Goal: Information Seeking & Learning: Learn about a topic

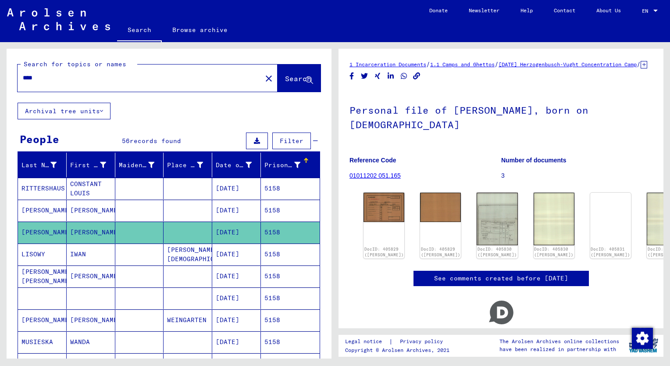
click at [445, 143] on h1 "Personal file of [PERSON_NAME], born on [DEMOGRAPHIC_DATA]" at bounding box center [501, 116] width 303 height 53
click at [476, 227] on img at bounding box center [497, 218] width 43 height 55
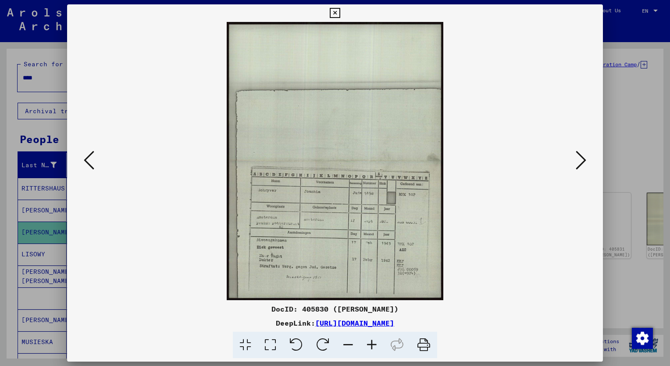
click at [44, 77] on div at bounding box center [335, 183] width 670 height 366
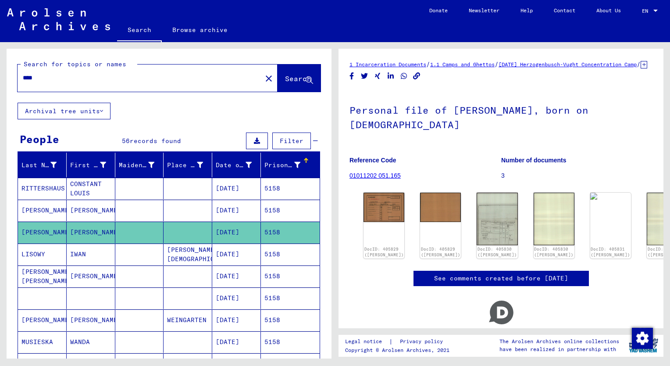
click at [44, 77] on input "****" at bounding box center [140, 77] width 234 height 9
click at [285, 78] on span "Search" at bounding box center [298, 78] width 26 height 9
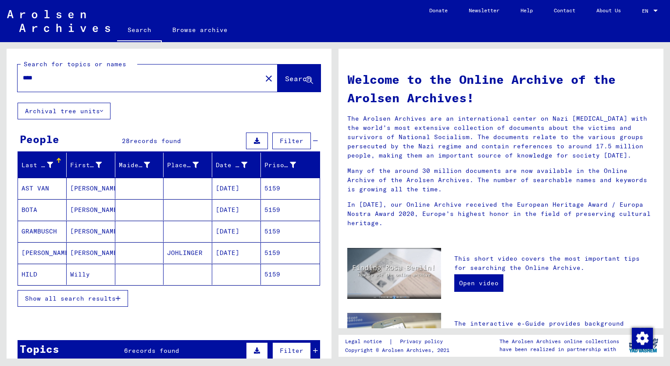
click at [82, 296] on span "Show all search results" at bounding box center [70, 298] width 91 height 8
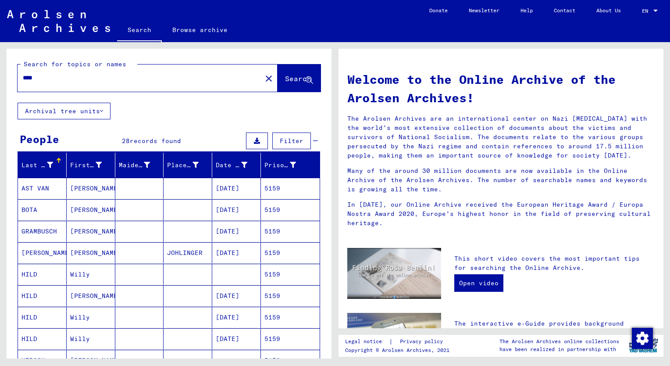
click at [265, 161] on div "Prisoner #" at bounding box center [280, 165] width 32 height 9
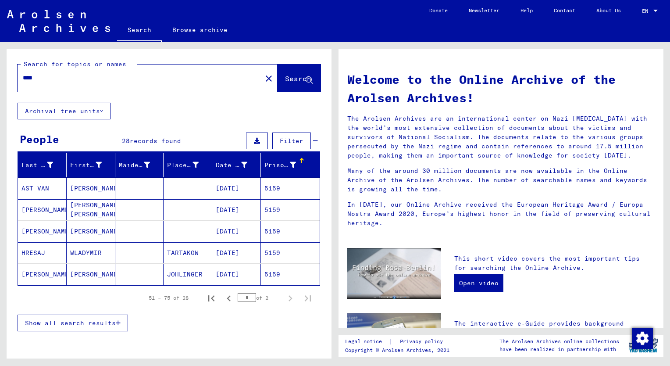
click at [89, 323] on span "Show all search results" at bounding box center [70, 323] width 91 height 8
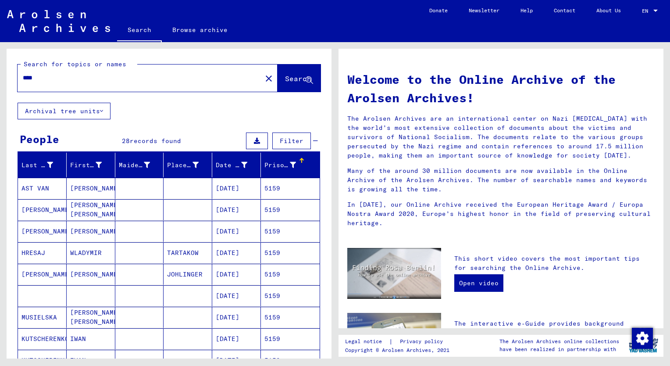
click at [82, 236] on mat-cell "[PERSON_NAME]" at bounding box center [91, 231] width 49 height 21
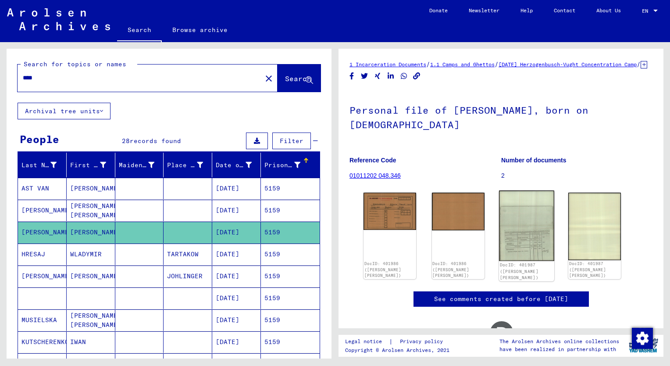
click at [520, 248] on img at bounding box center [526, 225] width 55 height 70
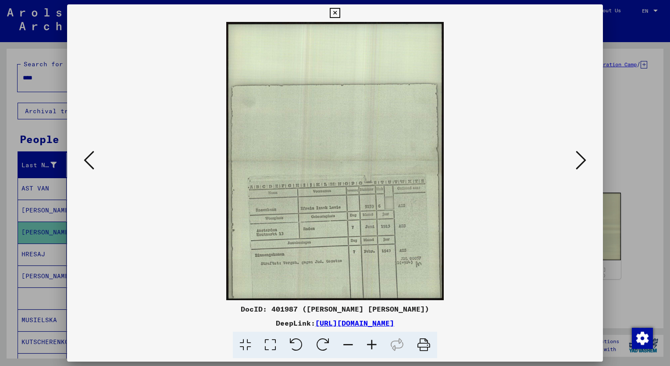
click at [377, 236] on img at bounding box center [335, 161] width 476 height 278
click at [378, 236] on img at bounding box center [335, 161] width 476 height 278
click at [379, 238] on img at bounding box center [335, 161] width 476 height 278
click at [372, 344] on icon at bounding box center [372, 345] width 24 height 27
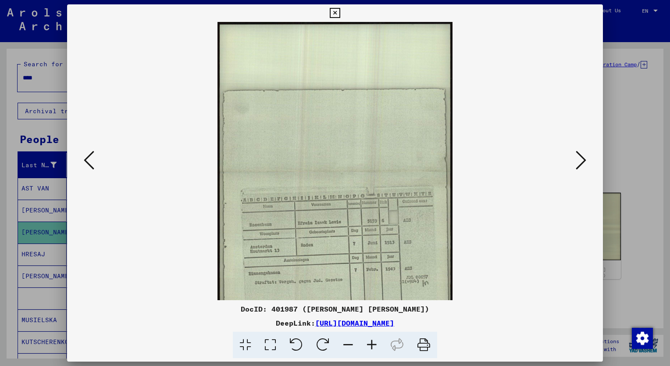
click at [372, 344] on icon at bounding box center [372, 345] width 24 height 27
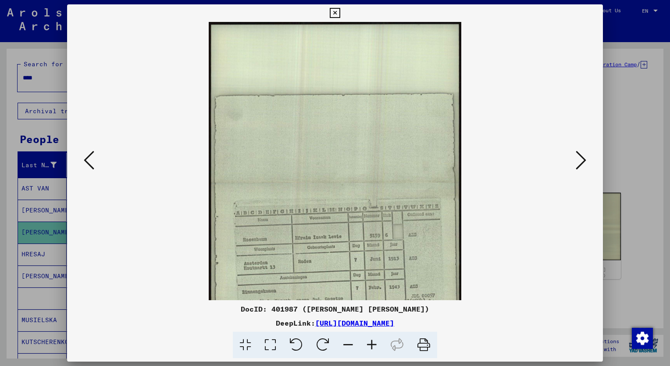
click at [372, 344] on icon at bounding box center [372, 345] width 24 height 27
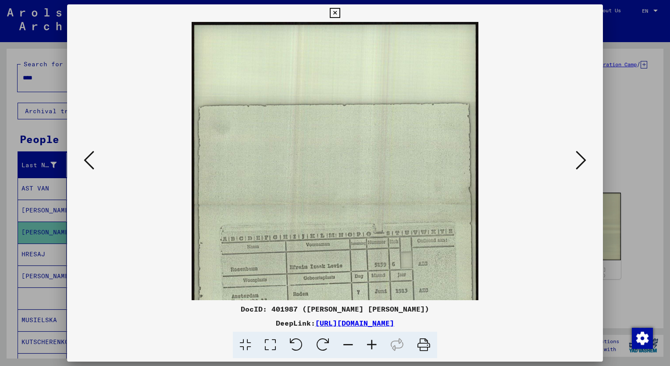
click at [372, 344] on icon at bounding box center [372, 345] width 24 height 27
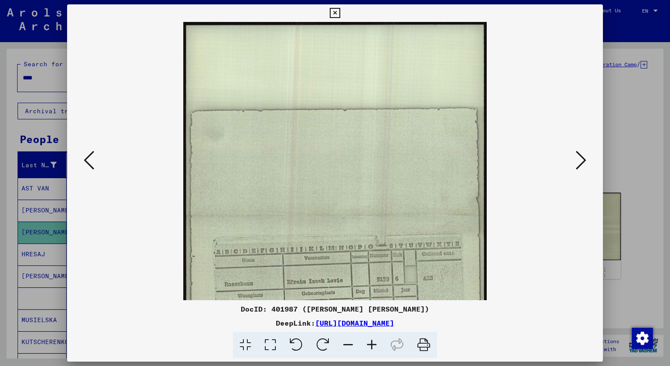
click at [372, 344] on icon at bounding box center [372, 345] width 24 height 27
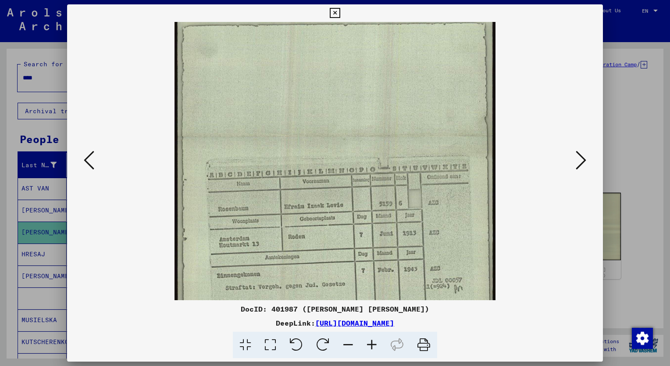
scroll to position [89, 0]
drag, startPoint x: 389, startPoint y: 270, endPoint x: 393, endPoint y: 189, distance: 81.3
click at [393, 189] on img at bounding box center [335, 138] width 321 height 410
click at [578, 167] on icon at bounding box center [581, 160] width 11 height 21
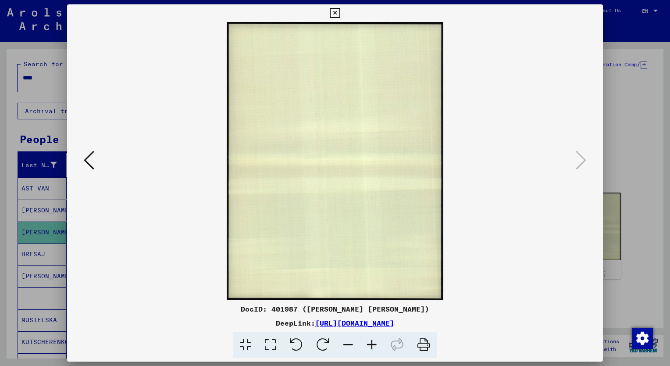
scroll to position [0, 0]
click at [337, 15] on icon at bounding box center [335, 13] width 10 height 11
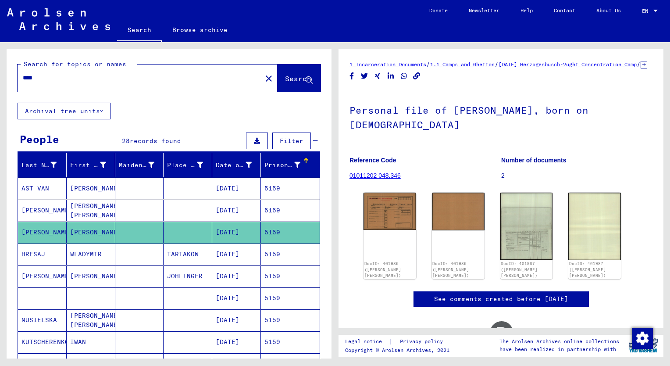
click at [50, 77] on input "****" at bounding box center [140, 77] width 234 height 9
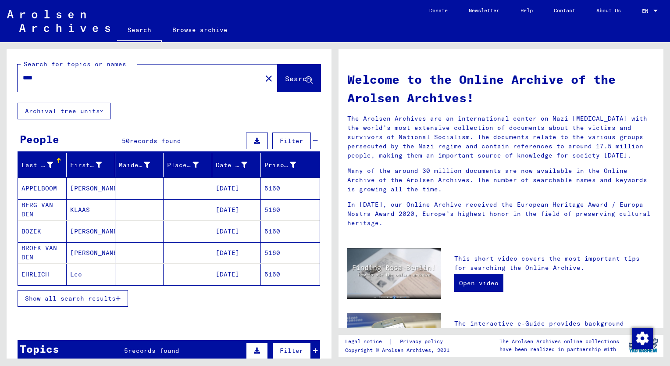
click at [81, 295] on span "Show all search results" at bounding box center [70, 298] width 91 height 8
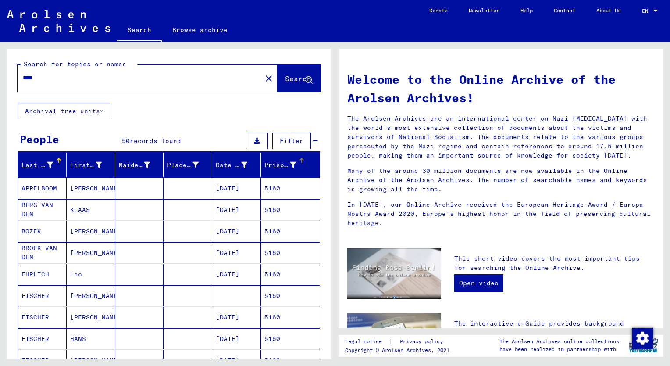
click at [270, 165] on div "Prisoner #" at bounding box center [280, 165] width 32 height 9
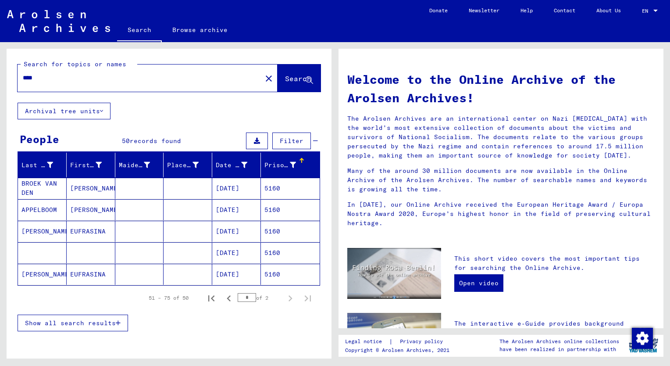
click at [96, 322] on span "Show all search results" at bounding box center [70, 323] width 91 height 8
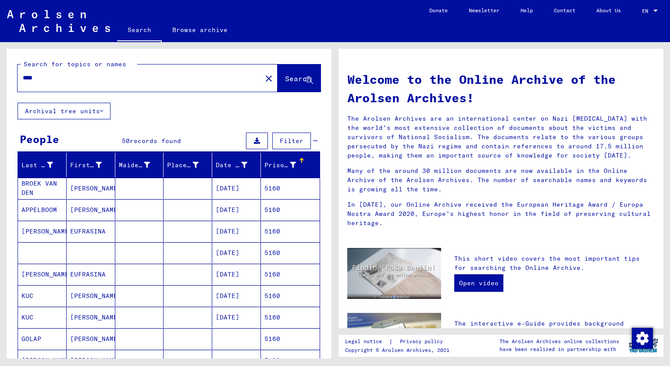
click at [269, 164] on div "Prisoner #" at bounding box center [280, 165] width 32 height 9
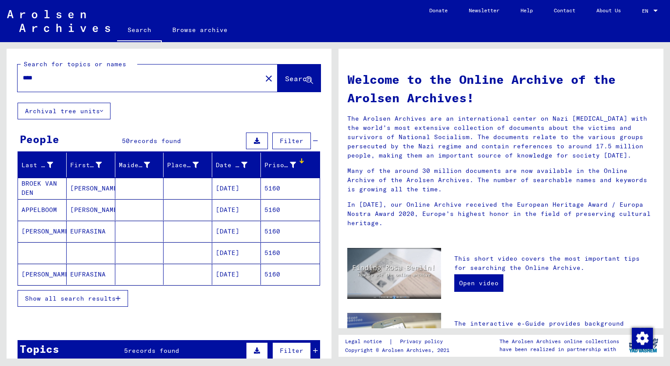
click at [46, 210] on mat-cell "APPELBOOM" at bounding box center [42, 209] width 49 height 21
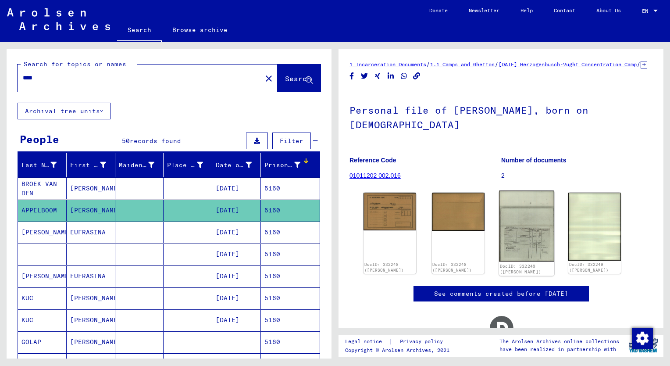
click at [528, 241] on img at bounding box center [526, 226] width 55 height 71
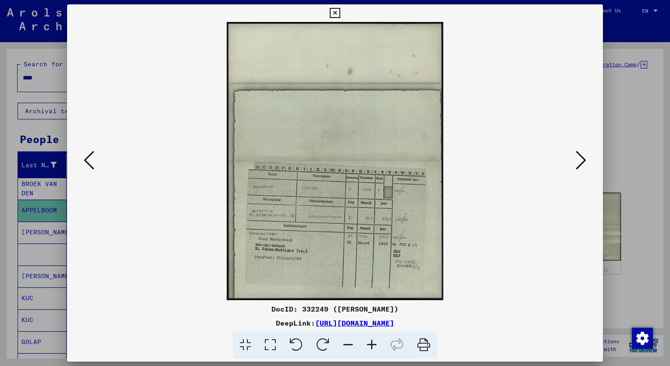
click at [371, 345] on icon at bounding box center [372, 345] width 24 height 27
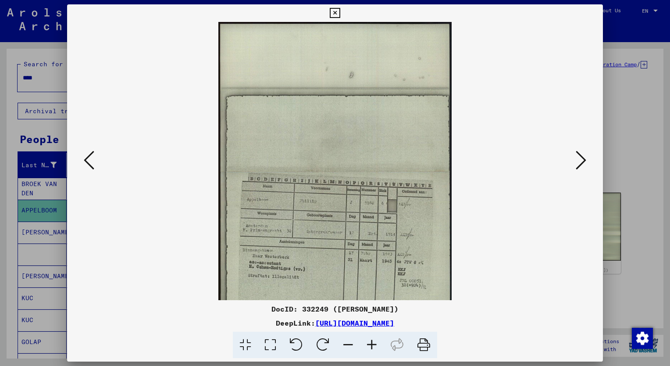
click at [371, 345] on icon at bounding box center [372, 345] width 24 height 27
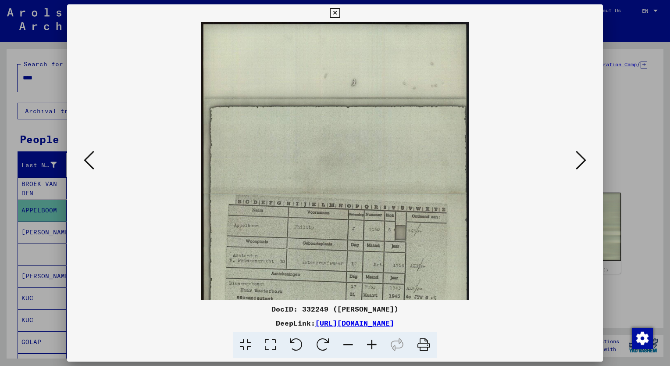
click at [371, 345] on icon at bounding box center [372, 345] width 24 height 27
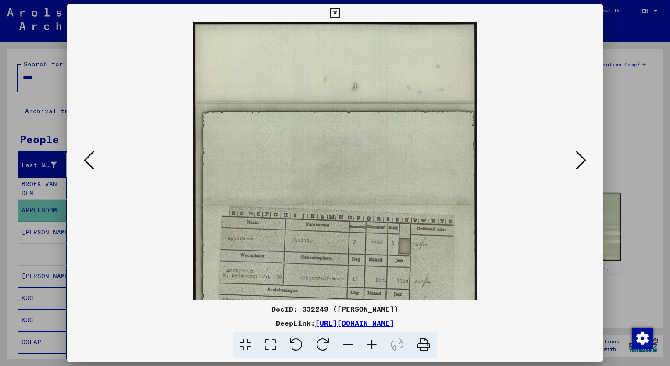
click at [371, 345] on icon at bounding box center [372, 345] width 24 height 27
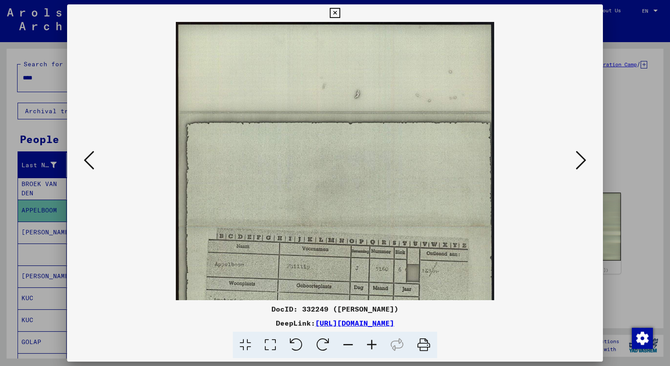
click at [371, 345] on icon at bounding box center [372, 345] width 24 height 27
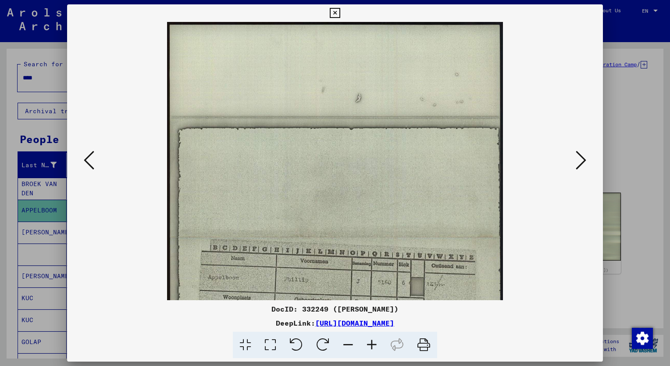
click at [371, 345] on icon at bounding box center [372, 345] width 24 height 27
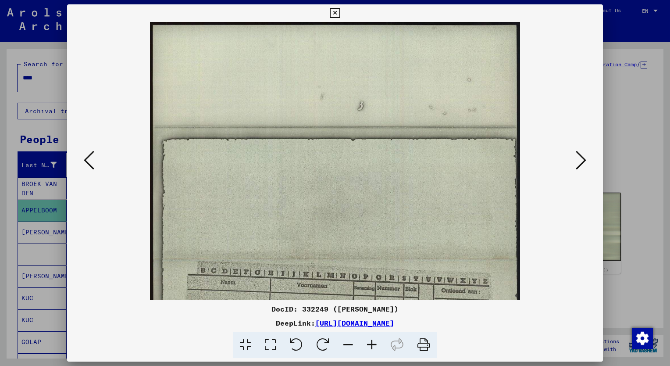
click at [371, 345] on icon at bounding box center [372, 345] width 24 height 27
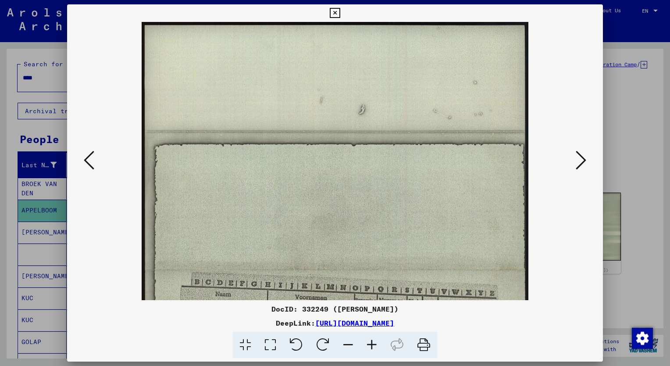
click at [371, 345] on icon at bounding box center [372, 345] width 24 height 27
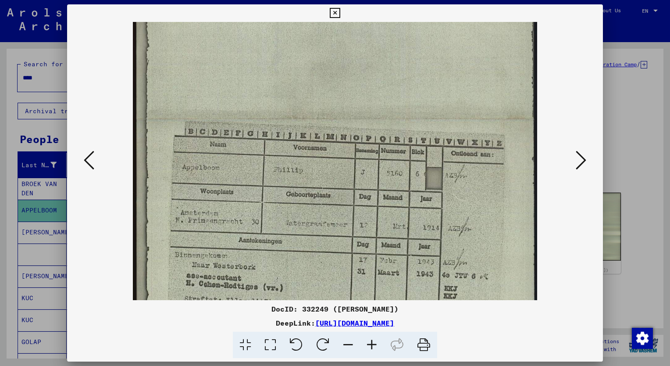
scroll to position [162, 0]
drag, startPoint x: 406, startPoint y: 236, endPoint x: 400, endPoint y: 86, distance: 151.0
click at [400, 86] on img at bounding box center [335, 119] width 404 height 519
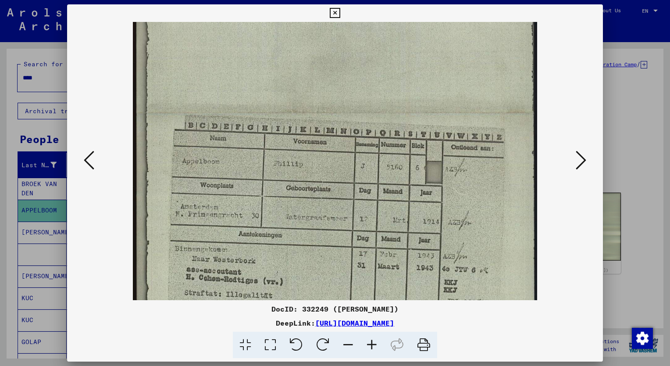
scroll to position [169, 0]
drag, startPoint x: 400, startPoint y: 92, endPoint x: 402, endPoint y: 85, distance: 7.4
click at [402, 85] on img at bounding box center [335, 112] width 404 height 519
click at [89, 153] on icon at bounding box center [89, 160] width 11 height 21
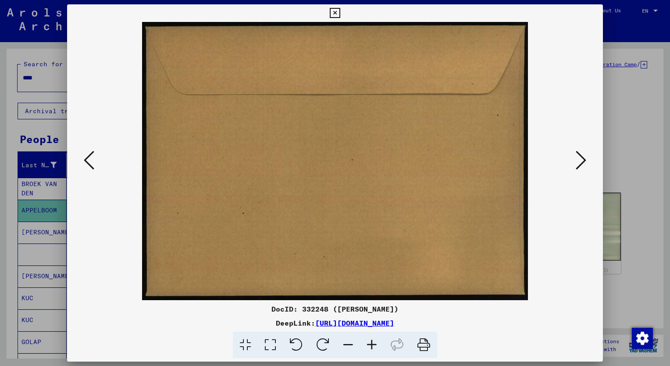
scroll to position [0, 0]
click at [336, 14] on icon at bounding box center [335, 13] width 10 height 11
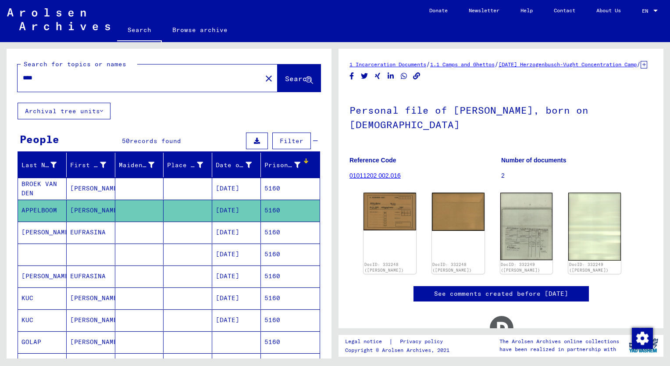
click at [43, 79] on input "****" at bounding box center [140, 77] width 234 height 9
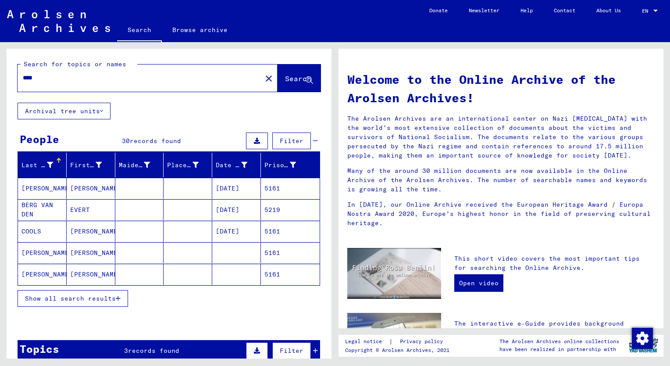
drag, startPoint x: 77, startPoint y: 300, endPoint x: 177, endPoint y: 214, distance: 131.3
click at [77, 299] on span "Show all search results" at bounding box center [70, 298] width 91 height 8
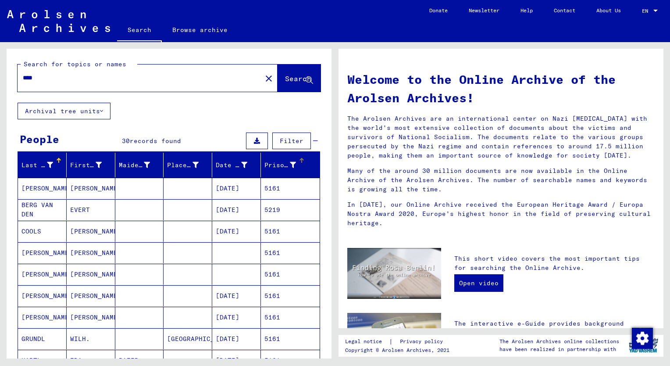
click at [270, 162] on div "Prisoner #" at bounding box center [280, 165] width 32 height 9
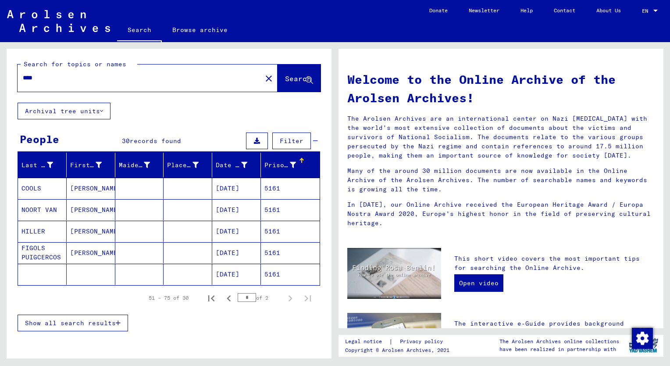
click at [94, 324] on span "Show all search results" at bounding box center [70, 323] width 91 height 8
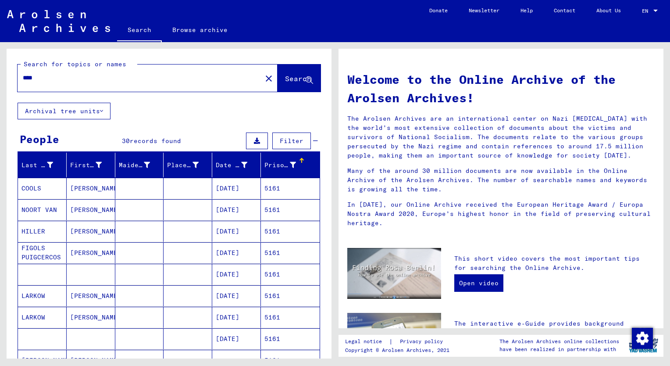
click at [79, 253] on mat-cell "[PERSON_NAME]" at bounding box center [91, 252] width 49 height 21
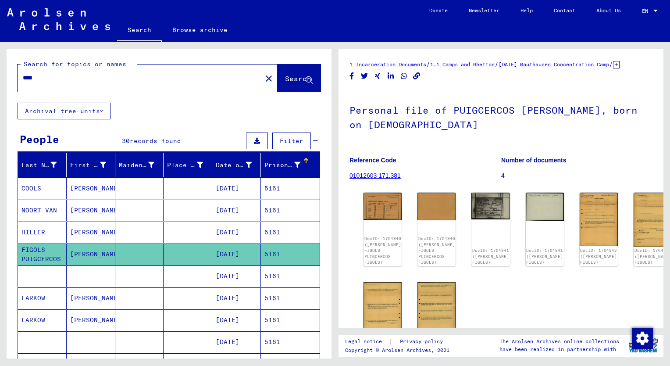
click at [84, 232] on mat-cell "[PERSON_NAME]" at bounding box center [91, 232] width 49 height 21
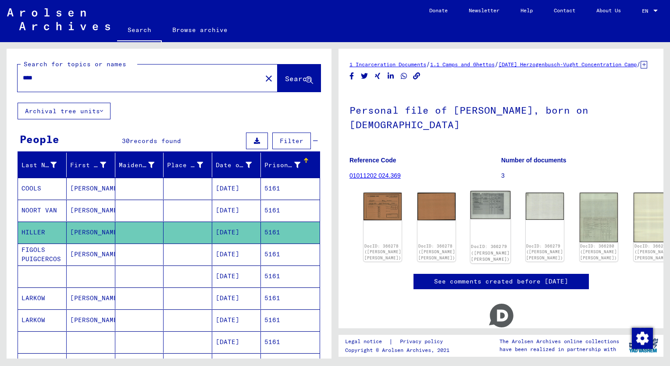
click at [471, 214] on img at bounding box center [491, 205] width 40 height 28
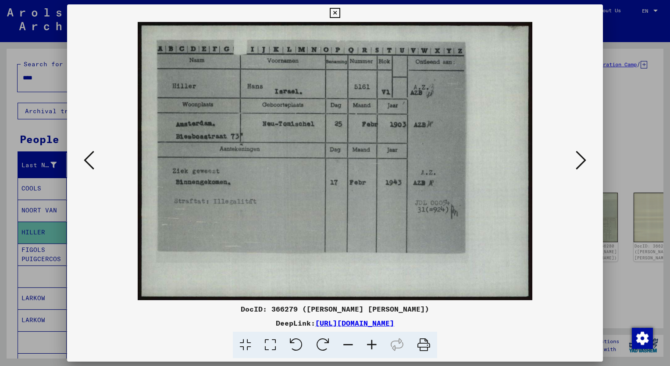
click at [580, 160] on icon at bounding box center [581, 160] width 11 height 21
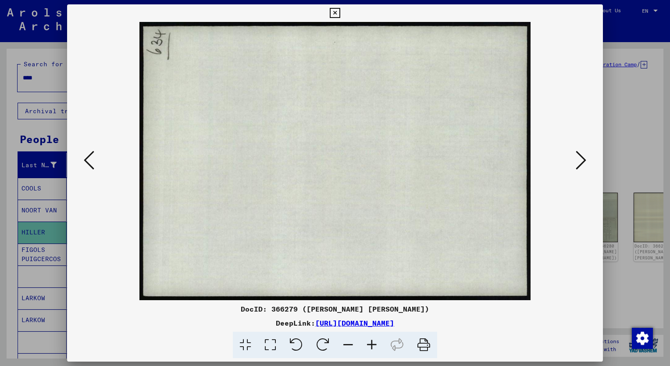
click at [580, 160] on icon at bounding box center [581, 160] width 11 height 21
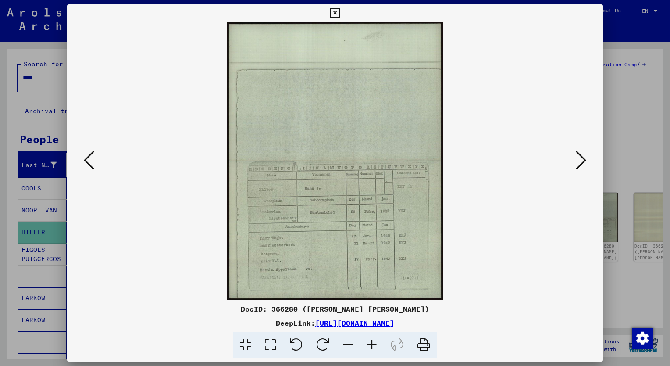
click at [373, 343] on icon at bounding box center [372, 345] width 24 height 27
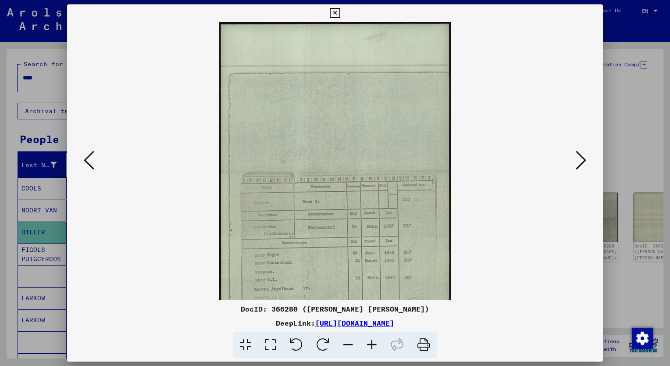
click at [373, 343] on icon at bounding box center [372, 345] width 24 height 27
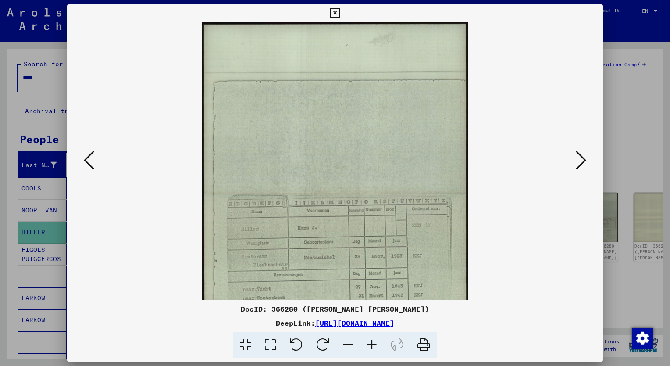
click at [373, 343] on icon at bounding box center [372, 345] width 24 height 27
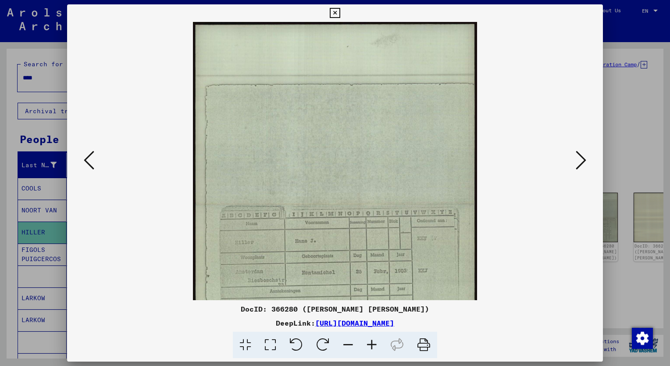
click at [373, 343] on icon at bounding box center [372, 345] width 24 height 27
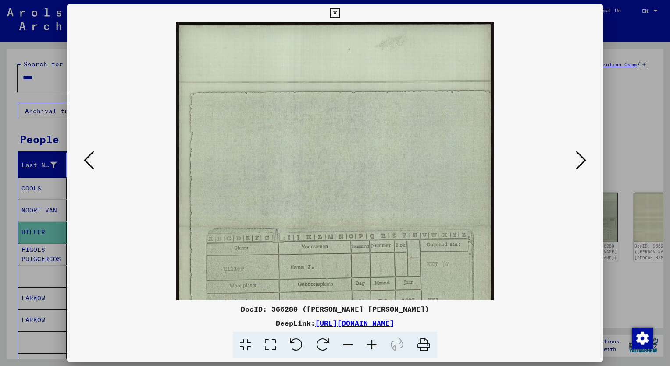
click at [373, 343] on icon at bounding box center [372, 345] width 24 height 27
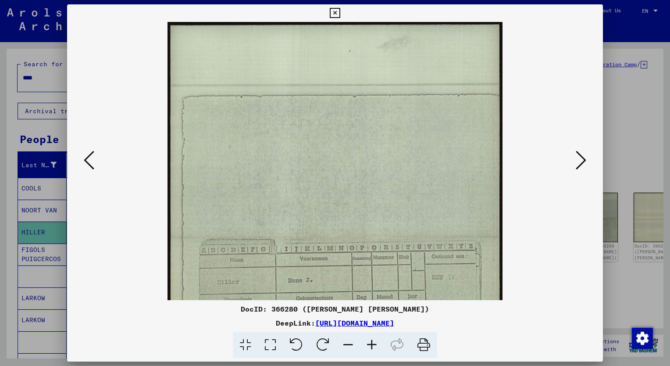
click at [373, 343] on icon at bounding box center [372, 345] width 24 height 27
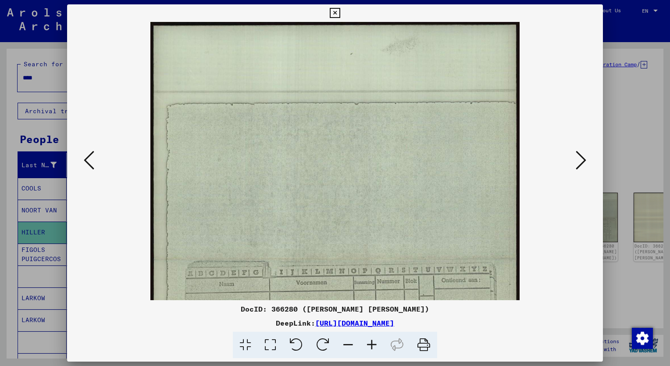
click at [373, 343] on icon at bounding box center [372, 345] width 24 height 27
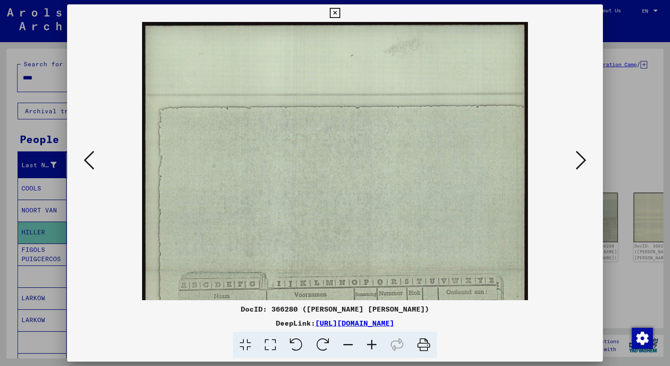
click at [373, 343] on icon at bounding box center [372, 345] width 24 height 27
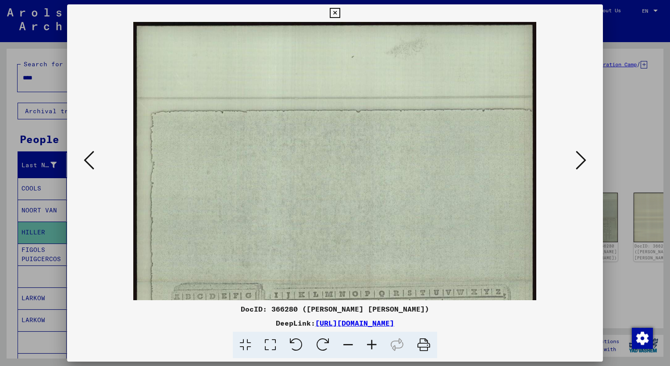
click at [373, 343] on icon at bounding box center [372, 345] width 24 height 27
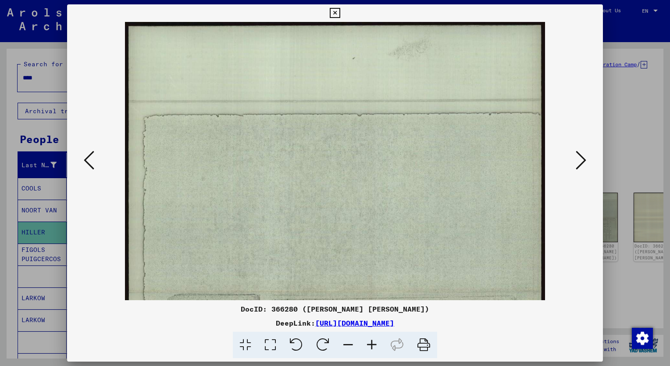
click at [373, 343] on icon at bounding box center [372, 345] width 24 height 27
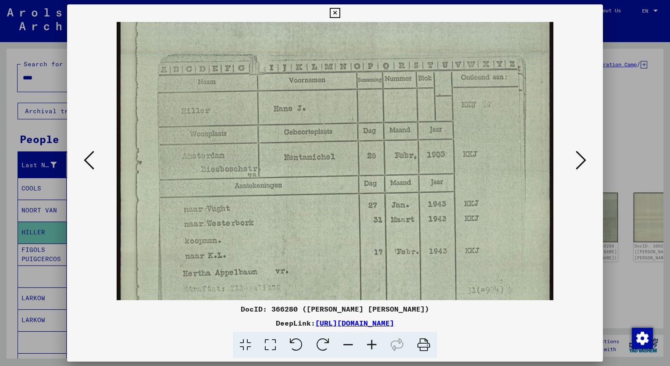
scroll to position [275, 0]
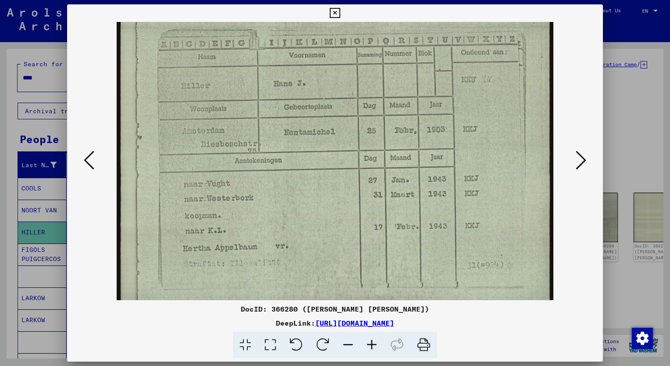
drag, startPoint x: 387, startPoint y: 247, endPoint x: 346, endPoint y: -27, distance: 276.9
click at [346, 0] on html "Search Browse archive Donate Newsletter Help Contact About Us Search Browse arc…" at bounding box center [335, 183] width 670 height 366
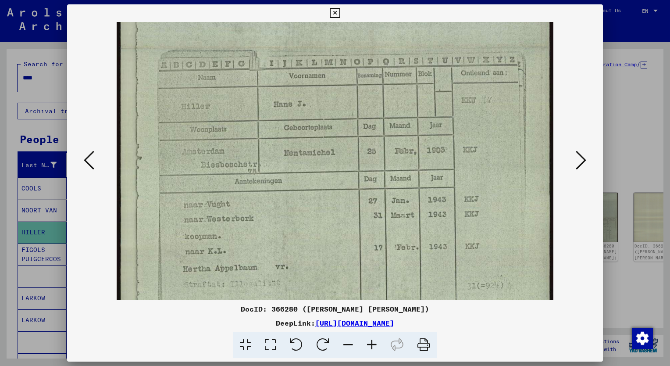
drag, startPoint x: 382, startPoint y: 150, endPoint x: 379, endPoint y: 173, distance: 24.0
click at [379, 173] on img at bounding box center [335, 48] width 437 height 563
click at [48, 79] on div at bounding box center [335, 183] width 670 height 366
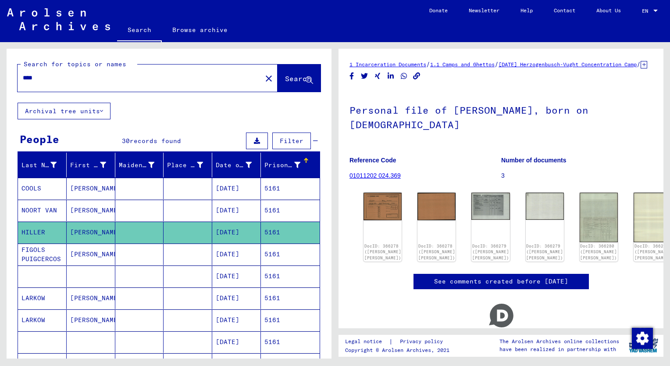
click at [39, 78] on input "****" at bounding box center [140, 77] width 234 height 9
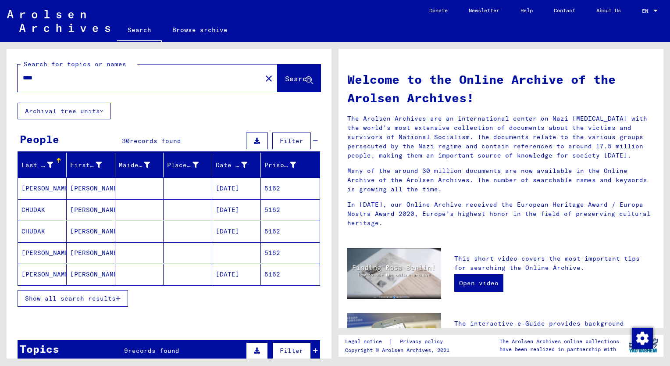
click at [43, 296] on span "Show all search results" at bounding box center [70, 298] width 91 height 8
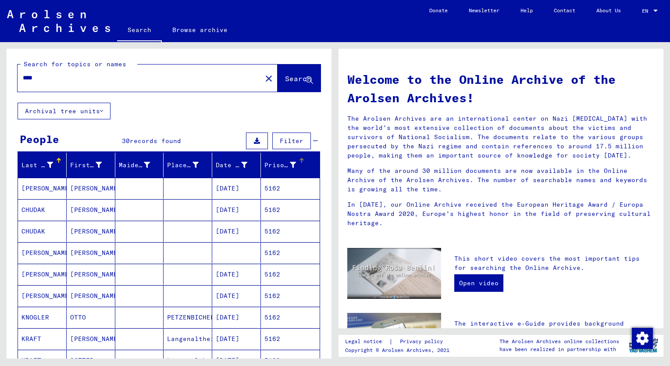
click at [264, 167] on div "Prisoner #" at bounding box center [280, 165] width 32 height 9
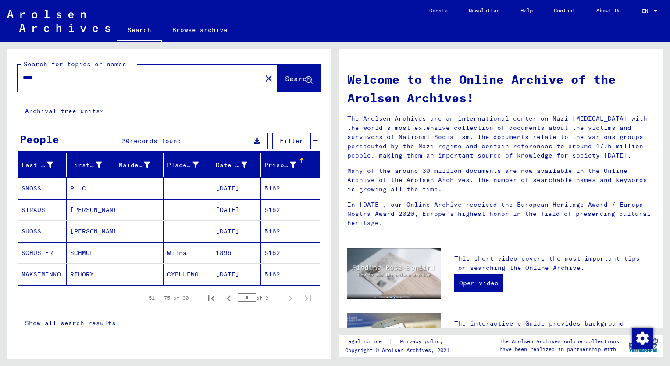
click at [66, 324] on span "Show all search results" at bounding box center [70, 323] width 91 height 8
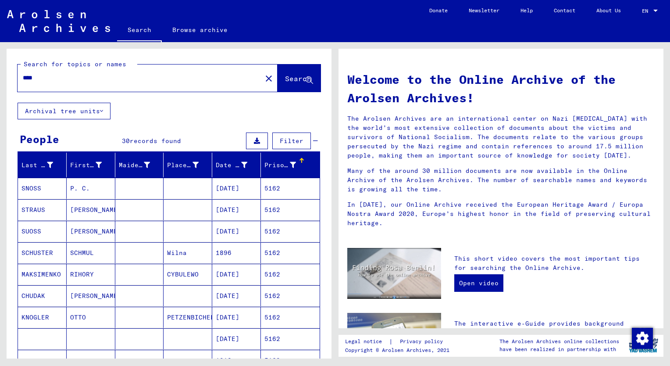
click at [85, 233] on mat-cell "[PERSON_NAME]" at bounding box center [91, 231] width 49 height 21
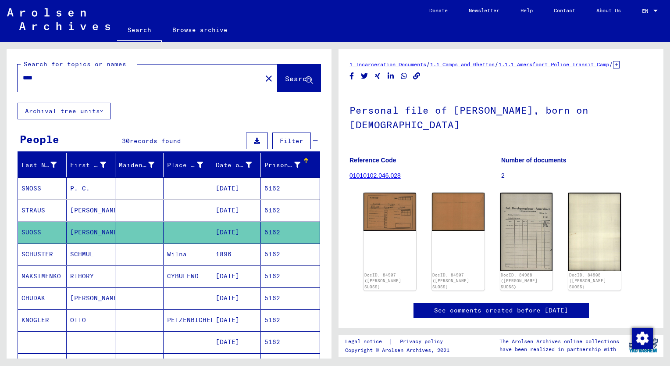
click at [85, 253] on mat-cell "SCHMUL" at bounding box center [91, 253] width 49 height 21
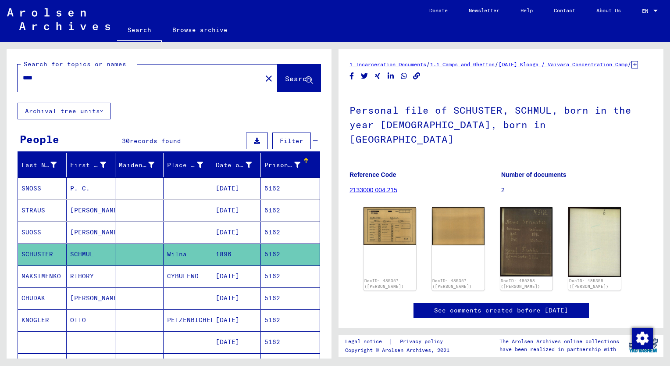
click at [78, 206] on mat-cell "[PERSON_NAME]" at bounding box center [91, 210] width 49 height 21
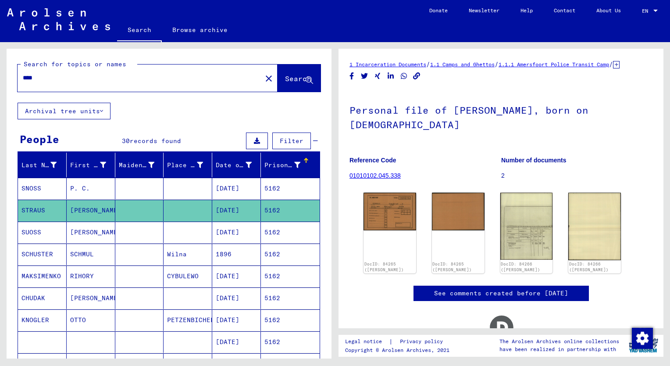
click at [77, 193] on mat-cell "P. C." at bounding box center [91, 188] width 49 height 21
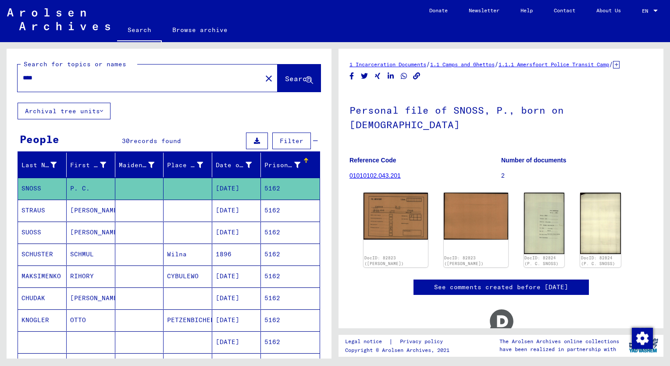
click at [83, 296] on mat-cell "[PERSON_NAME]" at bounding box center [91, 297] width 49 height 21
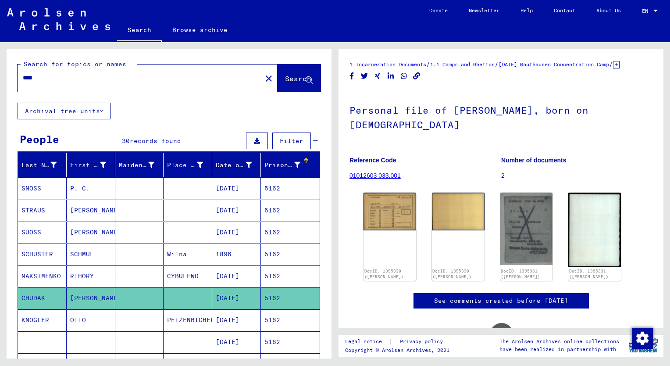
click at [267, 164] on div "Prisoner #" at bounding box center [282, 165] width 36 height 9
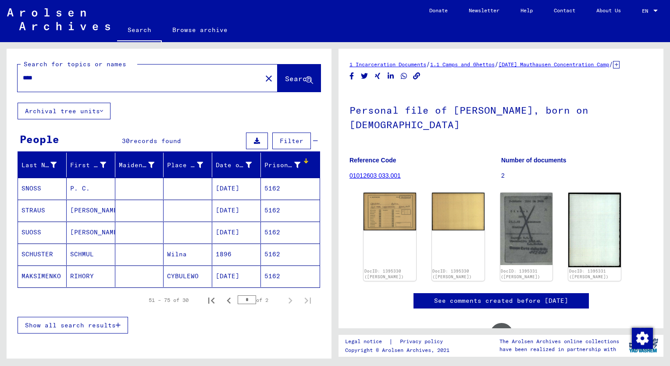
click at [94, 328] on button "Show all search results" at bounding box center [73, 325] width 111 height 17
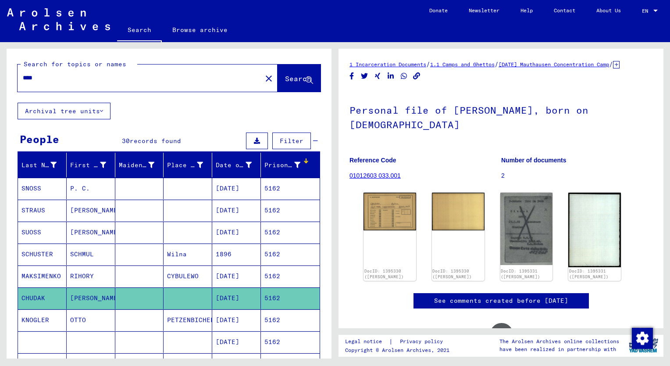
click at [79, 268] on mat-cell "RIHORY" at bounding box center [91, 275] width 49 height 21
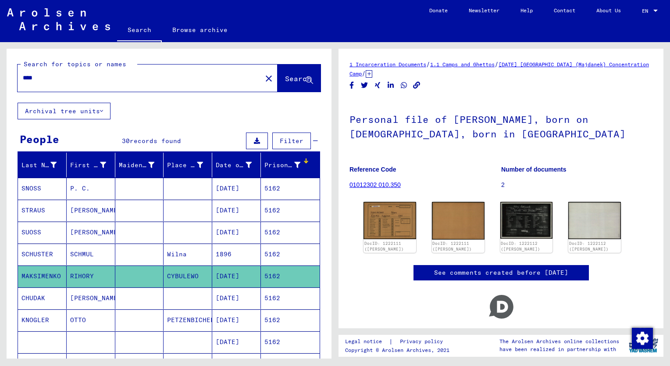
click at [82, 257] on mat-cell "SCHMUL" at bounding box center [91, 253] width 49 height 21
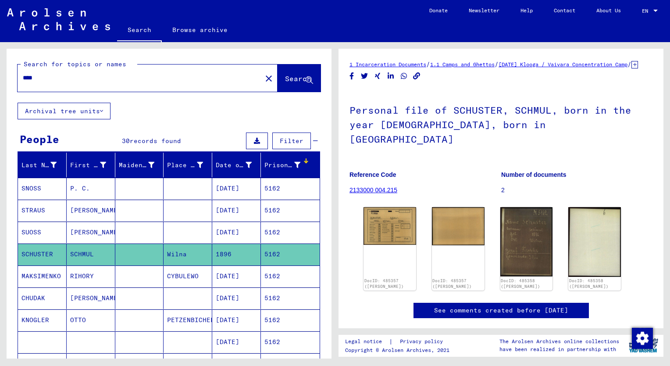
click at [89, 231] on mat-cell "[PERSON_NAME]" at bounding box center [91, 232] width 49 height 21
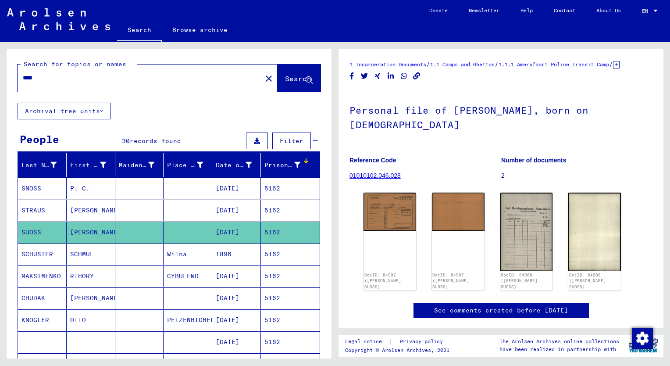
click at [94, 205] on mat-cell "[PERSON_NAME]" at bounding box center [91, 210] width 49 height 21
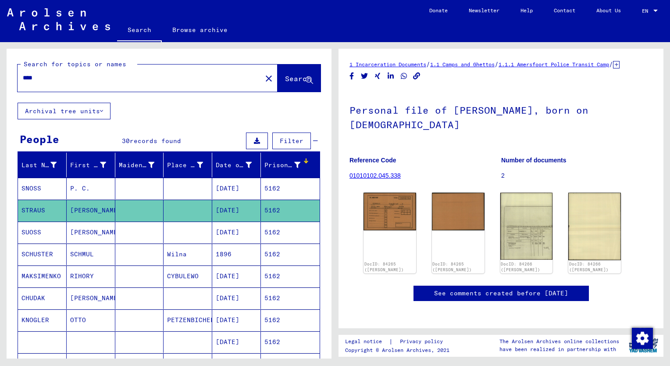
click at [96, 196] on mat-cell "P. C." at bounding box center [91, 188] width 49 height 21
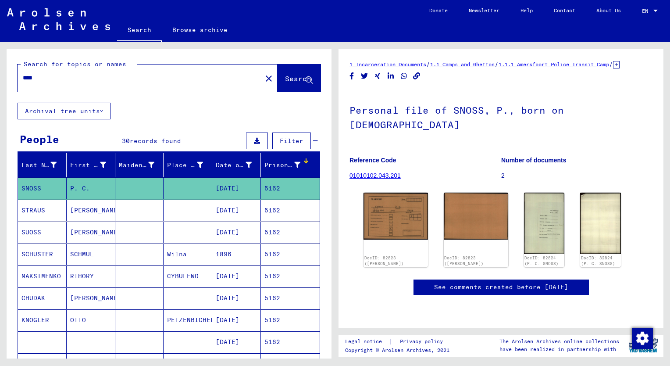
click at [79, 316] on mat-cell "OTTO" at bounding box center [91, 319] width 49 height 21
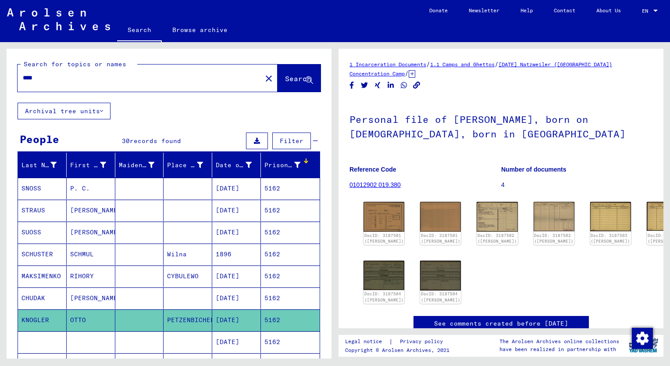
click at [82, 300] on mat-cell "[PERSON_NAME]" at bounding box center [91, 297] width 49 height 21
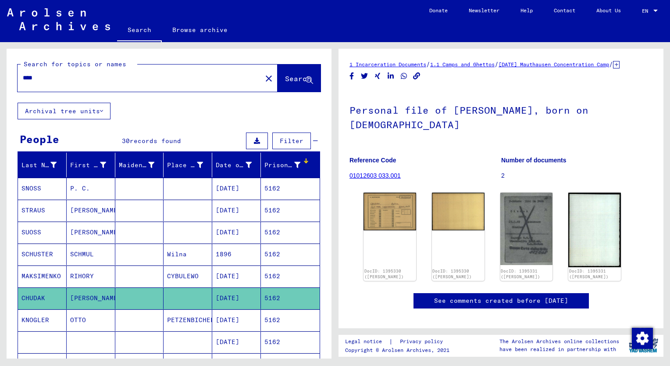
click at [40, 80] on input "****" at bounding box center [140, 77] width 234 height 9
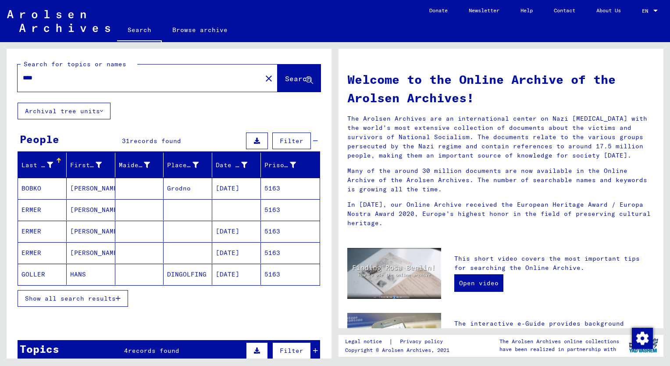
click at [106, 297] on span "Show all search results" at bounding box center [70, 298] width 91 height 8
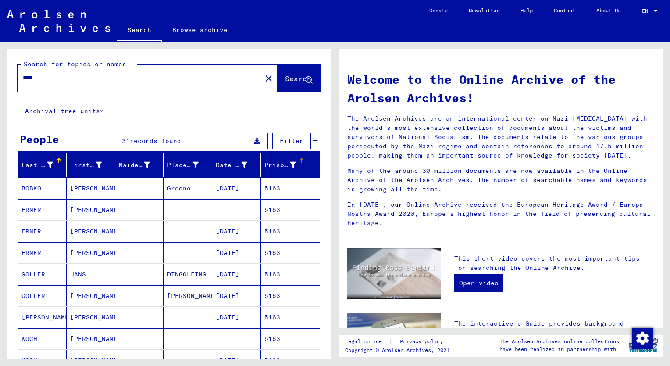
click at [267, 166] on div "Prisoner #" at bounding box center [280, 165] width 32 height 9
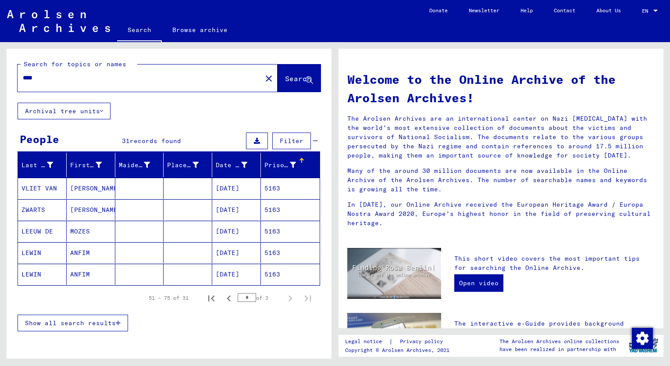
click at [82, 321] on span "Show all search results" at bounding box center [70, 323] width 91 height 8
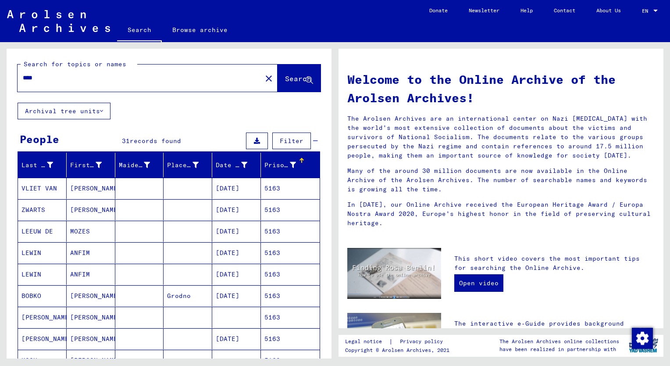
click at [84, 235] on mat-cell "MOZES" at bounding box center [91, 231] width 49 height 21
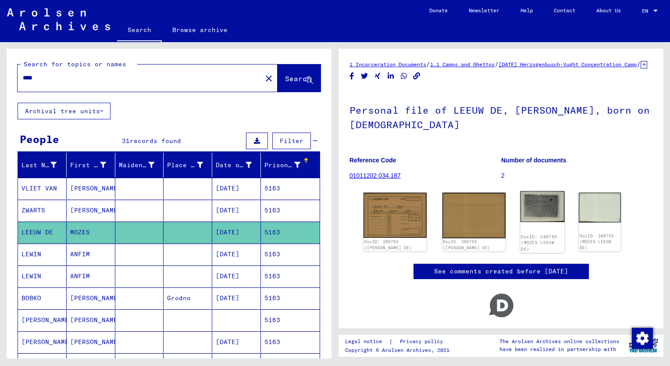
click at [520, 219] on img at bounding box center [542, 206] width 44 height 31
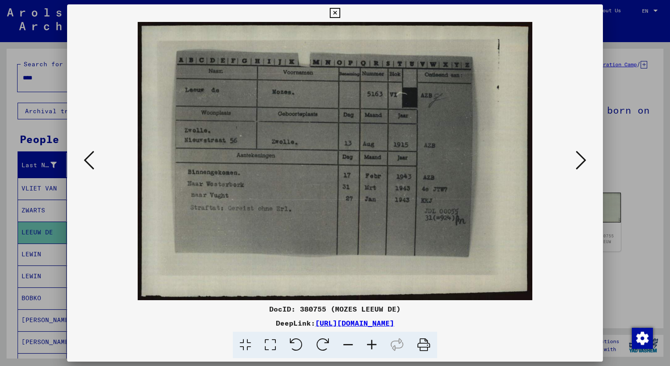
click at [369, 344] on icon at bounding box center [372, 345] width 24 height 27
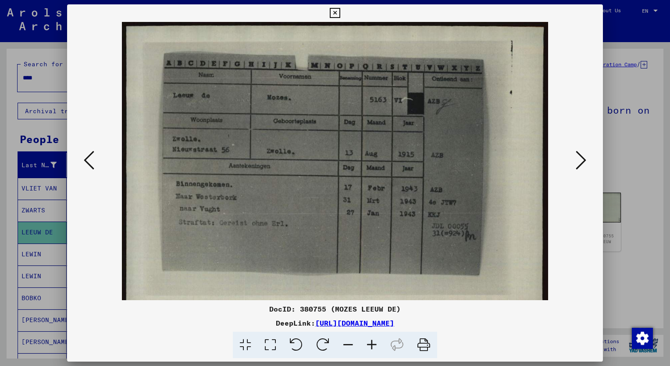
click at [369, 344] on icon at bounding box center [372, 345] width 24 height 27
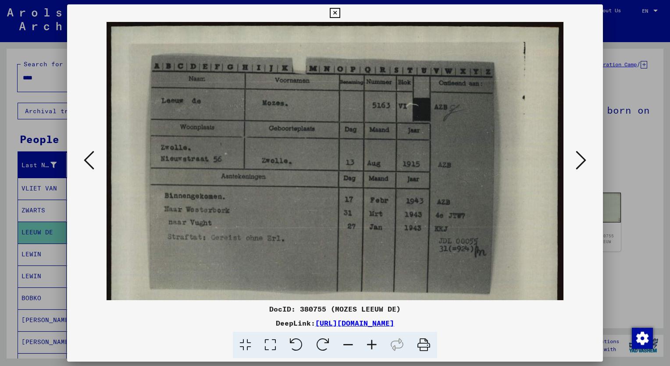
click at [369, 344] on icon at bounding box center [372, 345] width 24 height 27
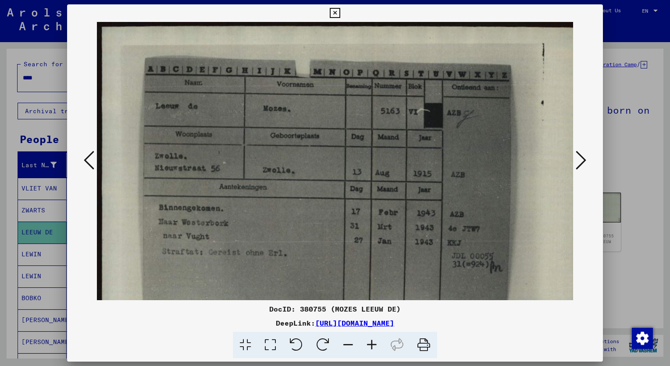
click at [369, 344] on icon at bounding box center [372, 345] width 24 height 27
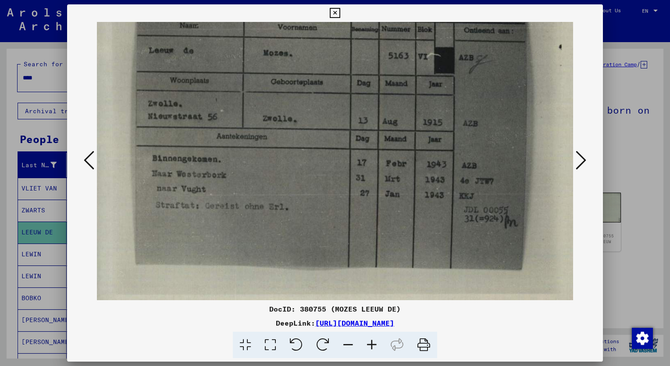
scroll to position [62, 11]
drag, startPoint x: 409, startPoint y: 228, endPoint x: 404, endPoint y: 211, distance: 17.9
click at [404, 211] on img at bounding box center [345, 143] width 519 height 366
click at [42, 76] on div at bounding box center [335, 183] width 670 height 366
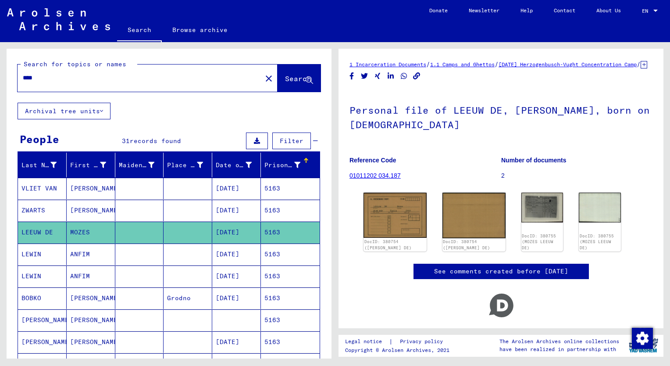
click at [42, 80] on input "****" at bounding box center [140, 77] width 234 height 9
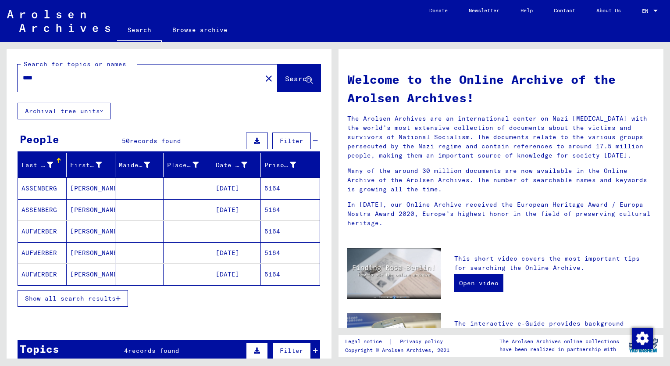
click at [71, 294] on span "Show all search results" at bounding box center [70, 298] width 91 height 8
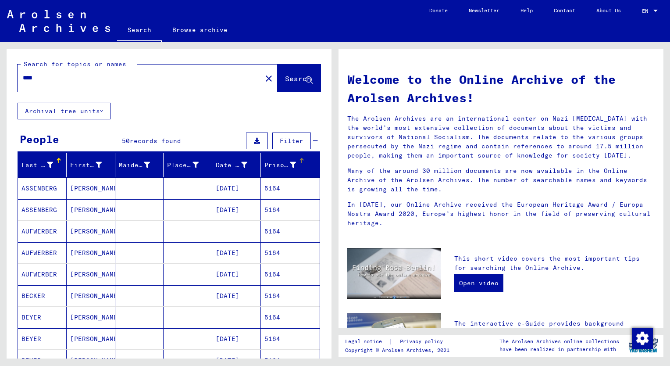
click at [271, 163] on div "Prisoner #" at bounding box center [280, 165] width 32 height 9
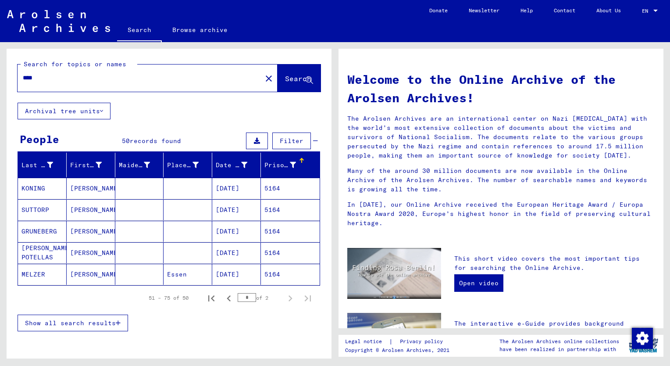
click at [89, 329] on div "Show all search results" at bounding box center [169, 322] width 303 height 25
click at [90, 325] on span "Show all search results" at bounding box center [70, 323] width 91 height 8
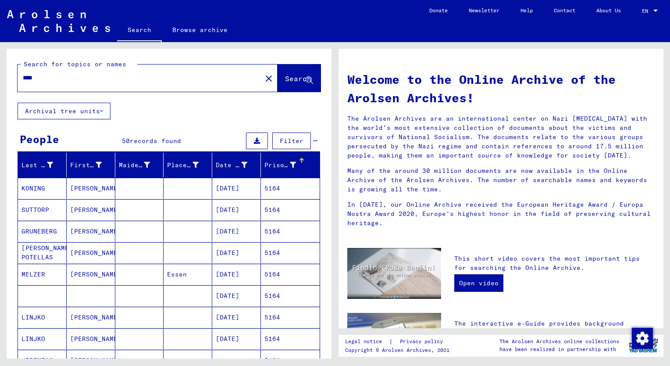
click at [81, 250] on mat-cell "[PERSON_NAME]" at bounding box center [91, 252] width 49 height 21
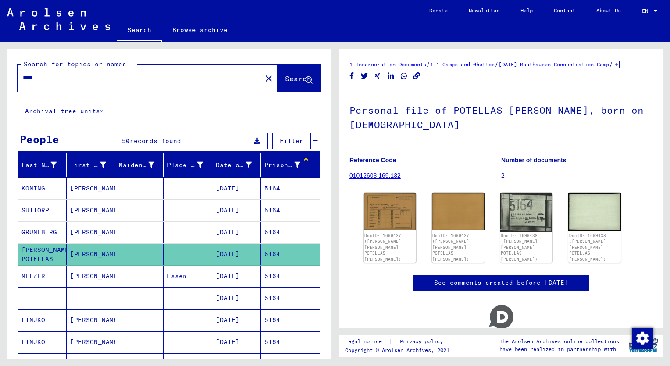
click at [80, 234] on mat-cell "[PERSON_NAME]" at bounding box center [91, 232] width 49 height 21
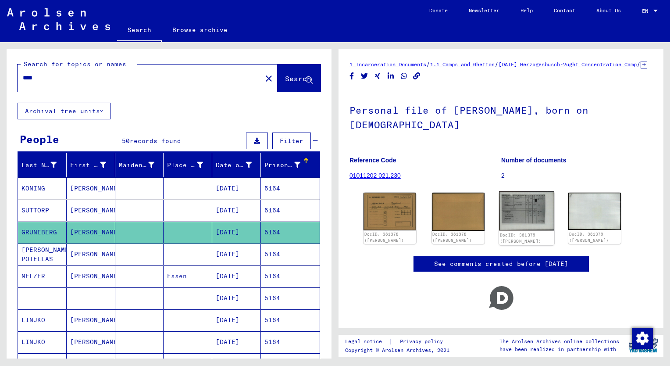
click at [508, 222] on img at bounding box center [526, 210] width 55 height 39
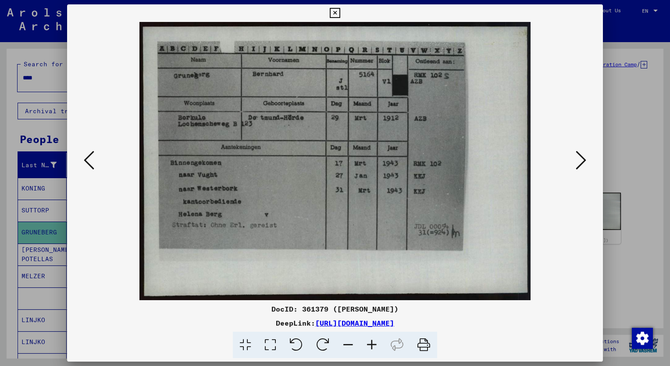
click at [370, 346] on icon at bounding box center [372, 345] width 24 height 27
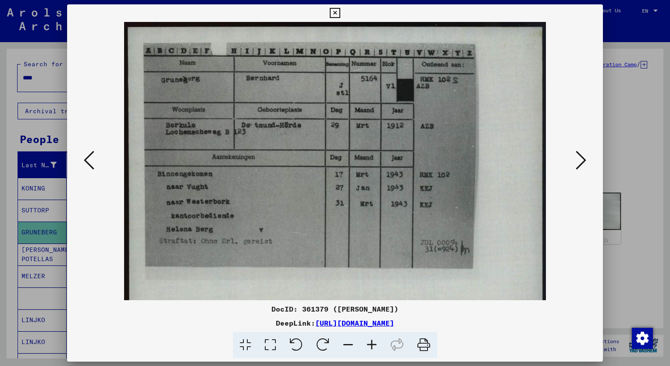
click at [370, 346] on icon at bounding box center [372, 345] width 24 height 27
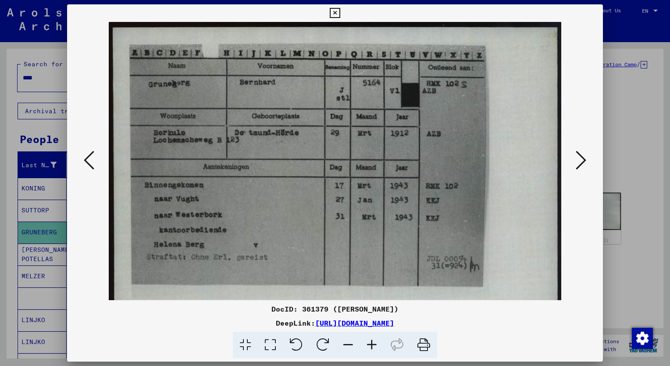
click at [370, 346] on icon at bounding box center [372, 345] width 24 height 27
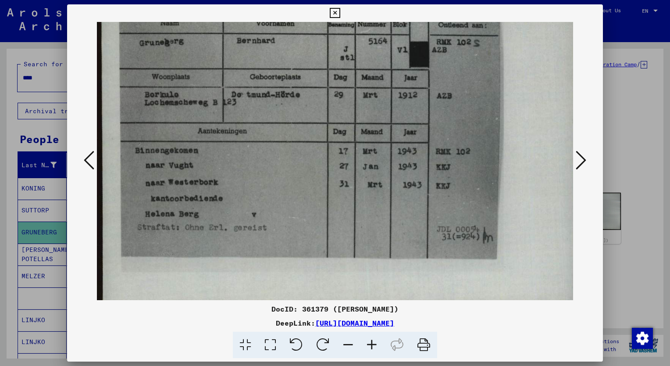
scroll to position [47, 0]
drag, startPoint x: 382, startPoint y: 249, endPoint x: 392, endPoint y: 204, distance: 46.1
click at [392, 204] on img at bounding box center [339, 147] width 484 height 344
click at [335, 11] on icon at bounding box center [335, 13] width 10 height 11
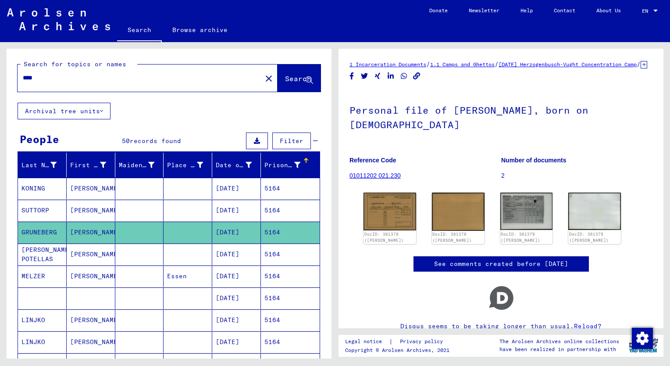
click at [49, 80] on input "****" at bounding box center [140, 77] width 234 height 9
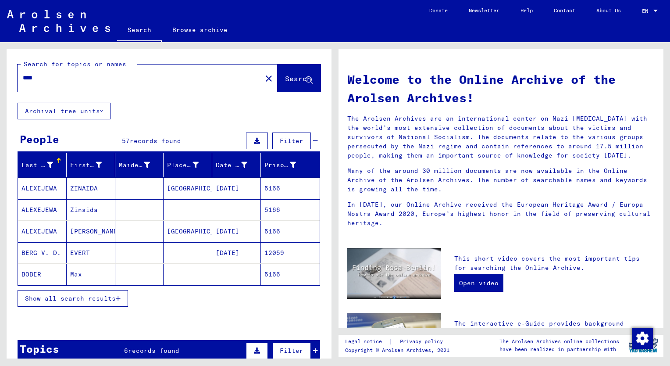
click at [72, 78] on input "****" at bounding box center [137, 77] width 229 height 9
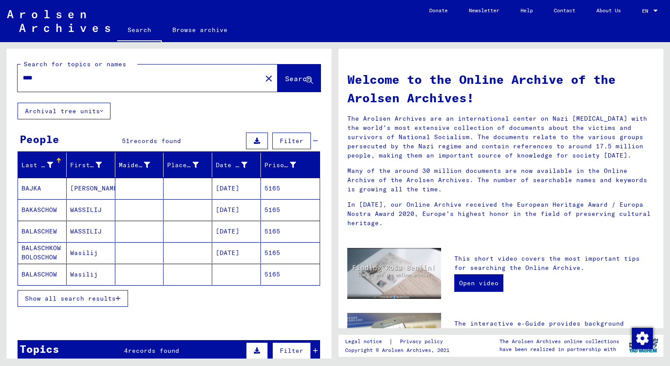
click at [272, 164] on div "Prisoner #" at bounding box center [280, 165] width 32 height 9
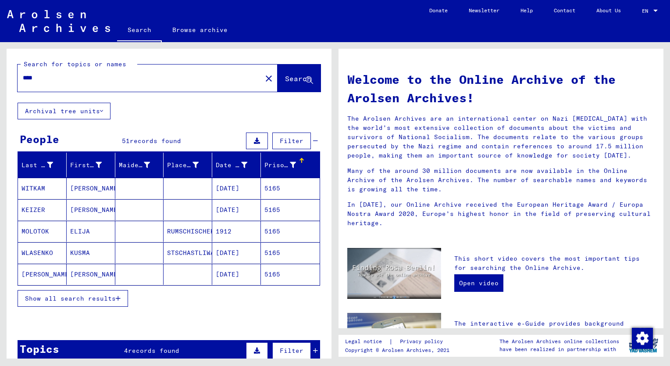
click at [69, 296] on span "Show all search results" at bounding box center [70, 298] width 91 height 8
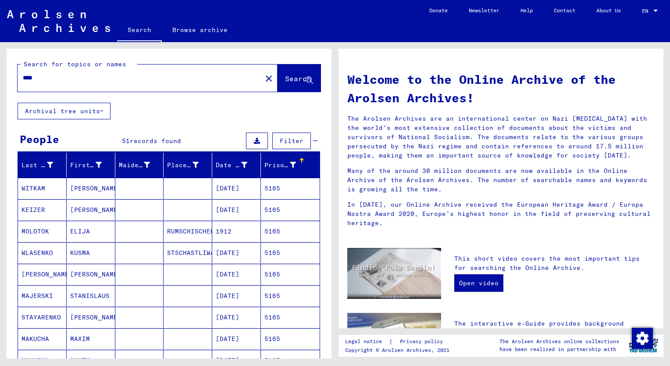
click at [265, 157] on mat-header-cell "Prisoner #" at bounding box center [290, 165] width 59 height 25
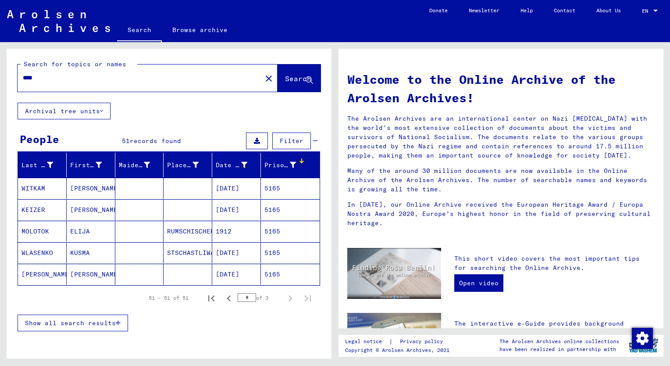
click at [266, 166] on div "Prisoner #" at bounding box center [280, 165] width 32 height 9
click at [100, 315] on button "Show all search results" at bounding box center [73, 322] width 111 height 17
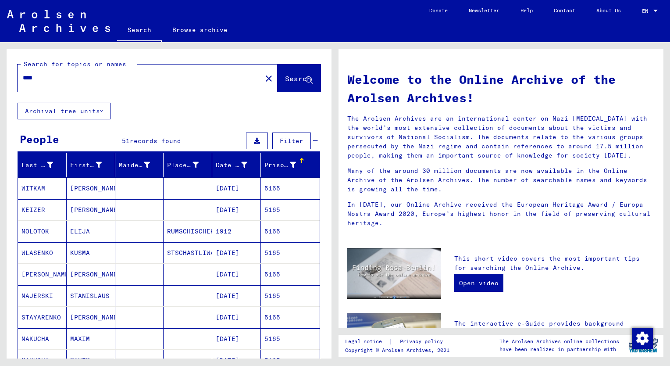
click at [85, 227] on mat-cell "ELIJA" at bounding box center [91, 231] width 49 height 21
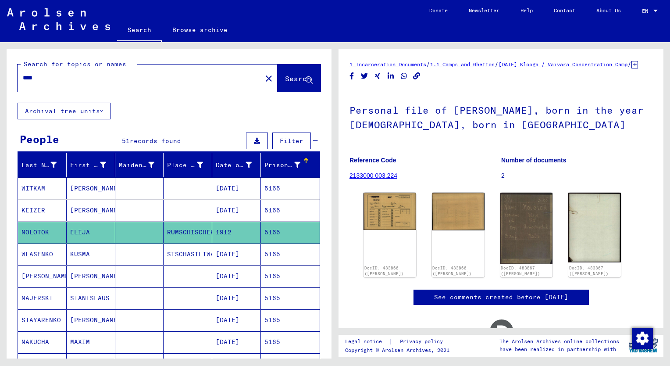
click at [79, 214] on mat-cell "[PERSON_NAME]" at bounding box center [91, 210] width 49 height 21
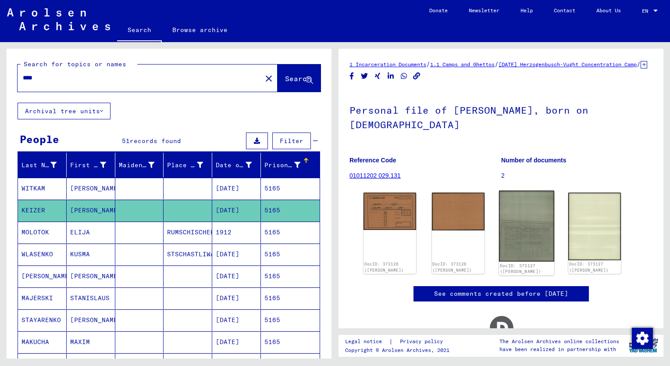
click at [537, 243] on img at bounding box center [526, 226] width 55 height 71
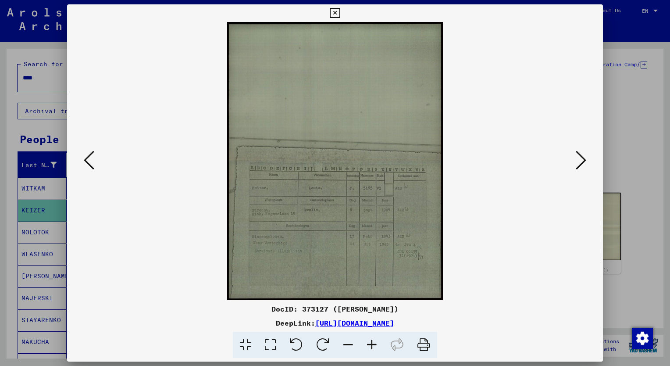
click at [372, 343] on icon at bounding box center [372, 345] width 24 height 27
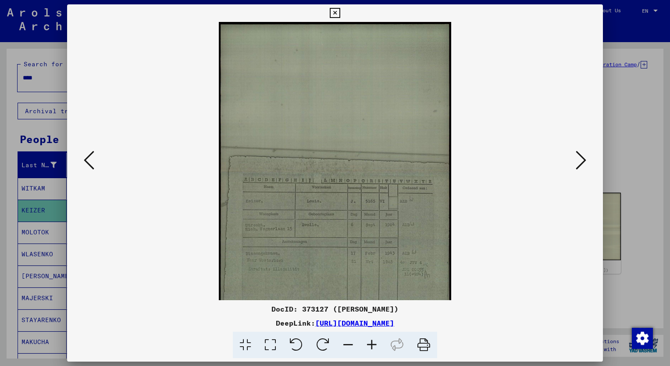
click at [372, 343] on icon at bounding box center [372, 345] width 24 height 27
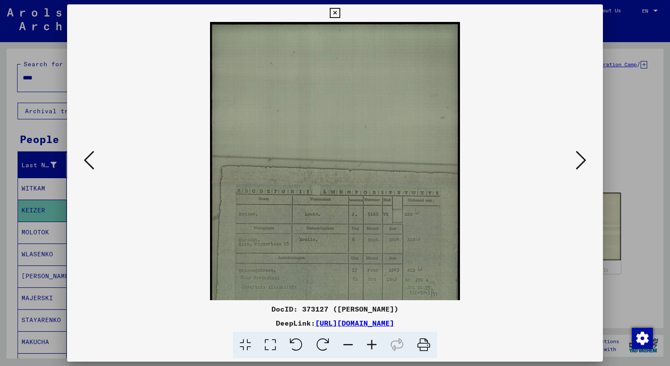
click at [372, 343] on icon at bounding box center [372, 345] width 24 height 27
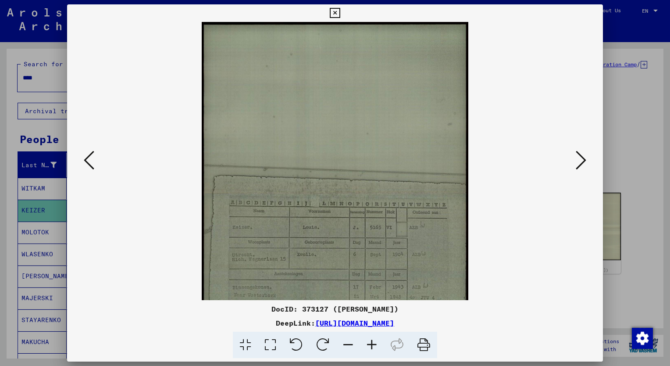
click at [372, 343] on icon at bounding box center [372, 345] width 24 height 27
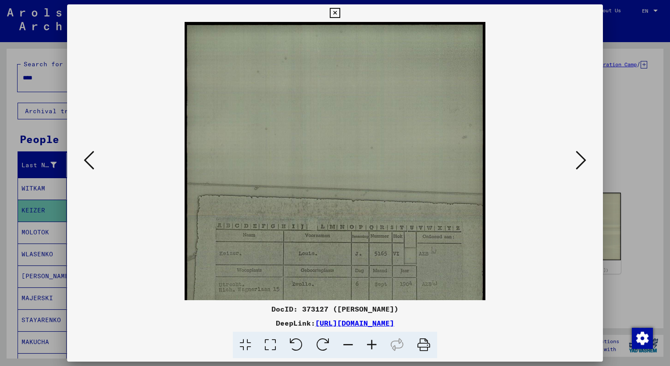
click at [372, 343] on icon at bounding box center [372, 345] width 24 height 27
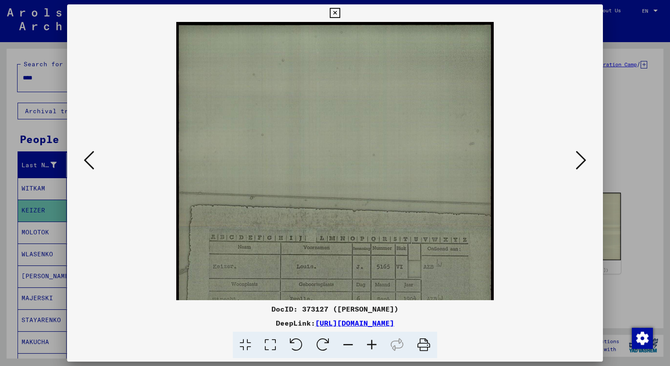
click at [372, 343] on icon at bounding box center [372, 345] width 24 height 27
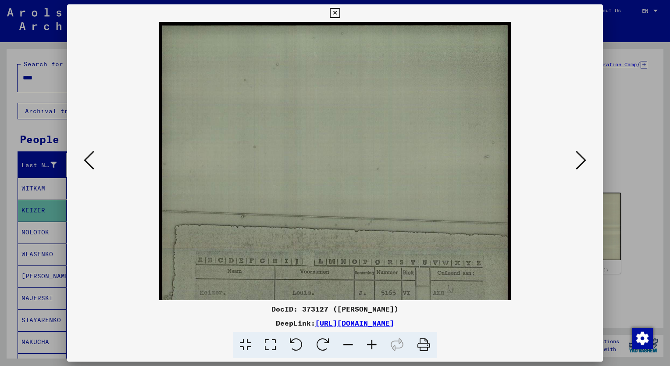
click at [372, 343] on icon at bounding box center [372, 345] width 24 height 27
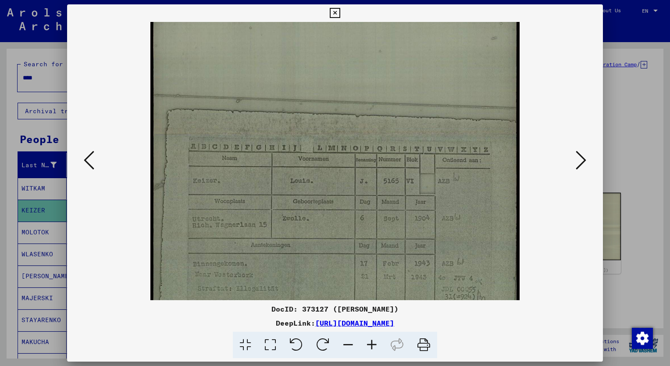
scroll to position [124, 0]
drag, startPoint x: 407, startPoint y: 258, endPoint x: 393, endPoint y: 152, distance: 107.1
click at [393, 152] on img at bounding box center [334, 135] width 369 height 475
click at [132, 162] on viewer-one-image at bounding box center [335, 37] width 476 height 278
click at [333, 13] on icon at bounding box center [335, 13] width 10 height 11
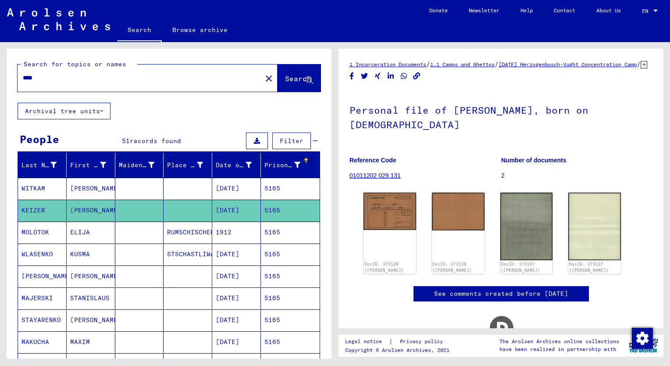
click at [50, 75] on input "****" at bounding box center [140, 77] width 234 height 9
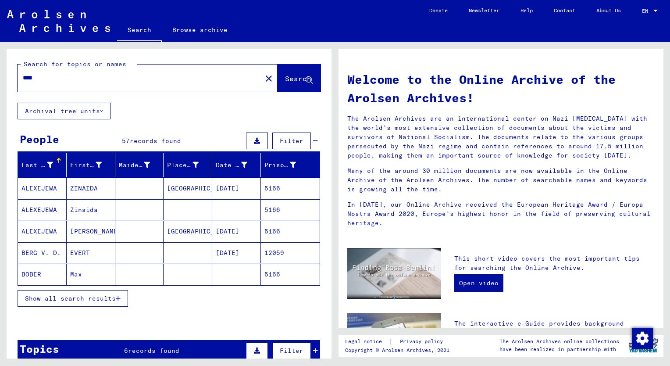
click at [102, 297] on span "Show all search results" at bounding box center [70, 298] width 91 height 8
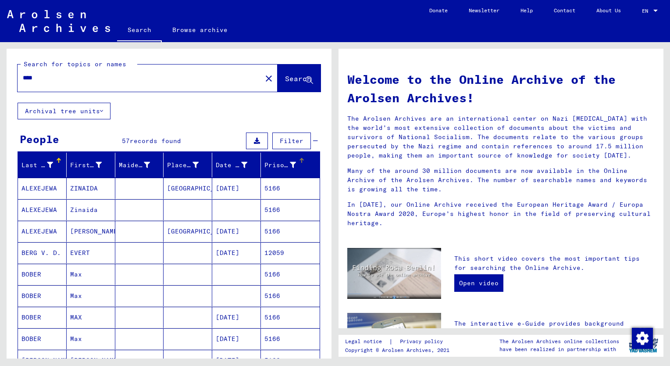
click at [272, 163] on div "Prisoner #" at bounding box center [280, 165] width 32 height 9
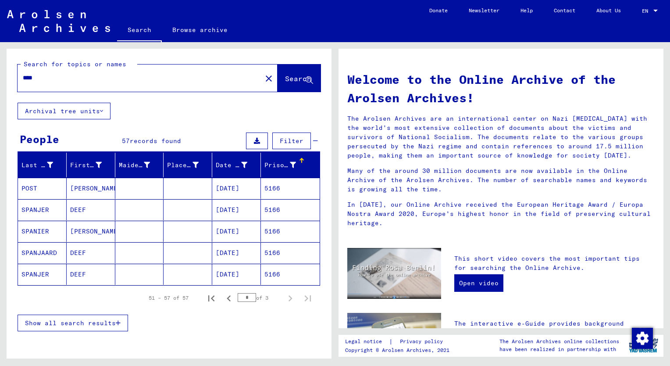
click at [86, 320] on span "Show all search results" at bounding box center [70, 323] width 91 height 8
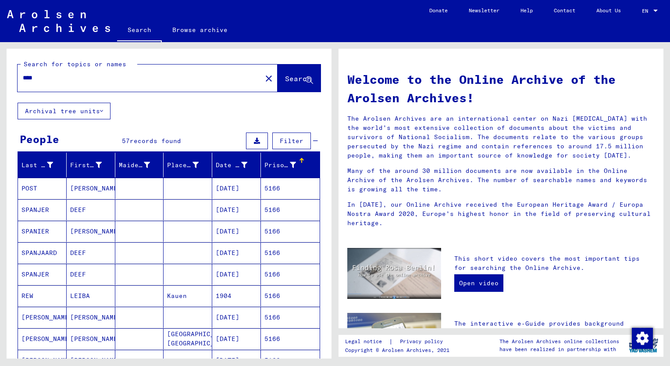
click at [77, 275] on mat-cell "DEEF" at bounding box center [91, 274] width 49 height 21
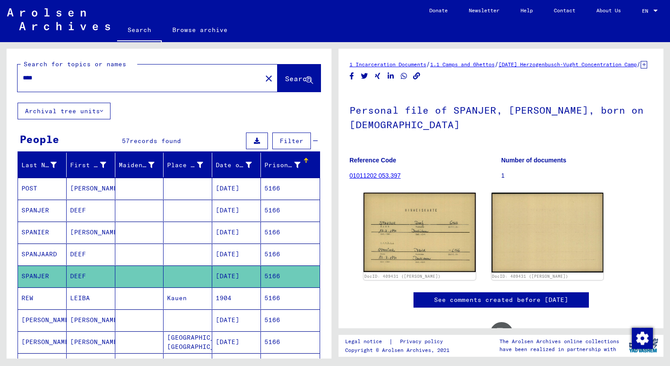
click at [69, 254] on mat-cell "DEEF" at bounding box center [91, 253] width 49 height 21
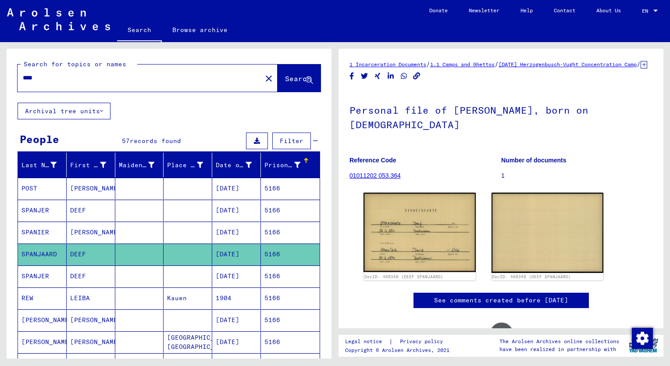
click at [81, 232] on mat-cell "[PERSON_NAME]" at bounding box center [91, 232] width 49 height 21
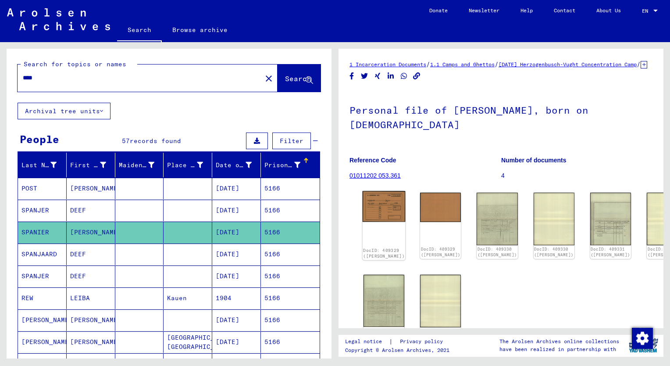
click at [380, 217] on img at bounding box center [384, 206] width 43 height 31
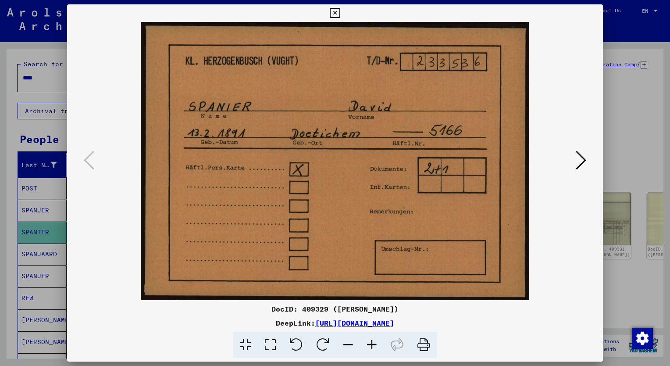
click at [380, 217] on img at bounding box center [335, 161] width 476 height 278
click at [554, 90] on img at bounding box center [335, 161] width 476 height 278
click at [337, 11] on icon at bounding box center [335, 13] width 10 height 11
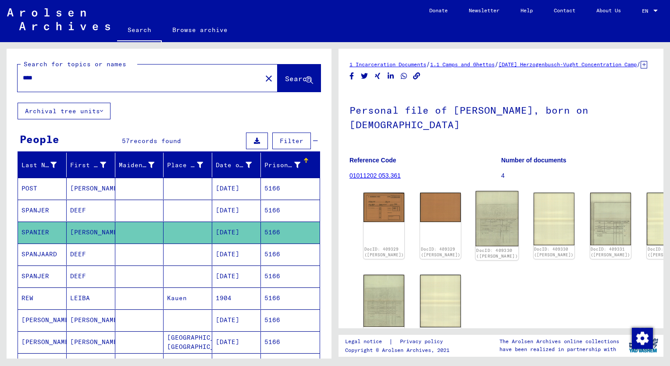
click at [488, 219] on img at bounding box center [497, 218] width 43 height 55
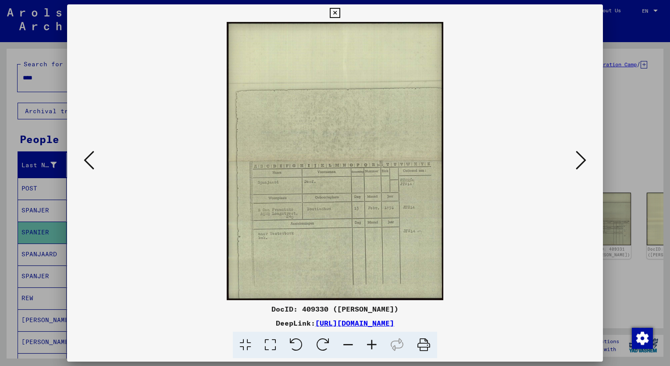
click at [372, 343] on icon at bounding box center [372, 345] width 24 height 27
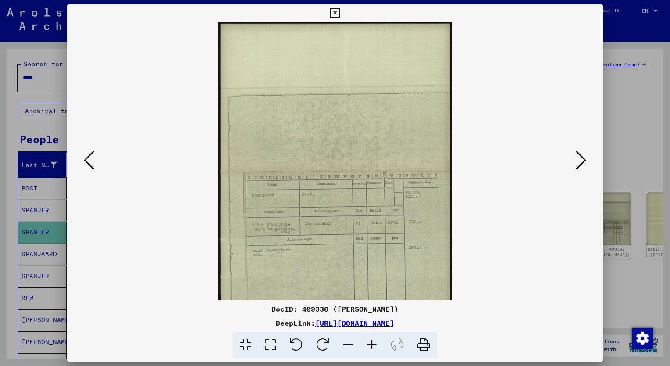
click at [372, 343] on icon at bounding box center [372, 345] width 24 height 27
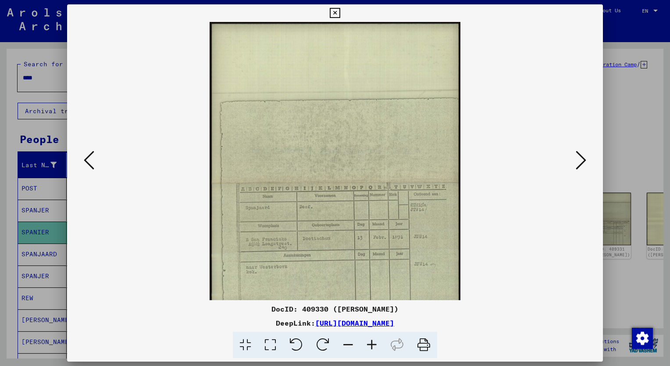
click at [372, 343] on icon at bounding box center [372, 345] width 24 height 27
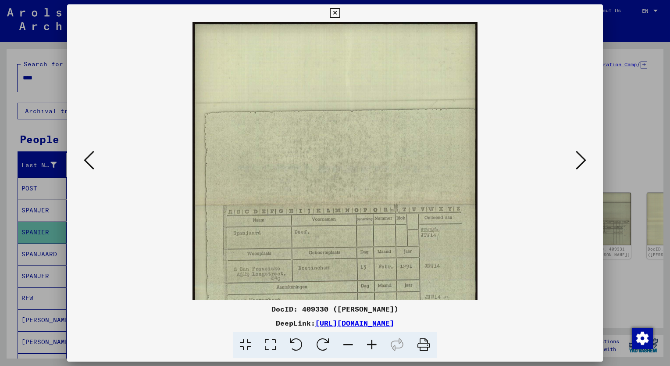
click at [372, 343] on icon at bounding box center [372, 345] width 24 height 27
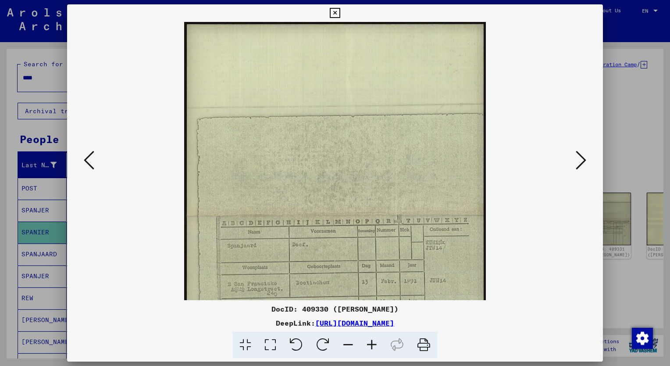
click at [372, 343] on icon at bounding box center [372, 345] width 24 height 27
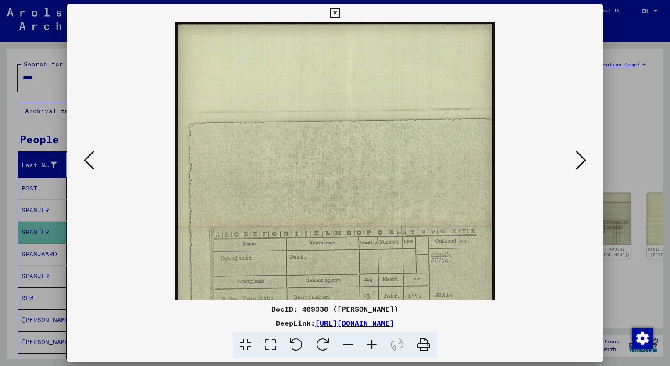
click at [372, 343] on icon at bounding box center [372, 345] width 24 height 27
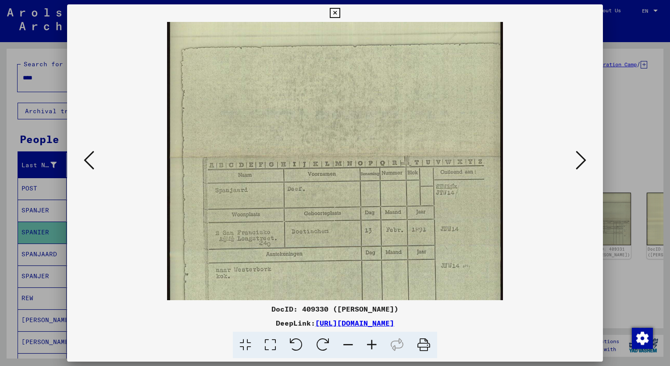
scroll to position [84, 0]
drag, startPoint x: 425, startPoint y: 260, endPoint x: 369, endPoint y: 176, distance: 100.9
click at [369, 176] on img at bounding box center [335, 154] width 336 height 432
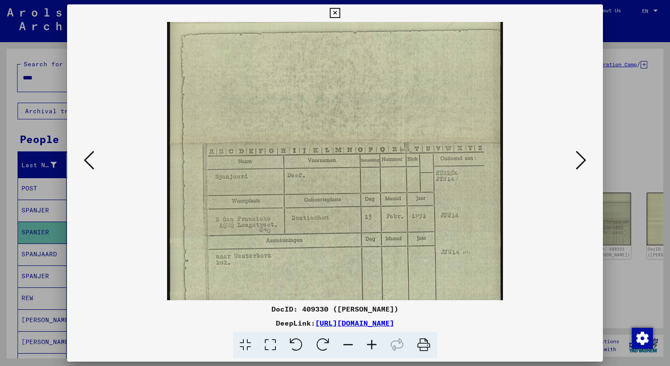
scroll to position [94, 0]
drag, startPoint x: 390, startPoint y: 247, endPoint x: 377, endPoint y: 239, distance: 15.3
click at [377, 239] on img at bounding box center [335, 144] width 336 height 432
click at [582, 161] on icon at bounding box center [581, 160] width 11 height 21
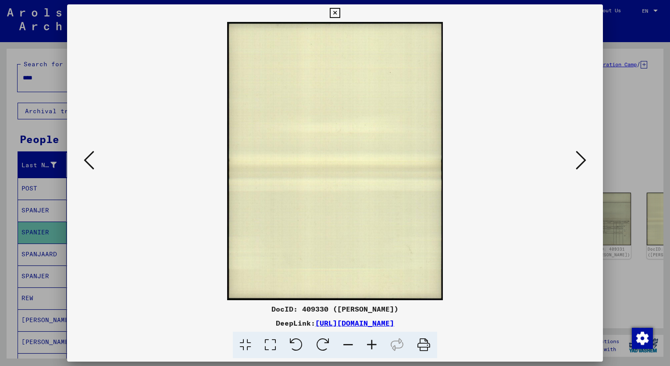
click at [582, 161] on icon at bounding box center [581, 160] width 11 height 21
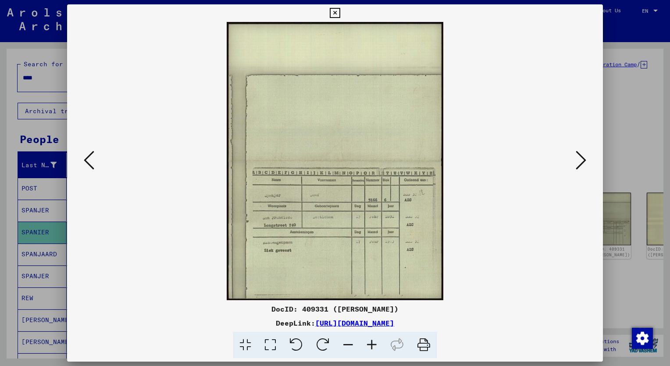
click at [371, 345] on icon at bounding box center [372, 345] width 24 height 27
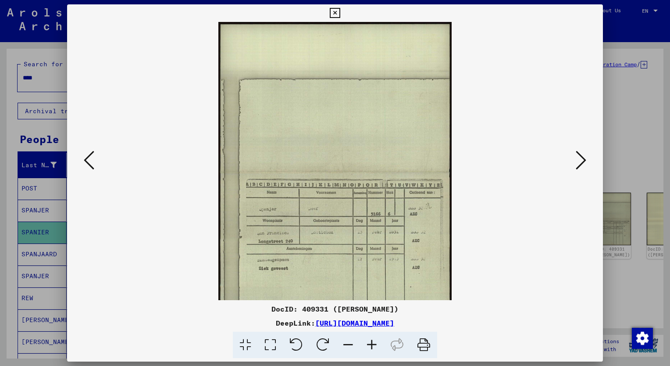
click at [371, 345] on icon at bounding box center [372, 345] width 24 height 27
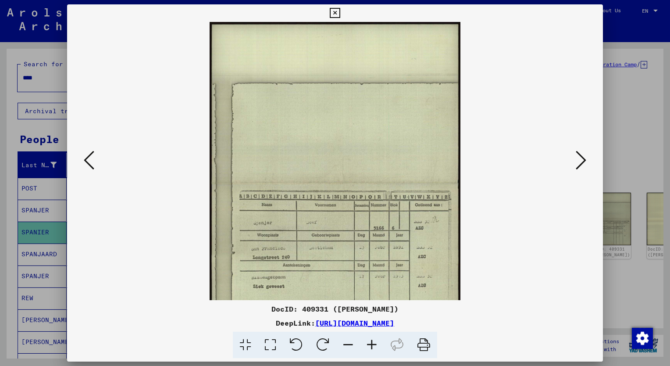
click at [371, 345] on icon at bounding box center [372, 345] width 24 height 27
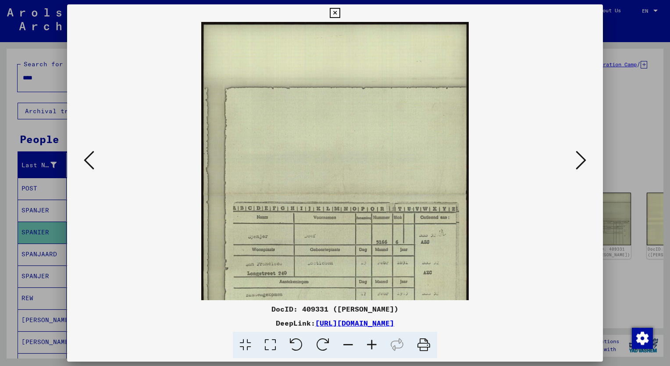
click at [371, 345] on icon at bounding box center [372, 345] width 24 height 27
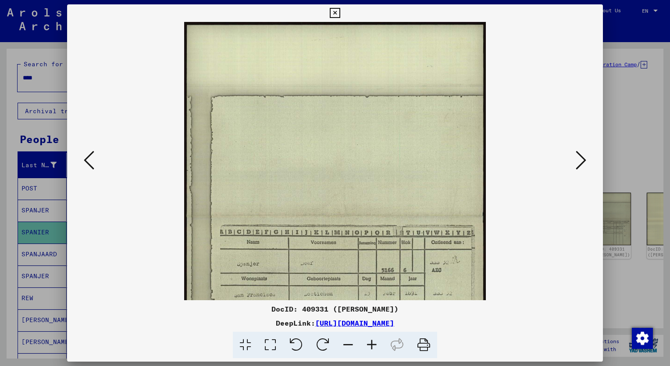
click at [371, 345] on icon at bounding box center [372, 345] width 24 height 27
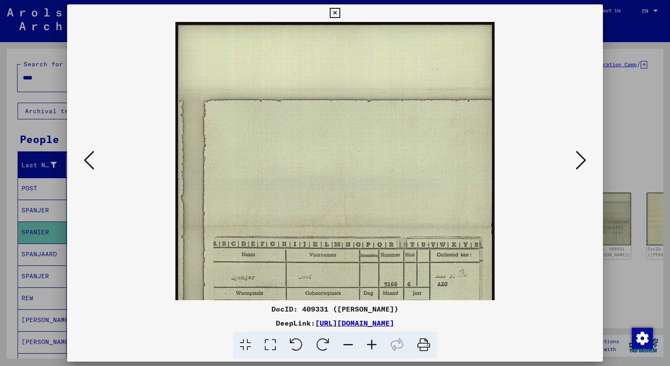
click at [371, 345] on icon at bounding box center [372, 345] width 24 height 27
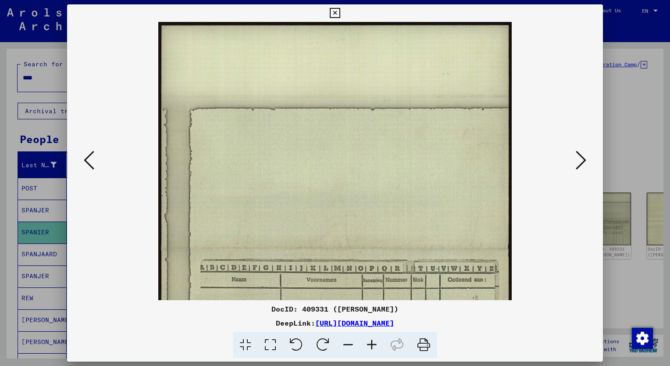
click at [371, 345] on icon at bounding box center [372, 345] width 24 height 27
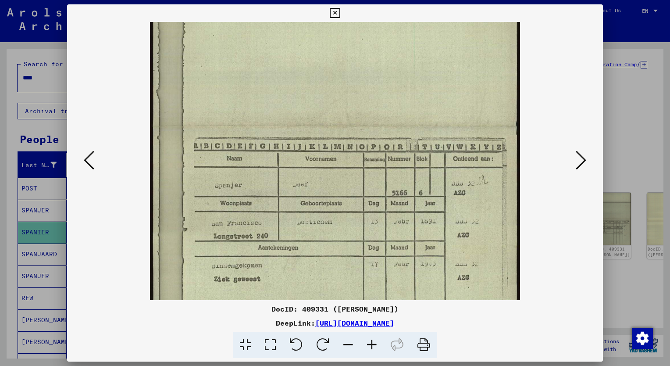
scroll to position [130, 0]
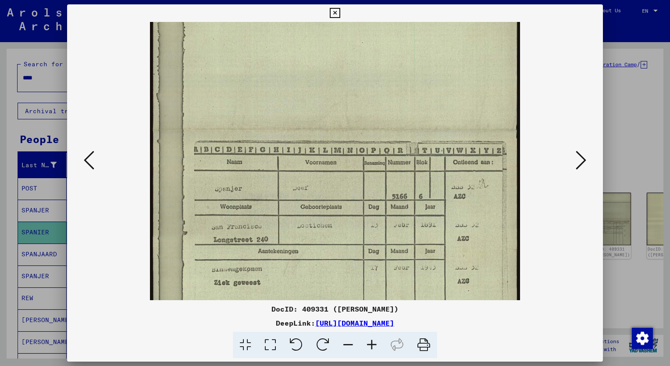
drag, startPoint x: 419, startPoint y: 222, endPoint x: 382, endPoint y: 95, distance: 133.0
click at [382, 95] on img at bounding box center [335, 129] width 370 height 475
click at [581, 167] on icon at bounding box center [581, 160] width 11 height 21
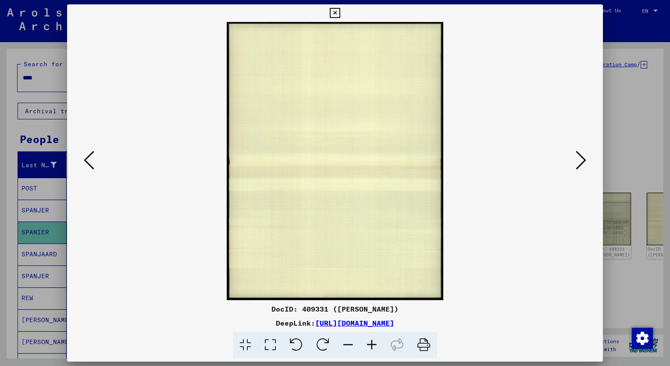
scroll to position [0, 0]
click at [581, 159] on icon at bounding box center [581, 160] width 11 height 21
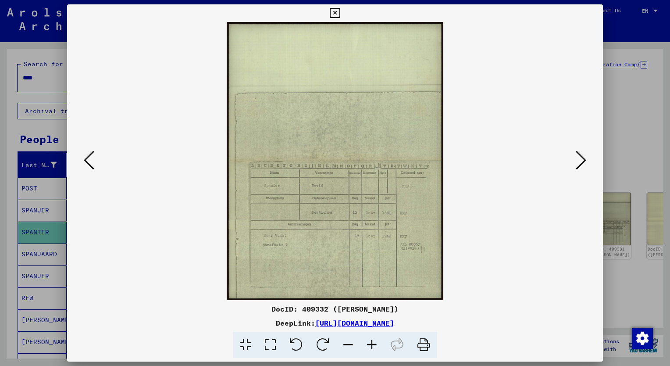
click at [371, 343] on icon at bounding box center [372, 345] width 24 height 27
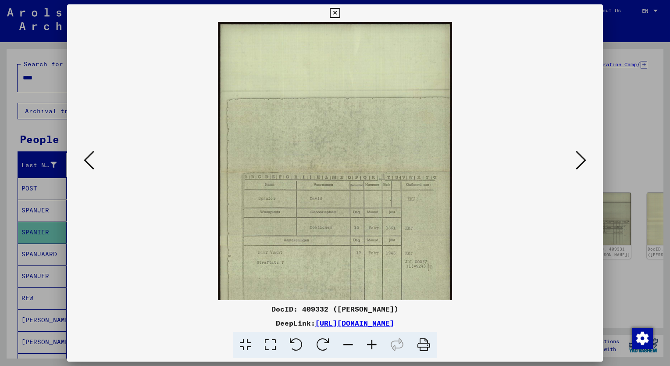
click at [371, 343] on icon at bounding box center [372, 345] width 24 height 27
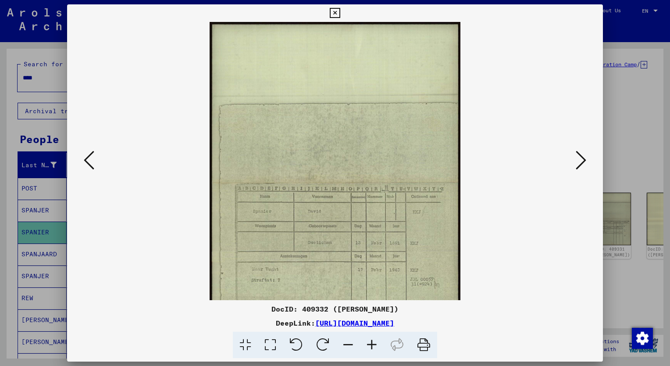
click at [371, 343] on icon at bounding box center [372, 345] width 24 height 27
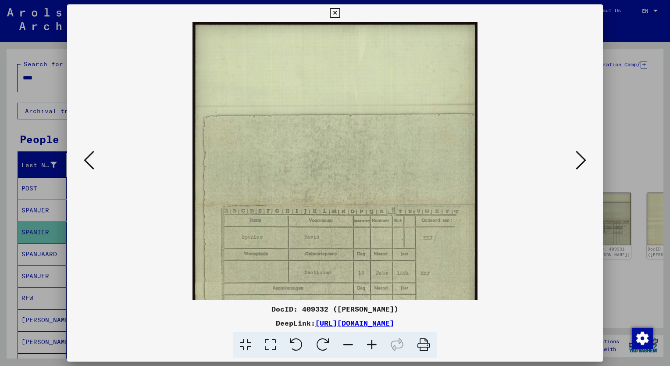
click at [371, 343] on icon at bounding box center [372, 345] width 24 height 27
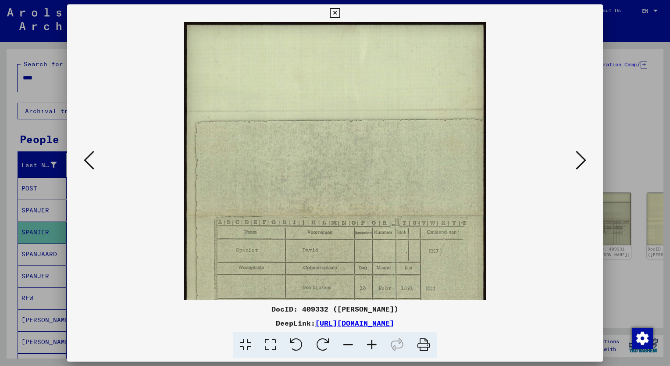
click at [371, 343] on icon at bounding box center [372, 345] width 24 height 27
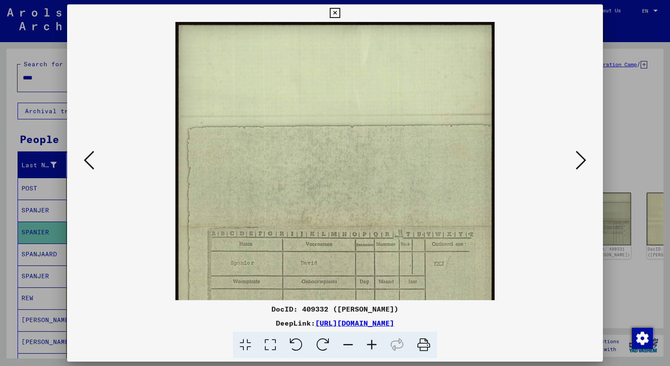
click at [371, 343] on icon at bounding box center [372, 345] width 24 height 27
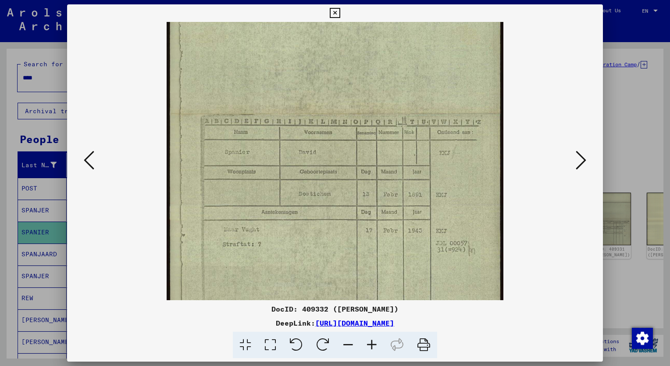
scroll to position [125, 0]
drag, startPoint x: 390, startPoint y: 248, endPoint x: 377, endPoint y: 150, distance: 99.5
click at [377, 150] on img at bounding box center [335, 112] width 336 height 432
click at [585, 164] on icon at bounding box center [581, 160] width 11 height 21
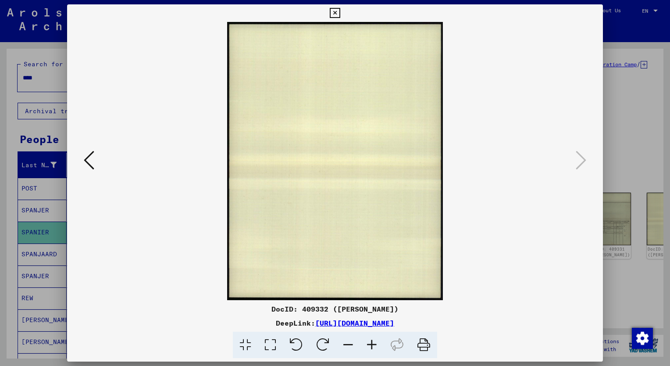
click at [335, 11] on icon at bounding box center [335, 13] width 10 height 11
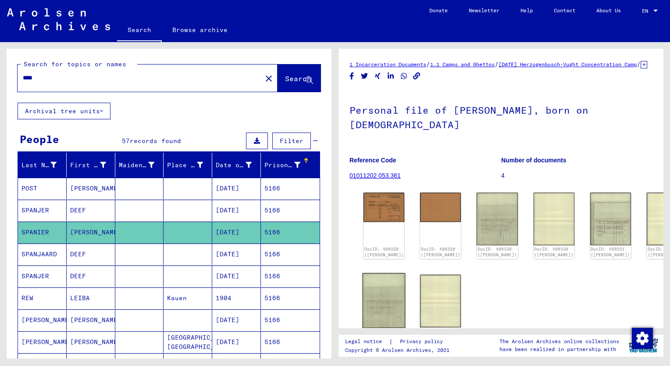
click at [384, 300] on img at bounding box center [384, 300] width 43 height 55
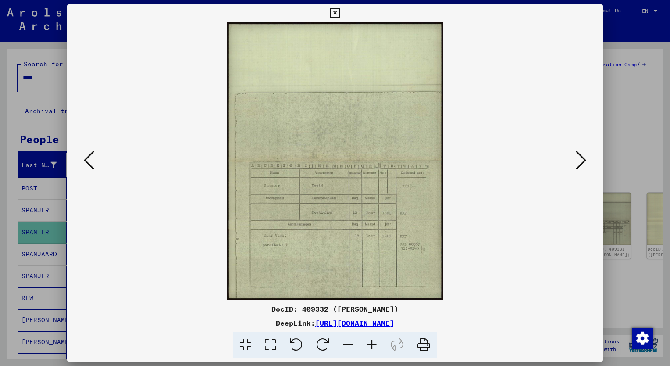
click at [89, 167] on icon at bounding box center [89, 160] width 11 height 21
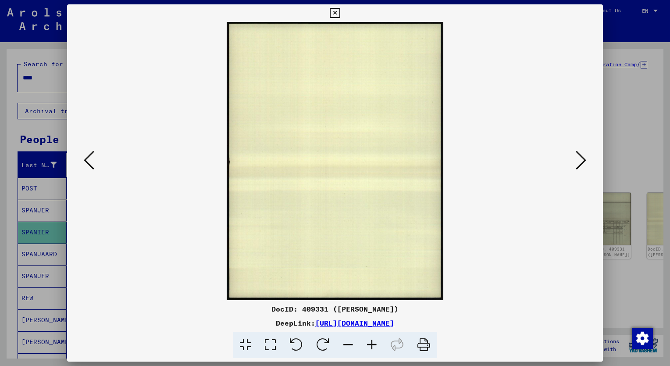
click at [89, 167] on icon at bounding box center [89, 160] width 11 height 21
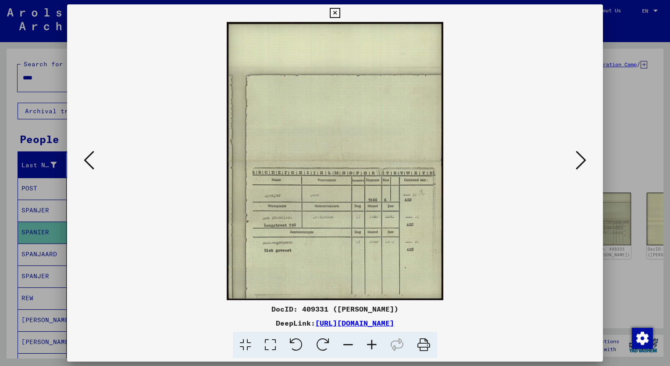
click at [89, 167] on icon at bounding box center [89, 160] width 11 height 21
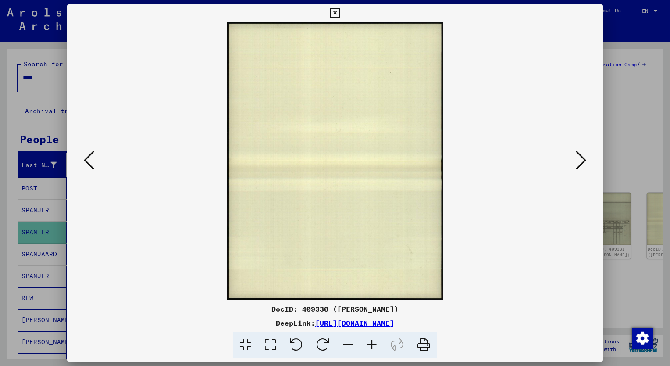
click at [89, 167] on icon at bounding box center [89, 160] width 11 height 21
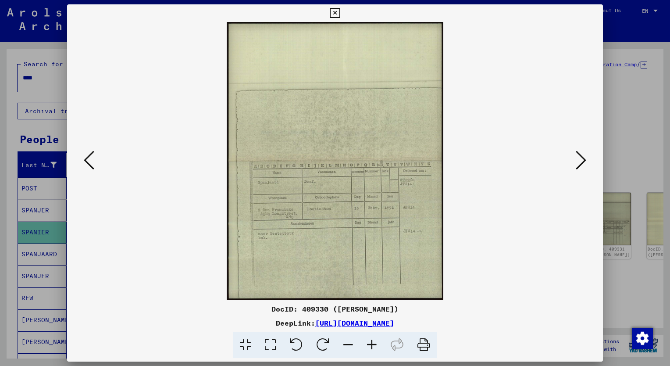
click at [89, 167] on icon at bounding box center [89, 160] width 11 height 21
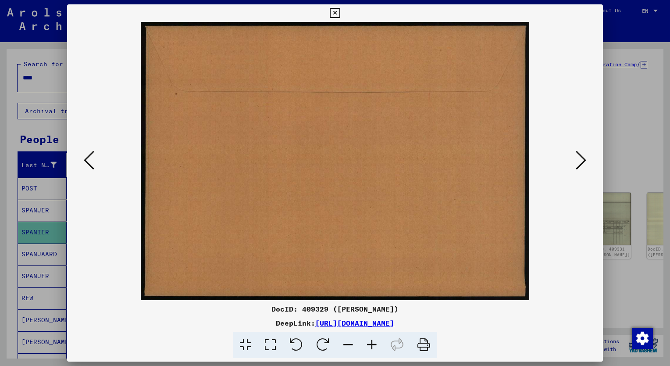
click at [89, 167] on icon at bounding box center [89, 160] width 11 height 21
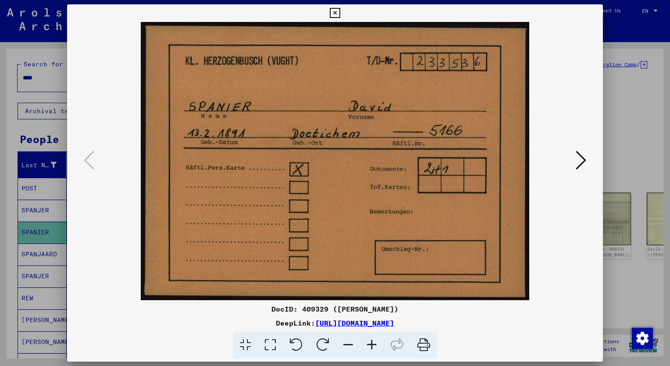
click at [335, 12] on icon at bounding box center [335, 13] width 10 height 11
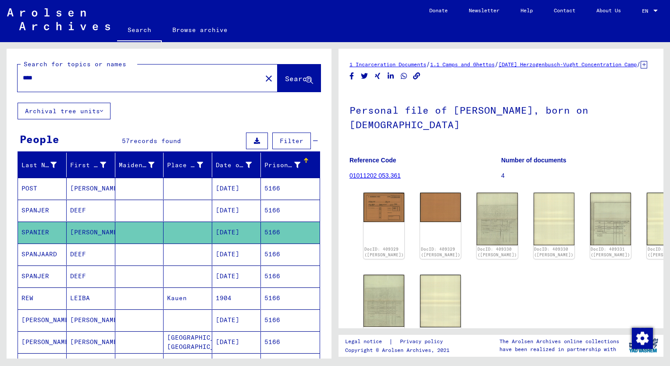
click at [49, 82] on input "****" at bounding box center [140, 77] width 234 height 9
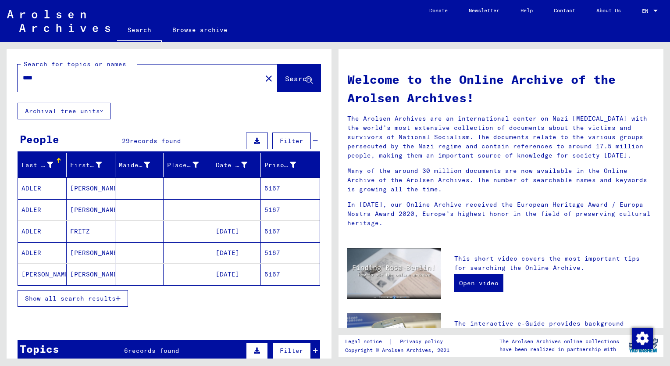
click at [74, 297] on span "Show all search results" at bounding box center [70, 298] width 91 height 8
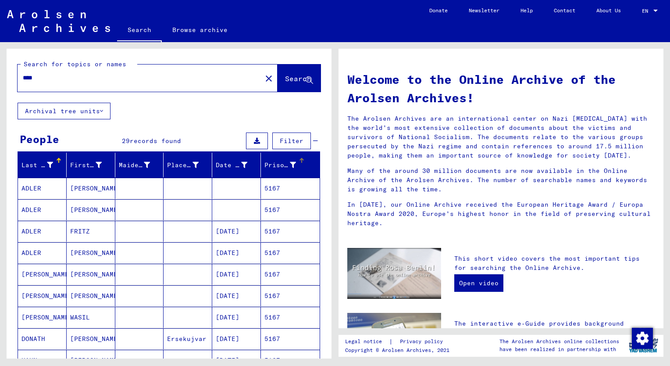
click at [267, 162] on div "Prisoner #" at bounding box center [280, 165] width 32 height 9
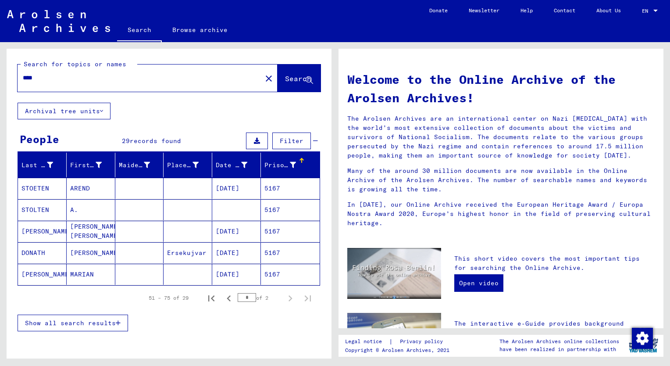
click at [71, 323] on span "Show all search results" at bounding box center [70, 323] width 91 height 8
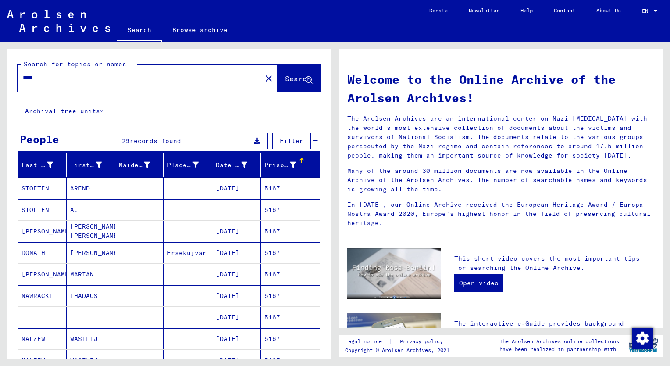
click at [48, 231] on mat-cell "[PERSON_NAME]" at bounding box center [42, 231] width 49 height 21
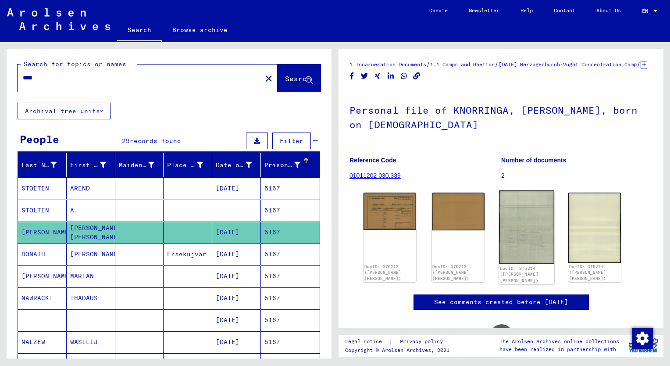
click at [525, 261] on img at bounding box center [526, 226] width 55 height 73
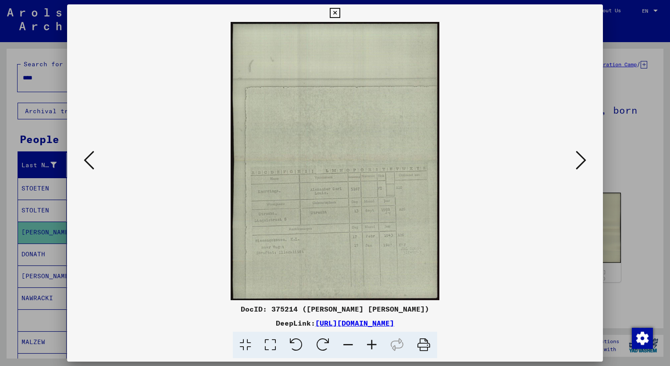
click at [374, 343] on icon at bounding box center [372, 345] width 24 height 27
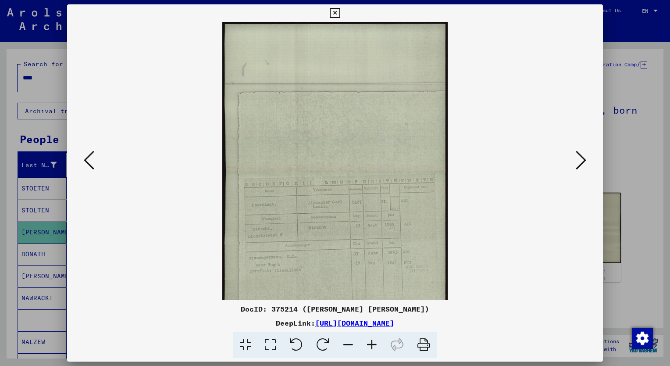
click at [374, 343] on icon at bounding box center [372, 345] width 24 height 27
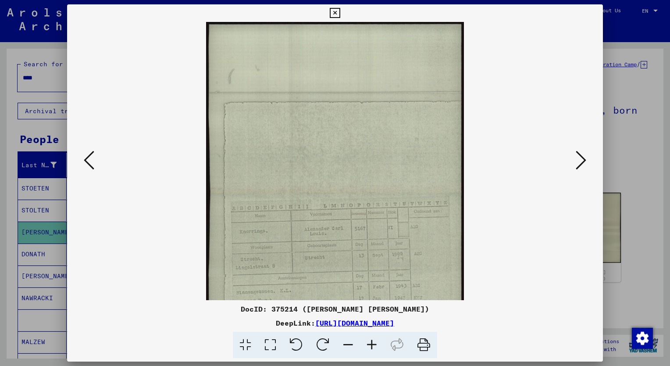
click at [374, 343] on icon at bounding box center [372, 345] width 24 height 27
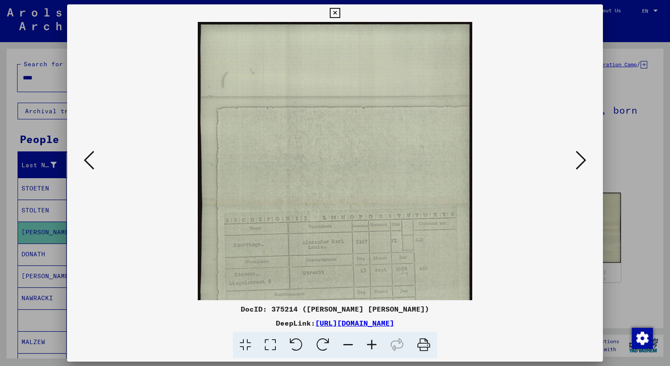
click at [374, 343] on icon at bounding box center [372, 345] width 24 height 27
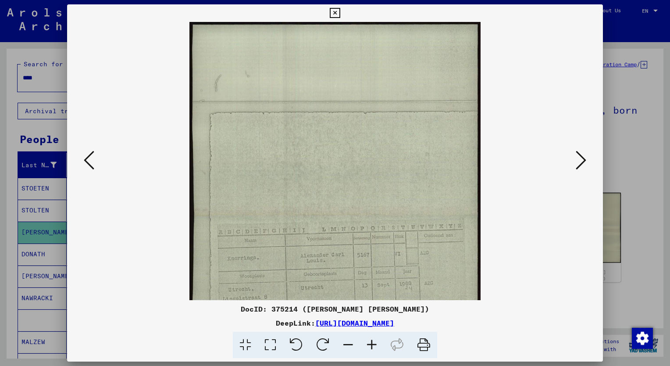
click at [374, 343] on icon at bounding box center [372, 345] width 24 height 27
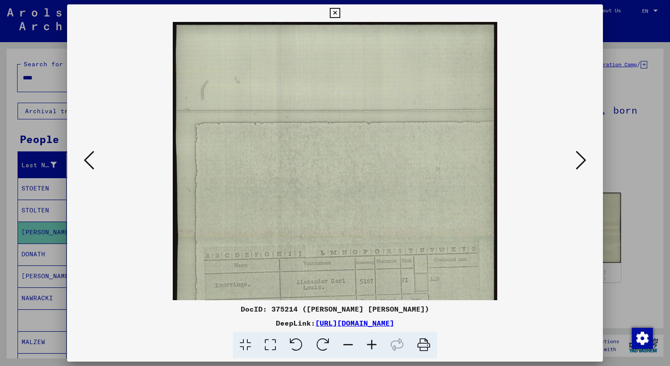
click at [374, 343] on icon at bounding box center [372, 345] width 24 height 27
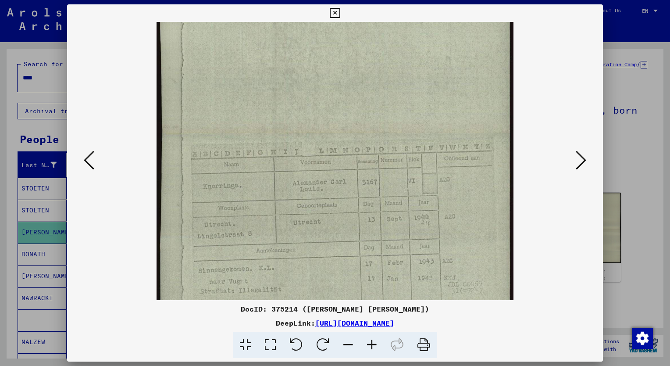
scroll to position [129, 0]
drag, startPoint x: 427, startPoint y: 264, endPoint x: 407, endPoint y: 135, distance: 130.5
click at [407, 135] on img at bounding box center [335, 130] width 357 height 475
click at [333, 233] on img at bounding box center [335, 130] width 357 height 475
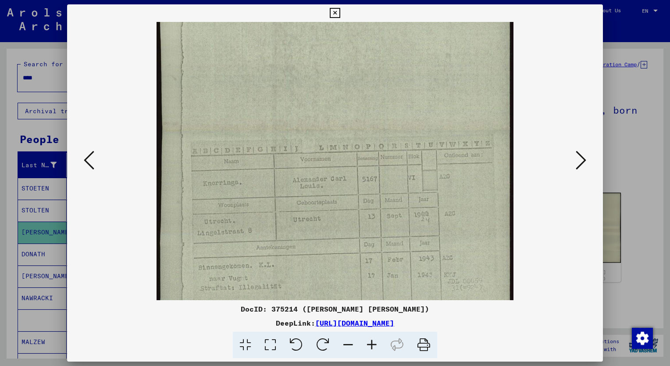
click at [577, 154] on icon at bounding box center [581, 160] width 11 height 21
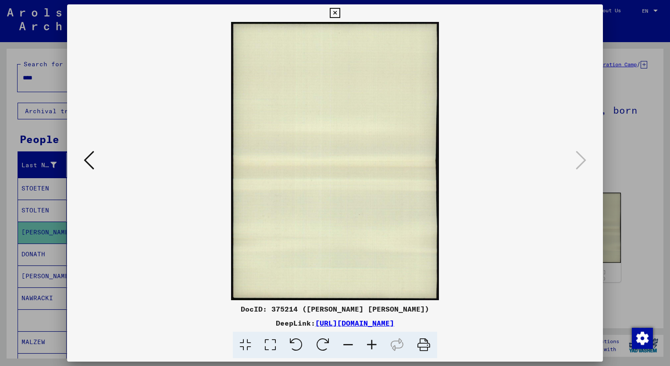
scroll to position [0, 0]
click at [337, 16] on icon at bounding box center [335, 13] width 10 height 11
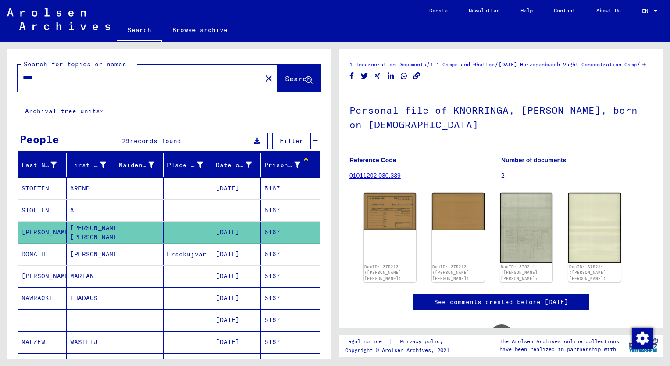
click at [47, 78] on input "****" at bounding box center [140, 77] width 234 height 9
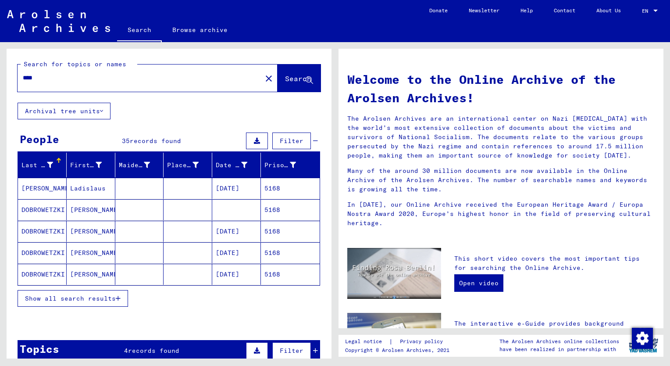
click at [84, 296] on span "Show all search results" at bounding box center [70, 298] width 91 height 8
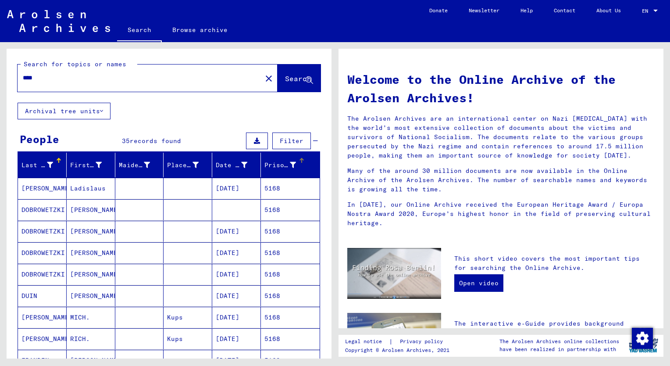
click at [264, 164] on div "Prisoner #" at bounding box center [280, 165] width 32 height 9
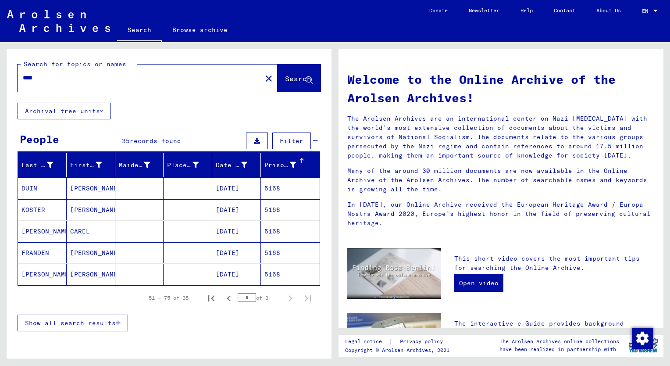
click at [72, 324] on span "Show all search results" at bounding box center [70, 323] width 91 height 8
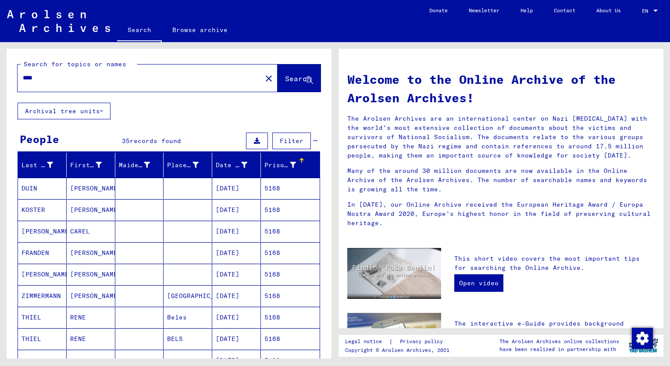
click at [43, 269] on mat-cell "[PERSON_NAME]" at bounding box center [42, 274] width 49 height 21
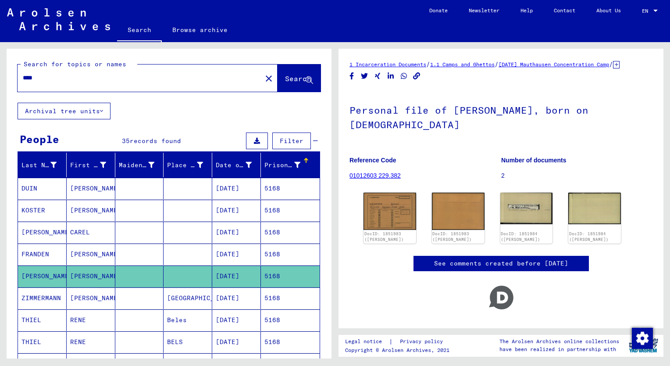
click at [42, 261] on mat-cell "FRANDEN" at bounding box center [42, 253] width 49 height 21
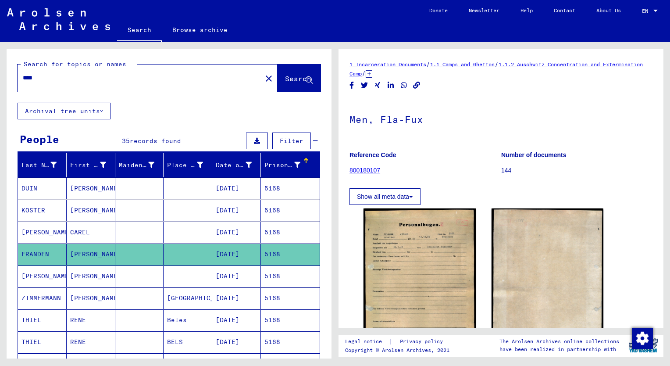
click at [42, 238] on mat-cell "[PERSON_NAME]" at bounding box center [42, 232] width 49 height 21
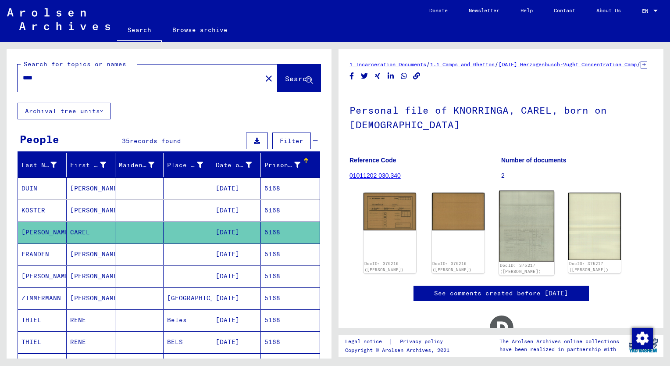
click at [525, 254] on img at bounding box center [526, 226] width 55 height 71
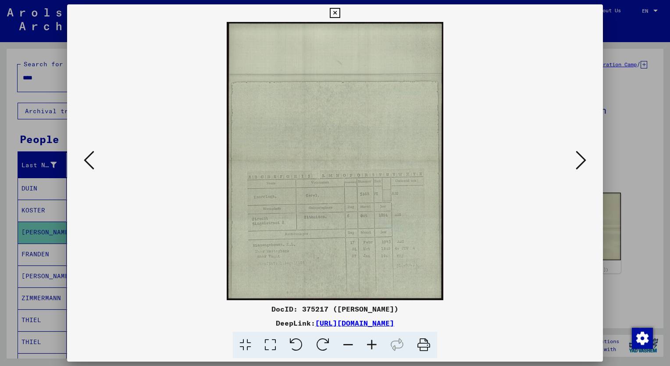
click at [372, 346] on icon at bounding box center [372, 345] width 24 height 27
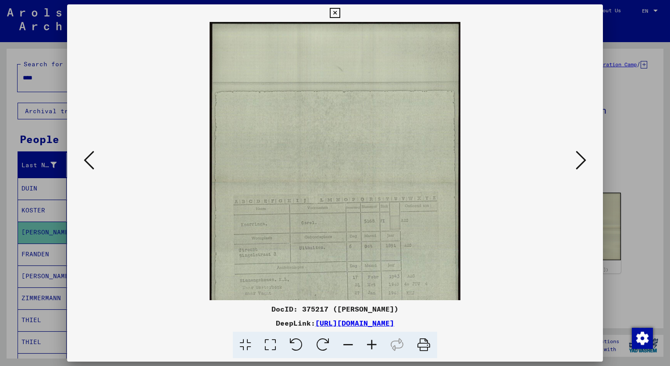
click at [372, 346] on icon at bounding box center [372, 345] width 24 height 27
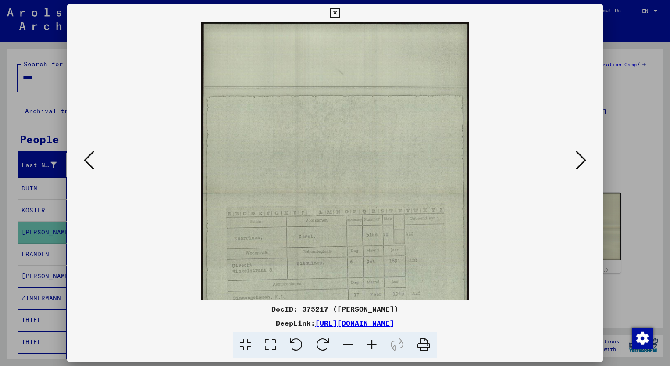
click at [372, 346] on icon at bounding box center [372, 345] width 24 height 27
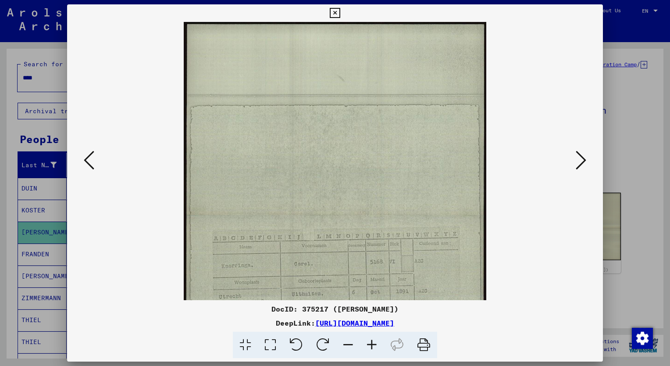
click at [372, 346] on icon at bounding box center [372, 345] width 24 height 27
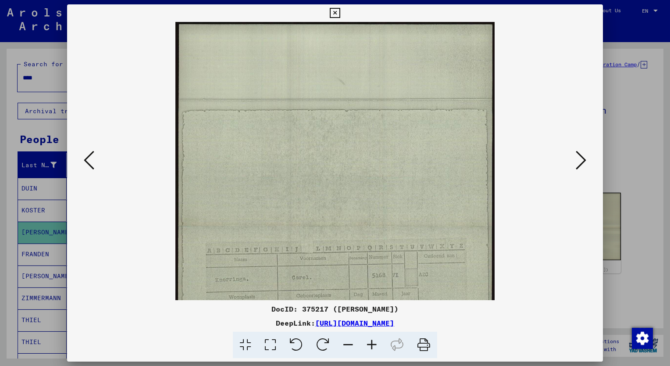
click at [372, 346] on icon at bounding box center [372, 345] width 24 height 27
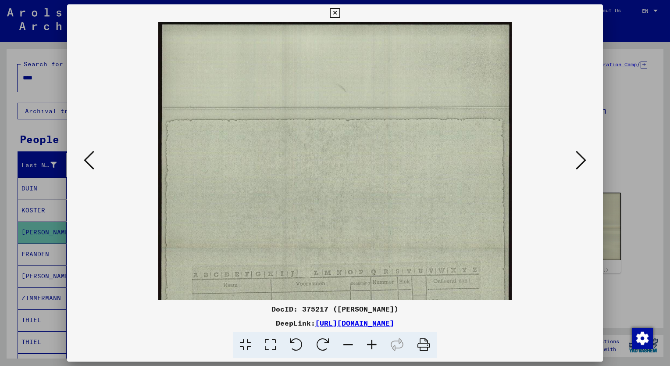
click at [372, 346] on icon at bounding box center [372, 345] width 24 height 27
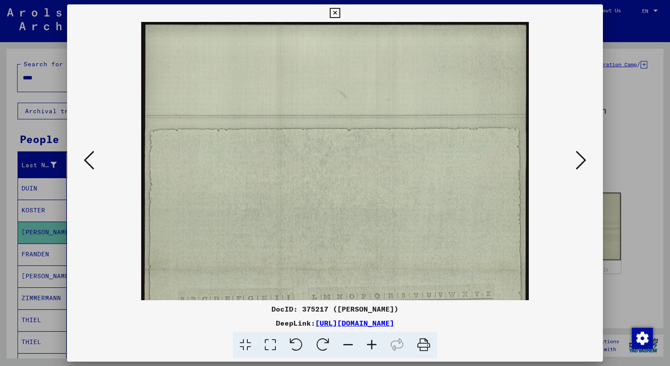
click at [372, 346] on icon at bounding box center [372, 345] width 24 height 27
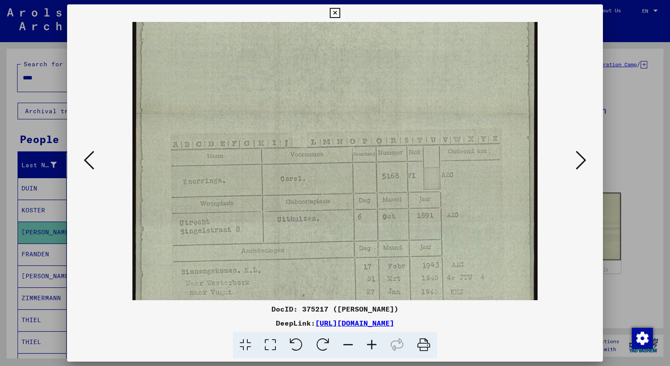
scroll to position [168, 0]
drag, startPoint x: 391, startPoint y: 223, endPoint x: 354, endPoint y: 55, distance: 172.3
click at [354, 55] on img at bounding box center [334, 112] width 405 height 519
click at [9, 144] on div at bounding box center [335, 183] width 670 height 366
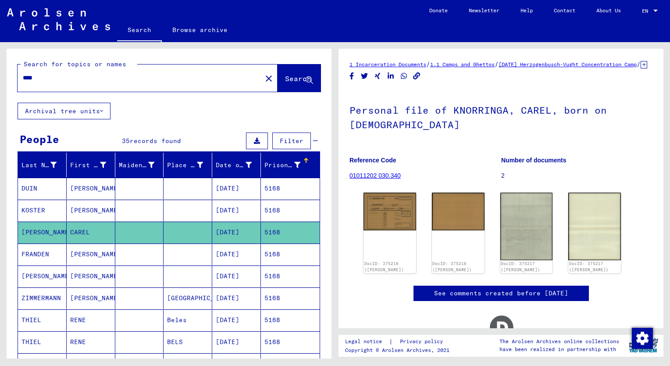
click at [43, 74] on input "****" at bounding box center [140, 77] width 234 height 9
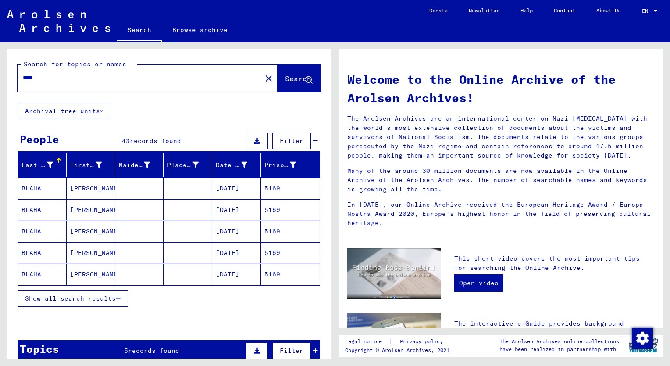
click at [55, 300] on span "Show all search results" at bounding box center [70, 298] width 91 height 8
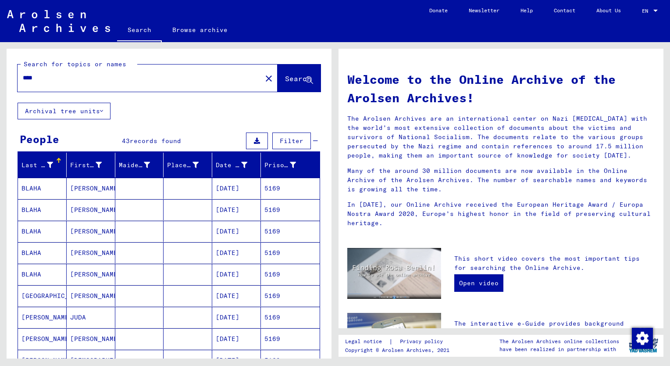
click at [265, 173] on mat-header-cell "Prisoner #" at bounding box center [290, 165] width 59 height 25
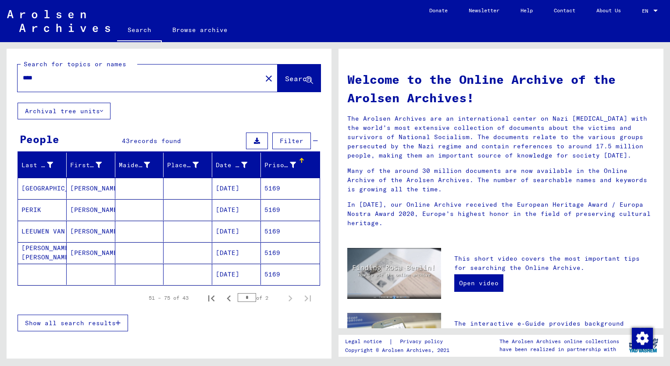
click at [82, 325] on span "Show all search results" at bounding box center [70, 323] width 91 height 8
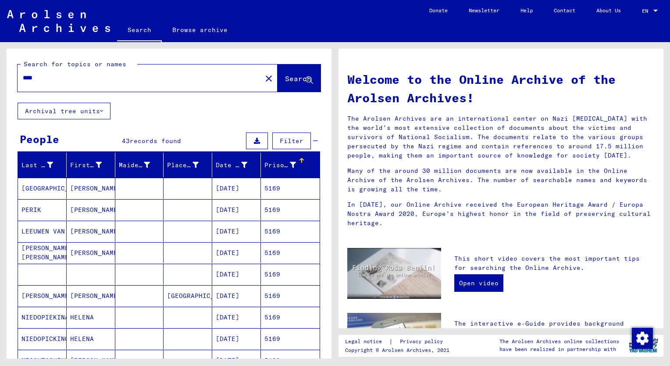
click at [266, 164] on div "Prisoner #" at bounding box center [280, 165] width 32 height 9
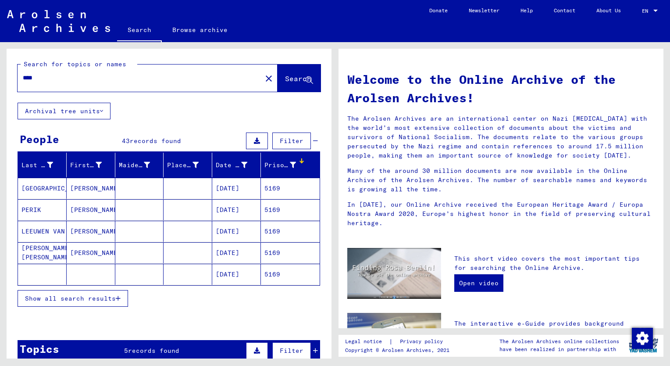
click at [90, 297] on span "Show all search results" at bounding box center [70, 298] width 91 height 8
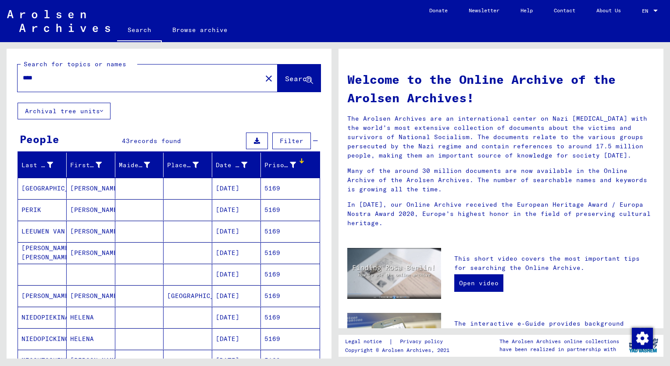
click at [89, 234] on mat-cell "[PERSON_NAME]" at bounding box center [91, 231] width 49 height 21
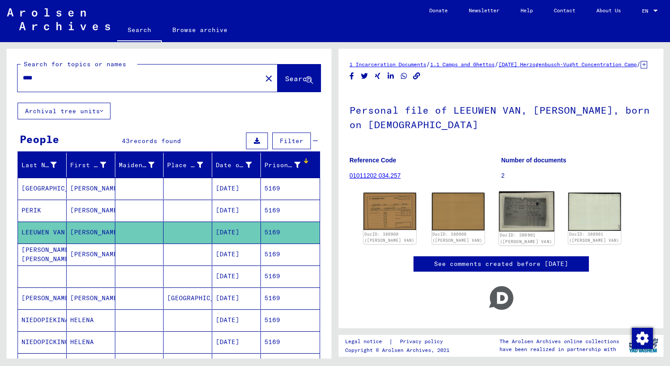
click at [518, 221] on img at bounding box center [526, 211] width 55 height 40
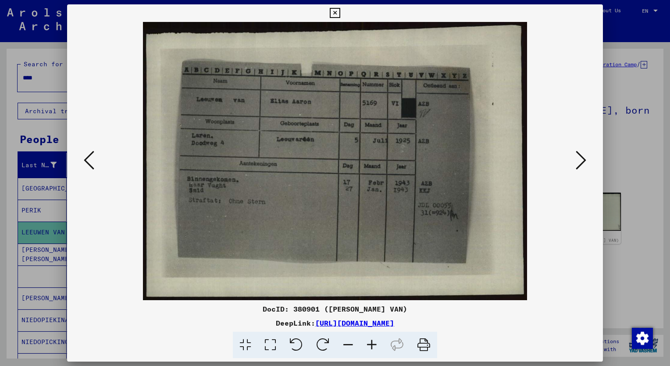
click at [374, 343] on icon at bounding box center [372, 345] width 24 height 27
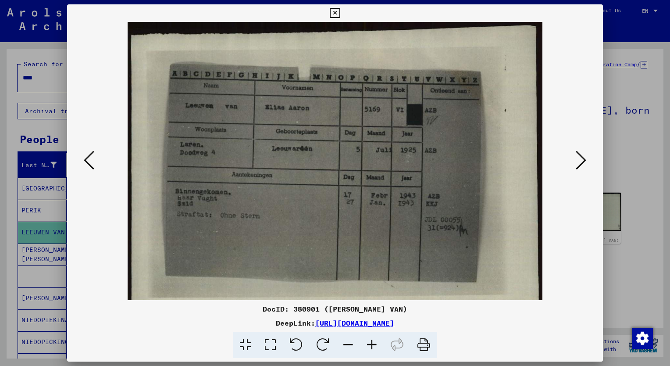
click at [374, 343] on icon at bounding box center [372, 345] width 24 height 27
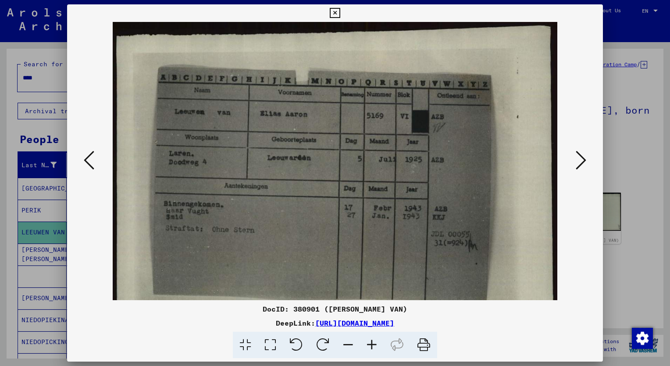
click at [374, 343] on icon at bounding box center [372, 345] width 24 height 27
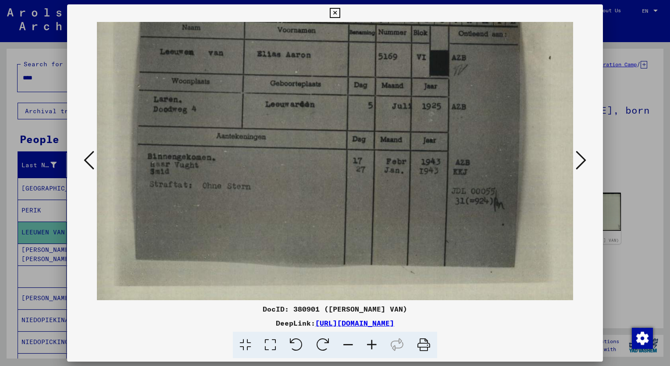
scroll to position [72, 7]
drag, startPoint x: 400, startPoint y: 264, endPoint x: 396, endPoint y: 192, distance: 72.5
click at [396, 192] on img at bounding box center [343, 133] width 506 height 366
click at [407, 136] on img at bounding box center [343, 133] width 506 height 366
click at [576, 164] on icon at bounding box center [581, 160] width 11 height 21
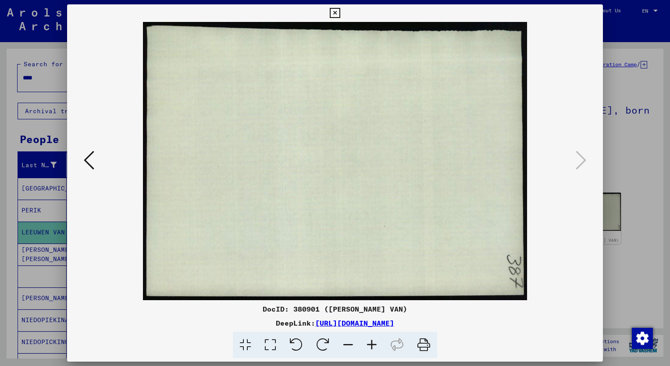
scroll to position [0, 0]
click at [333, 12] on icon at bounding box center [335, 13] width 10 height 11
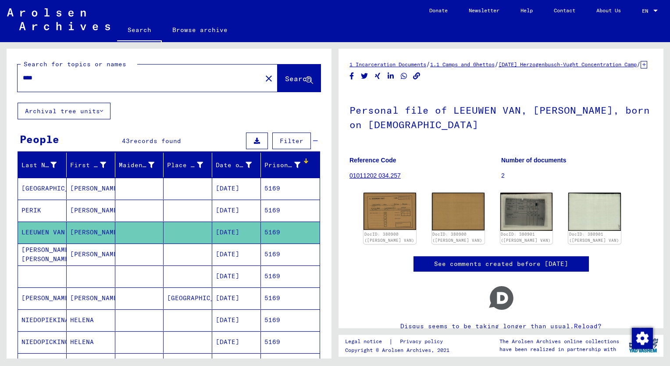
click at [48, 79] on input "****" at bounding box center [140, 77] width 234 height 9
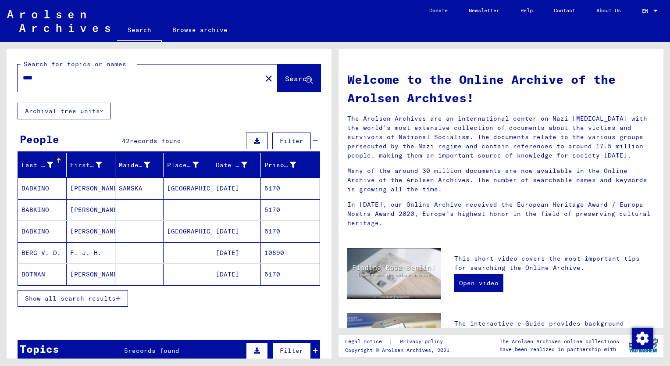
click at [49, 295] on span "Show all search results" at bounding box center [70, 298] width 91 height 8
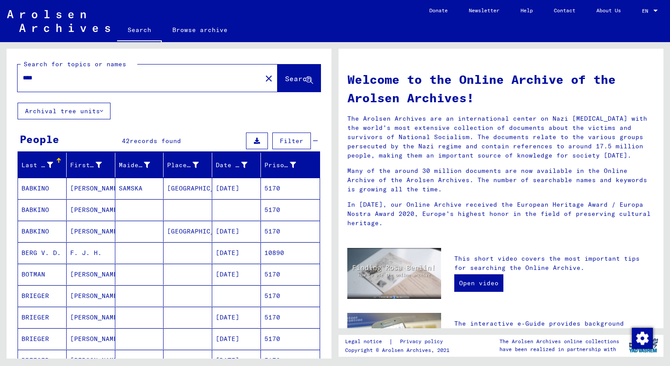
click at [264, 163] on div "Prisoner #" at bounding box center [280, 165] width 32 height 9
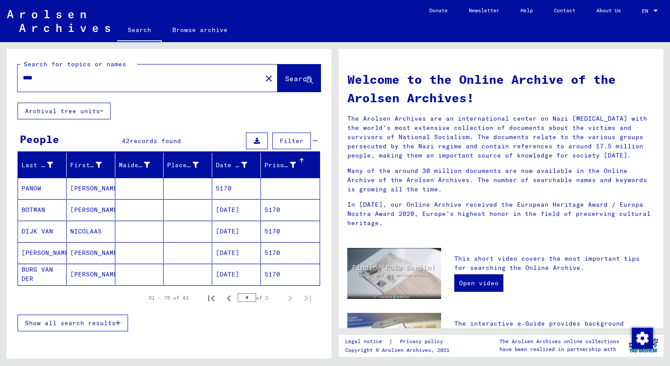
click at [91, 325] on button "Show all search results" at bounding box center [73, 322] width 111 height 17
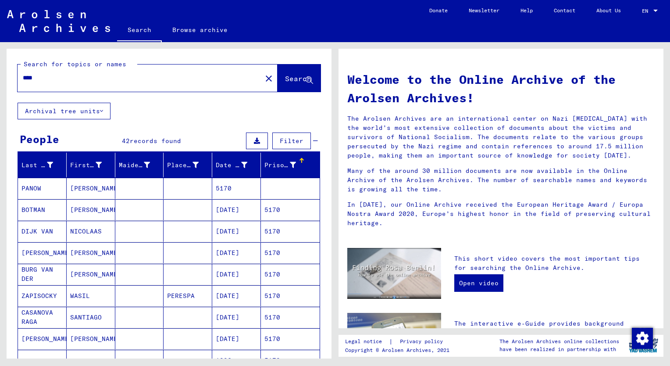
click at [83, 273] on mat-cell "[PERSON_NAME]" at bounding box center [91, 274] width 49 height 21
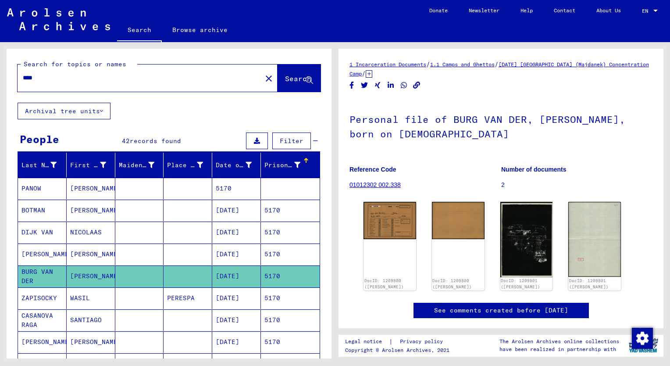
click at [76, 256] on mat-cell "[PERSON_NAME]" at bounding box center [91, 253] width 49 height 21
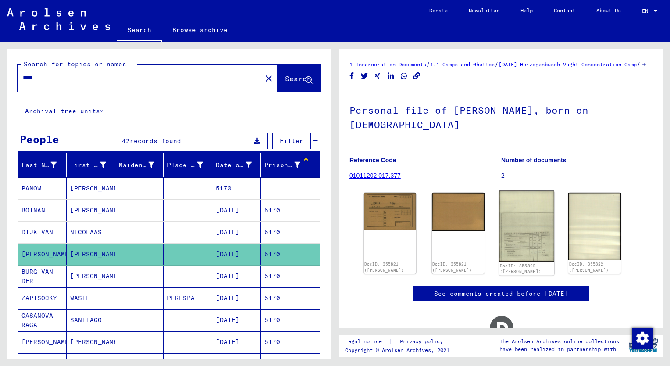
click at [529, 254] on img at bounding box center [526, 226] width 55 height 71
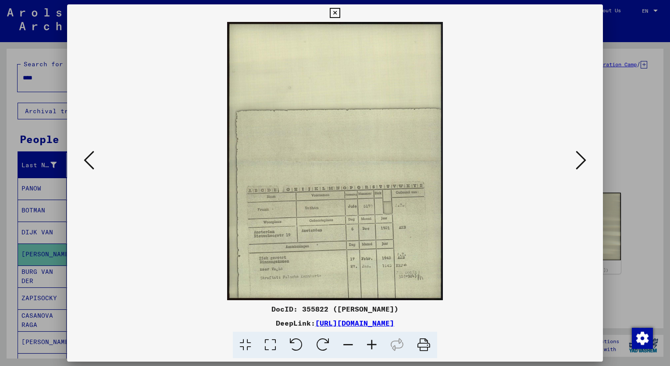
click at [370, 347] on icon at bounding box center [372, 345] width 24 height 27
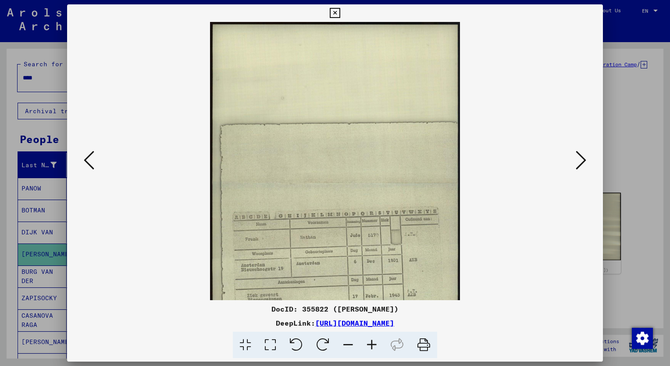
click at [370, 347] on icon at bounding box center [372, 345] width 24 height 27
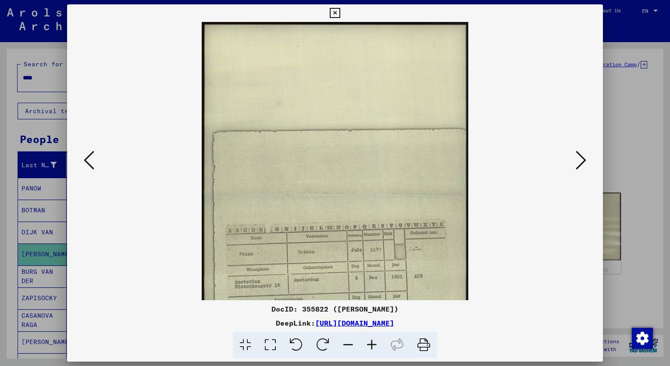
click at [370, 347] on icon at bounding box center [372, 345] width 24 height 27
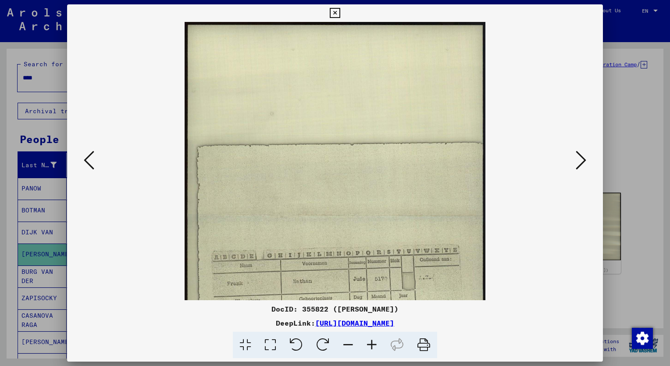
click at [370, 347] on icon at bounding box center [372, 345] width 24 height 27
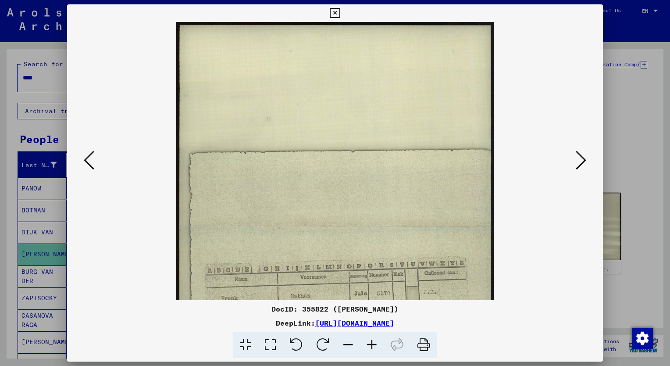
click at [370, 347] on icon at bounding box center [372, 345] width 24 height 27
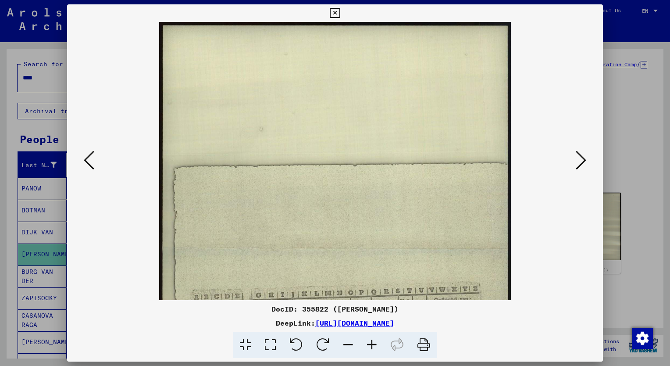
click at [370, 347] on icon at bounding box center [372, 345] width 24 height 27
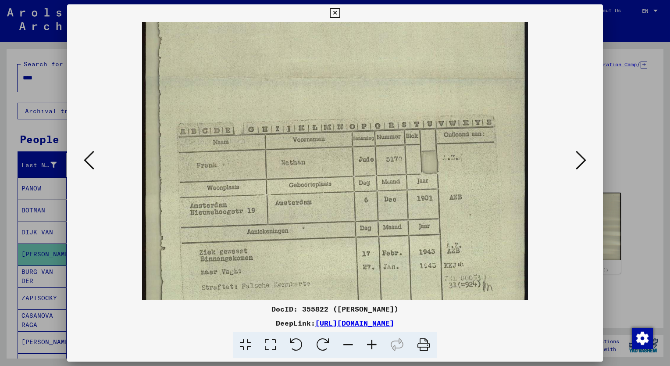
scroll to position [191, 0]
drag, startPoint x: 409, startPoint y: 297, endPoint x: 372, endPoint y: 108, distance: 192.6
click at [372, 108] on img at bounding box center [335, 79] width 386 height 497
click at [581, 162] on icon at bounding box center [581, 160] width 11 height 21
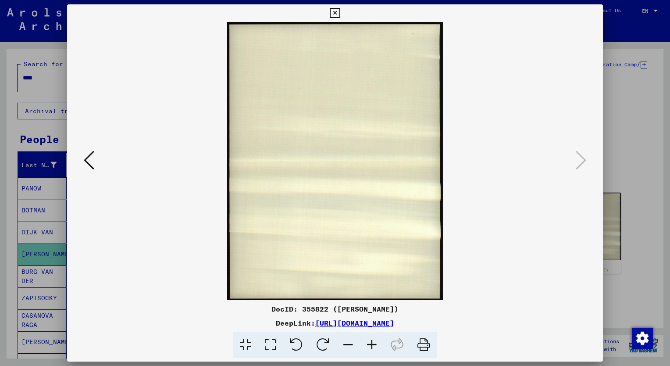
click at [334, 11] on icon at bounding box center [335, 13] width 10 height 11
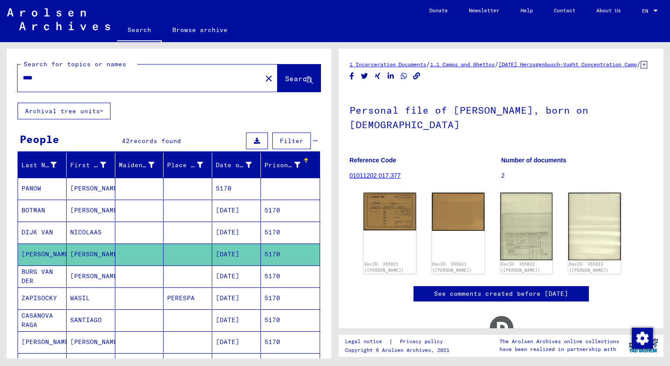
click at [86, 232] on mat-cell "NICOLAAS" at bounding box center [91, 232] width 49 height 21
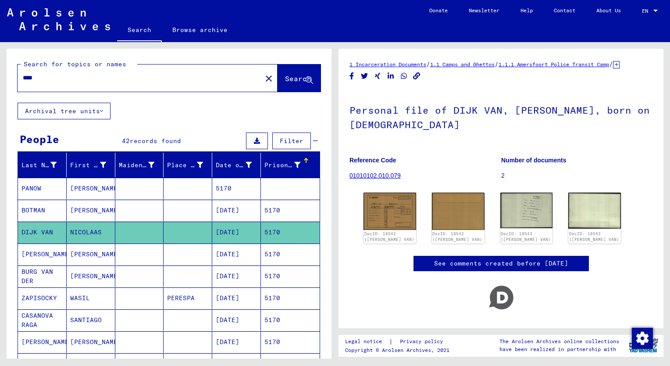
click at [56, 80] on input "****" at bounding box center [140, 77] width 234 height 9
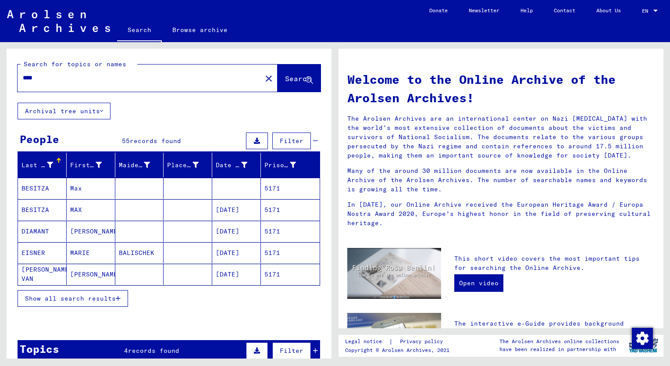
click at [73, 294] on span "Show all search results" at bounding box center [70, 298] width 91 height 8
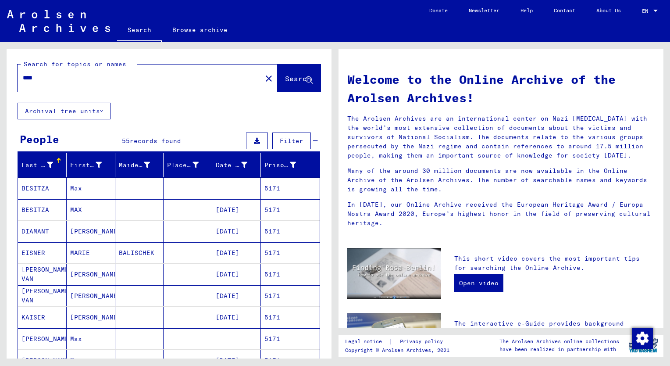
click at [268, 164] on div "Prisoner #" at bounding box center [280, 165] width 32 height 9
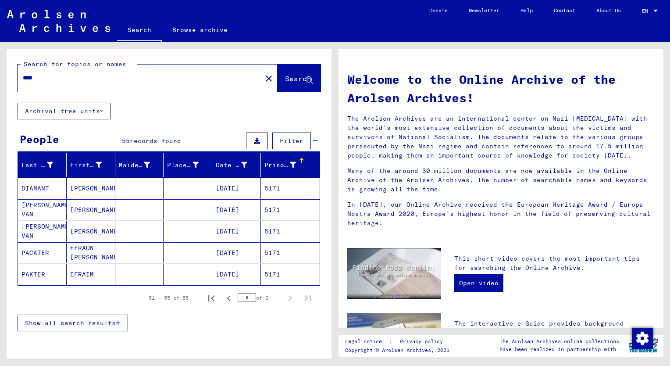
click at [63, 320] on span "Show all search results" at bounding box center [70, 323] width 91 height 8
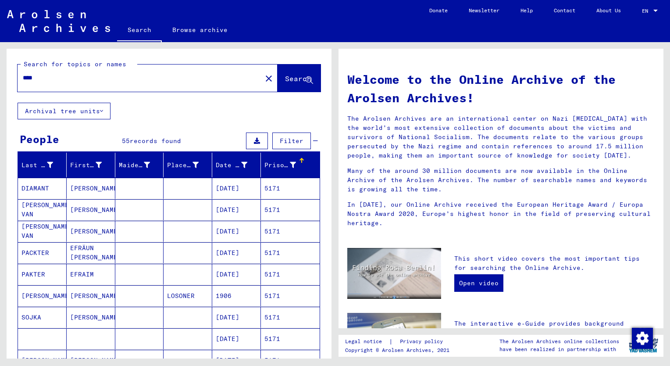
click at [86, 273] on mat-cell "EFRAIM" at bounding box center [91, 274] width 49 height 21
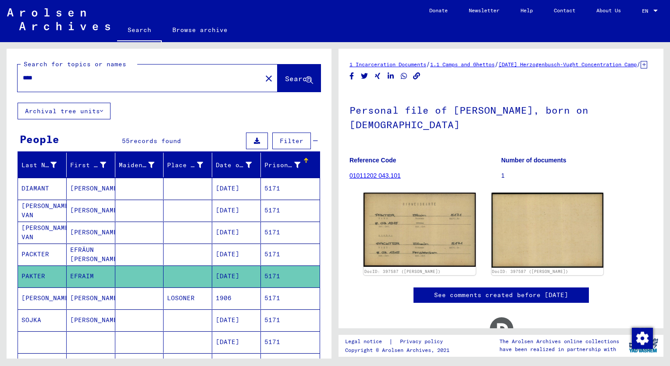
click at [85, 257] on mat-cell "EFRÄUN [PERSON_NAME]" at bounding box center [91, 253] width 49 height 21
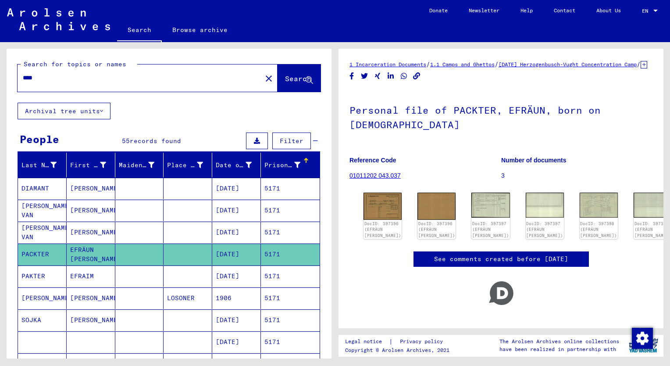
click at [81, 234] on mat-cell "[PERSON_NAME]" at bounding box center [91, 232] width 49 height 21
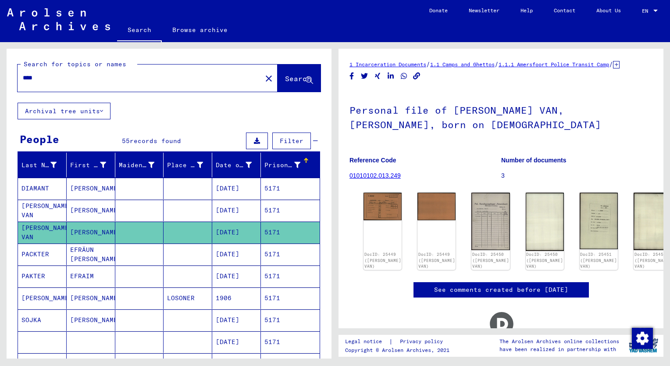
click at [84, 253] on mat-cell "EFRÄUN [PERSON_NAME]" at bounding box center [91, 253] width 49 height 21
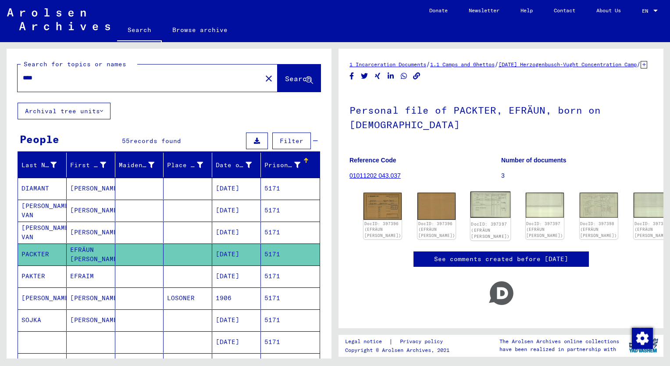
click at [471, 213] on img at bounding box center [491, 205] width 40 height 26
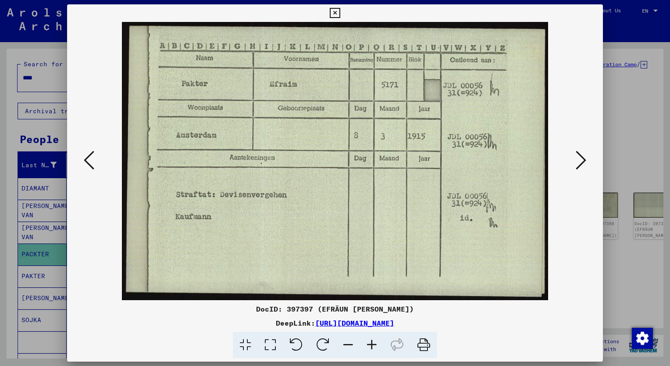
click at [579, 164] on icon at bounding box center [581, 160] width 11 height 21
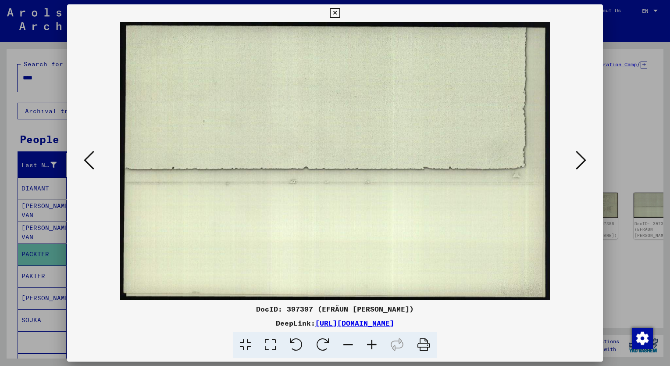
click at [579, 164] on icon at bounding box center [581, 160] width 11 height 21
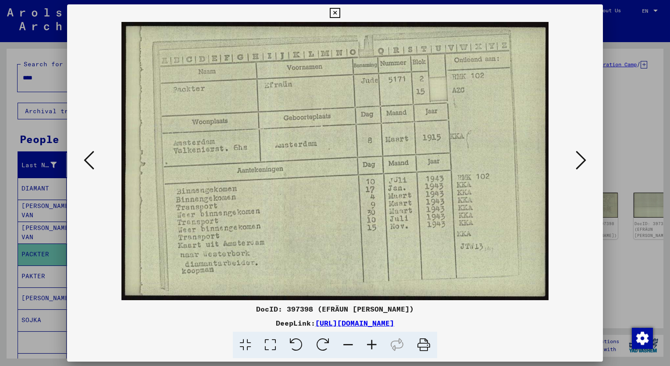
click at [42, 129] on div at bounding box center [335, 183] width 670 height 366
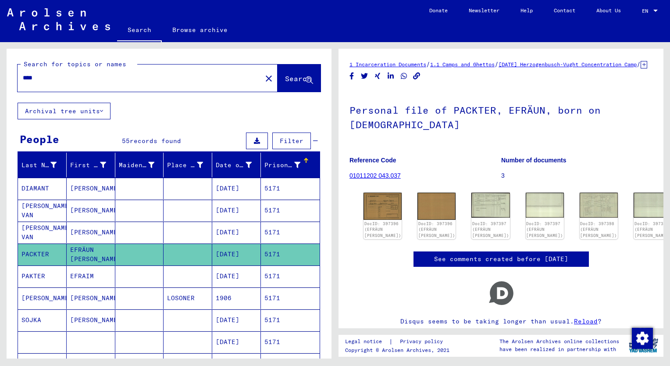
click at [44, 80] on input "****" at bounding box center [140, 77] width 234 height 9
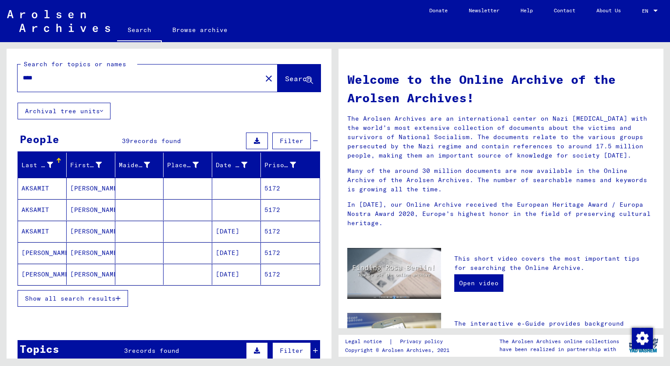
click at [101, 298] on span "Show all search results" at bounding box center [70, 298] width 91 height 8
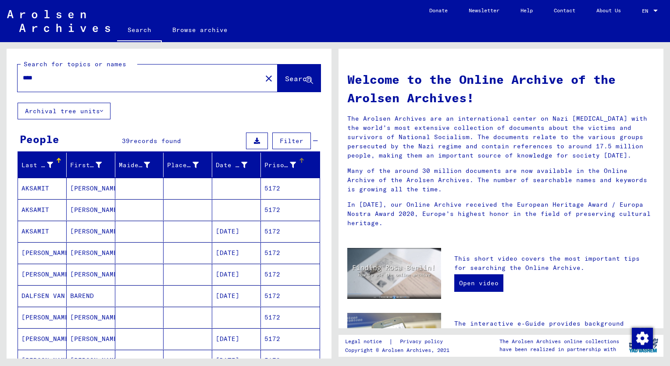
click at [272, 166] on div "Prisoner #" at bounding box center [280, 165] width 32 height 9
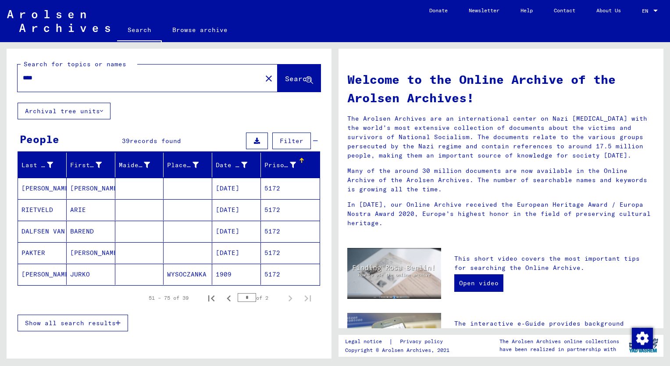
click at [87, 322] on span "Show all search results" at bounding box center [70, 323] width 91 height 8
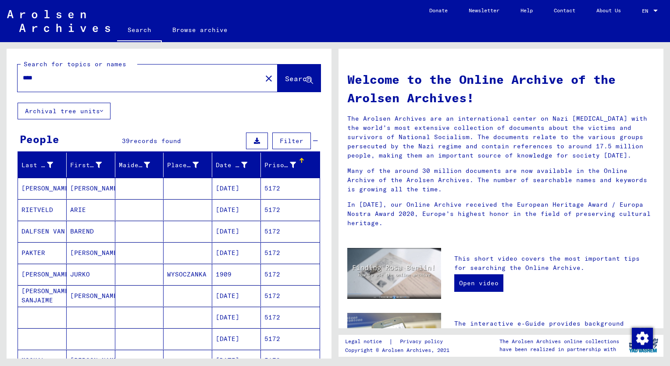
click at [86, 258] on mat-cell "[PERSON_NAME]" at bounding box center [91, 252] width 49 height 21
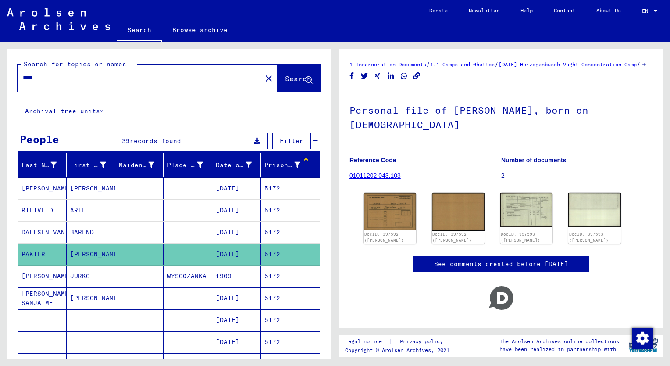
click at [74, 235] on mat-cell "BAREND" at bounding box center [91, 232] width 49 height 21
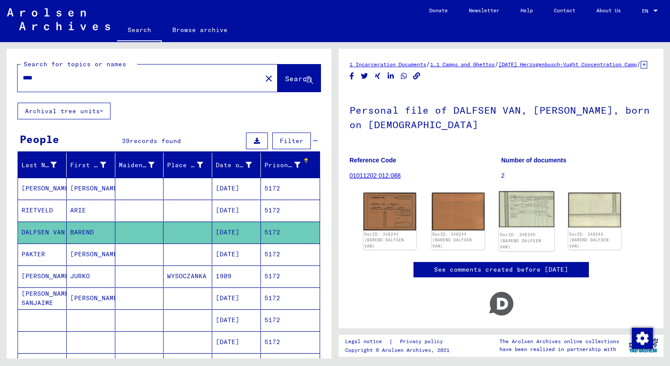
click at [531, 211] on img at bounding box center [526, 209] width 55 height 36
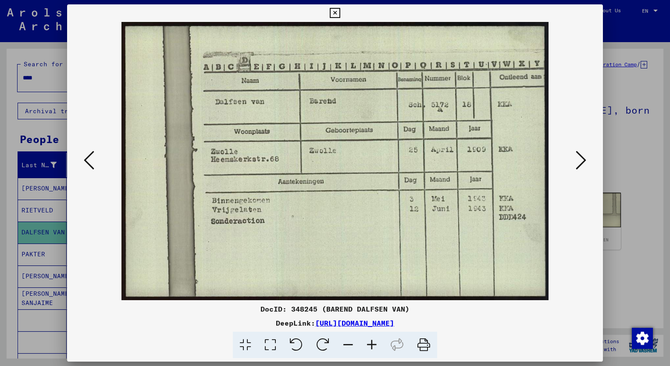
click at [33, 255] on div at bounding box center [335, 183] width 670 height 366
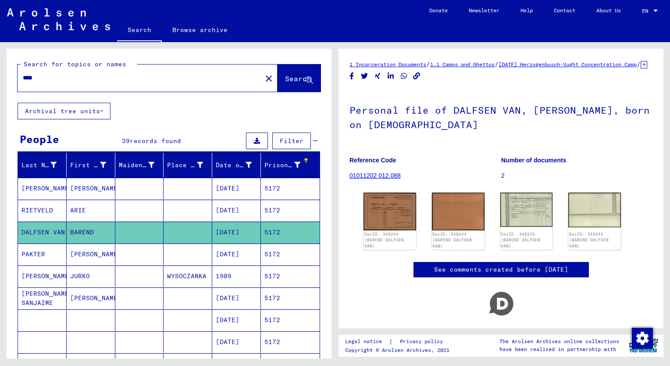
click at [71, 254] on mat-cell "[PERSON_NAME]" at bounding box center [91, 253] width 49 height 21
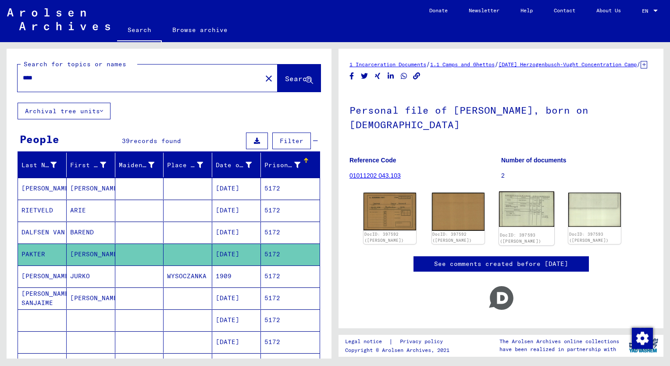
click at [522, 205] on img at bounding box center [526, 209] width 55 height 36
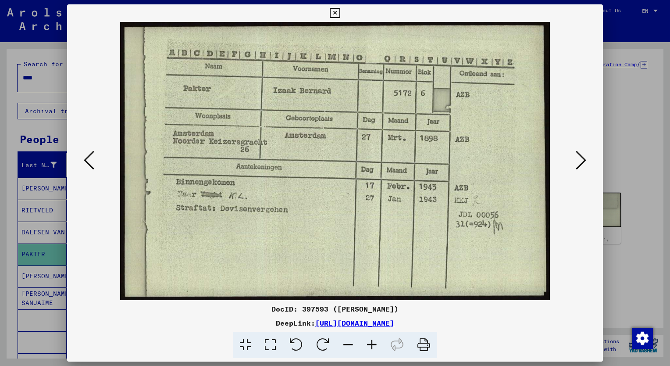
click at [40, 232] on div at bounding box center [335, 183] width 670 height 366
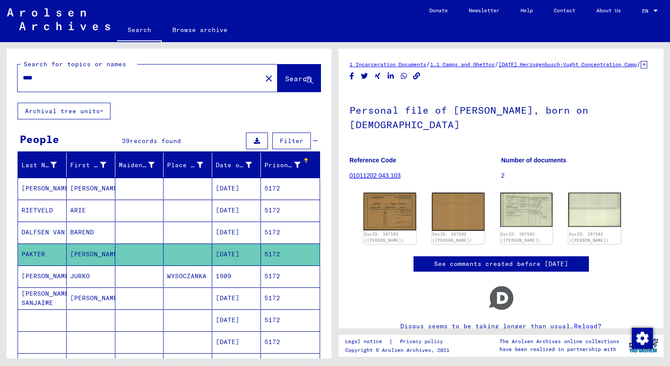
click at [40, 232] on mat-cell "DALFSEN VAN" at bounding box center [42, 232] width 49 height 21
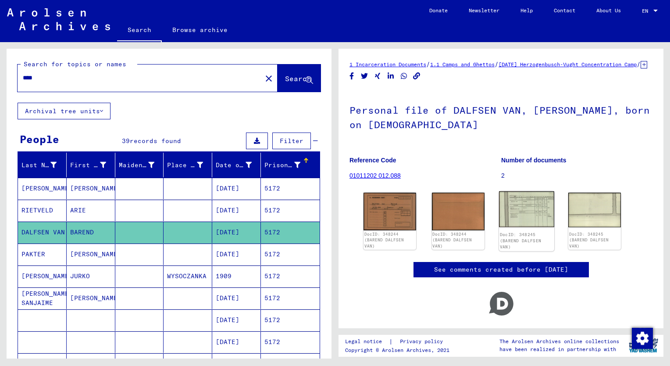
click at [530, 226] on img at bounding box center [526, 209] width 55 height 36
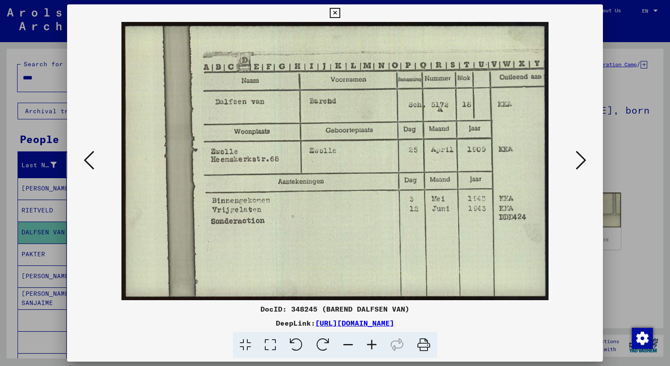
click at [384, 227] on img at bounding box center [335, 161] width 476 height 278
click at [43, 80] on div at bounding box center [335, 183] width 670 height 366
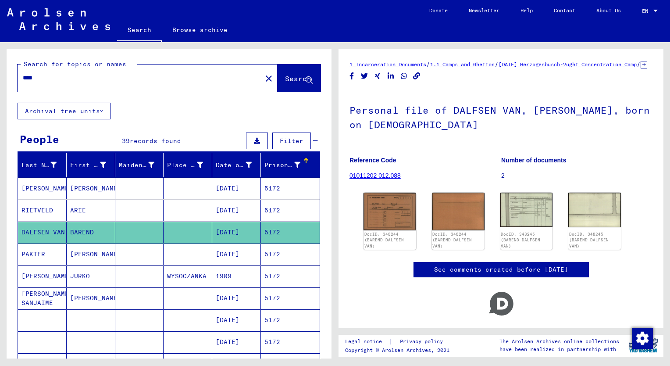
click at [43, 80] on input "****" at bounding box center [140, 77] width 234 height 9
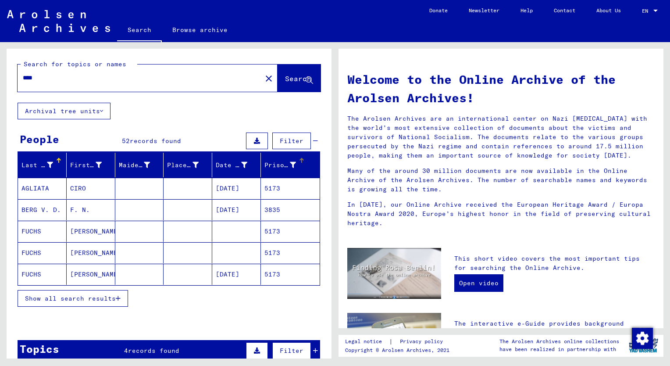
click at [268, 164] on div "Prisoner #" at bounding box center [280, 165] width 32 height 9
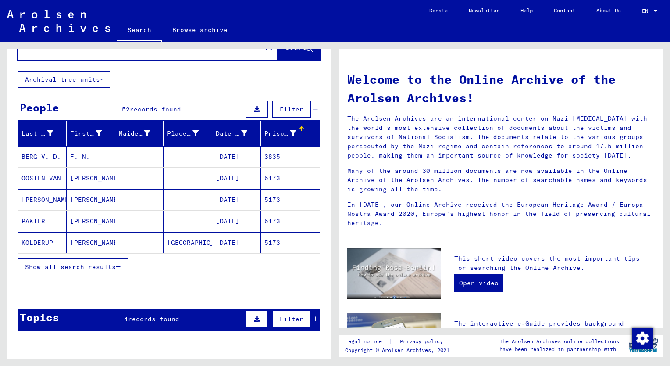
scroll to position [32, 0]
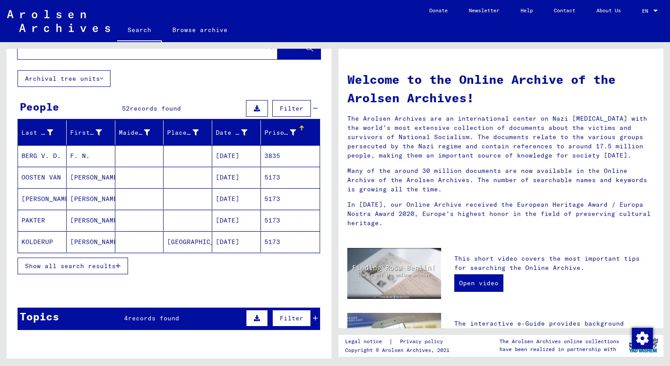
click at [91, 264] on span "Show all search results" at bounding box center [70, 266] width 91 height 8
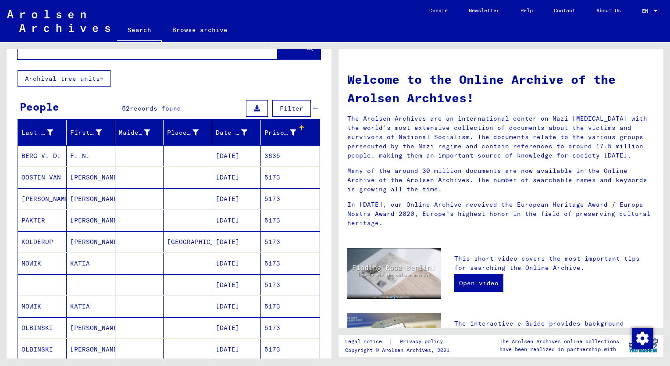
click at [79, 223] on mat-cell "[PERSON_NAME]" at bounding box center [91, 220] width 49 height 21
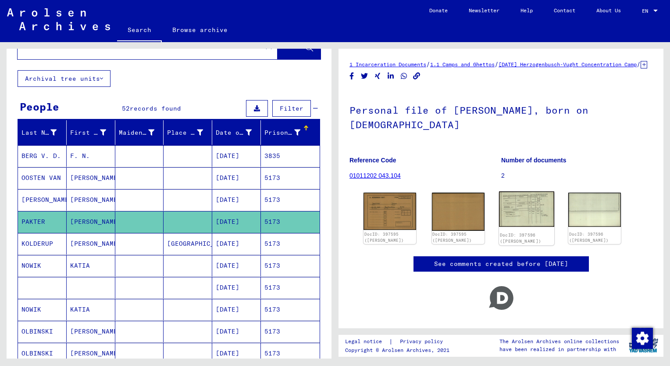
click at [523, 219] on img at bounding box center [526, 209] width 55 height 36
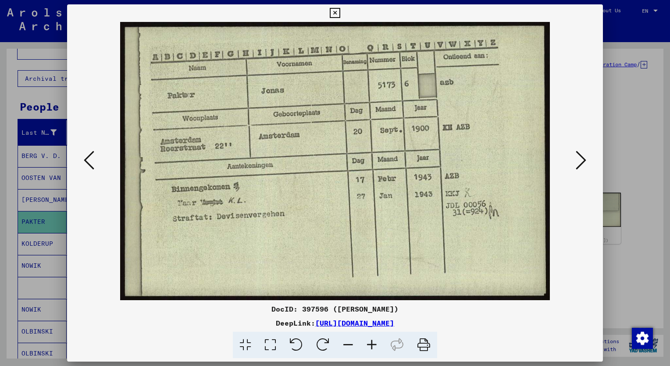
click at [46, 76] on div at bounding box center [335, 183] width 670 height 366
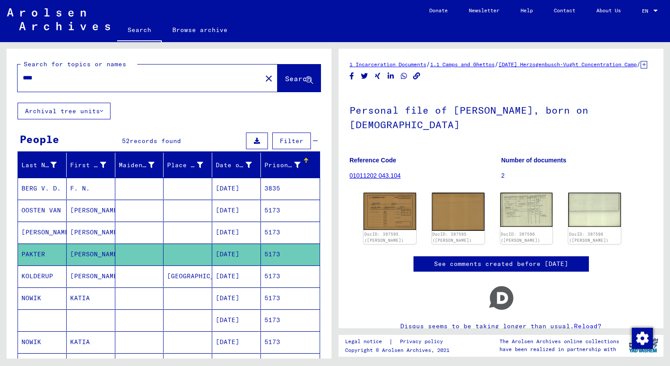
click at [81, 232] on mat-cell "[PERSON_NAME]" at bounding box center [91, 232] width 49 height 21
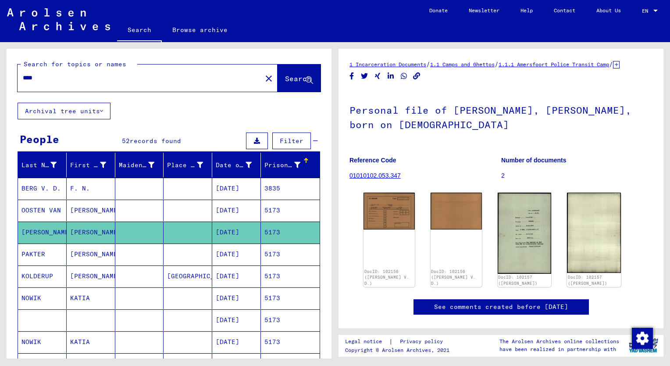
click at [48, 76] on input "****" at bounding box center [140, 77] width 234 height 9
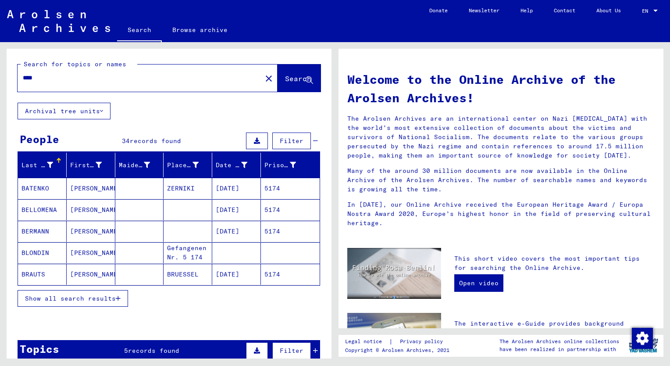
click at [101, 299] on span "Show all search results" at bounding box center [70, 298] width 91 height 8
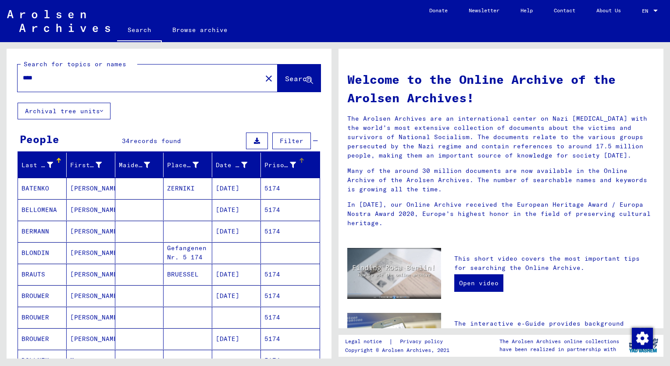
click at [265, 165] on div "Prisoner #" at bounding box center [280, 165] width 32 height 9
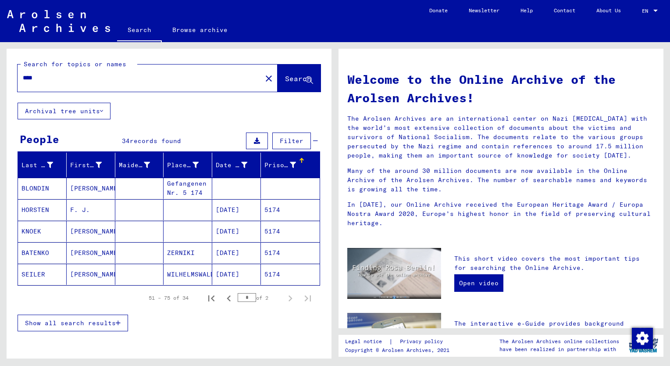
click at [89, 324] on span "Show all search results" at bounding box center [70, 323] width 91 height 8
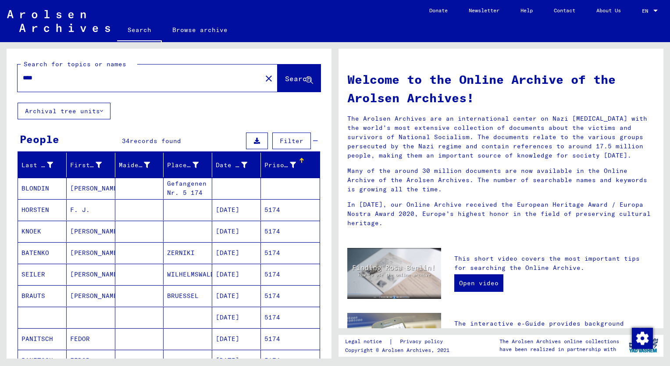
click at [267, 164] on div "Prisoner #" at bounding box center [280, 165] width 32 height 9
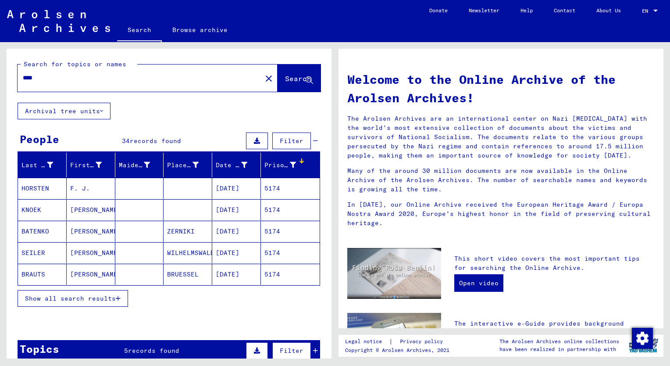
click at [74, 297] on span "Show all search results" at bounding box center [70, 298] width 91 height 8
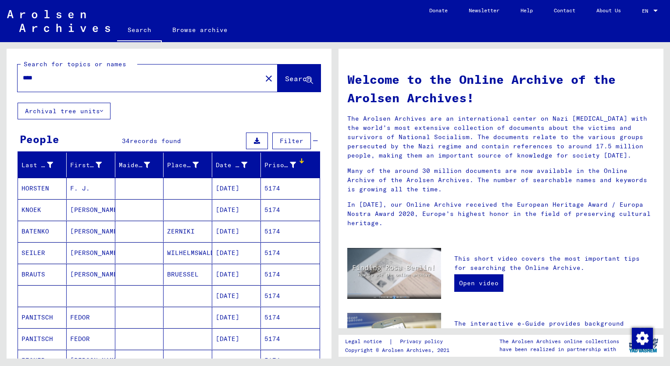
click at [79, 208] on mat-cell "[PERSON_NAME]" at bounding box center [91, 209] width 49 height 21
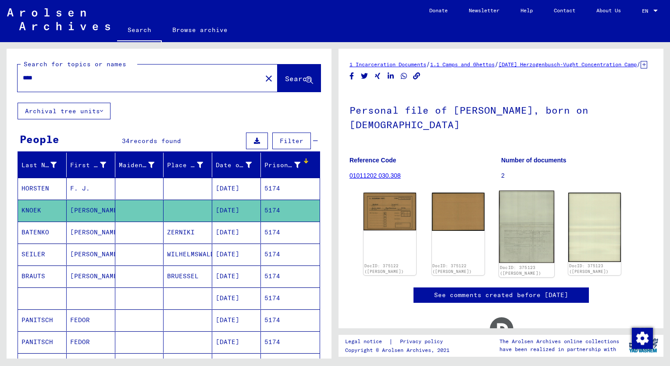
click at [527, 251] on img at bounding box center [526, 227] width 55 height 72
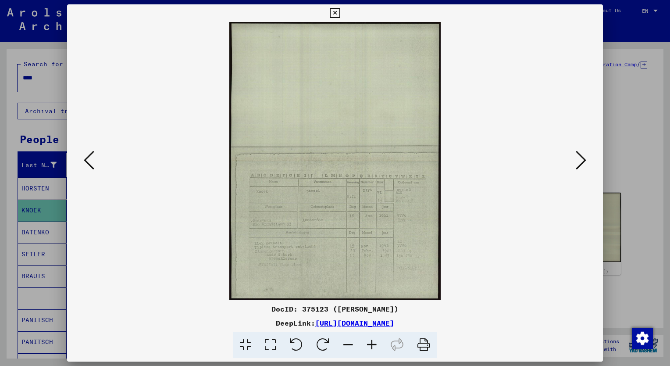
click at [372, 346] on icon at bounding box center [372, 345] width 24 height 27
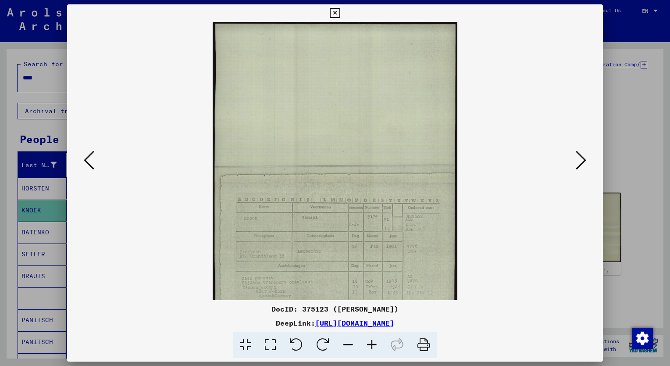
click at [372, 346] on icon at bounding box center [372, 345] width 24 height 27
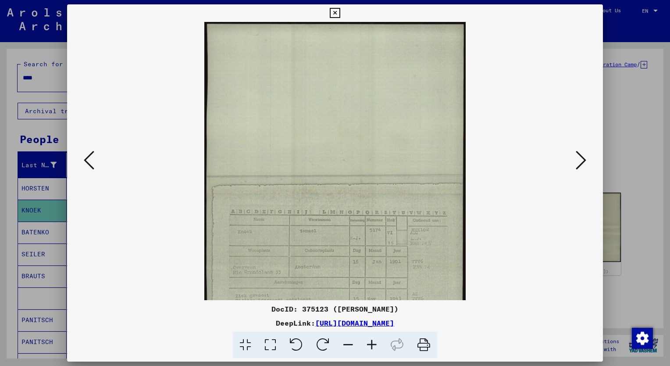
click at [372, 346] on icon at bounding box center [372, 345] width 24 height 27
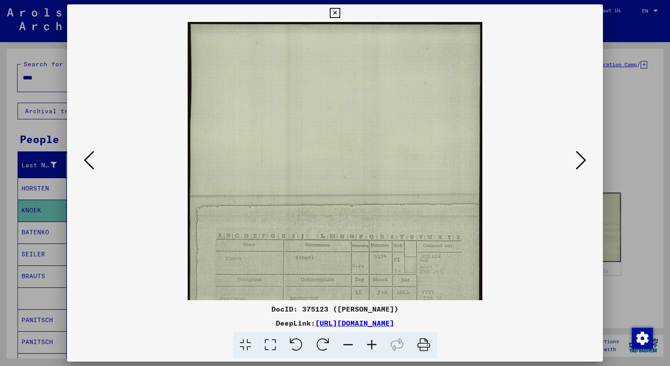
click at [372, 346] on icon at bounding box center [372, 345] width 24 height 27
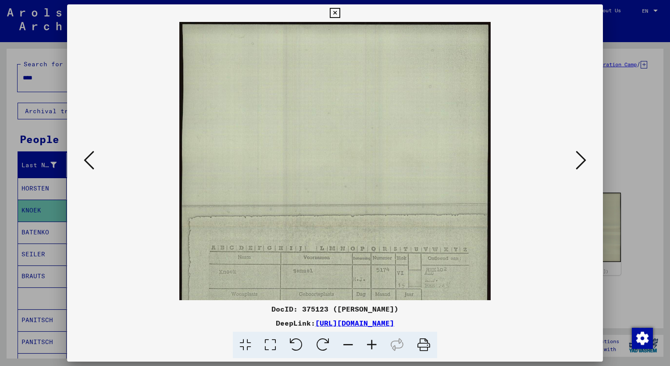
click at [372, 346] on icon at bounding box center [372, 345] width 24 height 27
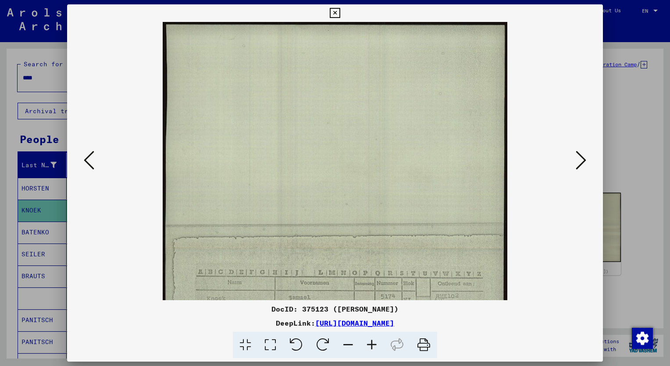
click at [372, 346] on icon at bounding box center [372, 345] width 24 height 27
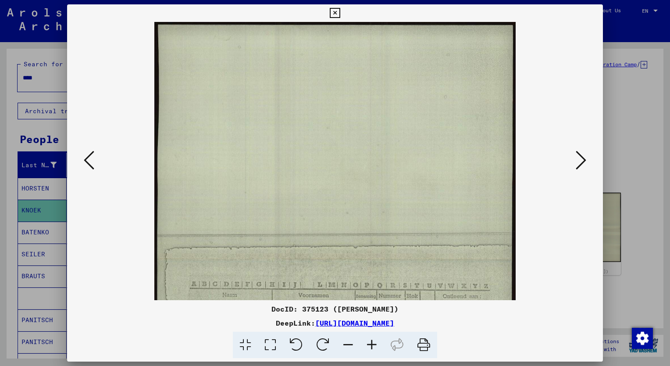
click at [372, 346] on icon at bounding box center [372, 345] width 24 height 27
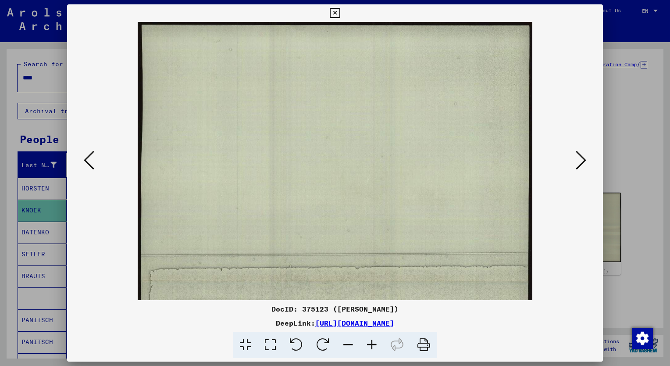
click at [372, 346] on icon at bounding box center [372, 345] width 24 height 27
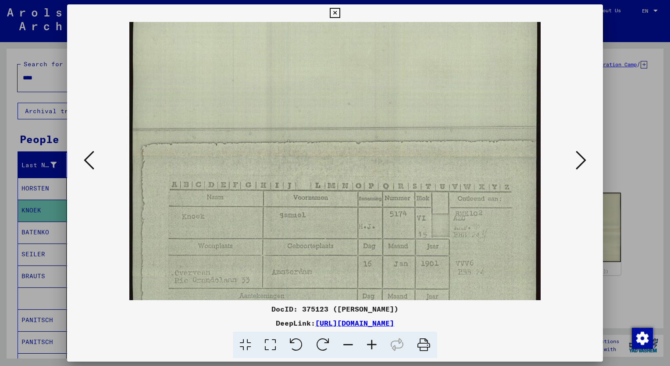
drag, startPoint x: 418, startPoint y: 275, endPoint x: 394, endPoint y: 143, distance: 133.7
click at [392, 139] on img at bounding box center [334, 156] width 411 height 541
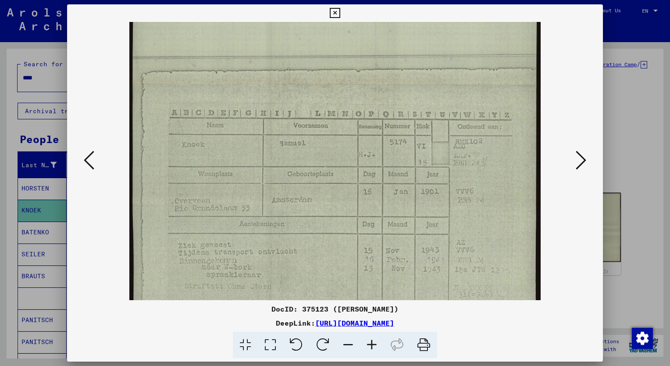
scroll to position [207, 0]
drag, startPoint x: 425, startPoint y: 236, endPoint x: 407, endPoint y: 167, distance: 70.8
click at [407, 167] on img at bounding box center [334, 85] width 411 height 541
click at [272, 209] on img at bounding box center [334, 85] width 411 height 541
click at [429, 169] on img at bounding box center [334, 85] width 411 height 541
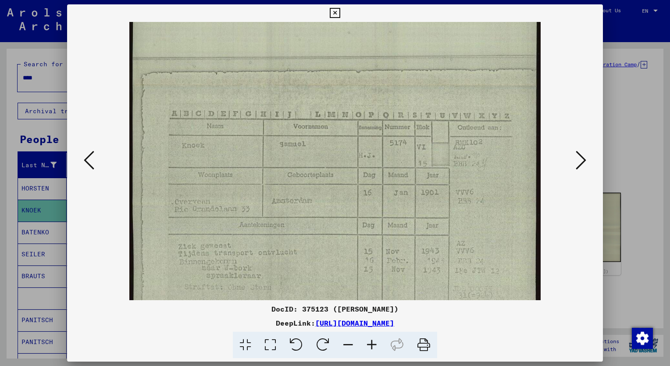
click at [47, 75] on div at bounding box center [335, 183] width 670 height 366
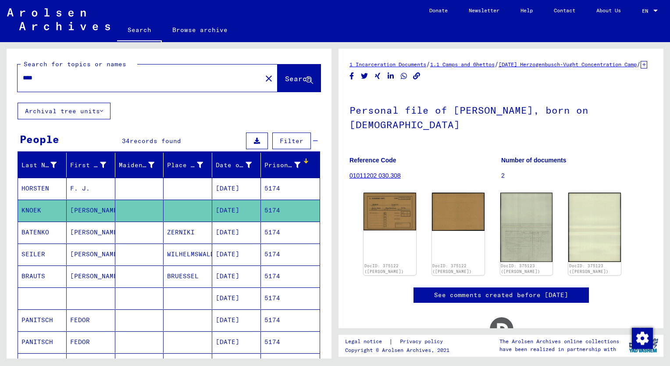
click at [47, 75] on input "****" at bounding box center [140, 77] width 234 height 9
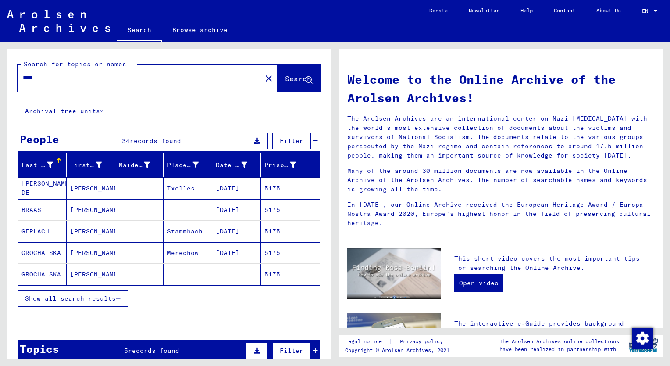
click at [89, 298] on span "Show all search results" at bounding box center [70, 298] width 91 height 8
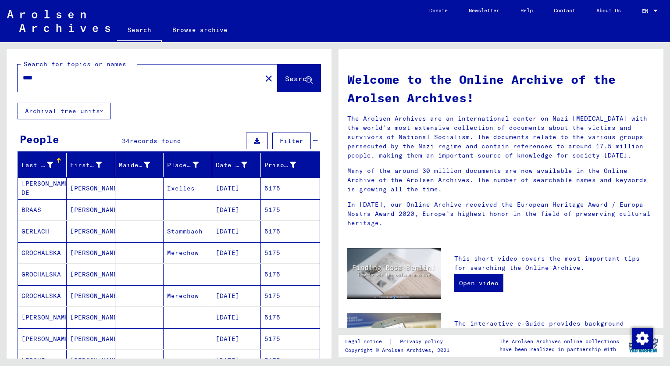
click at [272, 169] on div "Prisoner #" at bounding box center [286, 165] width 45 height 14
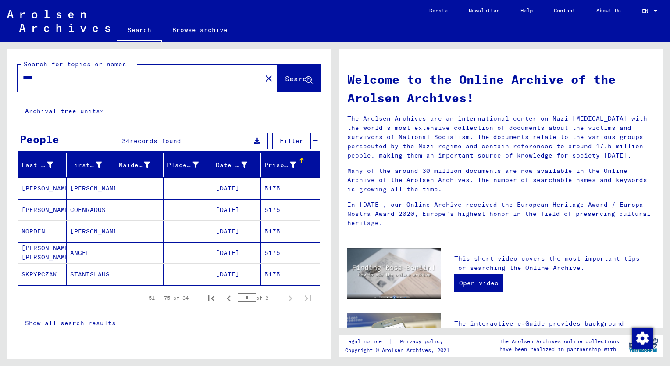
click at [98, 327] on button "Show all search results" at bounding box center [73, 322] width 111 height 17
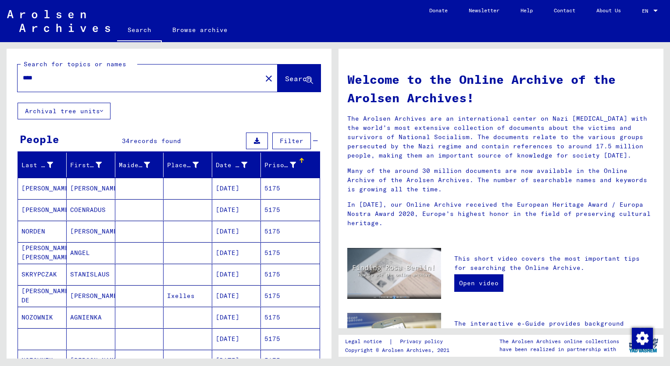
click at [272, 164] on div "Prisoner #" at bounding box center [280, 165] width 32 height 9
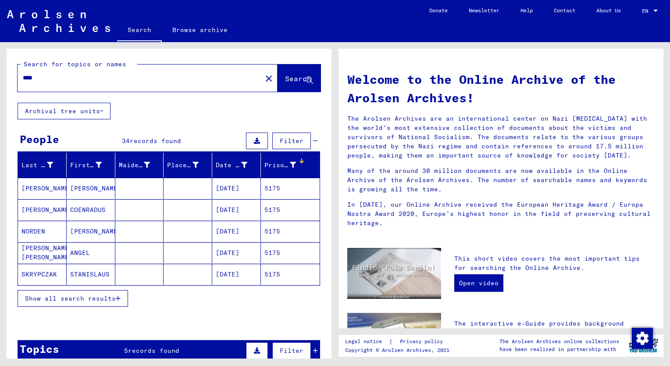
click at [57, 296] on span "Show all search results" at bounding box center [70, 298] width 91 height 8
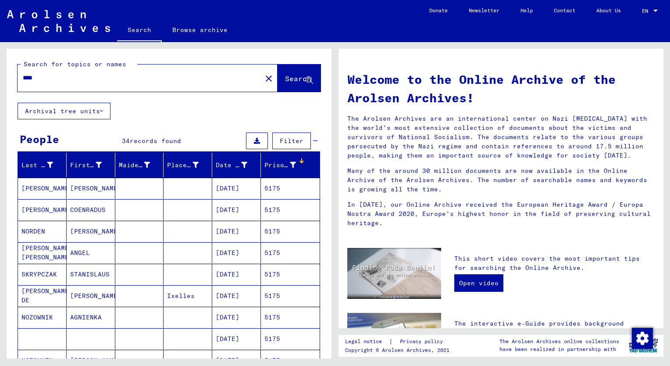
click at [78, 235] on mat-cell "[PERSON_NAME]" at bounding box center [91, 231] width 49 height 21
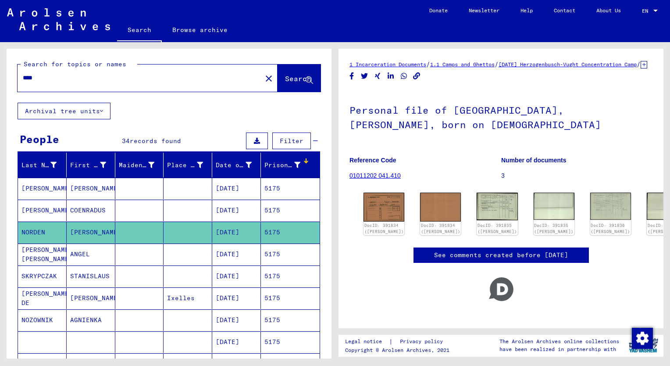
click at [86, 208] on mat-cell "COENRADUS" at bounding box center [91, 210] width 49 height 21
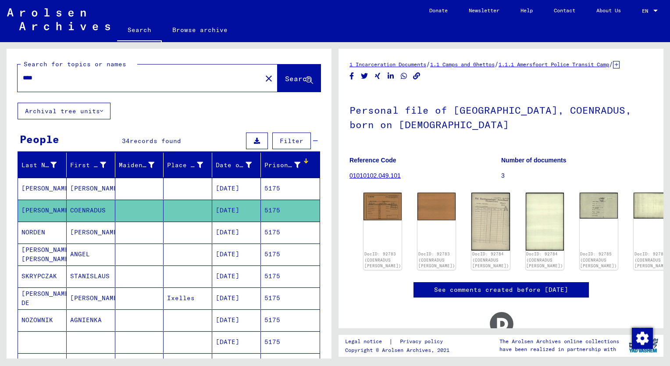
click at [86, 228] on mat-cell "[PERSON_NAME]" at bounding box center [91, 232] width 49 height 21
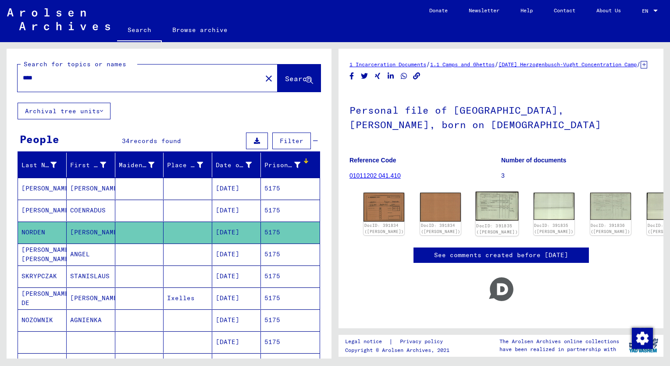
click at [476, 214] on img at bounding box center [497, 206] width 43 height 29
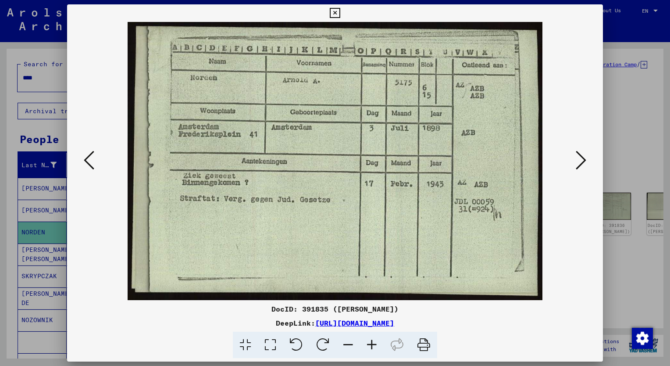
click at [581, 165] on icon at bounding box center [581, 160] width 11 height 21
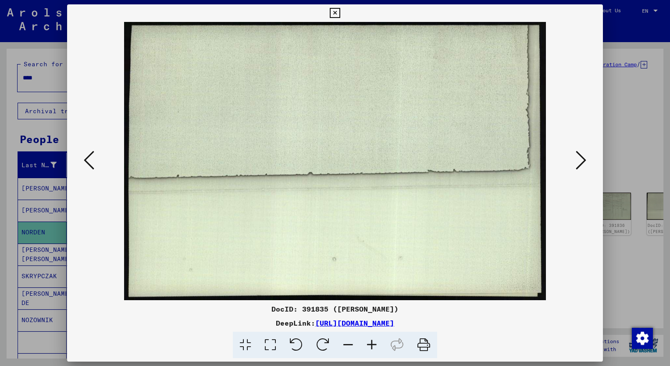
click at [581, 166] on icon at bounding box center [581, 160] width 11 height 21
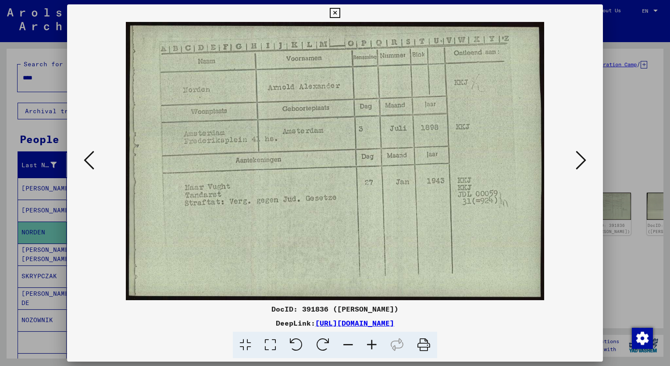
click at [588, 154] on button at bounding box center [581, 160] width 16 height 25
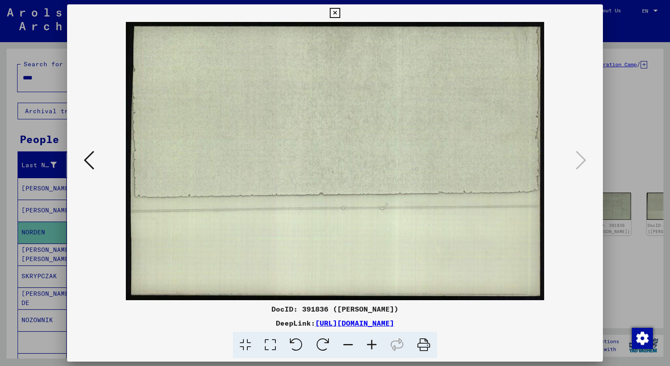
click at [336, 12] on icon at bounding box center [335, 13] width 10 height 11
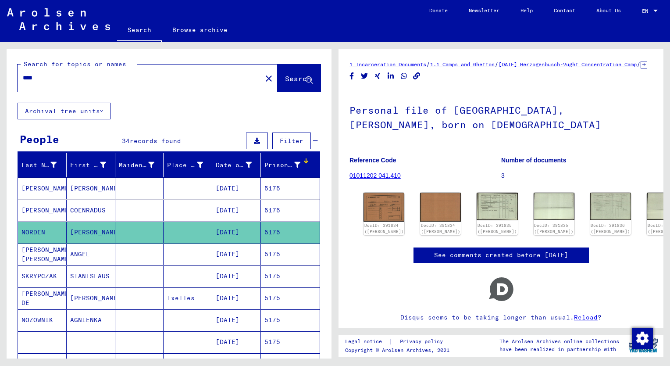
click at [53, 82] on div "****" at bounding box center [137, 78] width 239 height 20
click at [42, 79] on input "****" at bounding box center [140, 77] width 234 height 9
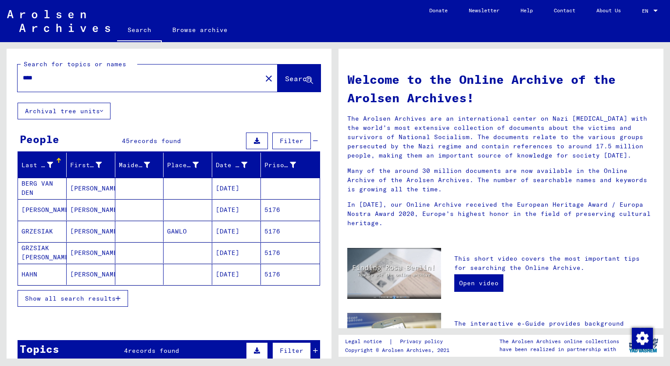
click at [105, 295] on span "Show all search results" at bounding box center [70, 298] width 91 height 8
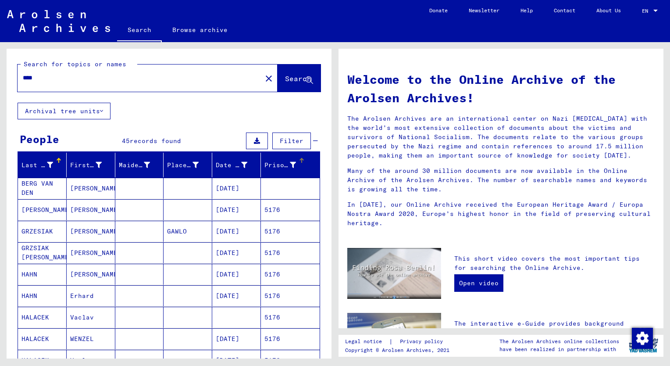
click at [268, 164] on div "Prisoner #" at bounding box center [280, 165] width 32 height 9
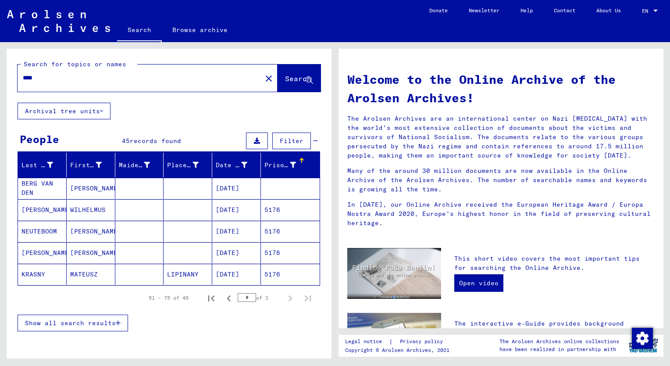
click at [98, 320] on span "Show all search results" at bounding box center [70, 323] width 91 height 8
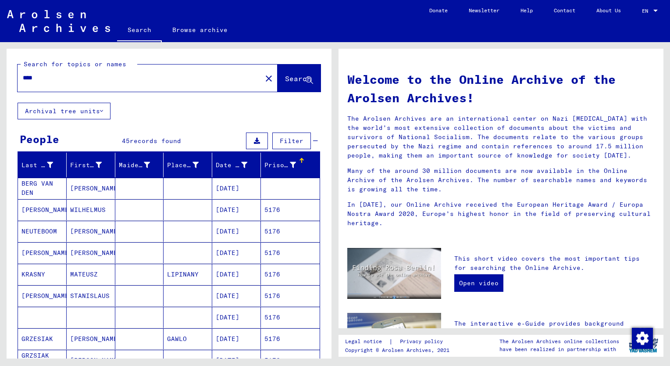
click at [265, 166] on div "Prisoner #" at bounding box center [280, 165] width 32 height 9
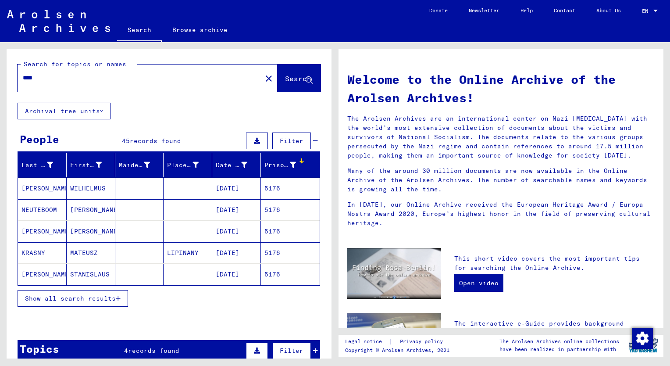
click at [88, 297] on span "Show all search results" at bounding box center [70, 298] width 91 height 8
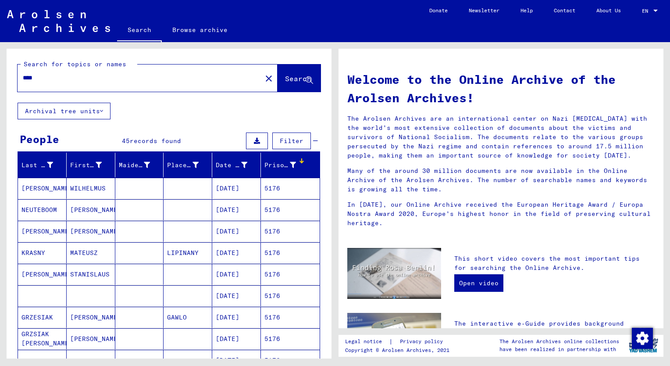
click at [89, 234] on mat-cell "[PERSON_NAME]" at bounding box center [91, 231] width 49 height 21
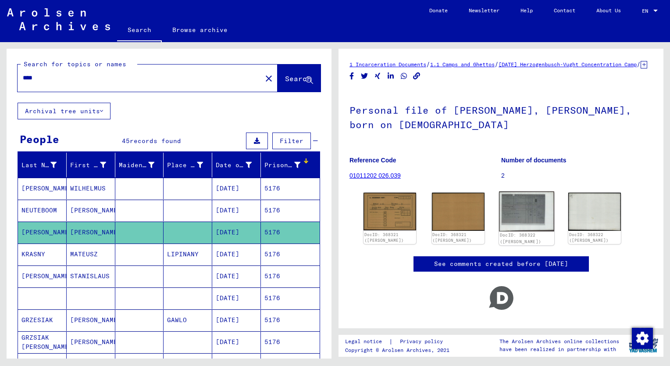
click at [518, 212] on img at bounding box center [526, 211] width 55 height 40
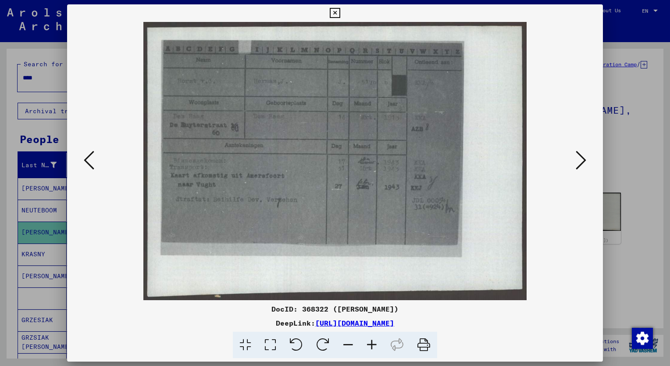
click at [373, 344] on icon at bounding box center [372, 345] width 24 height 27
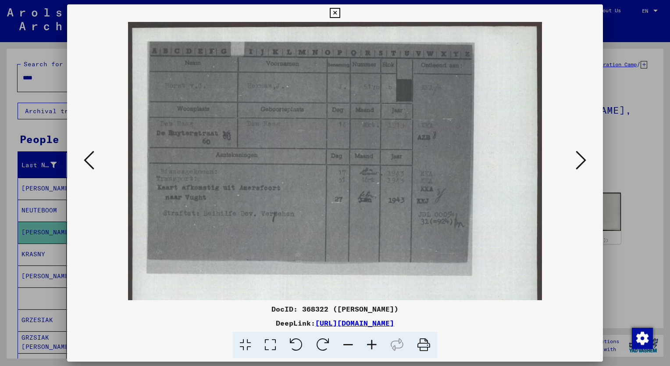
click at [373, 344] on icon at bounding box center [372, 345] width 24 height 27
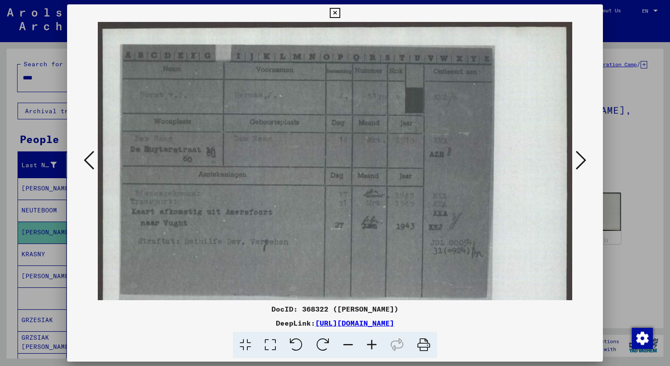
click at [373, 344] on icon at bounding box center [372, 345] width 24 height 27
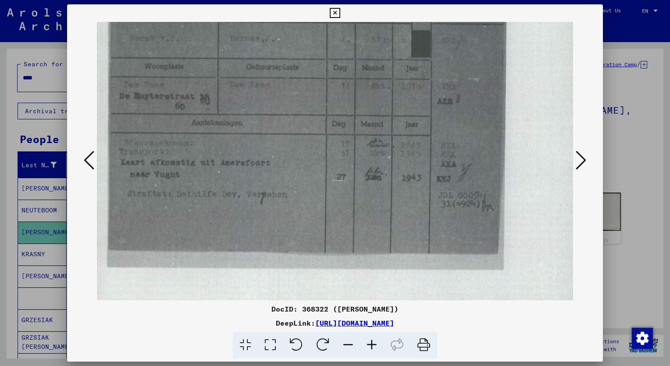
scroll to position [62, 11]
drag, startPoint x: 382, startPoint y: 289, endPoint x: 373, endPoint y: 229, distance: 60.9
click at [373, 229] on img at bounding box center [338, 143] width 504 height 366
click at [47, 75] on div at bounding box center [335, 183] width 670 height 366
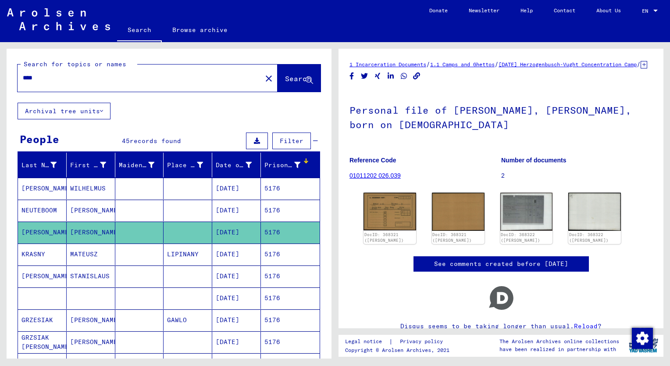
click at [42, 78] on input "****" at bounding box center [140, 77] width 234 height 9
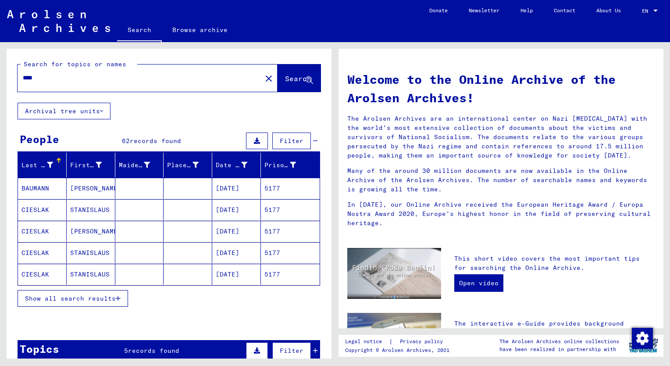
click at [73, 298] on span "Show all search results" at bounding box center [70, 298] width 91 height 8
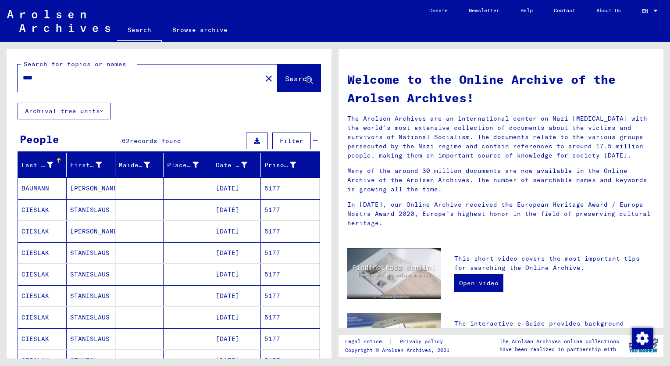
click at [264, 161] on div "Prisoner #" at bounding box center [280, 165] width 32 height 9
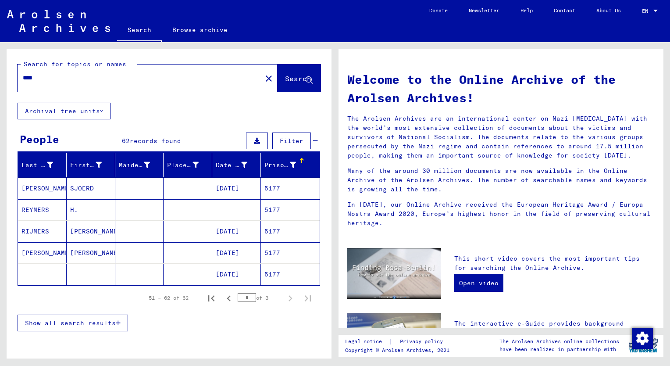
click at [98, 321] on span "Show all search results" at bounding box center [70, 323] width 91 height 8
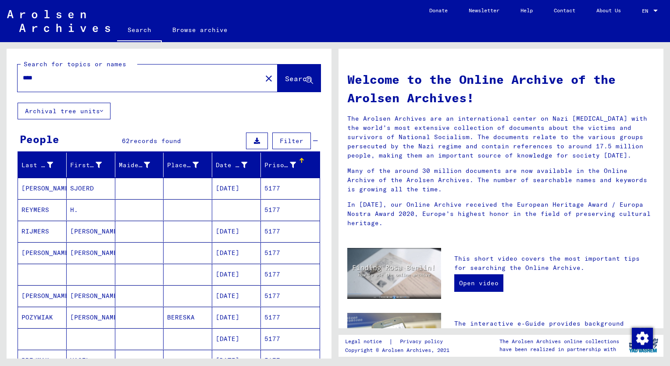
click at [84, 253] on mat-cell "[PERSON_NAME]" at bounding box center [91, 252] width 49 height 21
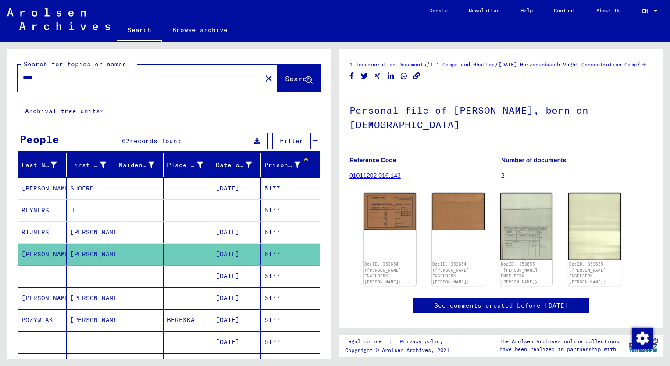
click at [82, 233] on mat-cell "[PERSON_NAME]" at bounding box center [91, 232] width 49 height 21
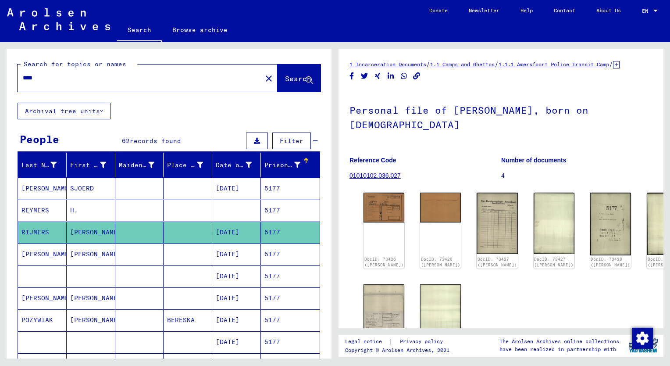
click at [84, 251] on mat-cell "[PERSON_NAME]" at bounding box center [91, 253] width 49 height 21
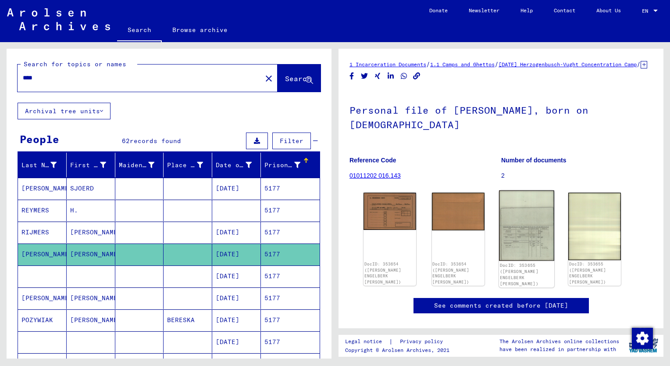
click at [532, 259] on img at bounding box center [526, 225] width 55 height 71
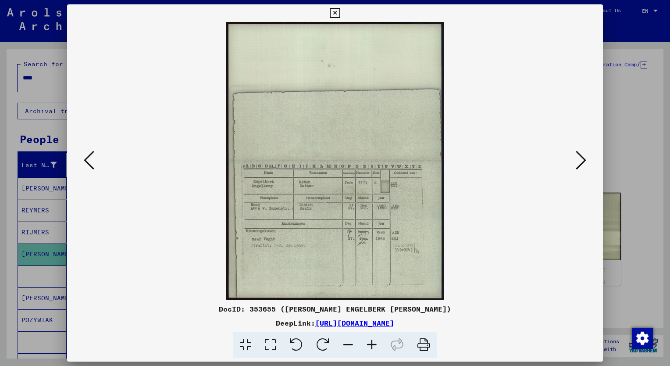
click at [370, 345] on icon at bounding box center [372, 345] width 24 height 27
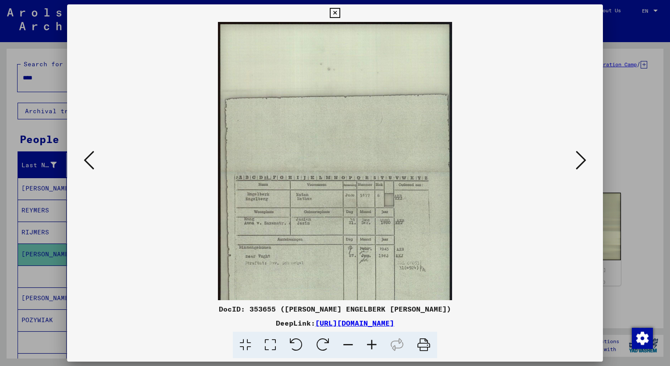
click at [370, 345] on icon at bounding box center [372, 345] width 24 height 27
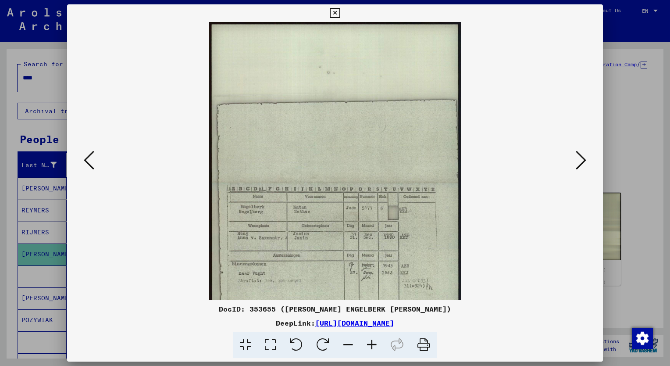
click at [370, 345] on icon at bounding box center [372, 345] width 24 height 27
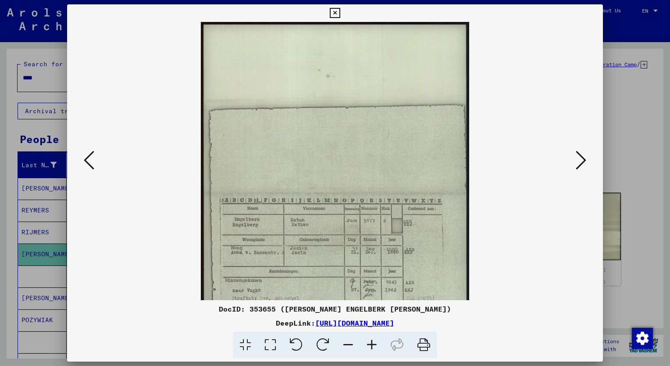
click at [370, 345] on icon at bounding box center [372, 345] width 24 height 27
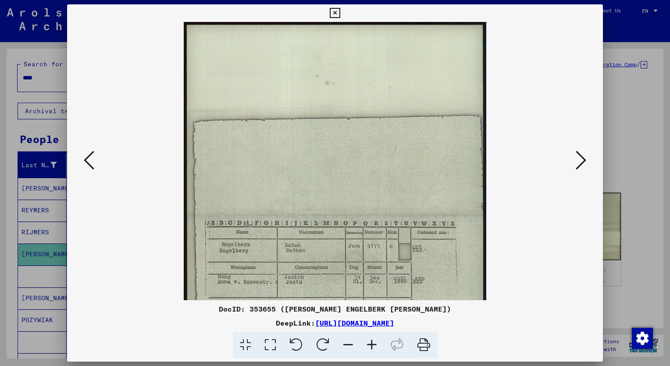
click at [370, 345] on icon at bounding box center [372, 345] width 24 height 27
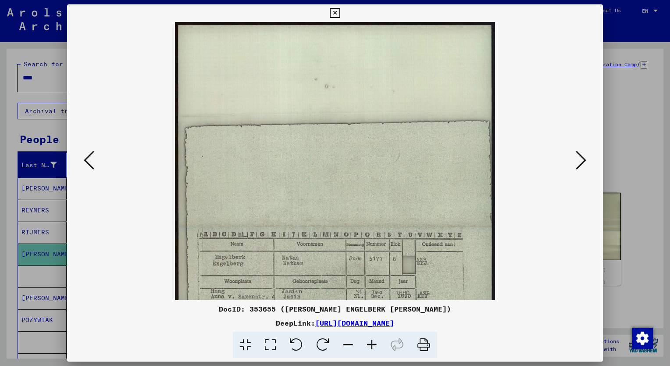
click at [370, 345] on icon at bounding box center [372, 345] width 24 height 27
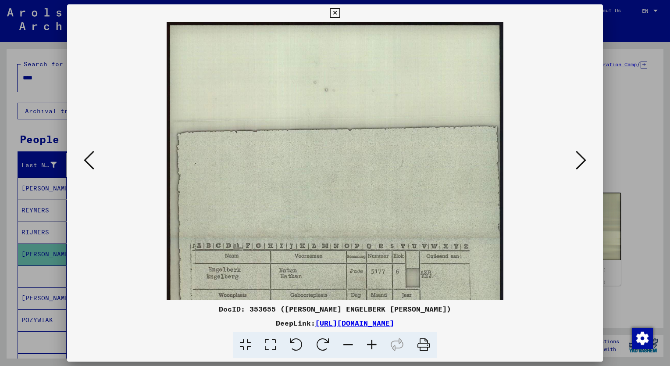
click at [370, 345] on icon at bounding box center [372, 345] width 24 height 27
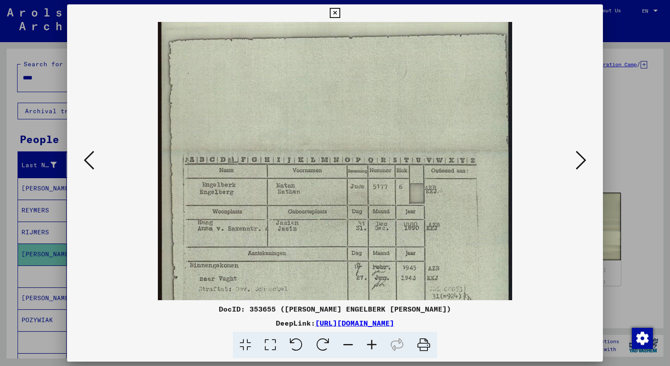
scroll to position [96, 0]
drag, startPoint x: 494, startPoint y: 204, endPoint x: 476, endPoint y: 111, distance: 95.1
click at [476, 111] on img at bounding box center [335, 153] width 354 height 454
click at [10, 226] on div at bounding box center [335, 183] width 670 height 366
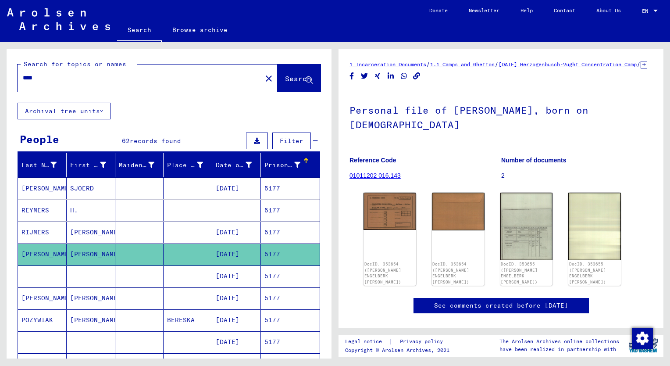
click at [43, 80] on input "****" at bounding box center [140, 77] width 234 height 9
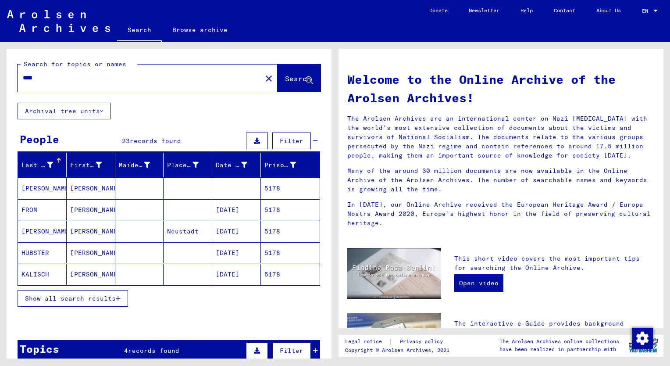
click at [54, 297] on span "Show all search results" at bounding box center [70, 298] width 91 height 8
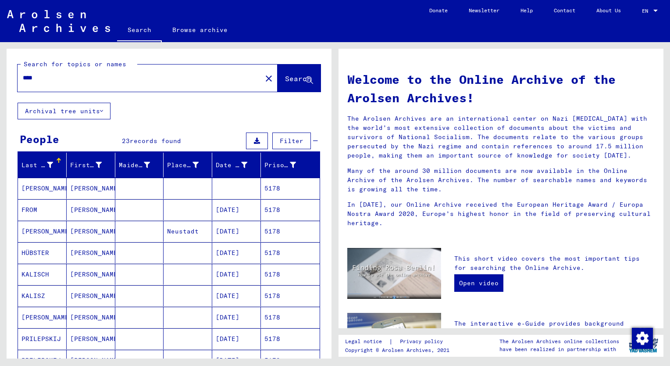
click at [267, 163] on div "Prisoner #" at bounding box center [280, 165] width 32 height 9
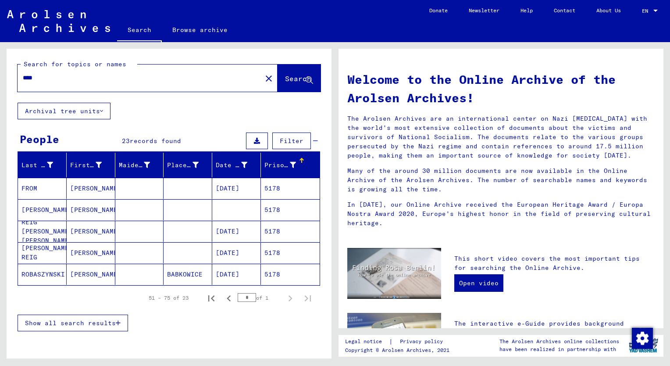
click at [89, 322] on span "Show all search results" at bounding box center [70, 323] width 91 height 8
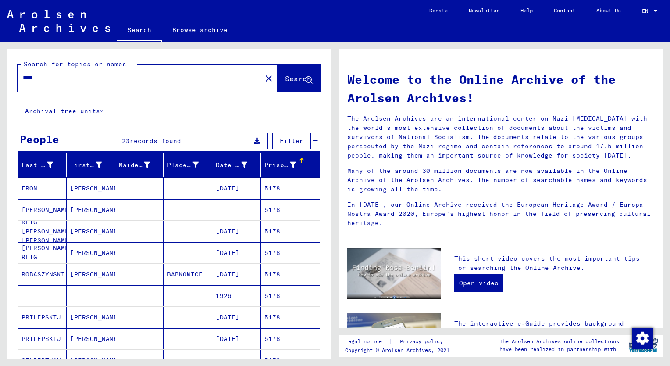
click at [80, 251] on mat-cell "[PERSON_NAME]" at bounding box center [91, 252] width 49 height 21
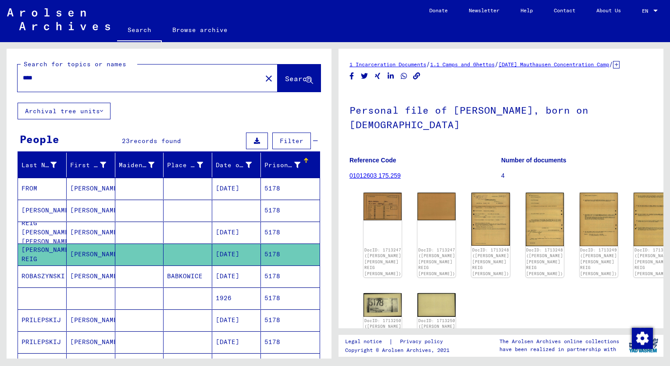
click at [79, 232] on mat-cell "[PERSON_NAME]" at bounding box center [91, 232] width 49 height 21
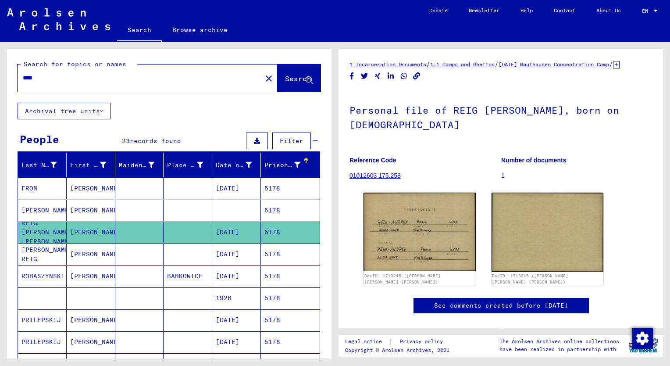
click at [85, 204] on mat-cell "[PERSON_NAME]" at bounding box center [91, 210] width 49 height 21
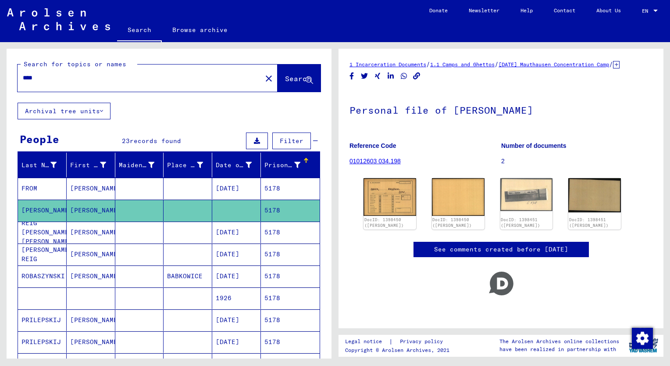
click at [84, 189] on mat-cell "[PERSON_NAME]" at bounding box center [91, 188] width 49 height 21
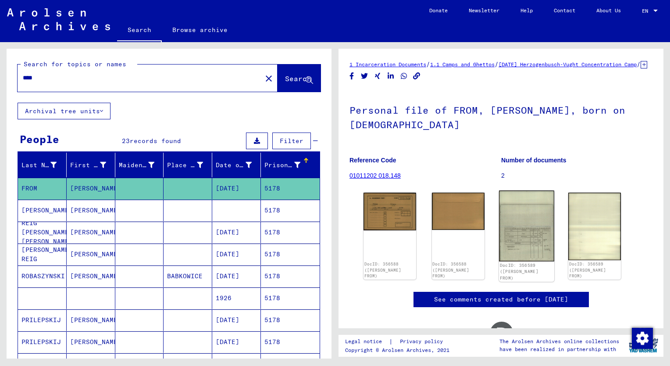
click at [518, 236] on img at bounding box center [526, 225] width 55 height 71
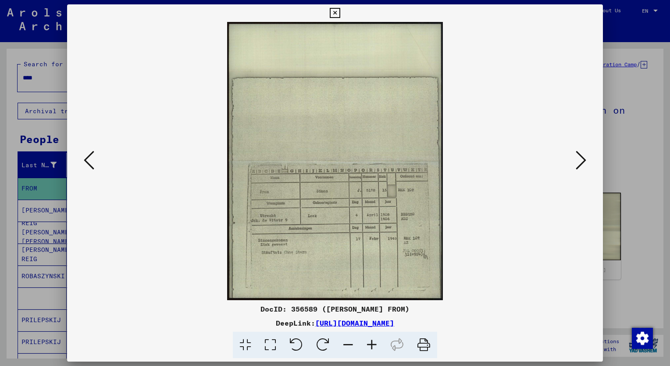
click at [372, 345] on icon at bounding box center [372, 345] width 24 height 27
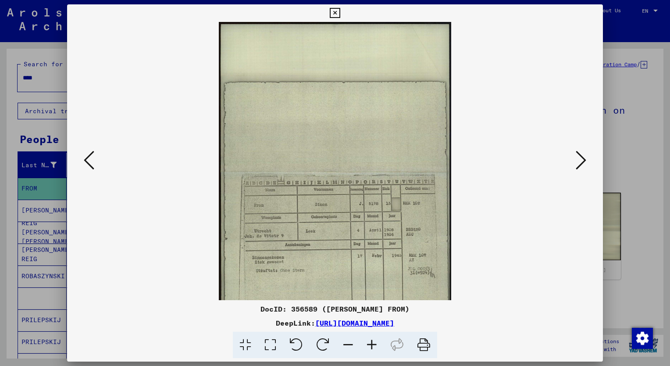
click at [372, 345] on icon at bounding box center [372, 345] width 24 height 27
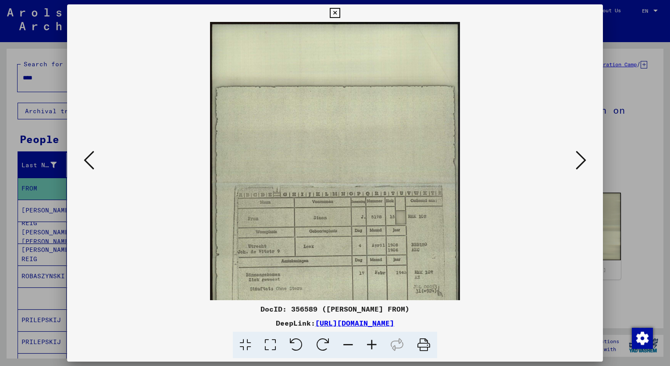
click at [372, 345] on icon at bounding box center [372, 345] width 24 height 27
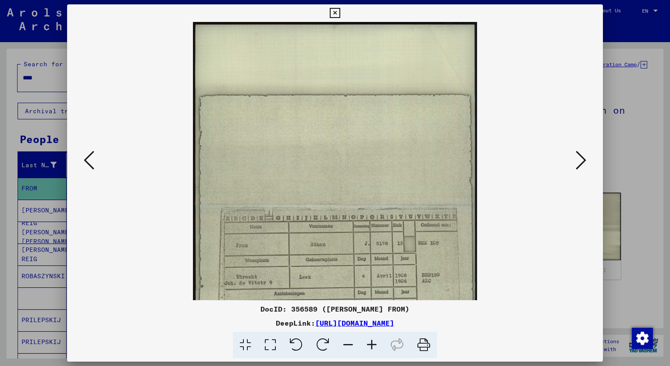
click at [372, 345] on icon at bounding box center [372, 345] width 24 height 27
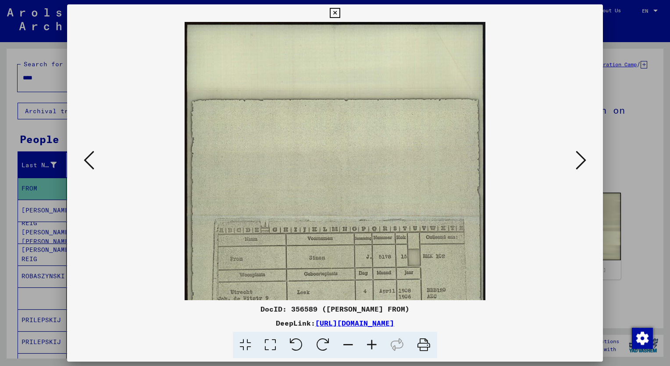
click at [372, 345] on icon at bounding box center [372, 345] width 24 height 27
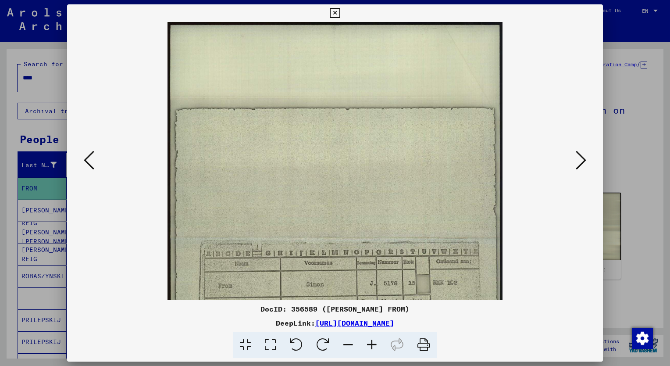
click at [372, 345] on icon at bounding box center [372, 345] width 24 height 27
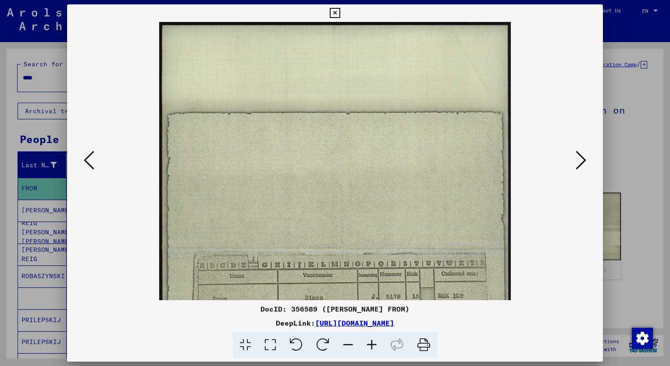
click at [372, 345] on icon at bounding box center [372, 345] width 24 height 27
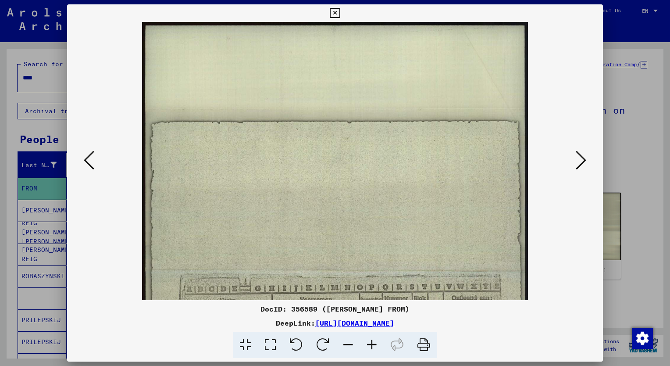
click at [372, 345] on icon at bounding box center [372, 345] width 24 height 27
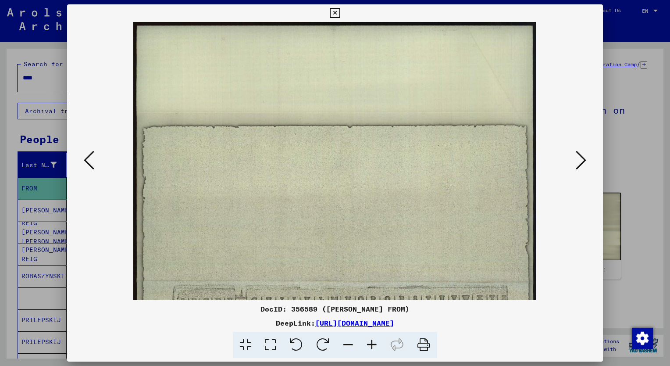
click at [372, 345] on icon at bounding box center [372, 345] width 24 height 27
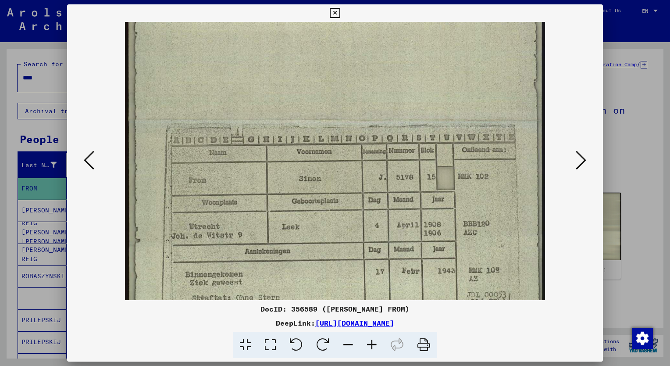
drag, startPoint x: 465, startPoint y: 199, endPoint x: 442, endPoint y: 26, distance: 173.9
click at [442, 26] on img at bounding box center [335, 120] width 420 height 541
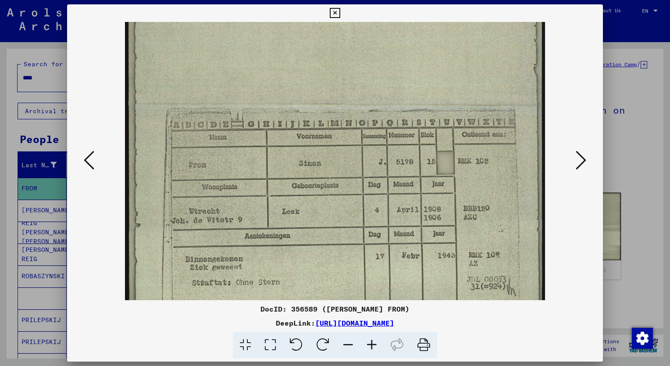
scroll to position [184, 0]
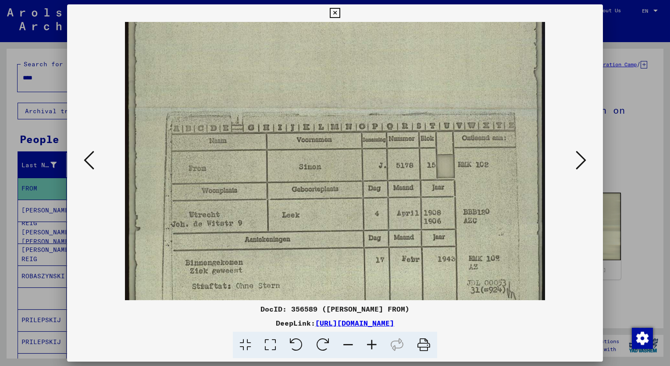
click at [434, 107] on img at bounding box center [335, 108] width 420 height 541
click at [9, 139] on div at bounding box center [335, 183] width 670 height 366
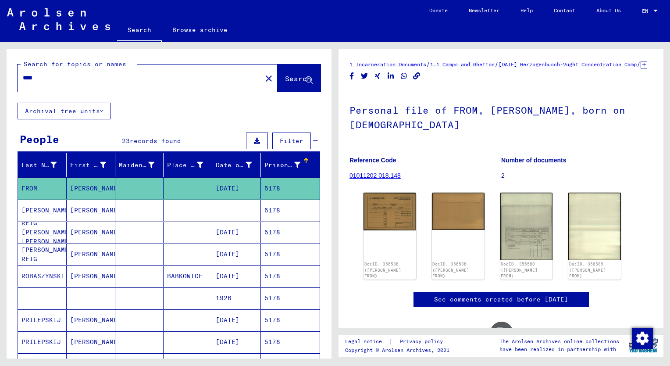
click at [40, 79] on input "****" at bounding box center [140, 77] width 234 height 9
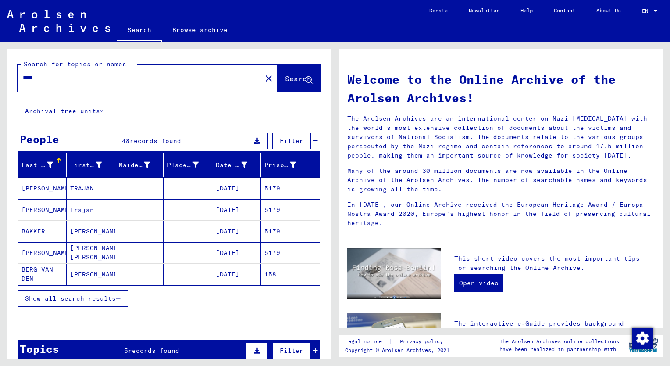
click at [93, 295] on span "Show all search results" at bounding box center [70, 298] width 91 height 8
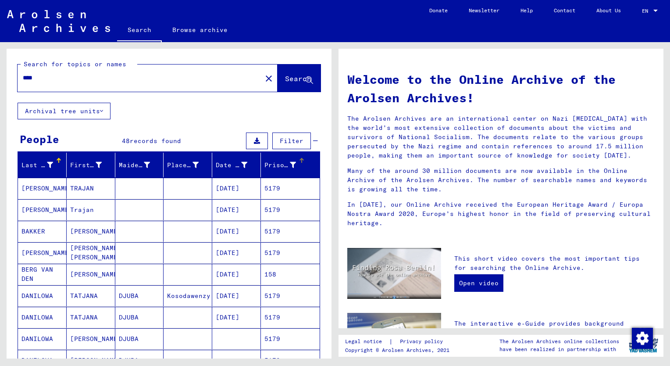
click at [271, 161] on div "Prisoner #" at bounding box center [280, 165] width 32 height 9
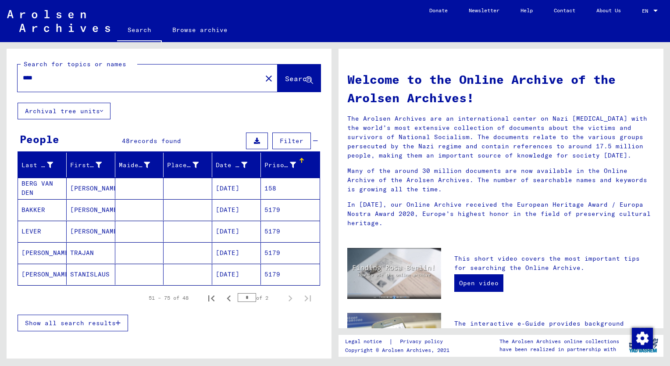
click at [89, 322] on span "Show all search results" at bounding box center [70, 323] width 91 height 8
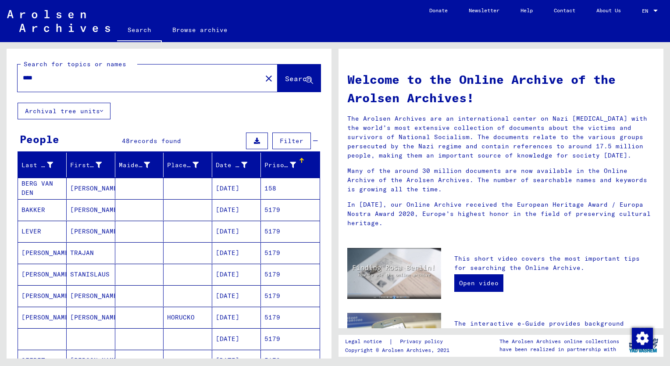
click at [79, 254] on mat-cell "TRAJAN" at bounding box center [91, 252] width 49 height 21
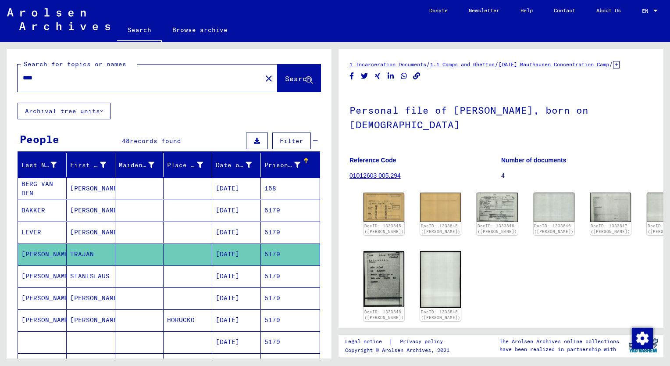
click at [79, 231] on mat-cell "[PERSON_NAME]" at bounding box center [91, 232] width 49 height 21
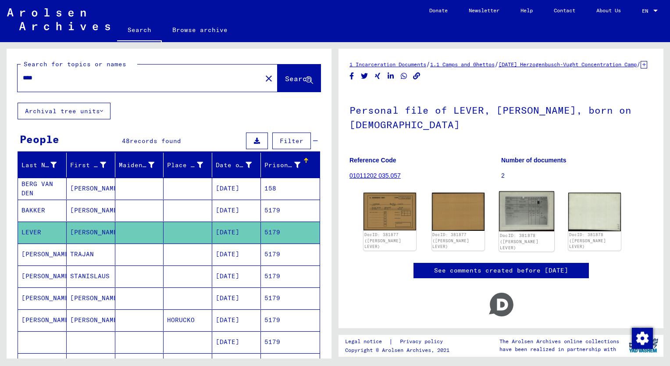
click at [518, 222] on img at bounding box center [526, 211] width 55 height 40
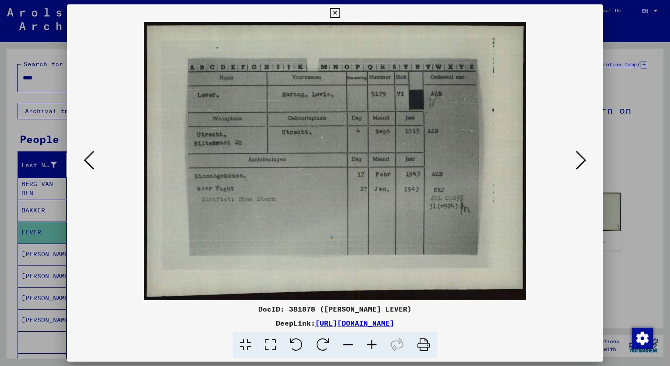
click at [372, 343] on icon at bounding box center [372, 345] width 24 height 27
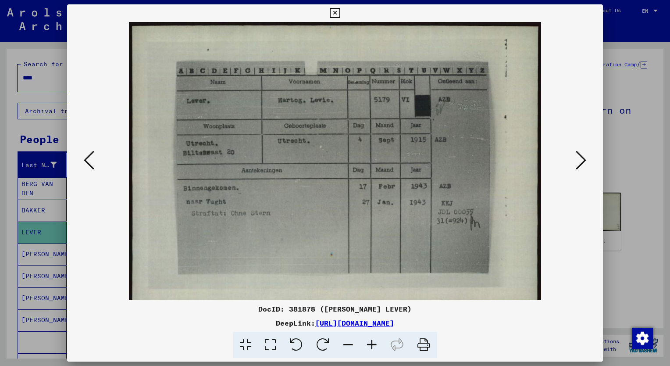
click at [372, 343] on icon at bounding box center [372, 345] width 24 height 27
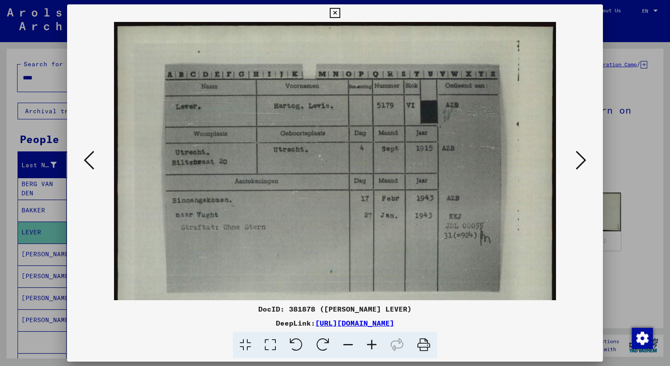
click at [372, 343] on icon at bounding box center [372, 345] width 24 height 27
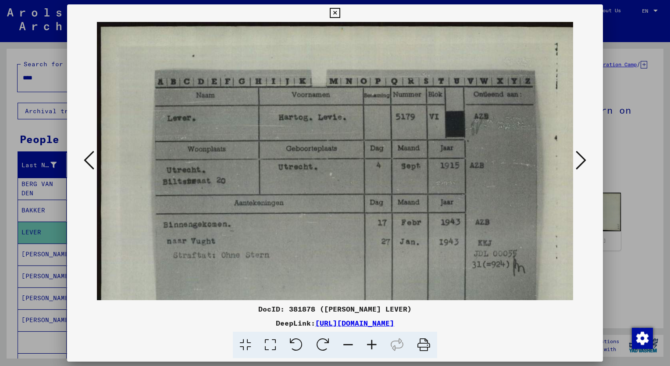
click at [372, 343] on icon at bounding box center [372, 345] width 24 height 27
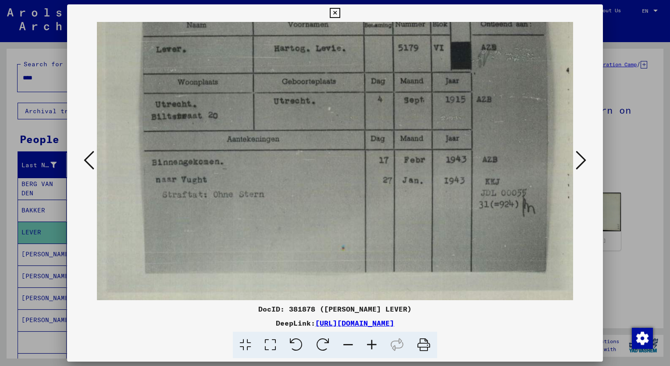
scroll to position [77, 15]
drag, startPoint x: 406, startPoint y: 244, endPoint x: 390, endPoint y: 171, distance: 75.0
click at [390, 171] on img at bounding box center [348, 139] width 533 height 388
click at [39, 84] on div at bounding box center [335, 183] width 670 height 366
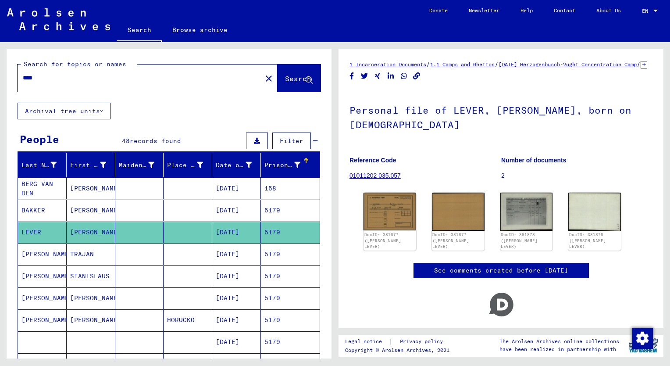
click at [40, 80] on input "****" at bounding box center [140, 77] width 234 height 9
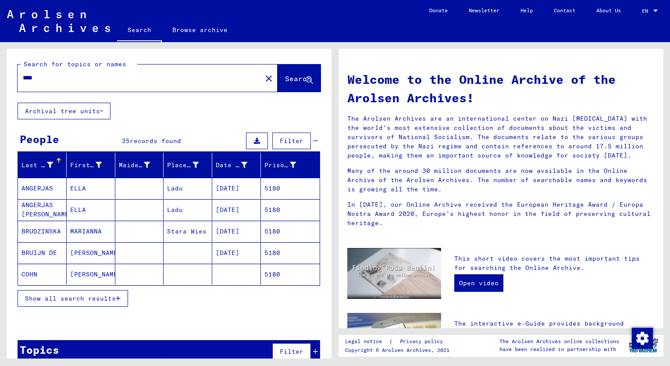
click at [45, 299] on span "Show all search results" at bounding box center [70, 298] width 91 height 8
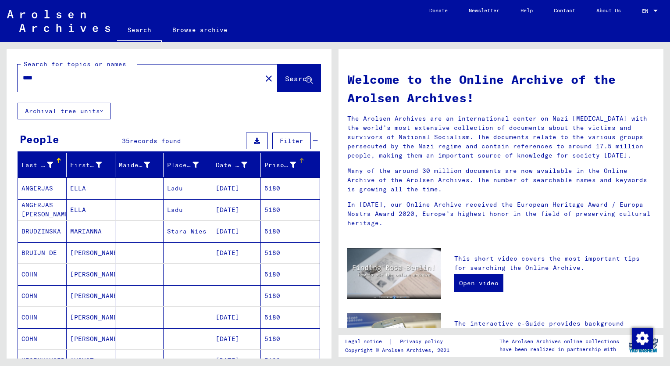
click at [266, 163] on div "Prisoner #" at bounding box center [280, 165] width 32 height 9
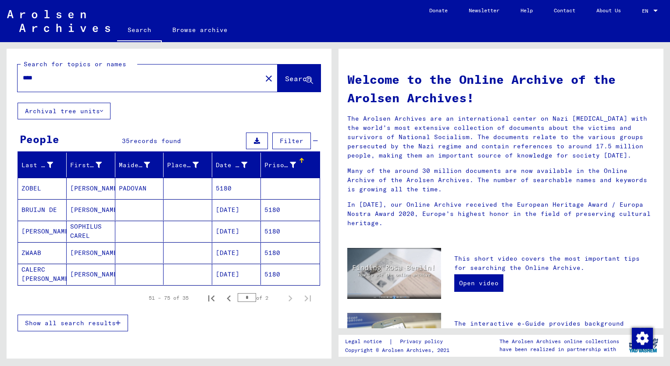
click at [65, 326] on button "Show all search results" at bounding box center [73, 322] width 111 height 17
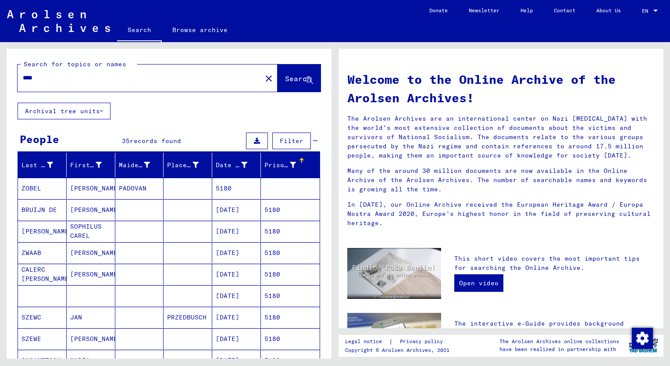
click at [85, 254] on mat-cell "[PERSON_NAME]" at bounding box center [91, 252] width 49 height 21
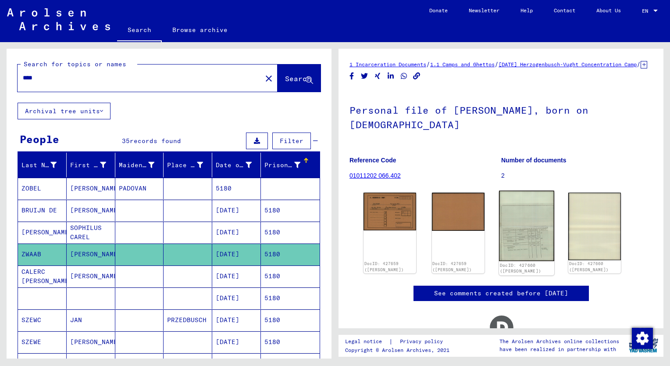
click at [525, 215] on img at bounding box center [526, 226] width 55 height 71
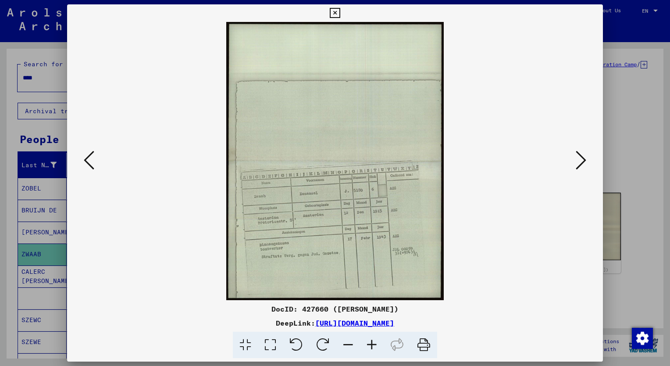
click at [371, 343] on icon at bounding box center [372, 345] width 24 height 27
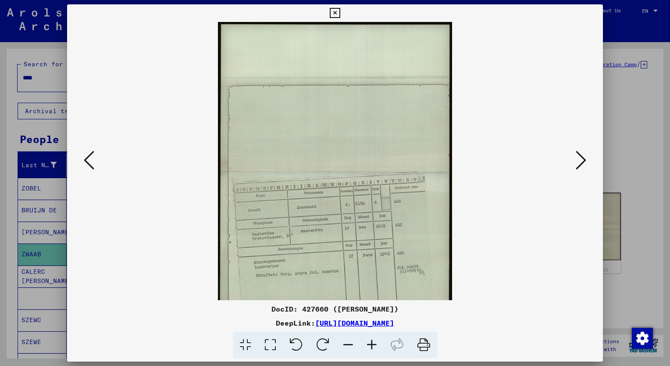
click at [371, 343] on icon at bounding box center [372, 345] width 24 height 27
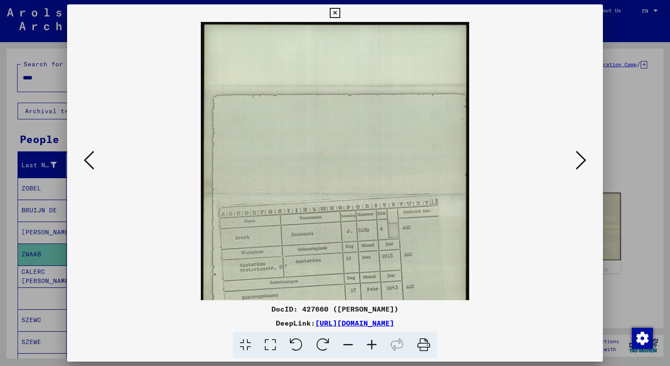
click at [371, 343] on icon at bounding box center [372, 345] width 24 height 27
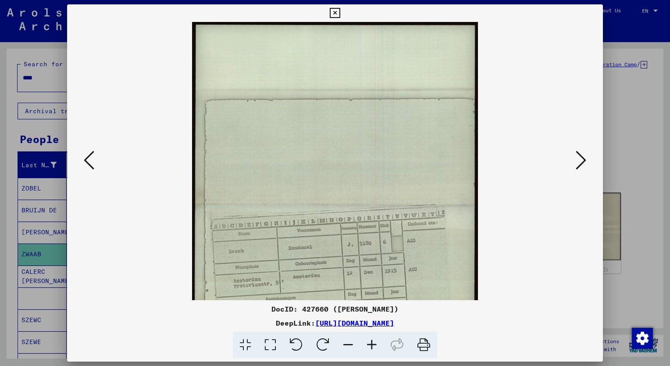
click at [371, 343] on icon at bounding box center [372, 345] width 24 height 27
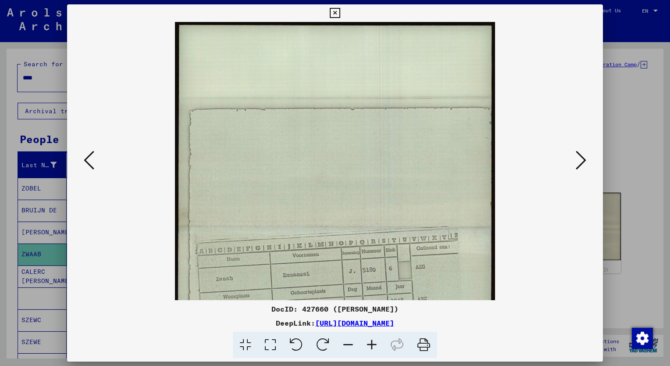
click at [371, 343] on icon at bounding box center [372, 345] width 24 height 27
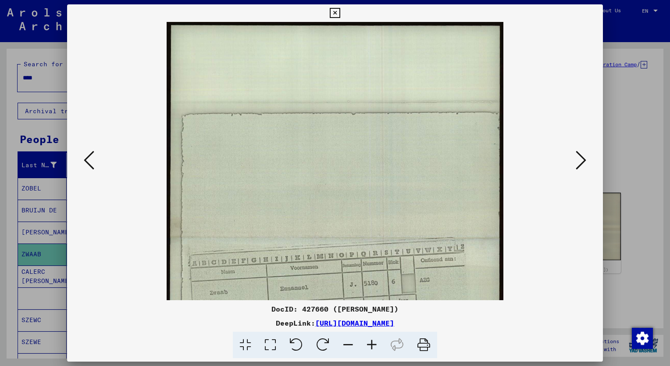
click at [371, 343] on icon at bounding box center [372, 345] width 24 height 27
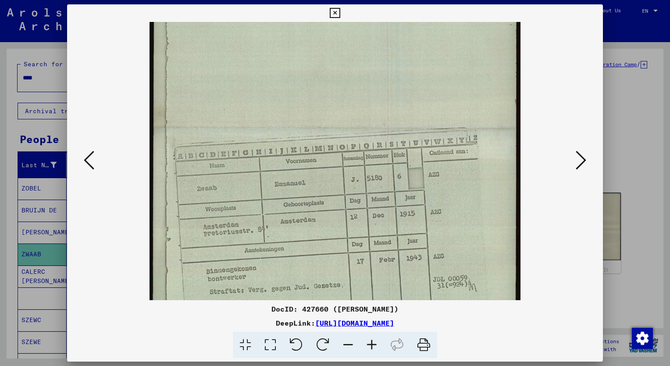
scroll to position [131, 0]
drag, startPoint x: 435, startPoint y: 247, endPoint x: 432, endPoint y: 140, distance: 106.2
click at [432, 140] on img at bounding box center [336, 128] width 372 height 475
drag, startPoint x: 11, startPoint y: 178, endPoint x: 30, endPoint y: 130, distance: 51.6
click at [11, 178] on div at bounding box center [335, 183] width 670 height 366
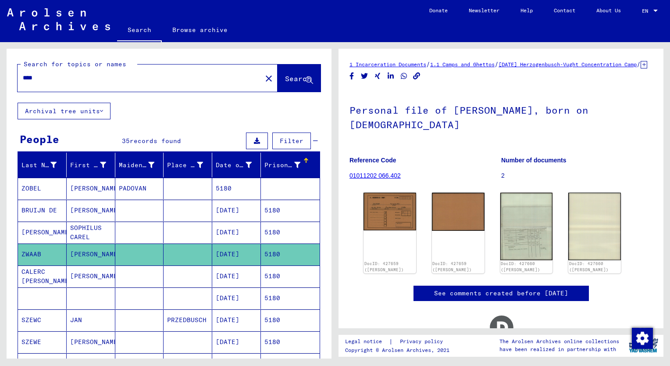
click at [45, 76] on input "****" at bounding box center [140, 77] width 234 height 9
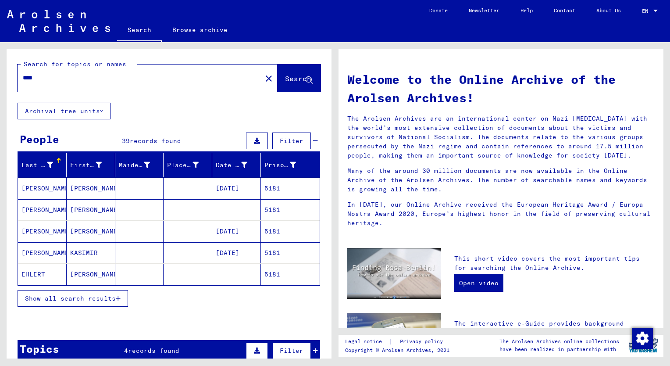
click at [75, 300] on span "Show all search results" at bounding box center [70, 298] width 91 height 8
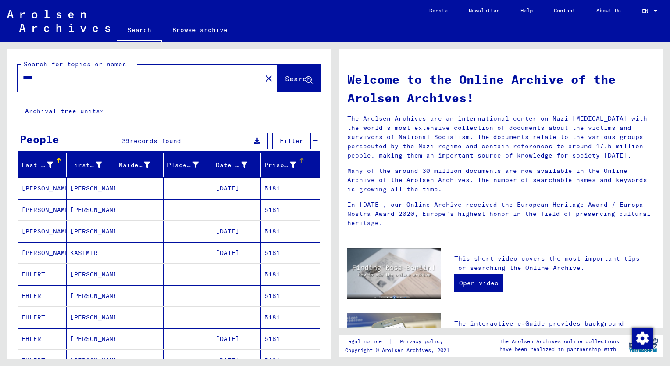
click at [270, 163] on div "Prisoner #" at bounding box center [280, 165] width 32 height 9
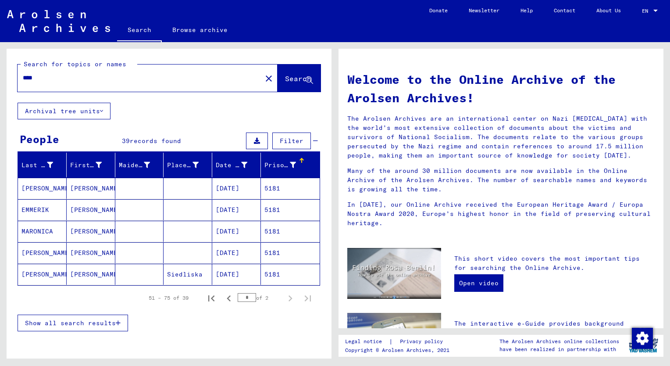
click at [76, 321] on span "Show all search results" at bounding box center [70, 323] width 91 height 8
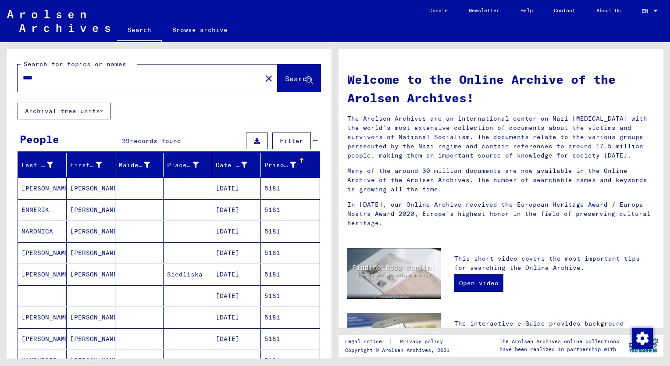
click at [81, 233] on mat-cell "[PERSON_NAME]" at bounding box center [91, 231] width 49 height 21
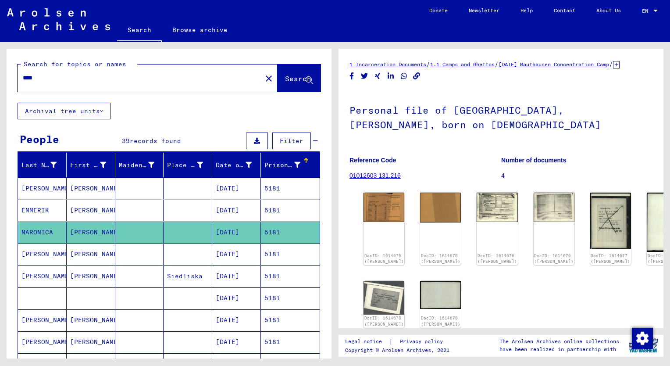
click at [85, 211] on mat-cell "[PERSON_NAME]" at bounding box center [91, 210] width 49 height 21
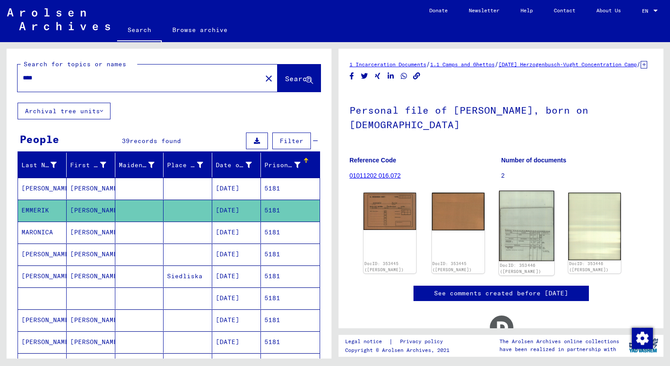
click at [529, 257] on img at bounding box center [526, 226] width 55 height 70
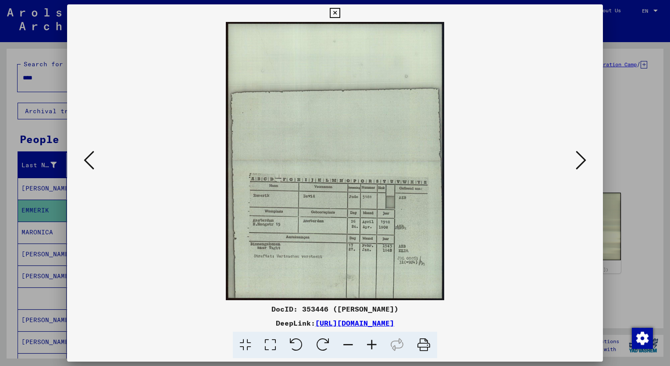
click at [371, 345] on icon at bounding box center [372, 345] width 24 height 27
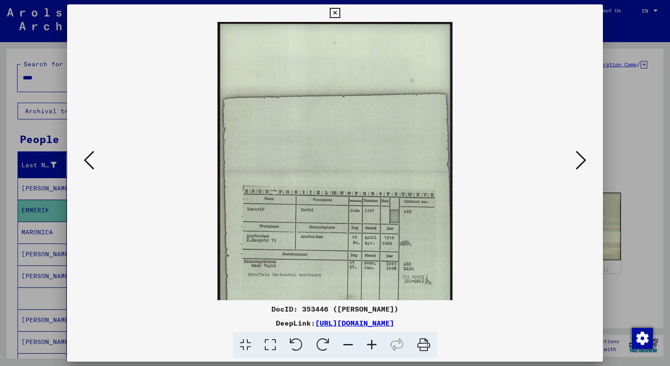
click at [371, 345] on icon at bounding box center [372, 345] width 24 height 27
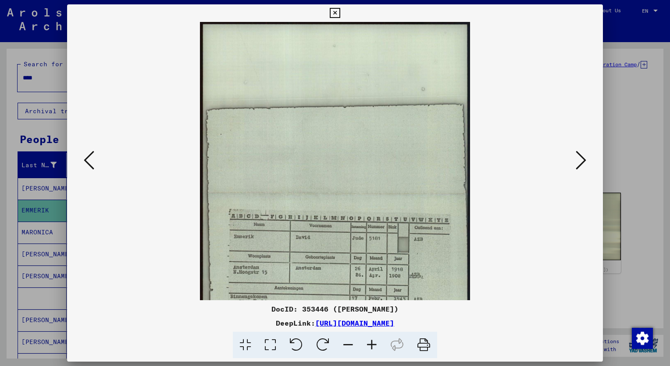
click at [371, 345] on icon at bounding box center [372, 345] width 24 height 27
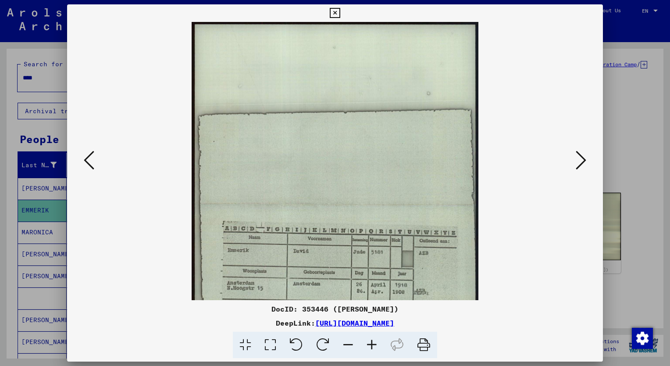
click at [371, 345] on icon at bounding box center [372, 345] width 24 height 27
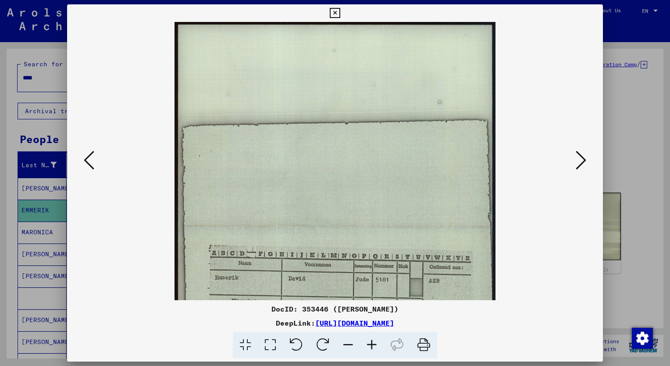
click at [371, 345] on icon at bounding box center [372, 345] width 24 height 27
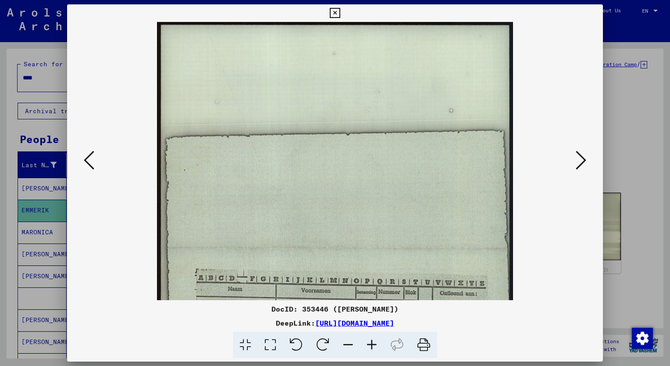
click at [371, 345] on icon at bounding box center [372, 345] width 24 height 27
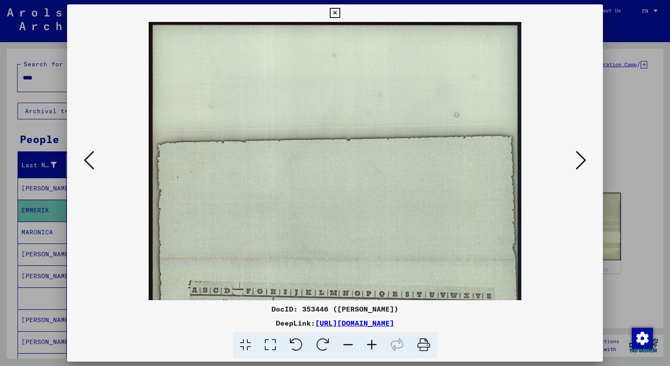
click at [371, 345] on icon at bounding box center [372, 345] width 24 height 27
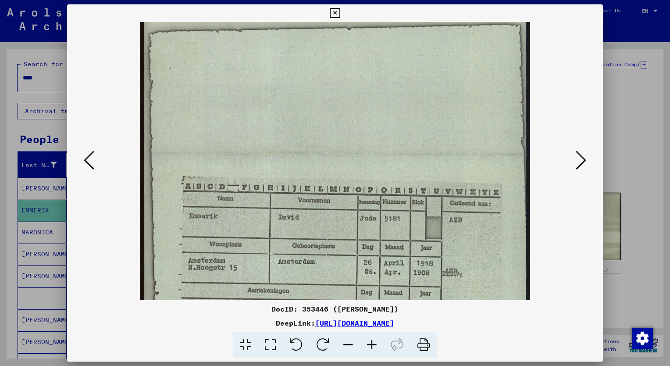
drag, startPoint x: 424, startPoint y: 266, endPoint x: 427, endPoint y: 184, distance: 82.1
click at [425, 150] on img at bounding box center [335, 154] width 390 height 497
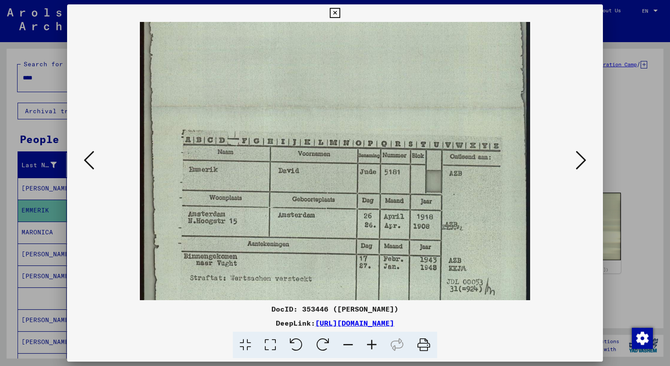
scroll to position [161, 0]
drag, startPoint x: 427, startPoint y: 229, endPoint x: 463, endPoint y: 188, distance: 54.1
click at [463, 188] on img at bounding box center [335, 109] width 390 height 497
click at [10, 157] on div at bounding box center [335, 183] width 670 height 366
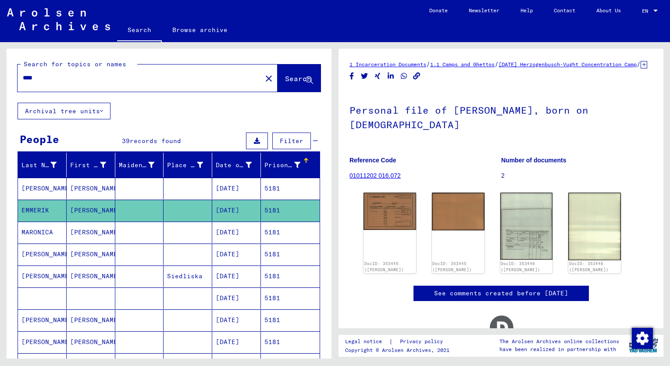
click at [43, 80] on input "****" at bounding box center [140, 77] width 234 height 9
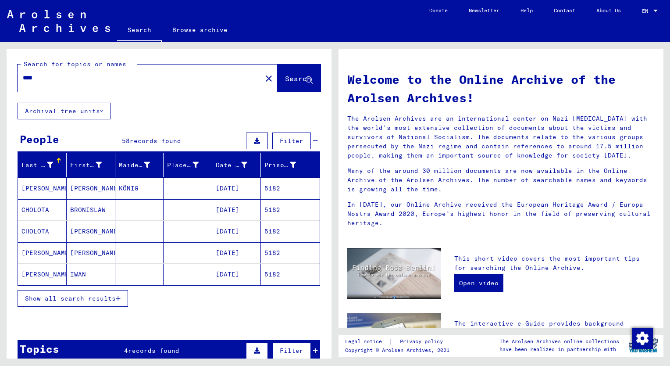
click at [90, 301] on button "Show all search results" at bounding box center [73, 298] width 111 height 17
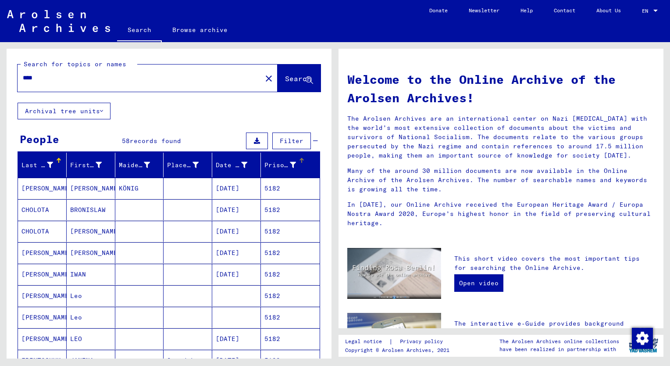
click at [271, 162] on div "Prisoner #" at bounding box center [280, 165] width 32 height 9
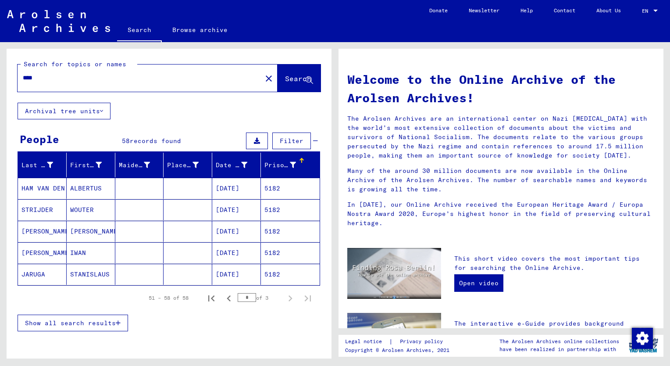
click at [88, 323] on span "Show all search results" at bounding box center [70, 323] width 91 height 8
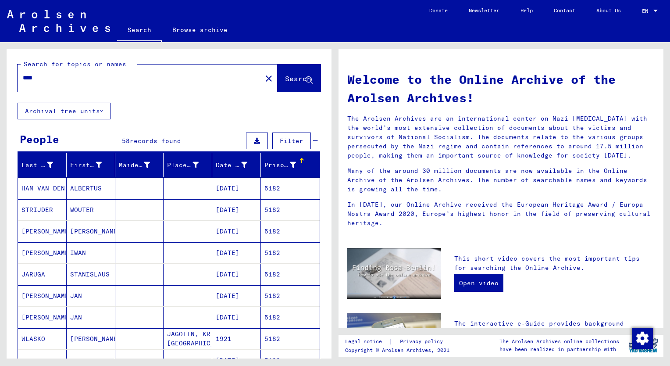
click at [275, 165] on div "Prisoner #" at bounding box center [280, 165] width 32 height 9
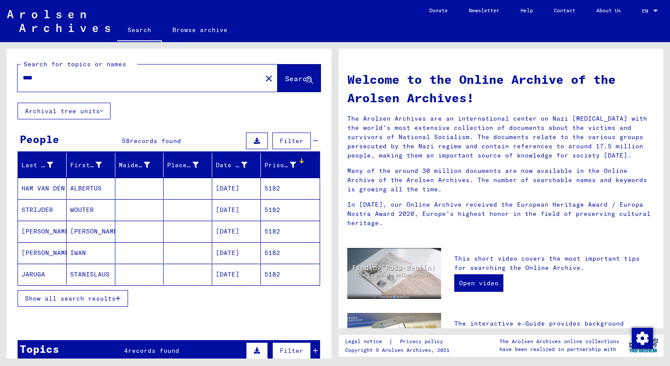
click at [64, 306] on div "Show all search results" at bounding box center [169, 298] width 303 height 25
click at [79, 255] on mat-cell "IWAN" at bounding box center [91, 252] width 49 height 21
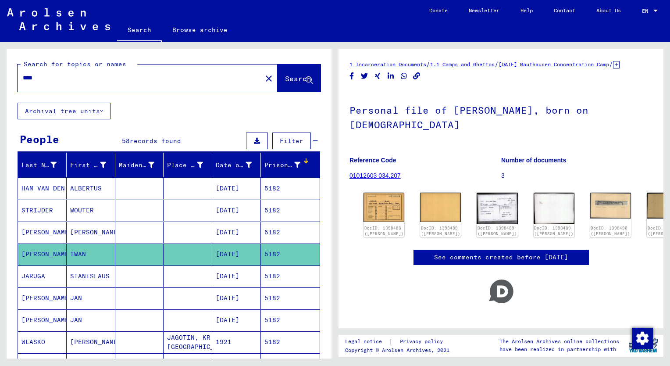
click at [82, 232] on mat-cell "[PERSON_NAME]" at bounding box center [91, 232] width 49 height 21
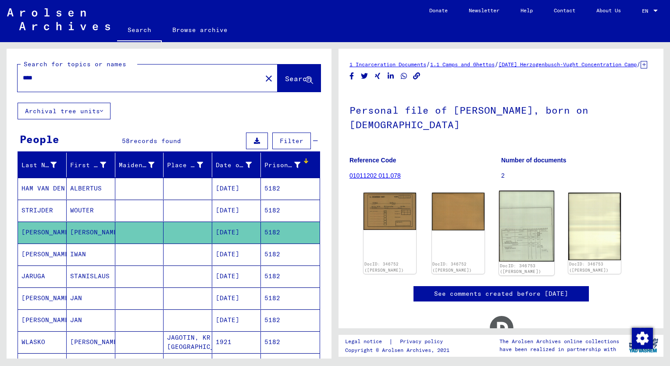
click at [533, 257] on img at bounding box center [526, 226] width 55 height 71
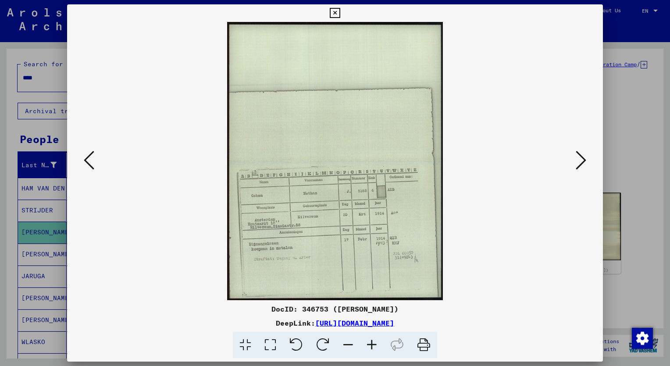
click at [369, 347] on icon at bounding box center [372, 345] width 24 height 27
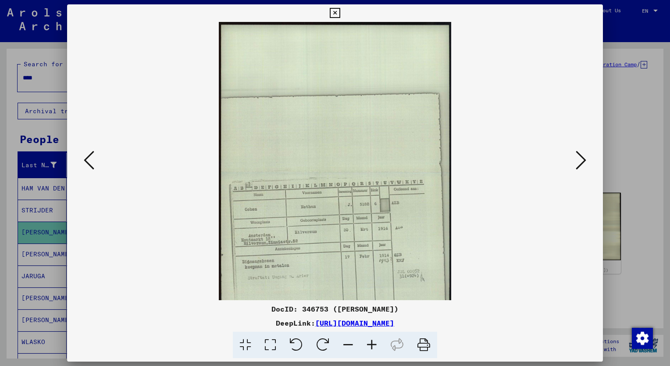
click at [370, 347] on icon at bounding box center [372, 345] width 24 height 27
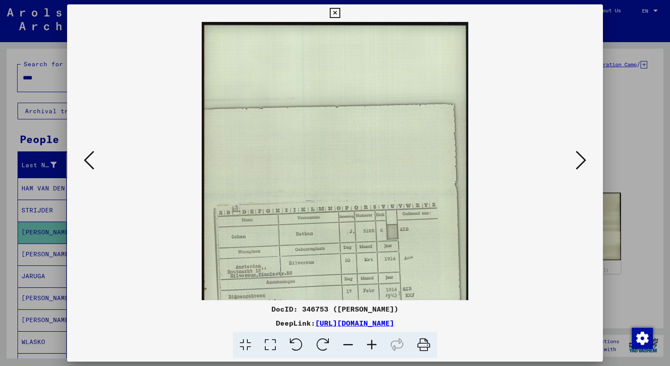
click at [370, 347] on icon at bounding box center [372, 345] width 24 height 27
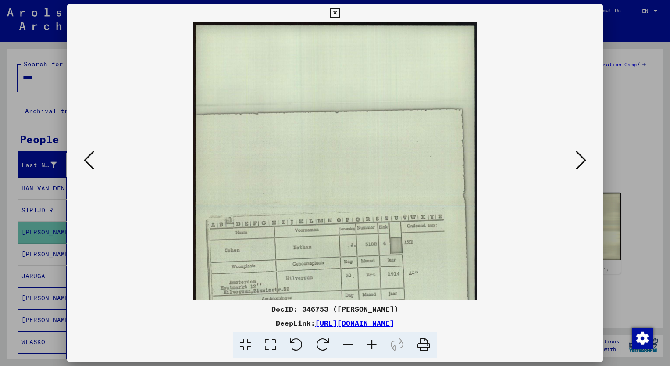
click at [370, 347] on icon at bounding box center [372, 345] width 24 height 27
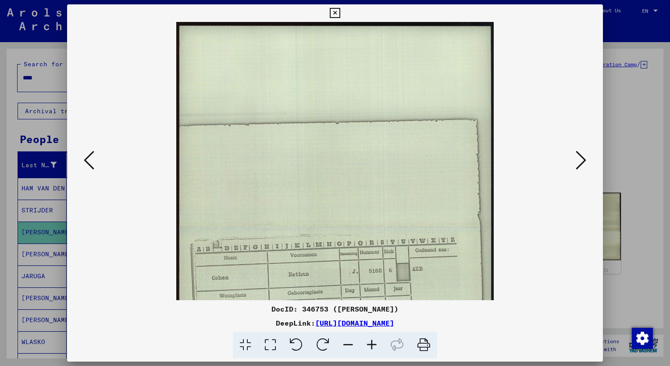
click at [370, 347] on icon at bounding box center [372, 345] width 24 height 27
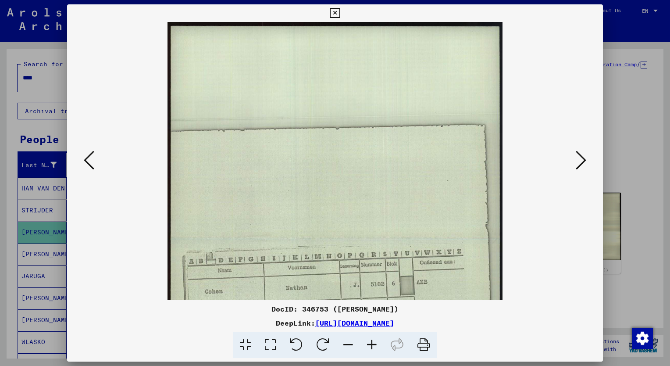
click at [370, 347] on icon at bounding box center [372, 345] width 24 height 27
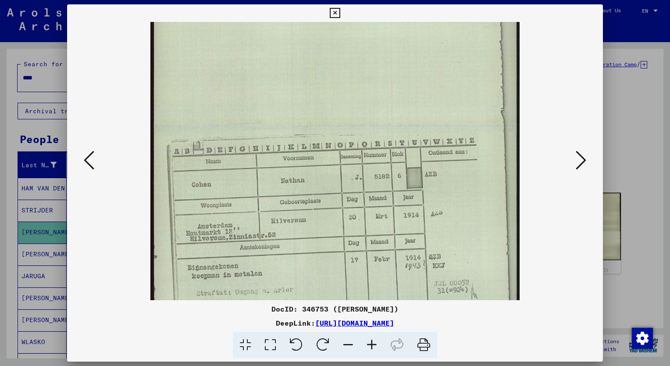
scroll to position [133, 0]
drag, startPoint x: 408, startPoint y: 278, endPoint x: 411, endPoint y: 146, distance: 132.0
click at [411, 146] on img at bounding box center [334, 126] width 369 height 475
click at [372, 341] on icon at bounding box center [372, 345] width 24 height 27
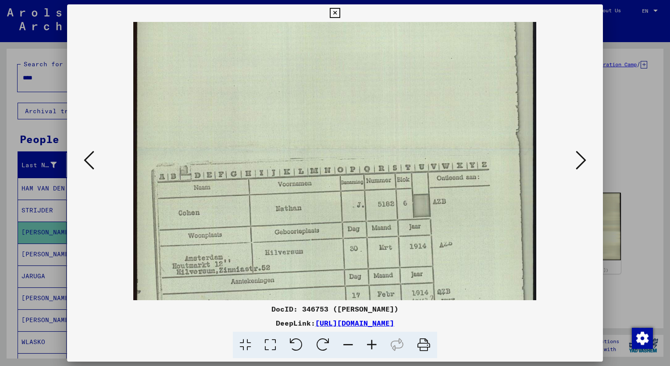
click at [372, 341] on icon at bounding box center [372, 345] width 24 height 27
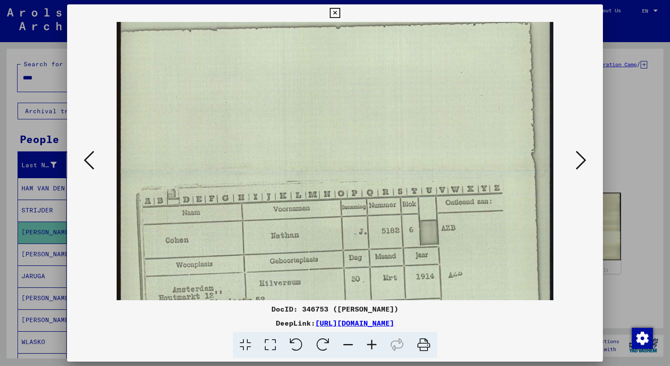
click at [372, 341] on icon at bounding box center [372, 345] width 24 height 27
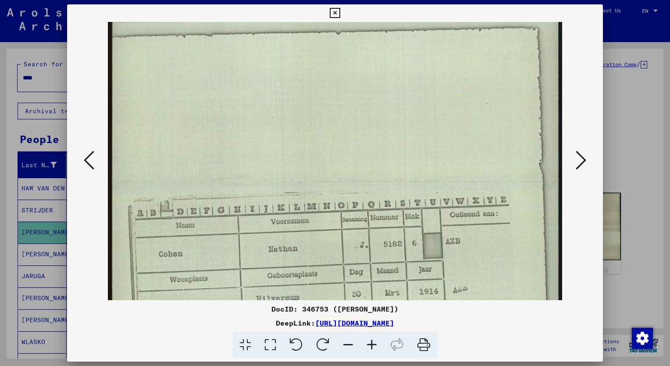
click at [372, 341] on icon at bounding box center [372, 345] width 24 height 27
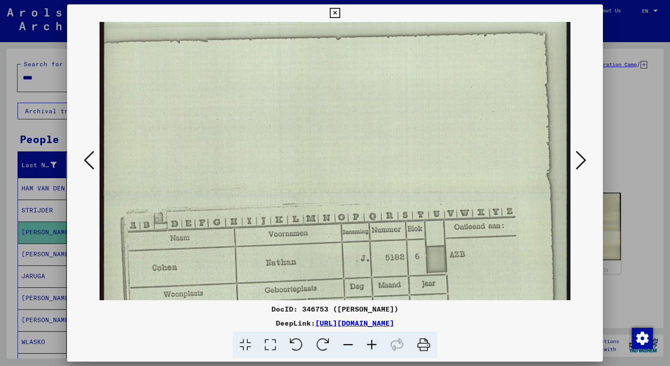
click at [372, 341] on icon at bounding box center [372, 345] width 24 height 27
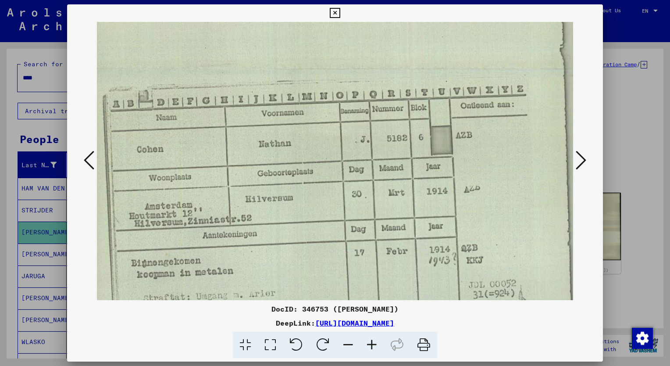
scroll to position [279, 17]
drag, startPoint x: 404, startPoint y: 232, endPoint x: 389, endPoint y: 88, distance: 144.7
click at [389, 88] on img at bounding box center [332, 68] width 505 height 651
click at [14, 296] on div at bounding box center [335, 183] width 670 height 366
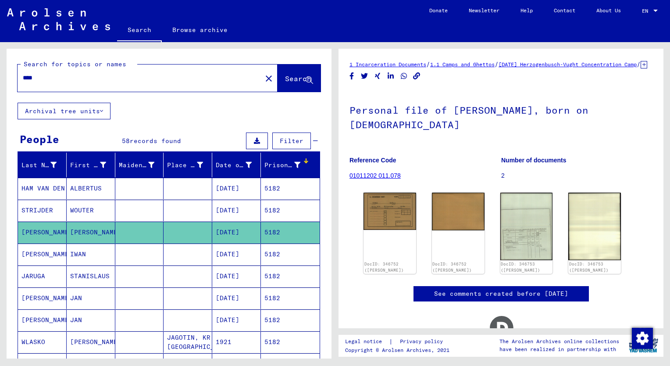
click at [42, 79] on input "****" at bounding box center [140, 77] width 234 height 9
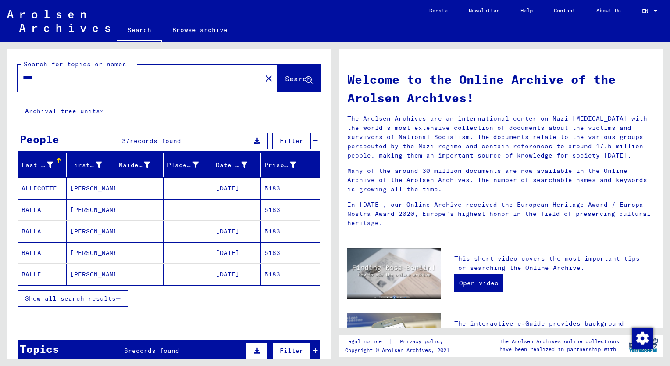
click at [66, 296] on span "Show all search results" at bounding box center [70, 298] width 91 height 8
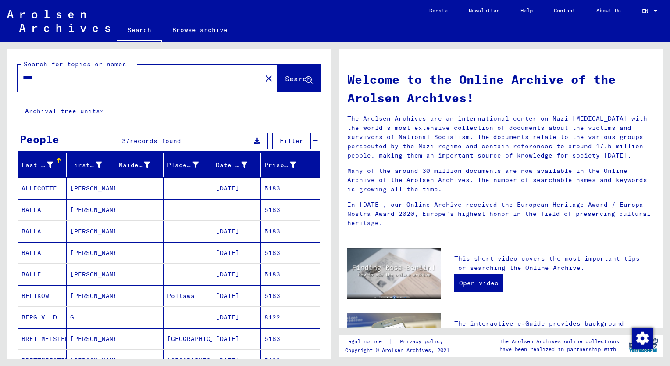
click at [264, 168] on div "Prisoner #" at bounding box center [280, 165] width 32 height 9
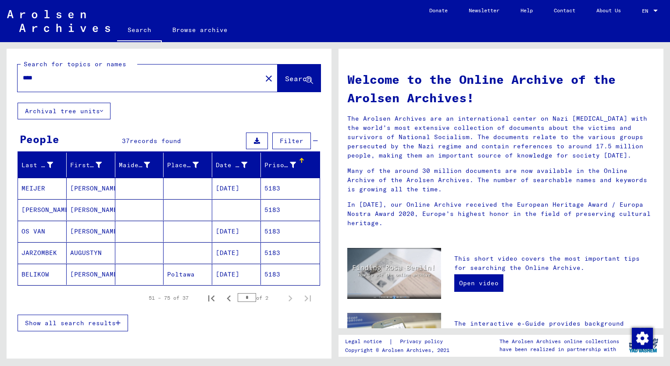
click at [89, 320] on span "Show all search results" at bounding box center [70, 323] width 91 height 8
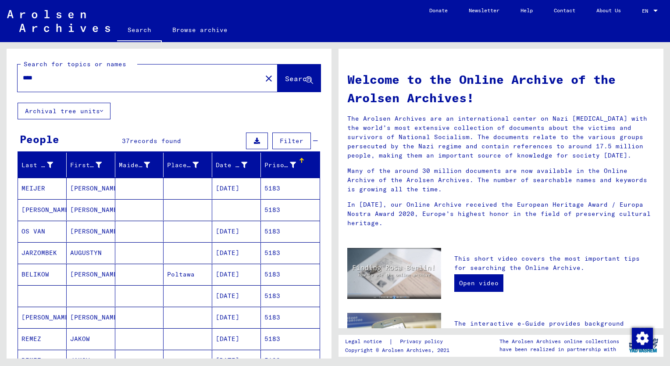
click at [87, 234] on mat-cell "[PERSON_NAME]" at bounding box center [91, 231] width 49 height 21
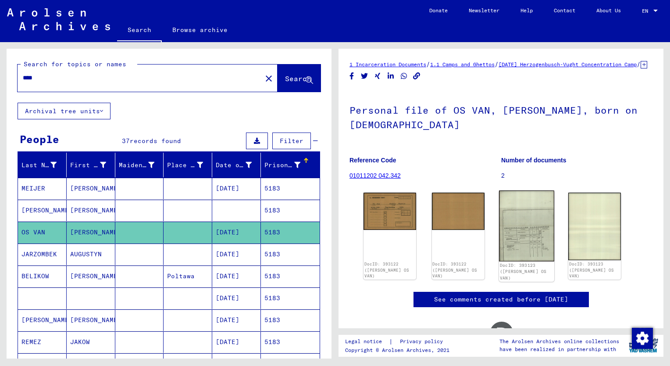
click at [522, 234] on img at bounding box center [526, 225] width 55 height 71
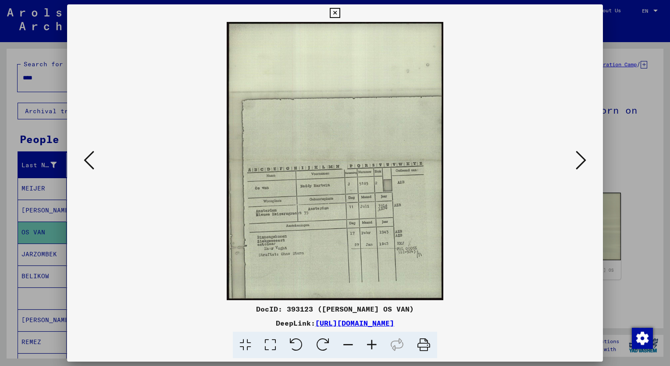
click at [374, 343] on icon at bounding box center [372, 345] width 24 height 27
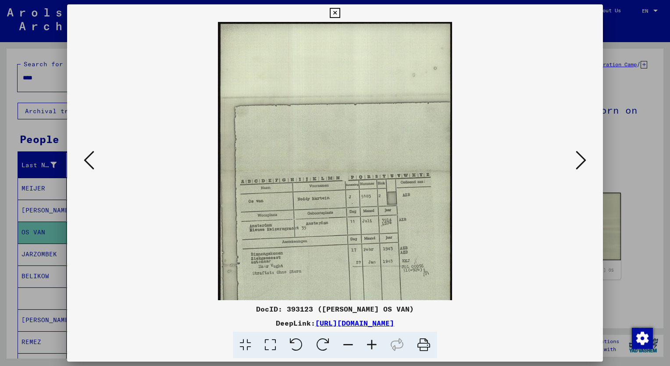
click at [374, 343] on icon at bounding box center [372, 345] width 24 height 27
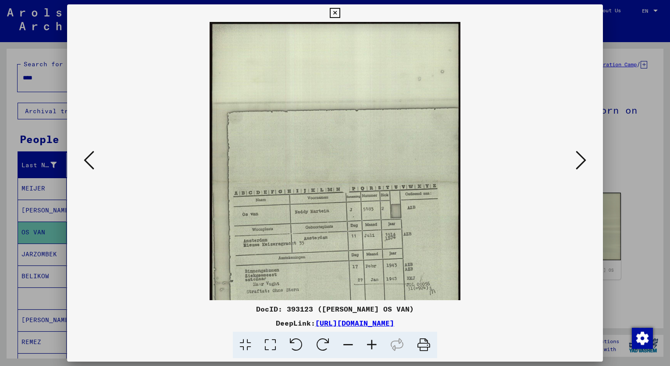
click at [374, 343] on icon at bounding box center [372, 345] width 24 height 27
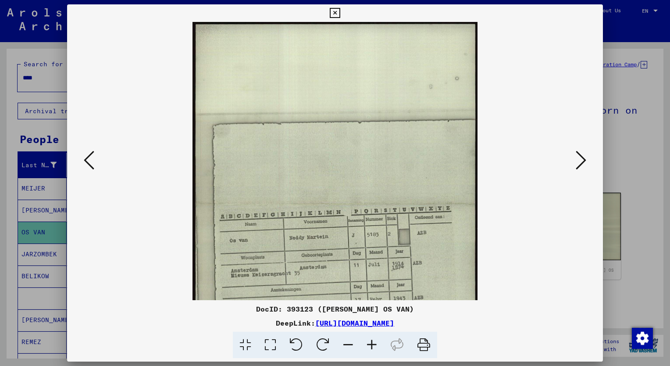
click at [374, 343] on icon at bounding box center [372, 345] width 24 height 27
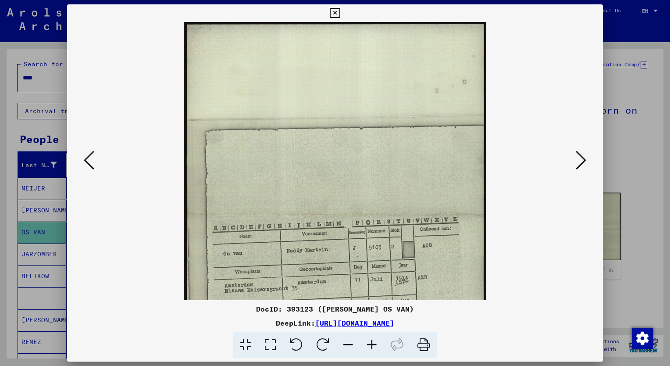
click at [374, 343] on icon at bounding box center [372, 345] width 24 height 27
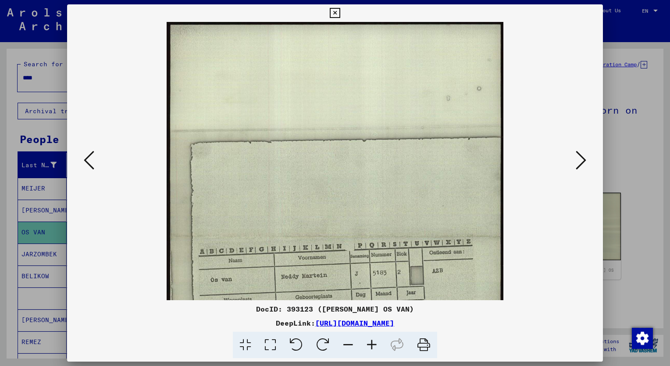
click at [374, 343] on icon at bounding box center [372, 345] width 24 height 27
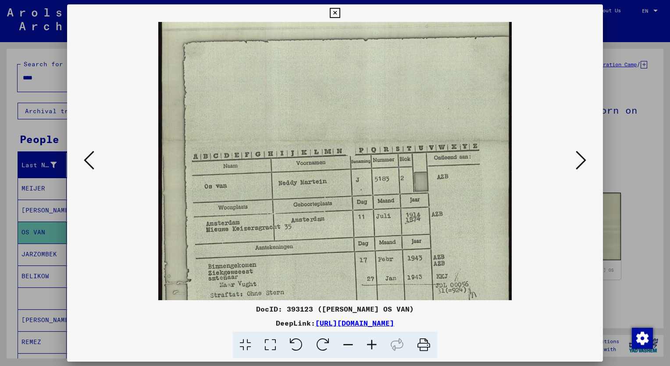
scroll to position [106, 0]
drag, startPoint x: 423, startPoint y: 262, endPoint x: 428, endPoint y: 165, distance: 97.5
click at [428, 165] on img at bounding box center [335, 143] width 354 height 454
click at [15, 174] on div at bounding box center [335, 183] width 670 height 366
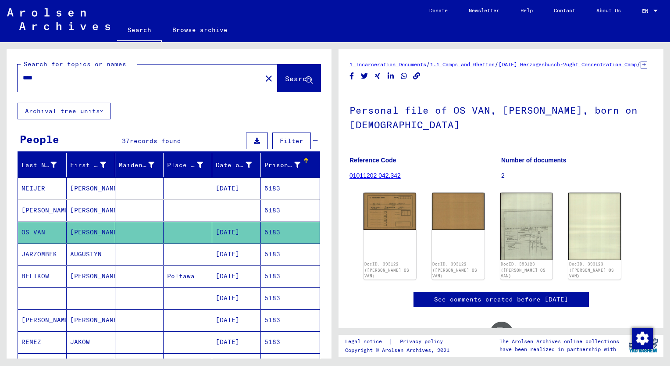
click at [43, 77] on input "****" at bounding box center [140, 77] width 234 height 9
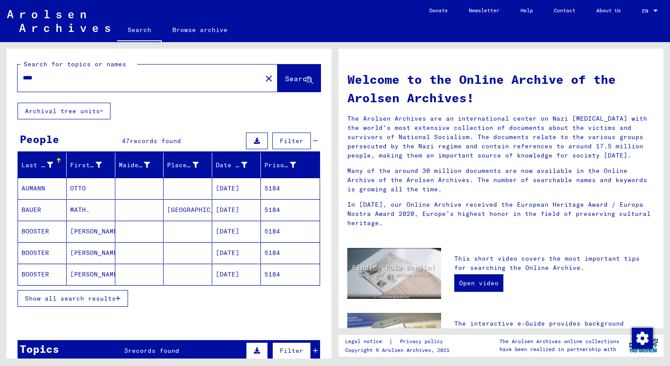
click at [82, 296] on span "Show all search results" at bounding box center [70, 298] width 91 height 8
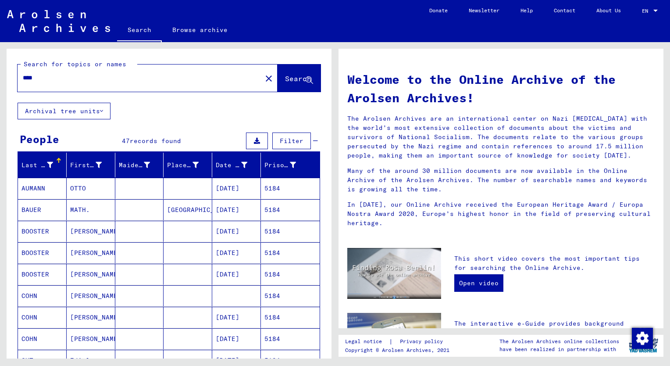
click at [268, 170] on div "Prisoner #" at bounding box center [286, 165] width 45 height 14
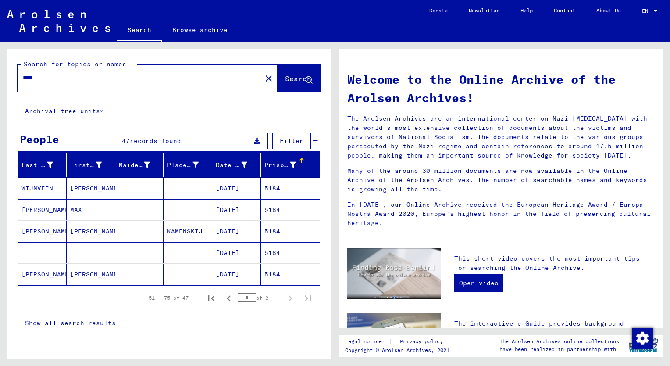
click at [100, 320] on span "Show all search results" at bounding box center [70, 323] width 91 height 8
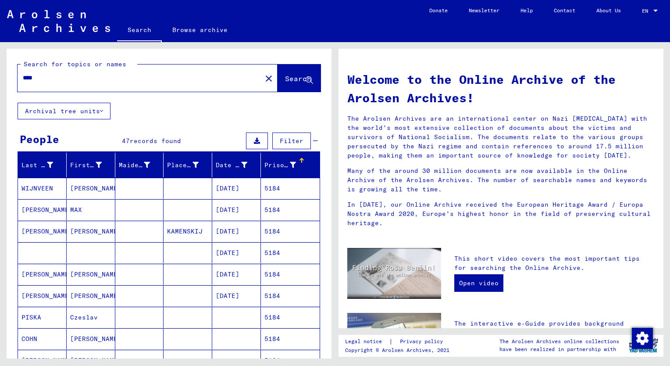
click at [70, 208] on mat-cell "MAX" at bounding box center [91, 209] width 49 height 21
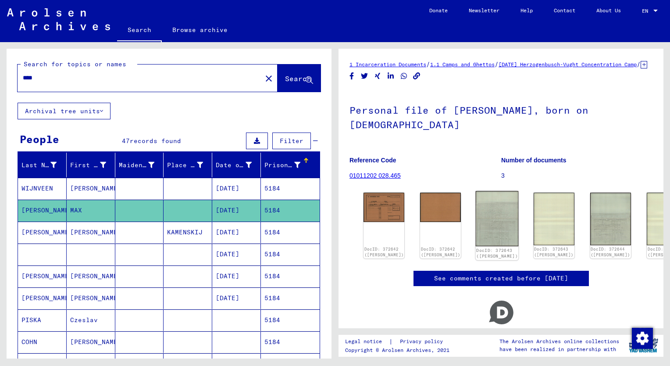
click at [477, 215] on img at bounding box center [497, 218] width 43 height 55
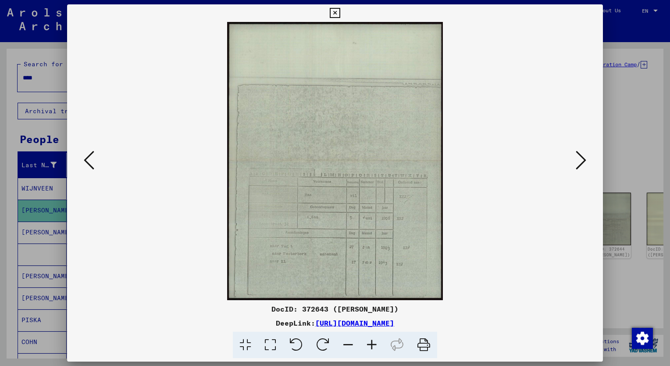
click at [372, 342] on icon at bounding box center [372, 345] width 24 height 27
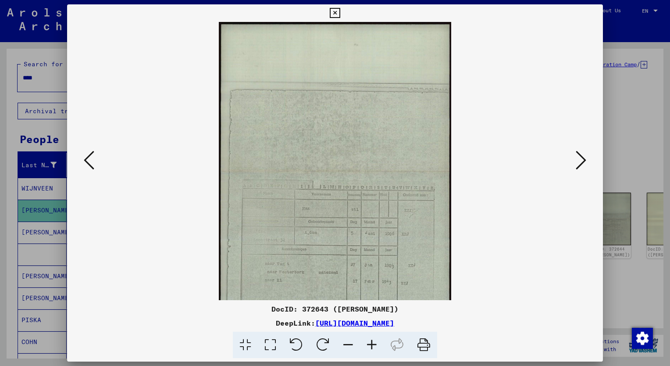
click at [372, 342] on icon at bounding box center [372, 345] width 24 height 27
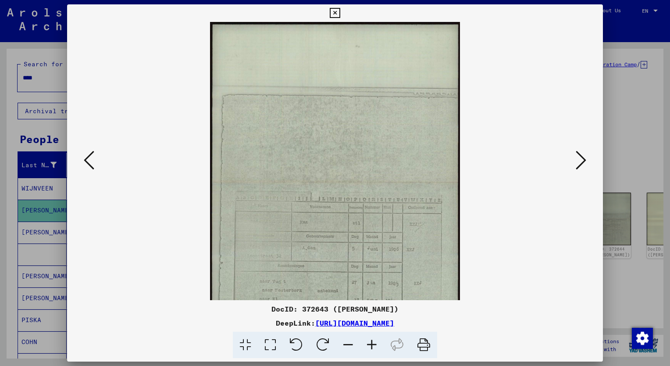
click at [372, 342] on icon at bounding box center [372, 345] width 24 height 27
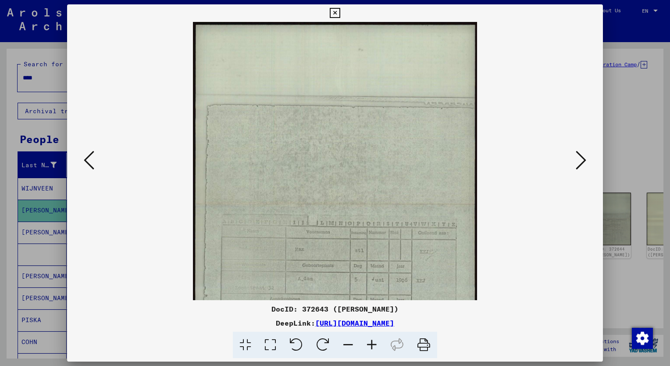
click at [372, 342] on icon at bounding box center [372, 345] width 24 height 27
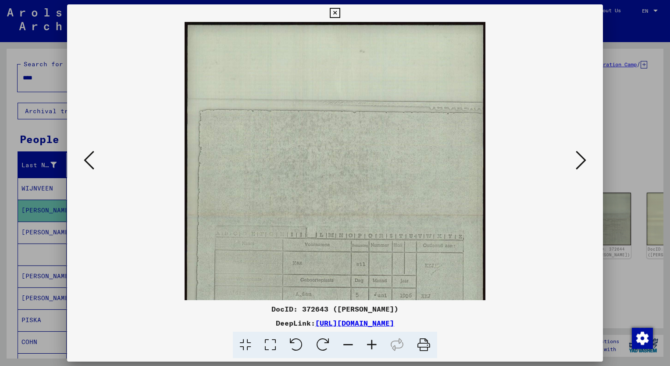
click at [372, 342] on icon at bounding box center [372, 345] width 24 height 27
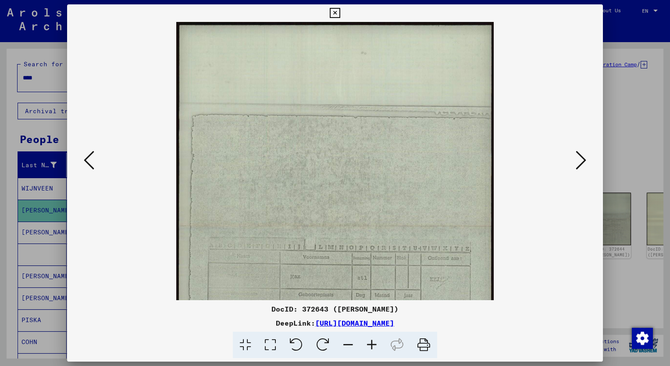
click at [372, 342] on icon at bounding box center [372, 345] width 24 height 27
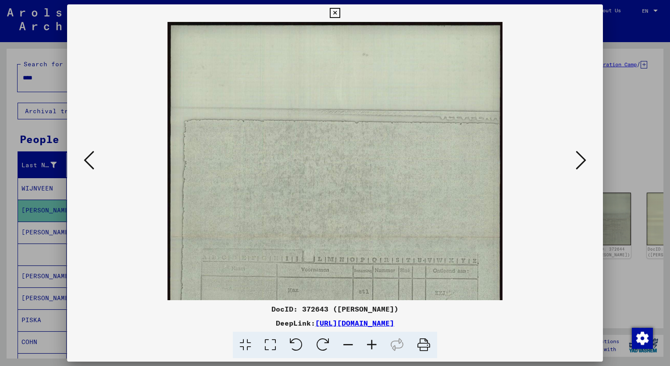
click at [372, 342] on icon at bounding box center [372, 345] width 24 height 27
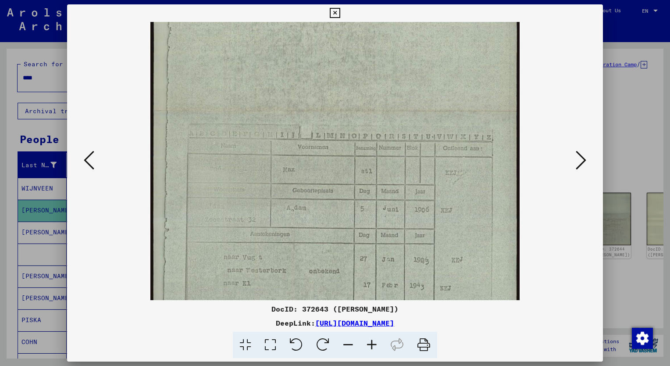
drag, startPoint x: 405, startPoint y: 185, endPoint x: 375, endPoint y: 81, distance: 108.6
click at [375, 81] on img at bounding box center [334, 111] width 369 height 475
drag, startPoint x: 402, startPoint y: 180, endPoint x: 400, endPoint y: 175, distance: 5.5
click at [400, 175] on img at bounding box center [334, 105] width 369 height 475
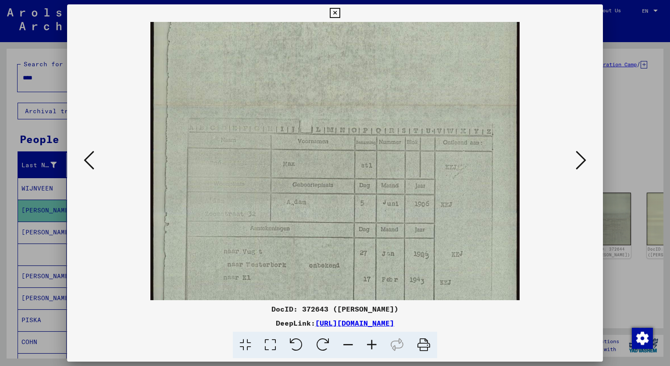
click at [14, 192] on div at bounding box center [335, 183] width 670 height 366
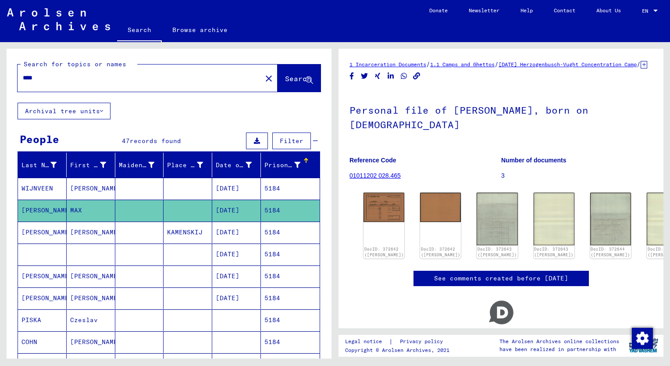
click at [42, 75] on input "****" at bounding box center [140, 77] width 234 height 9
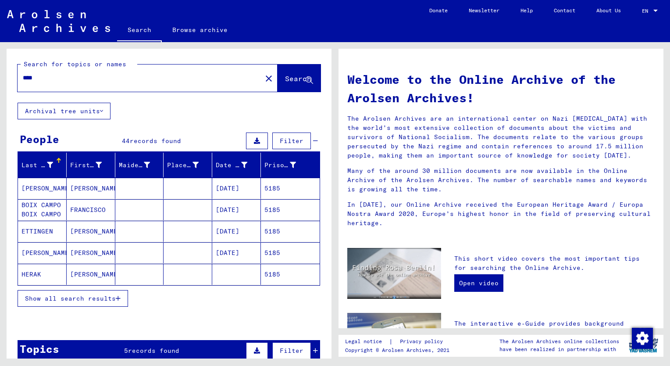
click at [75, 297] on span "Show all search results" at bounding box center [70, 298] width 91 height 8
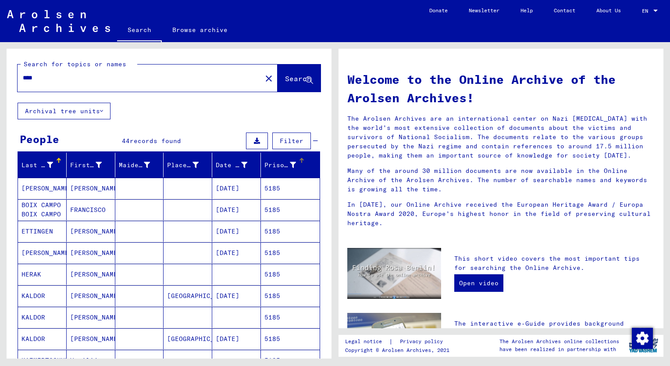
click at [265, 161] on div "Prisoner #" at bounding box center [280, 165] width 32 height 9
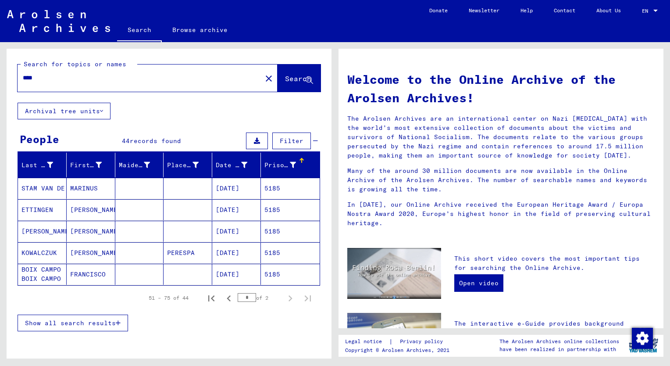
click at [109, 317] on button "Show all search results" at bounding box center [73, 322] width 111 height 17
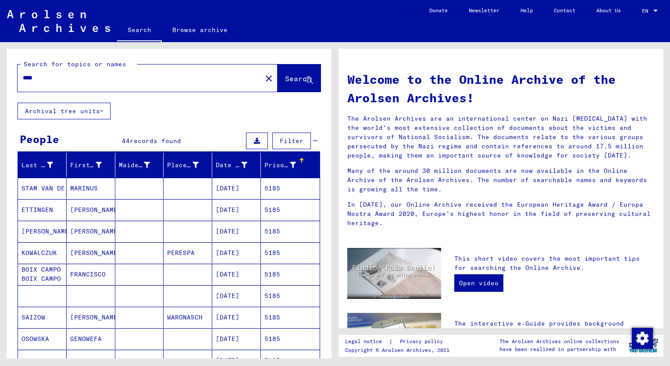
click at [77, 231] on mat-cell "[PERSON_NAME]" at bounding box center [91, 231] width 49 height 21
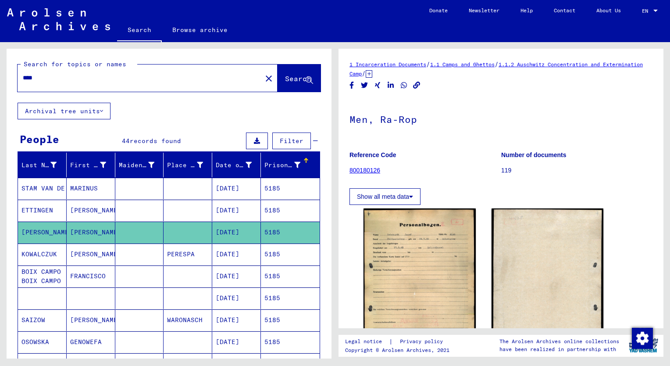
click at [82, 212] on mat-cell "[PERSON_NAME]" at bounding box center [91, 210] width 49 height 21
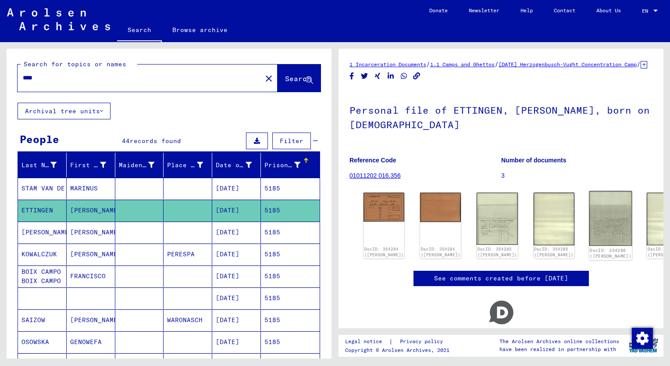
click at [589, 226] on img at bounding box center [610, 218] width 43 height 55
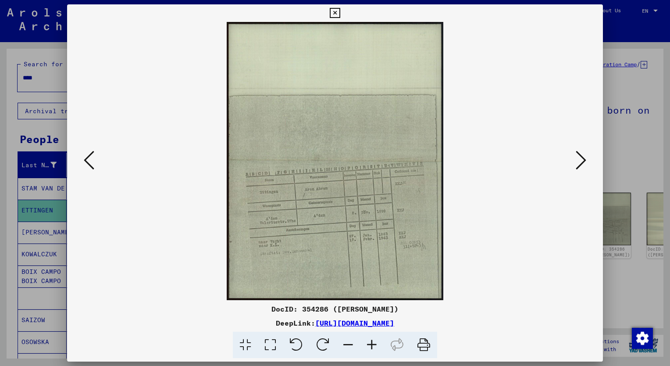
click at [372, 343] on icon at bounding box center [372, 345] width 24 height 27
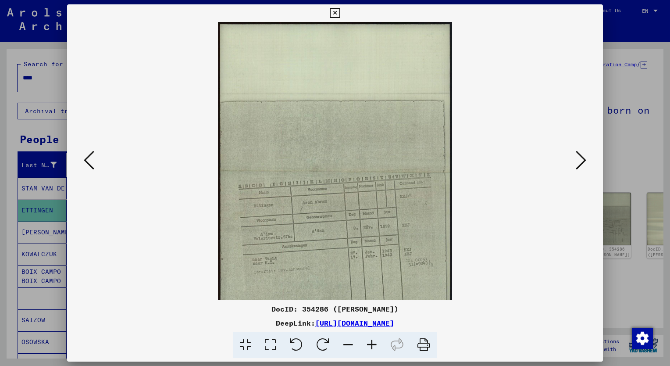
click at [372, 343] on icon at bounding box center [372, 345] width 24 height 27
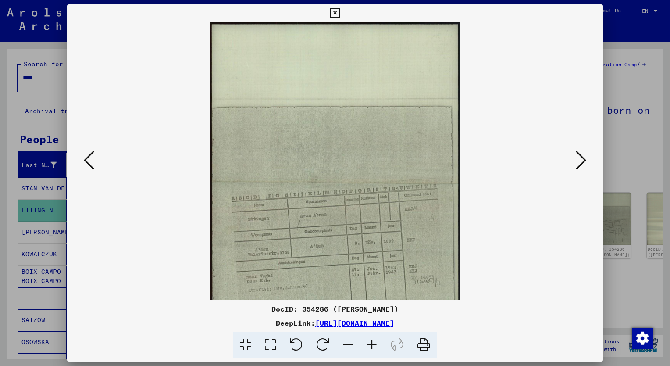
click at [372, 343] on icon at bounding box center [372, 345] width 24 height 27
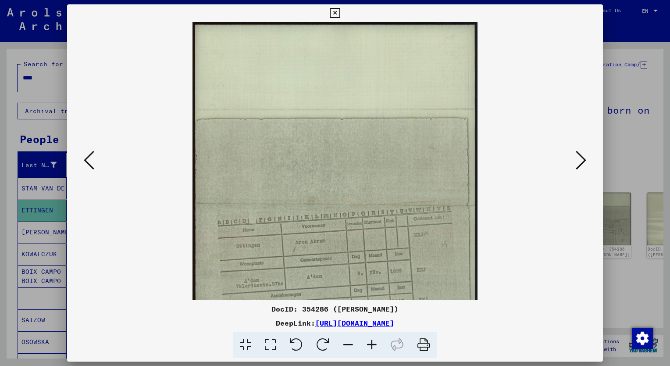
click at [372, 343] on icon at bounding box center [372, 345] width 24 height 27
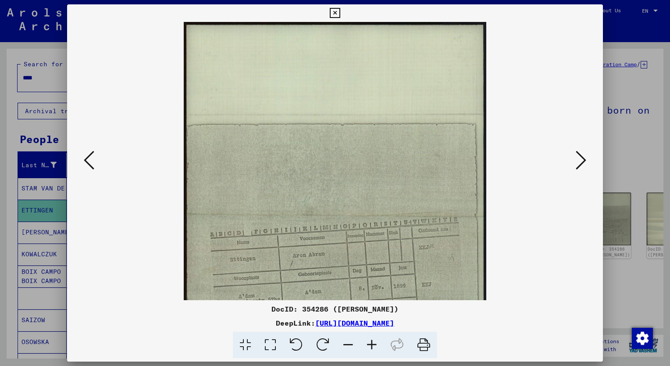
click at [372, 343] on icon at bounding box center [372, 345] width 24 height 27
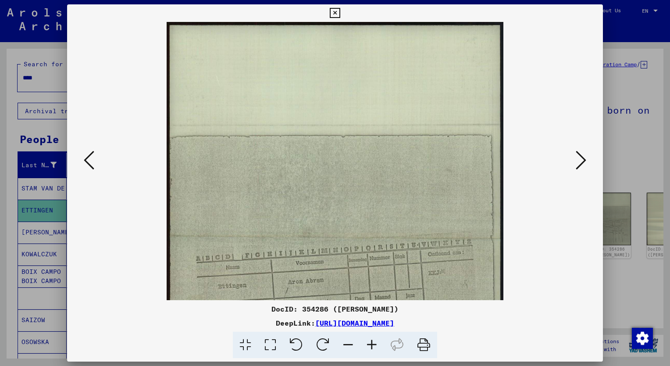
click at [372, 343] on icon at bounding box center [372, 345] width 24 height 27
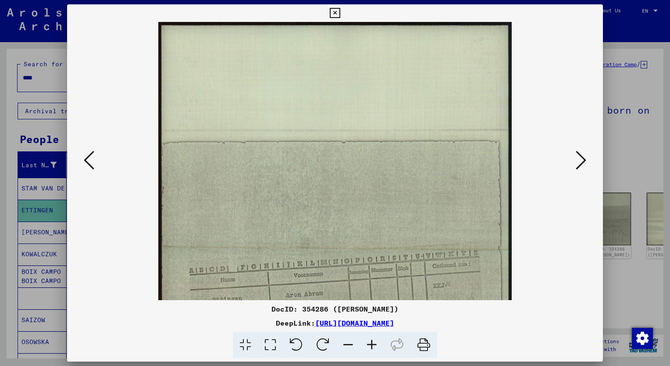
click at [372, 343] on icon at bounding box center [372, 345] width 24 height 27
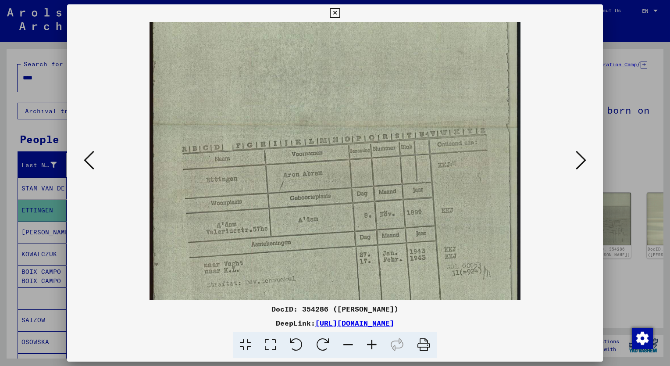
scroll to position [131, 0]
drag, startPoint x: 415, startPoint y: 171, endPoint x: 406, endPoint y: 127, distance: 45.2
click at [406, 127] on img at bounding box center [335, 128] width 371 height 475
click at [11, 155] on div at bounding box center [335, 183] width 670 height 366
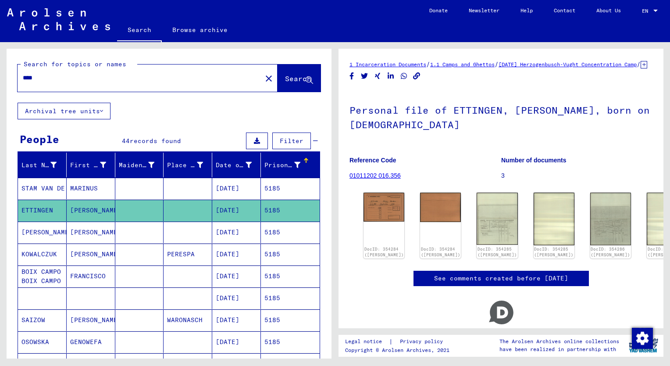
click at [41, 83] on div "****" at bounding box center [137, 78] width 239 height 20
click at [46, 80] on input "****" at bounding box center [140, 77] width 234 height 9
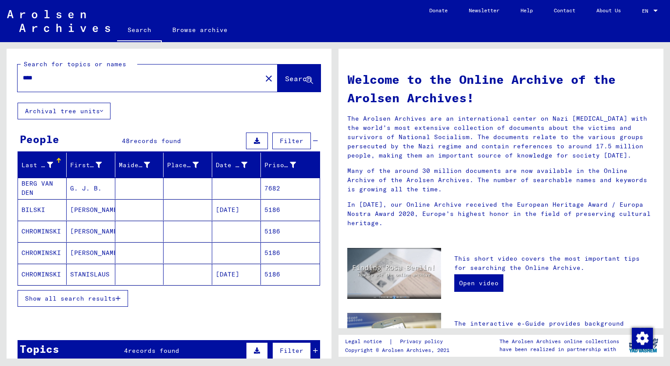
click at [66, 296] on span "Show all search results" at bounding box center [70, 298] width 91 height 8
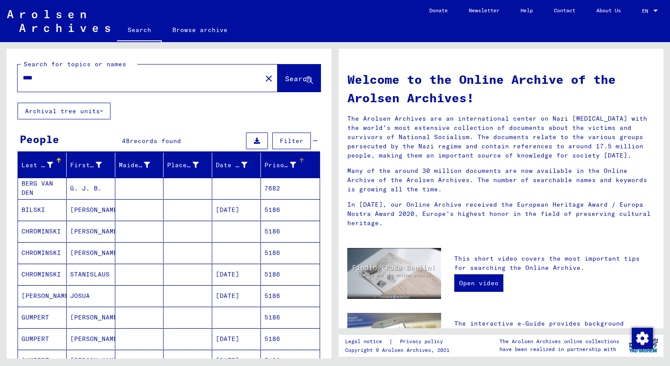
click at [268, 166] on div "Prisoner #" at bounding box center [280, 165] width 32 height 9
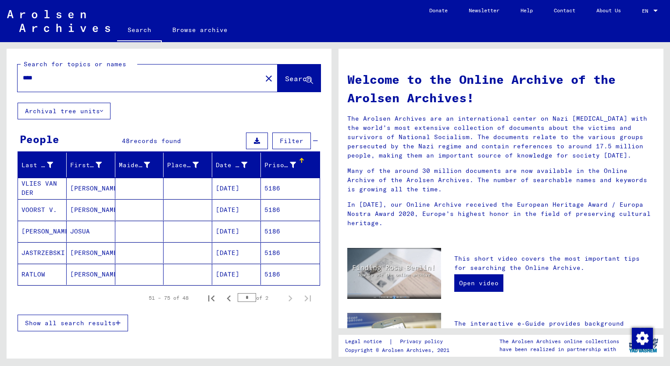
click at [97, 323] on span "Show all search results" at bounding box center [70, 323] width 91 height 8
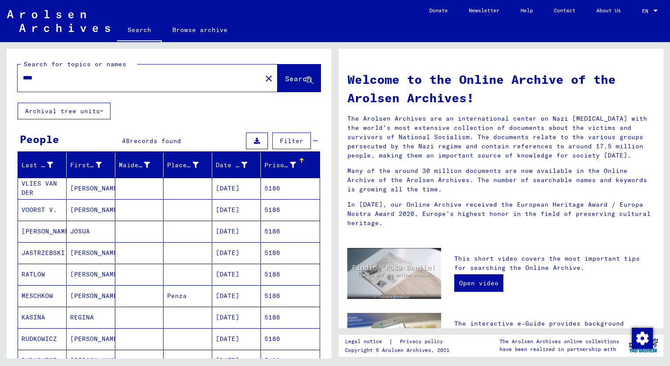
click at [264, 171] on div "Prisoner #" at bounding box center [286, 165] width 45 height 14
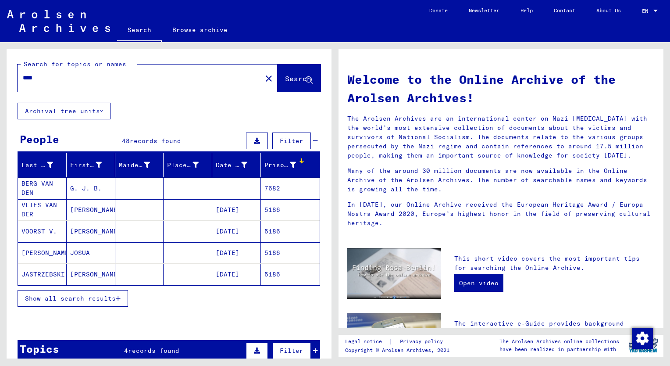
click at [90, 296] on span "Show all search results" at bounding box center [70, 298] width 91 height 8
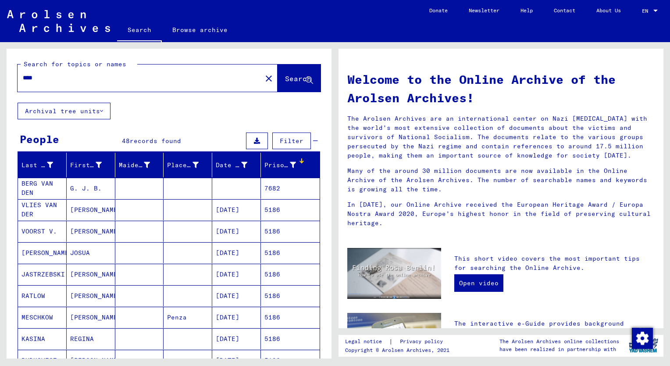
click at [81, 253] on mat-cell "JOSUA" at bounding box center [91, 252] width 49 height 21
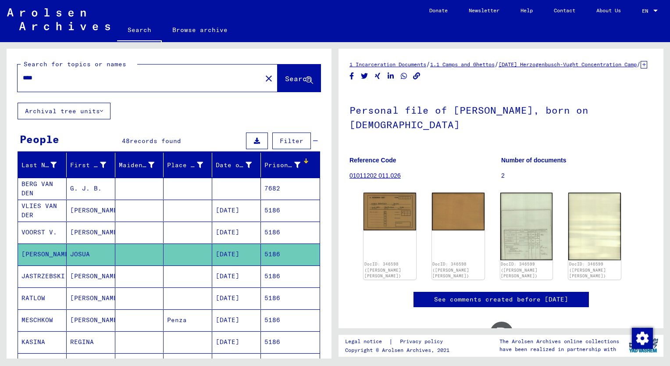
click at [82, 236] on mat-cell "[PERSON_NAME]" at bounding box center [91, 232] width 49 height 21
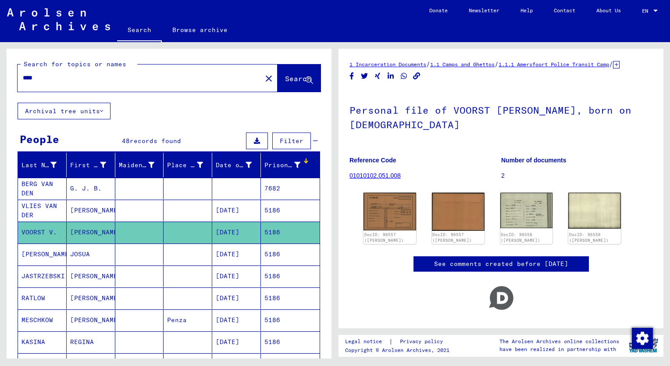
click at [79, 254] on mat-cell "JOSUA" at bounding box center [91, 253] width 49 height 21
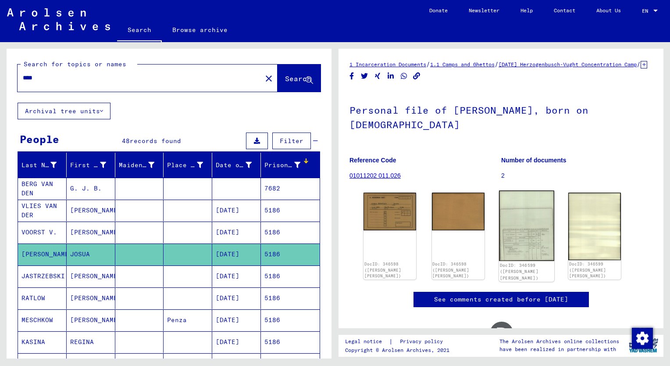
click at [534, 240] on img at bounding box center [526, 225] width 55 height 71
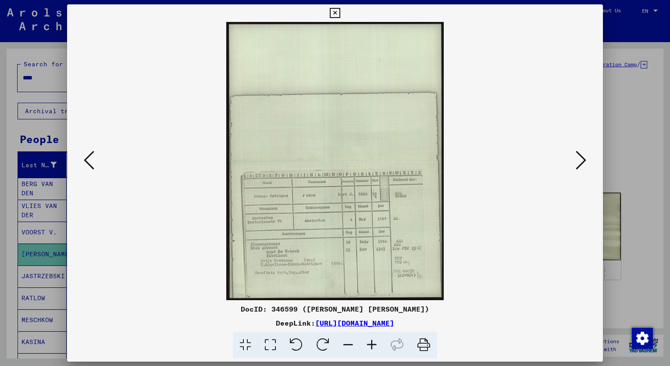
click at [372, 347] on icon at bounding box center [372, 345] width 24 height 27
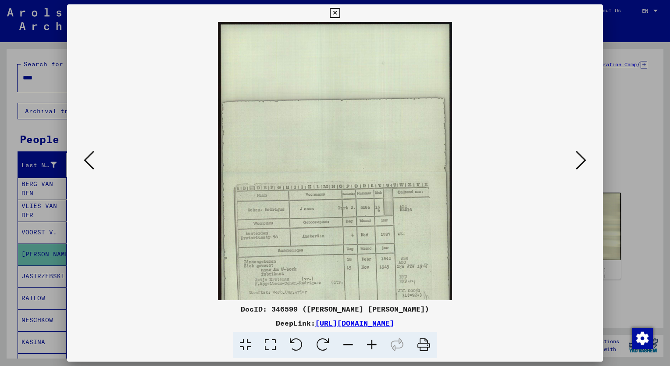
click at [372, 347] on icon at bounding box center [372, 345] width 24 height 27
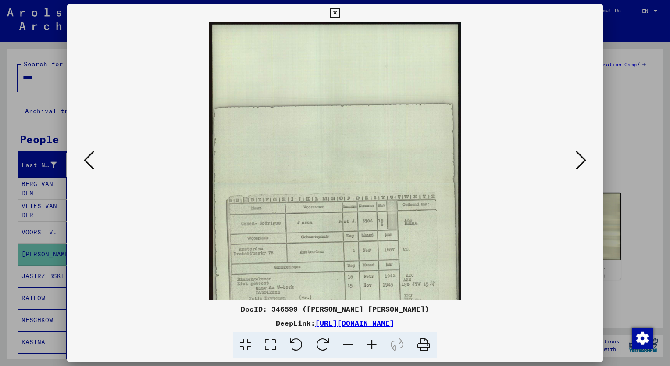
click at [372, 347] on icon at bounding box center [372, 345] width 24 height 27
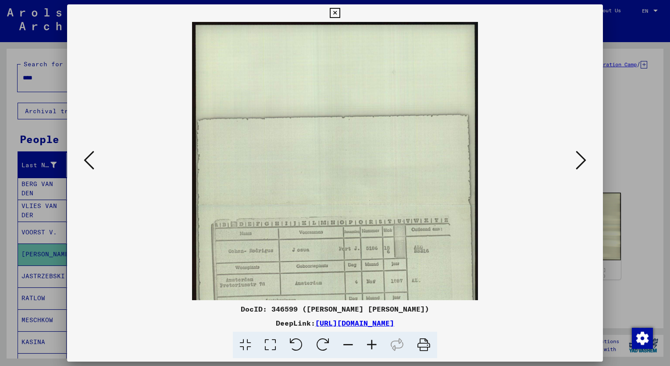
click at [372, 347] on icon at bounding box center [372, 345] width 24 height 27
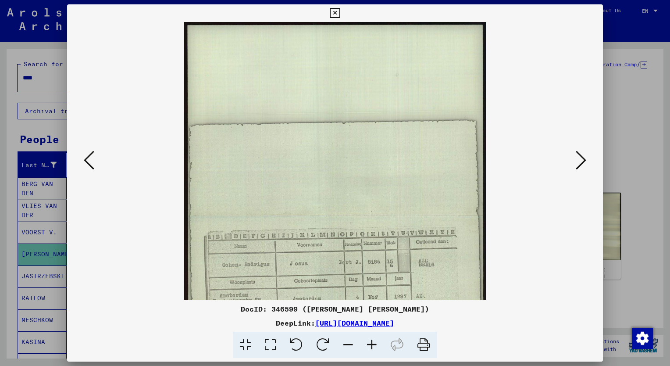
click at [372, 347] on icon at bounding box center [372, 345] width 24 height 27
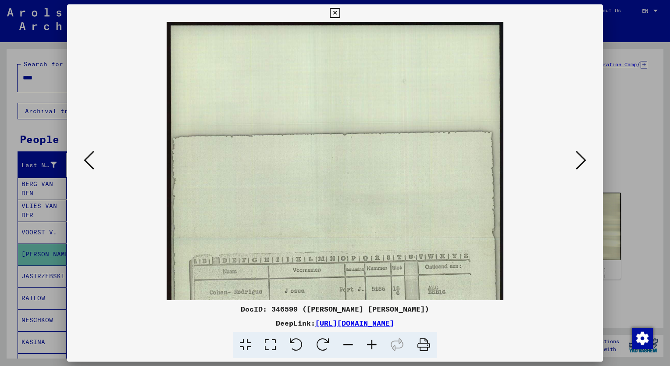
click at [372, 347] on icon at bounding box center [372, 345] width 24 height 27
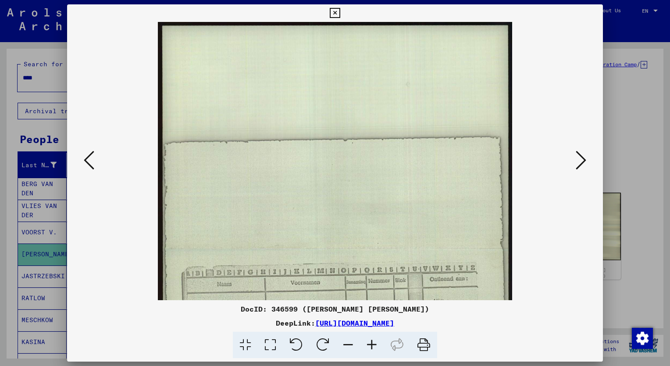
click at [372, 347] on icon at bounding box center [372, 345] width 24 height 27
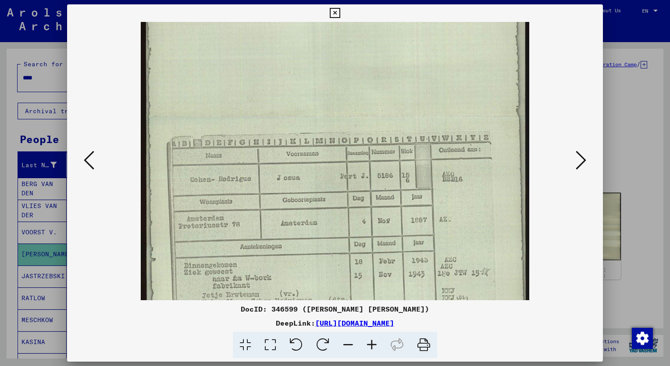
drag, startPoint x: 441, startPoint y: 218, endPoint x: 460, endPoint y: 89, distance: 131.2
click at [460, 89] on img at bounding box center [335, 116] width 389 height 497
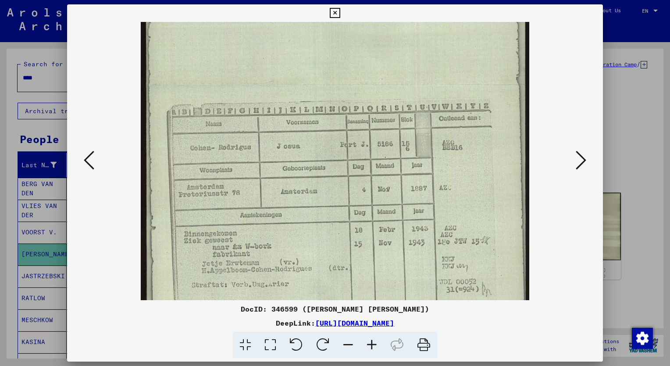
scroll to position [184, 0]
drag, startPoint x: 440, startPoint y: 181, endPoint x: 447, endPoint y: 153, distance: 28.5
click at [447, 153] on img at bounding box center [335, 86] width 389 height 497
drag, startPoint x: 9, startPoint y: 154, endPoint x: 13, endPoint y: 149, distance: 6.0
click at [9, 154] on div at bounding box center [335, 183] width 670 height 366
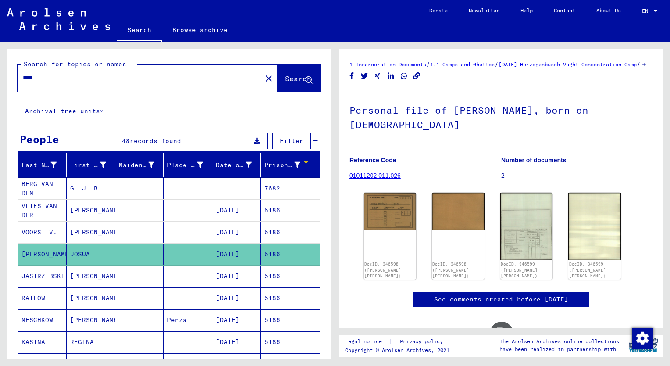
click at [42, 79] on input "****" at bounding box center [140, 77] width 234 height 9
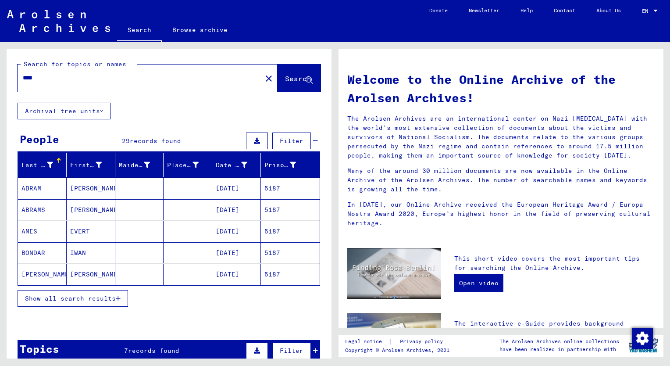
click at [53, 290] on button "Show all search results" at bounding box center [73, 298] width 111 height 17
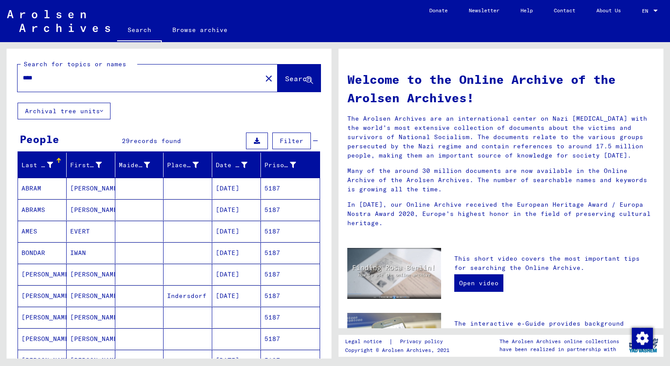
click at [268, 168] on div "Prisoner #" at bounding box center [280, 165] width 32 height 9
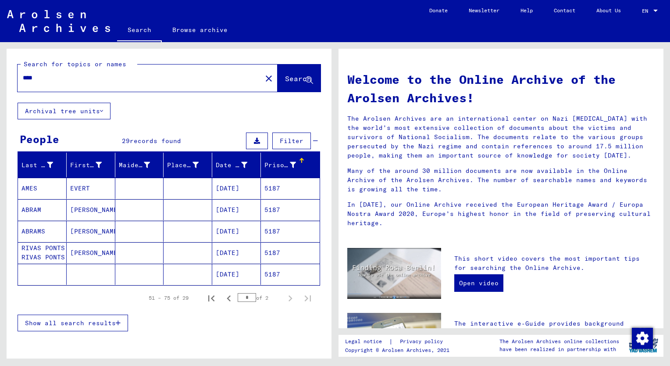
click at [68, 322] on span "Show all search results" at bounding box center [70, 323] width 91 height 8
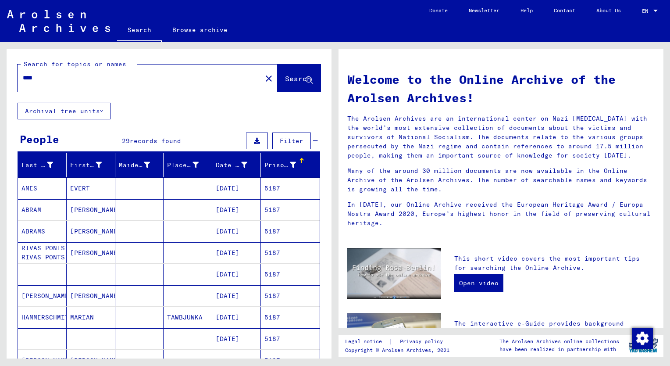
click at [89, 231] on mat-cell "[PERSON_NAME]" at bounding box center [91, 231] width 49 height 21
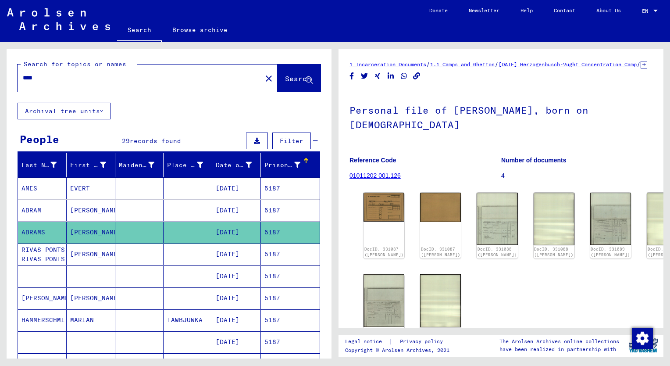
click at [95, 206] on mat-cell "[PERSON_NAME]" at bounding box center [91, 210] width 49 height 21
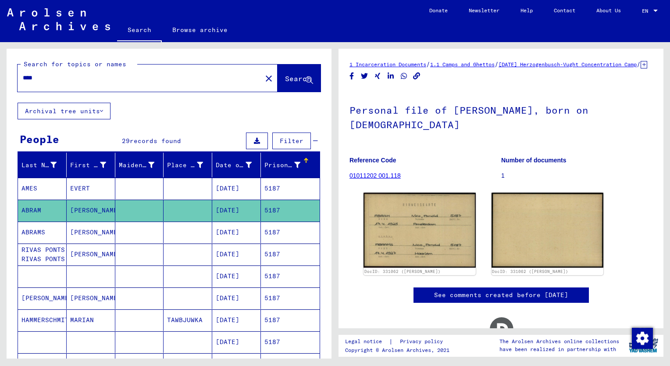
click at [96, 229] on mat-cell "[PERSON_NAME]" at bounding box center [91, 232] width 49 height 21
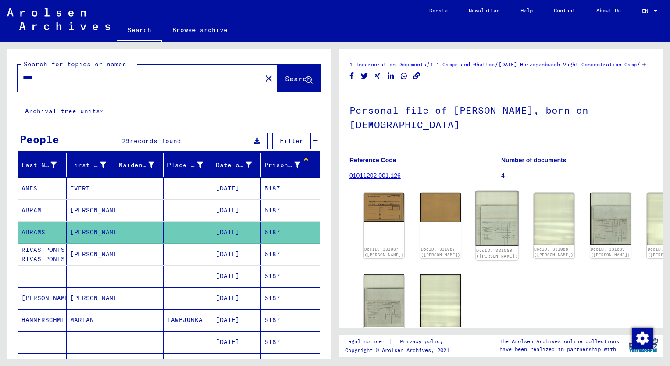
click at [476, 239] on img at bounding box center [497, 218] width 43 height 55
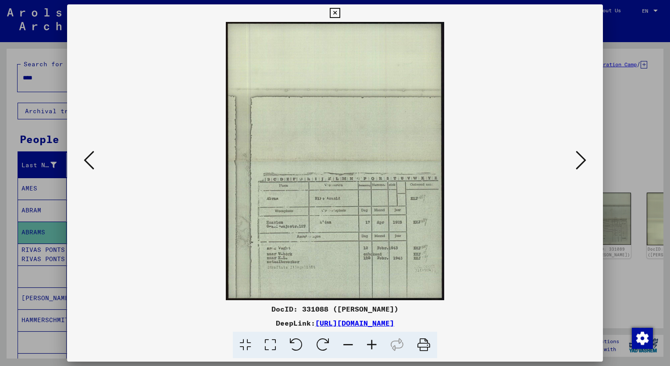
click at [375, 343] on icon at bounding box center [372, 345] width 24 height 27
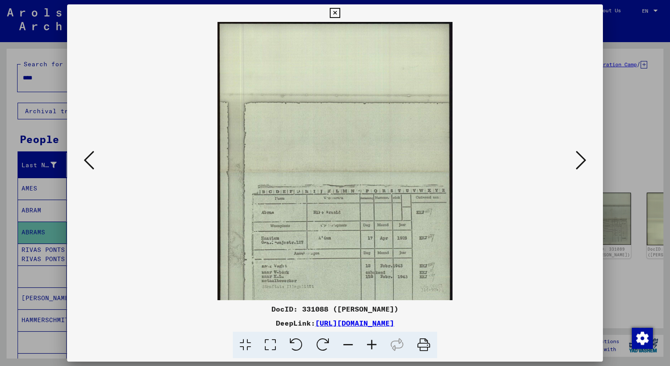
click at [375, 343] on icon at bounding box center [372, 345] width 24 height 27
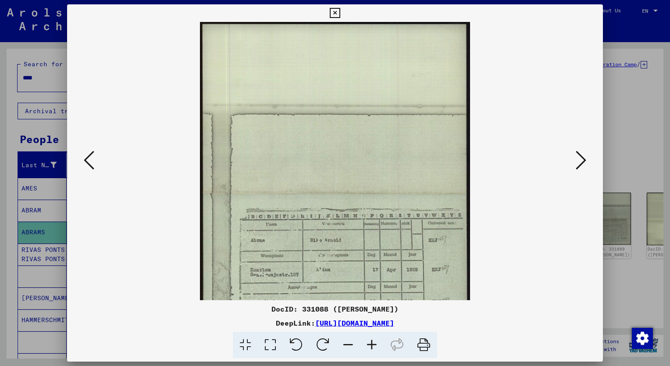
click at [375, 343] on icon at bounding box center [372, 345] width 24 height 27
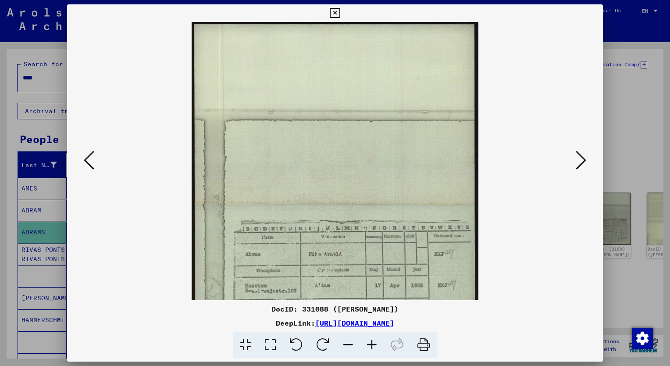
click at [375, 343] on icon at bounding box center [372, 345] width 24 height 27
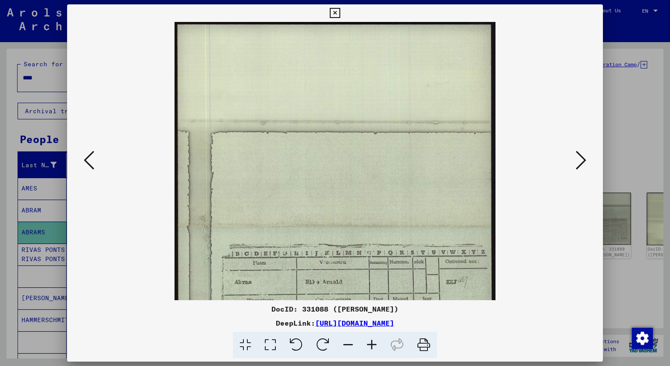
click at [375, 343] on icon at bounding box center [372, 345] width 24 height 27
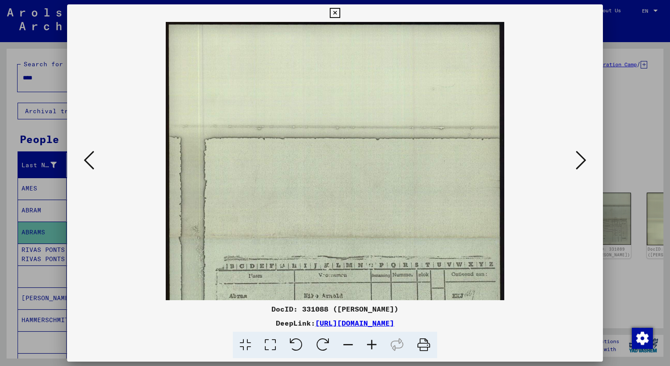
click at [375, 343] on icon at bounding box center [372, 345] width 24 height 27
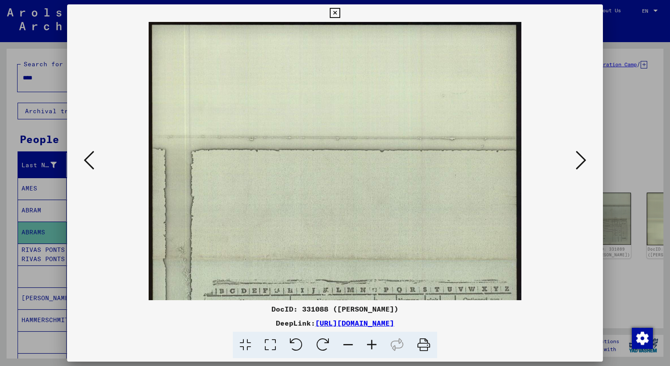
click at [375, 343] on icon at bounding box center [372, 345] width 24 height 27
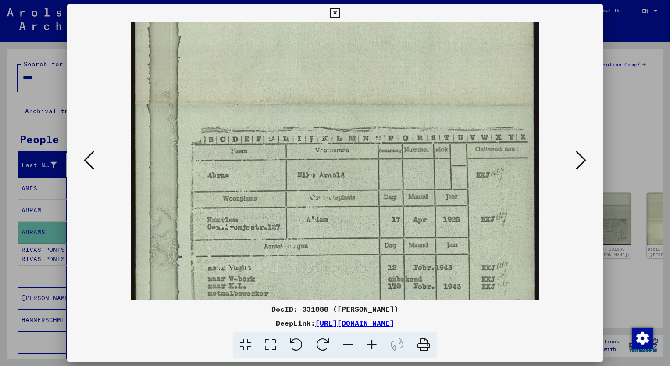
drag, startPoint x: 390, startPoint y: 231, endPoint x: 346, endPoint y: 74, distance: 163.3
click at [346, 74] on img at bounding box center [334, 105] width 407 height 519
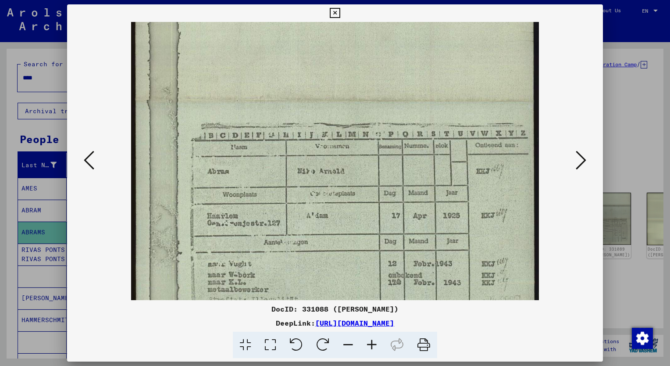
scroll to position [180, 0]
drag, startPoint x: 389, startPoint y: 241, endPoint x: 382, endPoint y: 240, distance: 7.6
click at [382, 240] on img at bounding box center [334, 101] width 407 height 519
click at [580, 161] on icon at bounding box center [581, 160] width 11 height 21
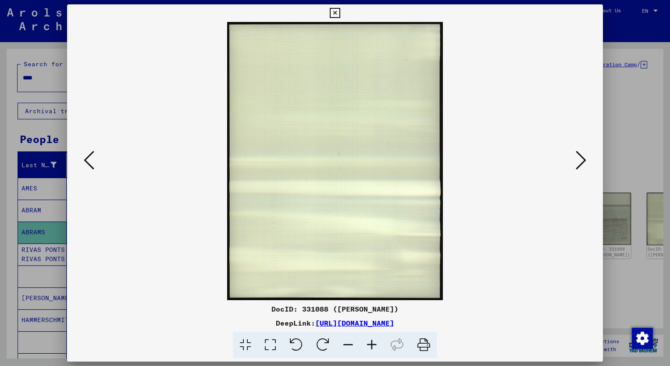
scroll to position [0, 0]
click at [580, 161] on icon at bounding box center [581, 160] width 11 height 21
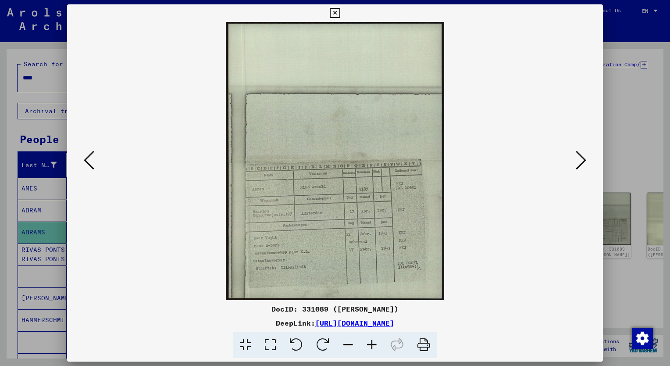
click at [373, 339] on icon at bounding box center [372, 345] width 24 height 27
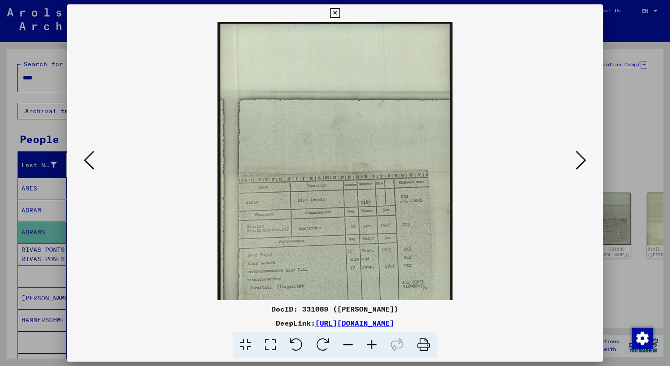
click at [373, 339] on icon at bounding box center [372, 345] width 24 height 27
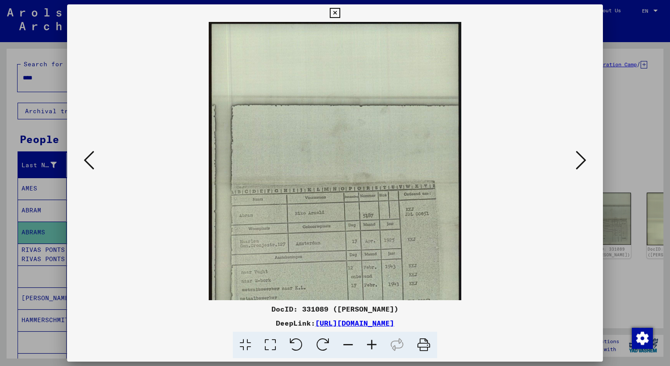
click at [373, 339] on icon at bounding box center [372, 345] width 24 height 27
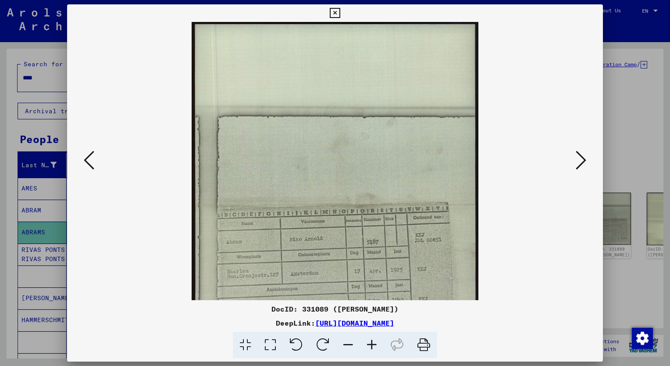
click at [373, 339] on icon at bounding box center [372, 345] width 24 height 27
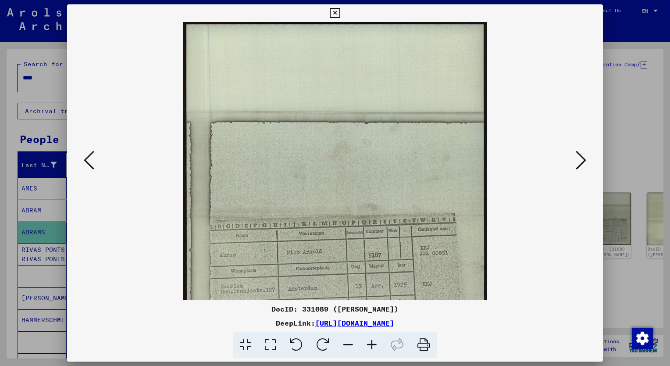
click at [373, 339] on icon at bounding box center [372, 345] width 24 height 27
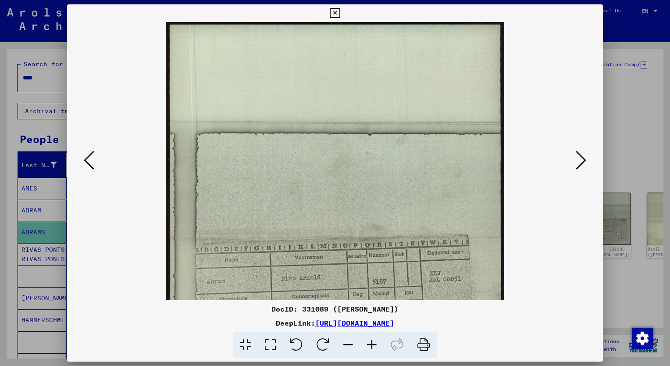
click at [373, 339] on icon at bounding box center [372, 345] width 24 height 27
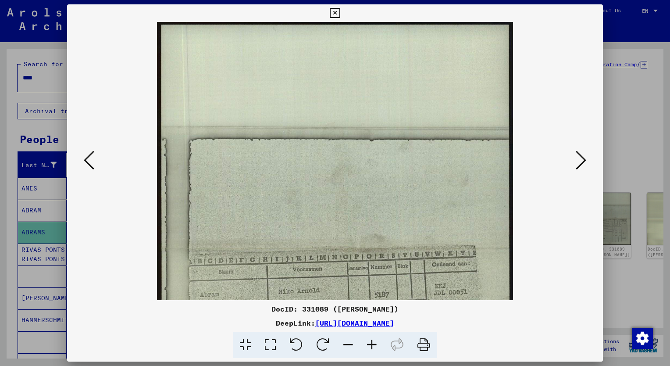
click at [373, 339] on icon at bounding box center [372, 345] width 24 height 27
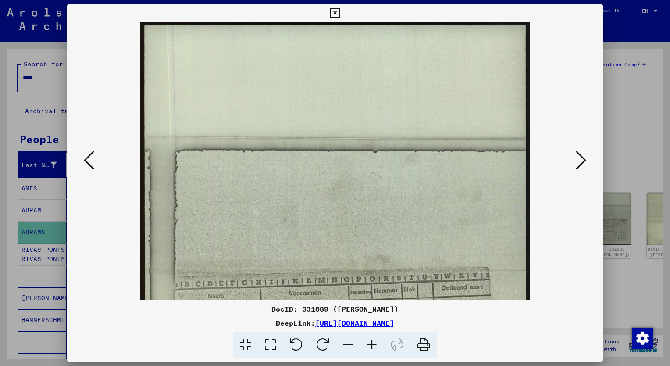
click at [373, 339] on icon at bounding box center [372, 345] width 24 height 27
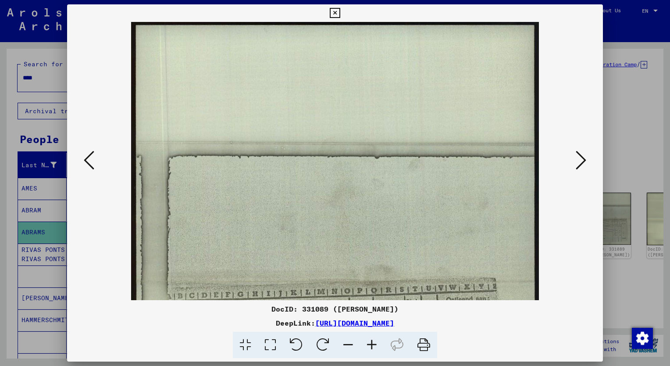
click at [373, 339] on icon at bounding box center [372, 345] width 24 height 27
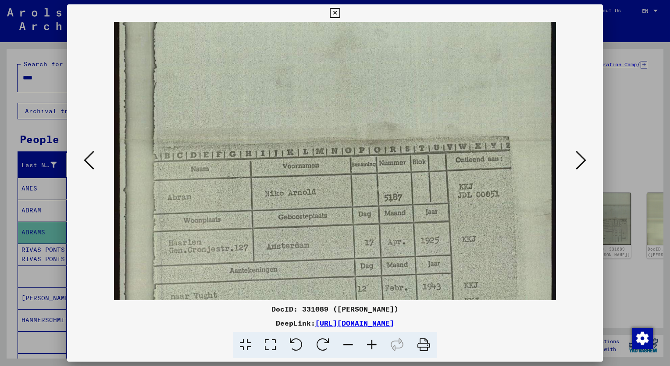
drag, startPoint x: 388, startPoint y: 217, endPoint x: 366, endPoint y: 54, distance: 164.6
click at [366, 54] on img at bounding box center [335, 140] width 442 height 563
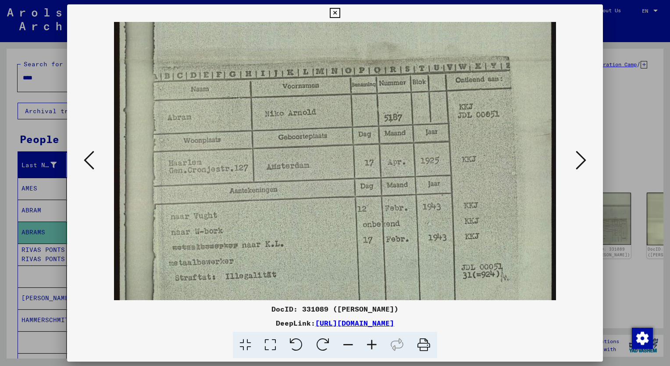
scroll to position [243, 0]
drag, startPoint x: 393, startPoint y: 198, endPoint x: 384, endPoint y: 118, distance: 80.7
click at [384, 118] on img at bounding box center [335, 59] width 442 height 563
click at [7, 182] on div at bounding box center [335, 183] width 670 height 366
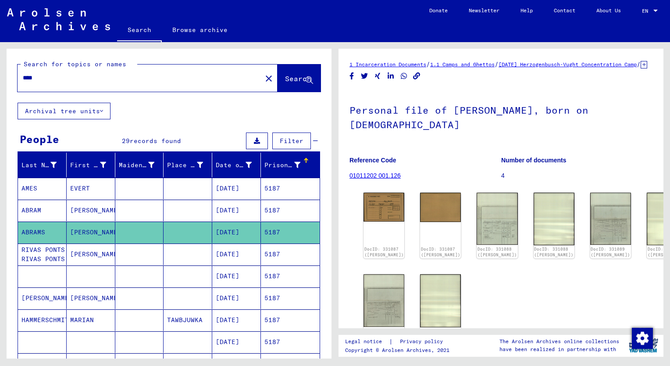
click at [52, 79] on input "****" at bounding box center [140, 77] width 234 height 9
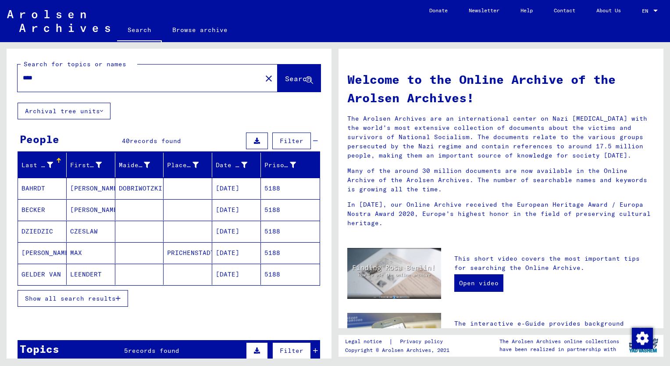
click at [80, 298] on span "Show all search results" at bounding box center [70, 298] width 91 height 8
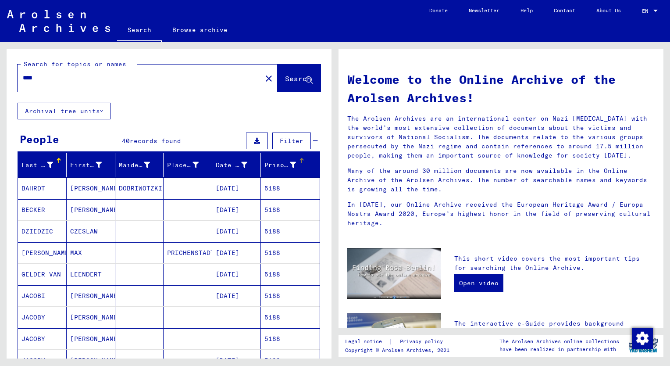
click at [270, 164] on div "Prisoner #" at bounding box center [280, 165] width 32 height 9
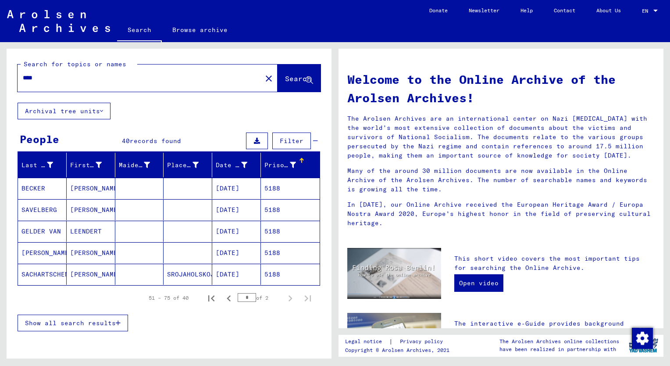
click at [81, 321] on span "Show all search results" at bounding box center [70, 323] width 91 height 8
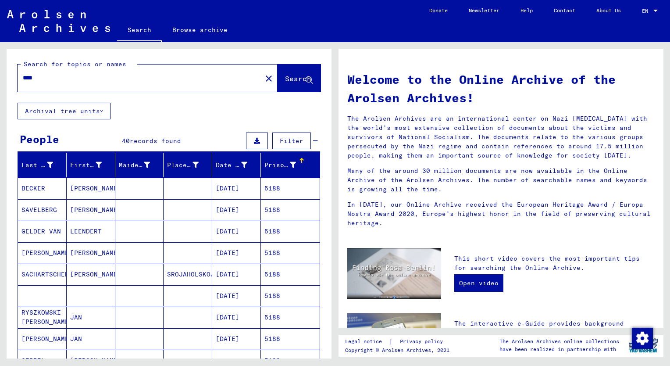
click at [267, 164] on div "Prisoner #" at bounding box center [280, 165] width 32 height 9
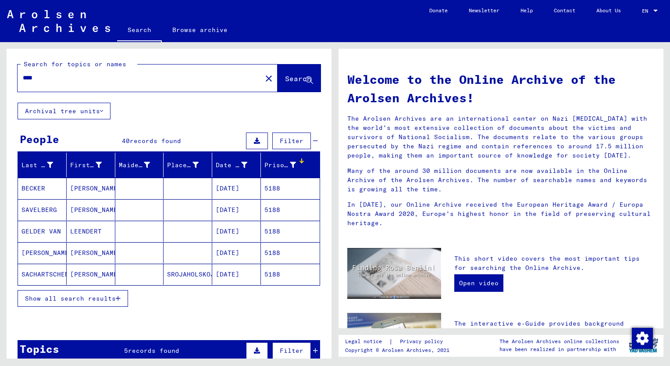
click at [88, 235] on mat-cell "LEENDERT" at bounding box center [91, 231] width 49 height 21
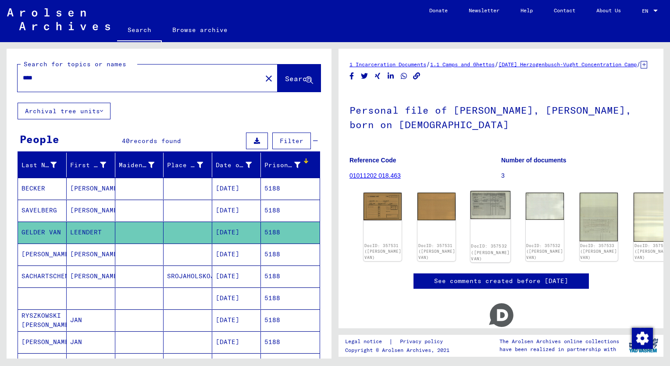
click at [471, 214] on img at bounding box center [491, 205] width 40 height 28
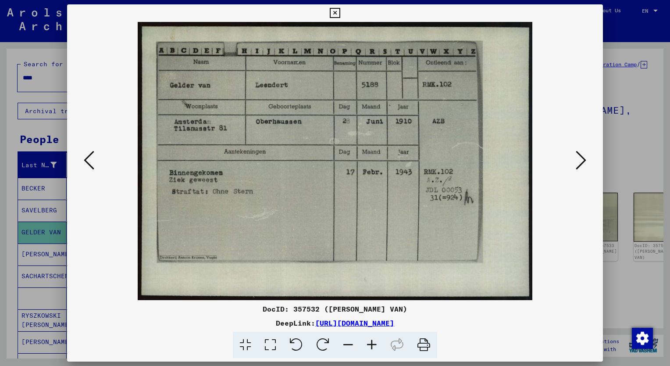
click at [579, 168] on icon at bounding box center [581, 160] width 11 height 21
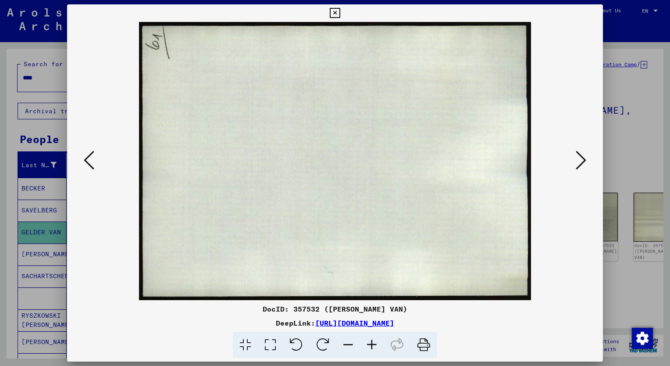
click at [579, 168] on icon at bounding box center [581, 160] width 11 height 21
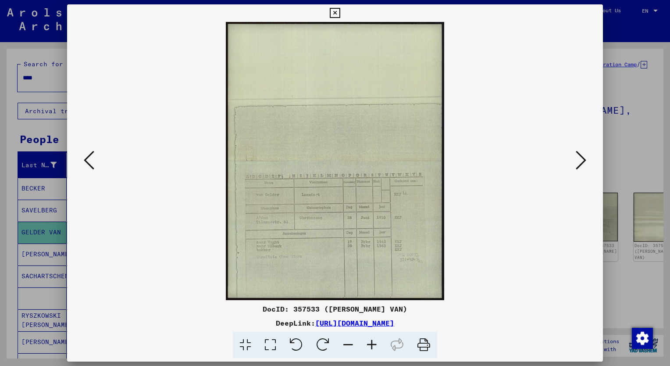
click at [371, 342] on icon at bounding box center [372, 345] width 24 height 27
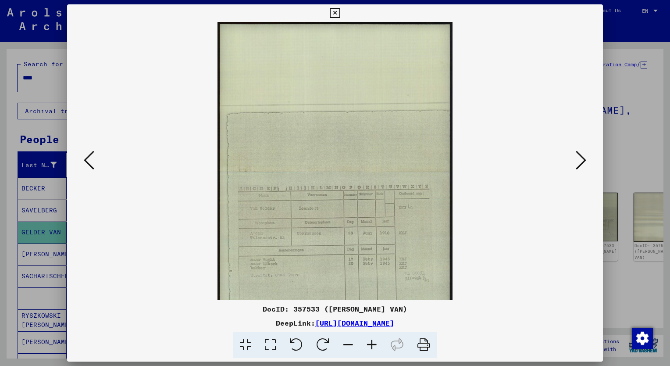
click at [371, 342] on icon at bounding box center [372, 345] width 24 height 27
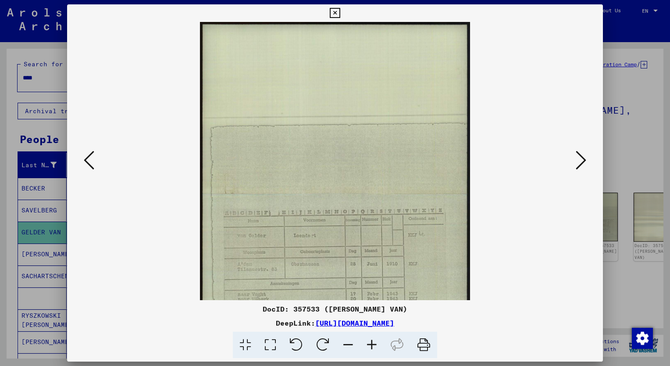
click at [371, 342] on icon at bounding box center [372, 345] width 24 height 27
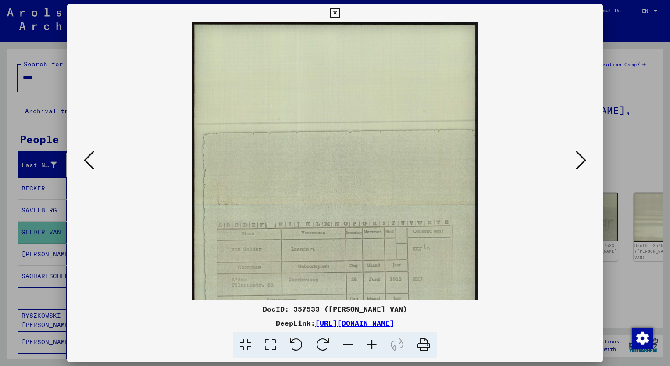
click at [371, 342] on icon at bounding box center [372, 345] width 24 height 27
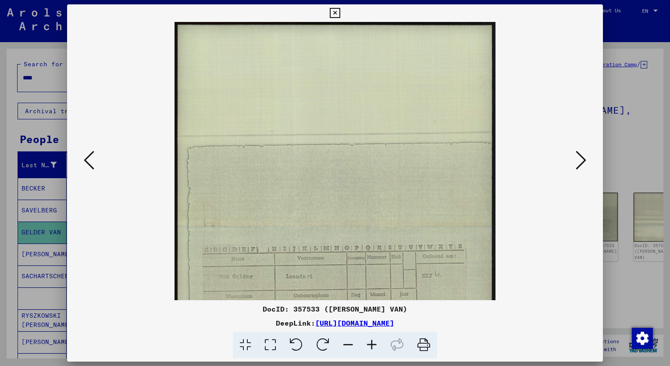
click at [371, 342] on icon at bounding box center [372, 345] width 24 height 27
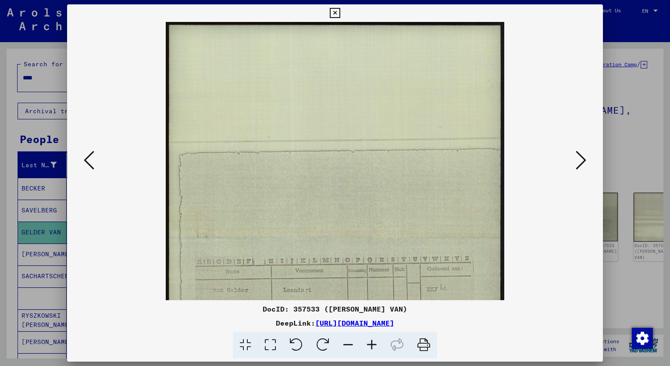
click at [371, 342] on icon at bounding box center [372, 345] width 24 height 27
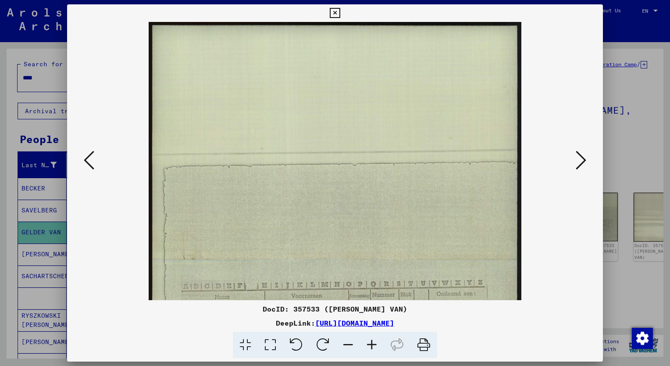
click at [371, 342] on icon at bounding box center [372, 345] width 24 height 27
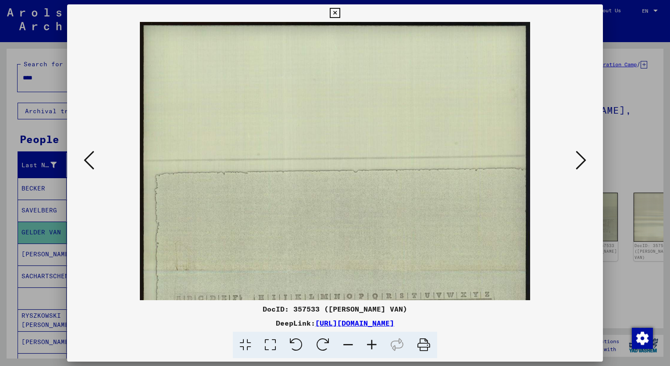
click at [371, 342] on icon at bounding box center [372, 345] width 24 height 27
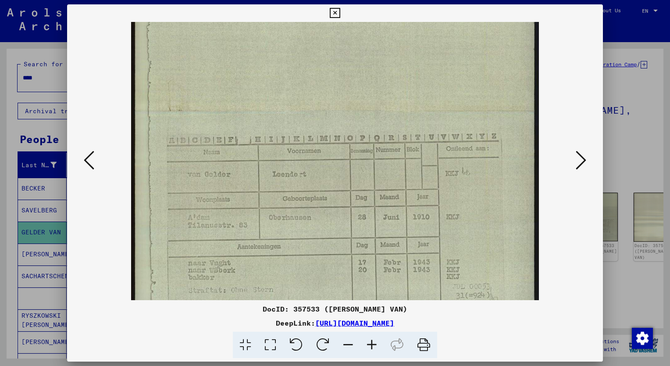
scroll to position [171, 0]
drag, startPoint x: 386, startPoint y: 150, endPoint x: 374, endPoint y: 60, distance: 90.8
click at [374, 60] on img at bounding box center [334, 110] width 407 height 519
drag, startPoint x: 268, startPoint y: 186, endPoint x: 363, endPoint y: 157, distance: 98.6
click at [268, 186] on img at bounding box center [334, 110] width 407 height 519
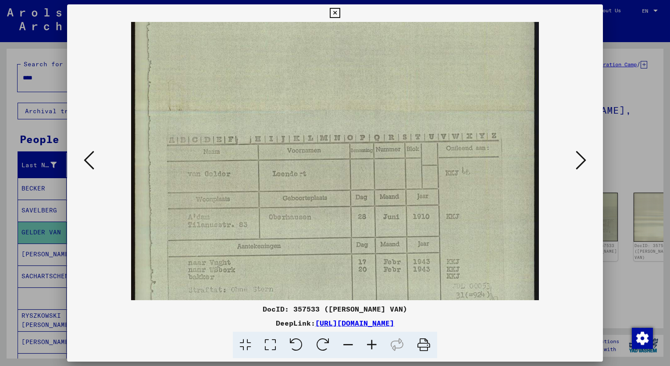
click at [578, 158] on icon at bounding box center [581, 160] width 11 height 21
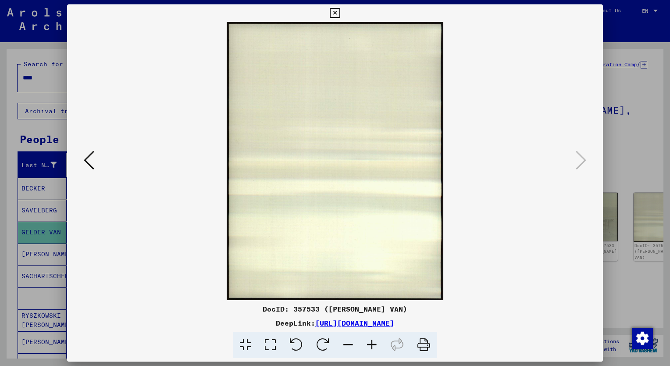
scroll to position [0, 0]
click at [92, 160] on icon at bounding box center [89, 160] width 11 height 21
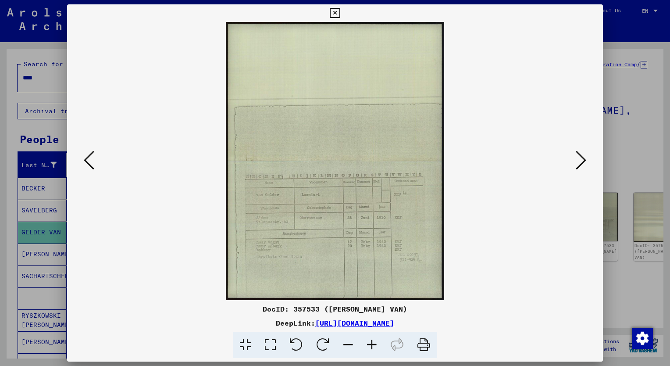
click at [92, 160] on icon at bounding box center [89, 160] width 11 height 21
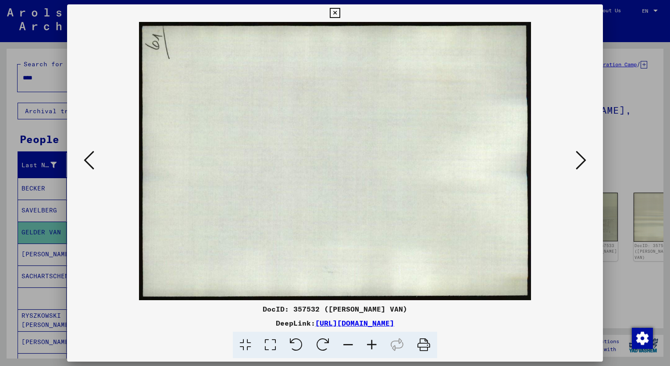
click at [92, 160] on icon at bounding box center [89, 160] width 11 height 21
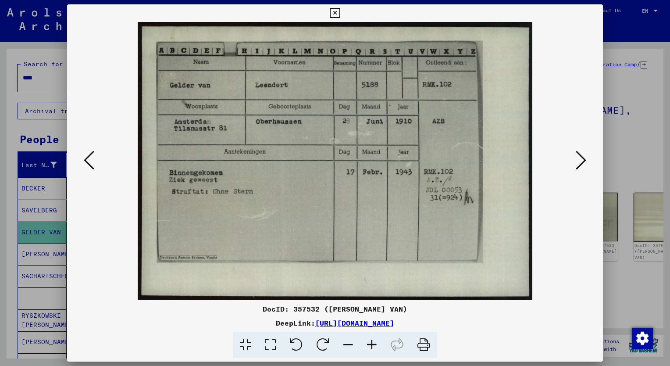
click at [335, 14] on icon at bounding box center [335, 13] width 10 height 11
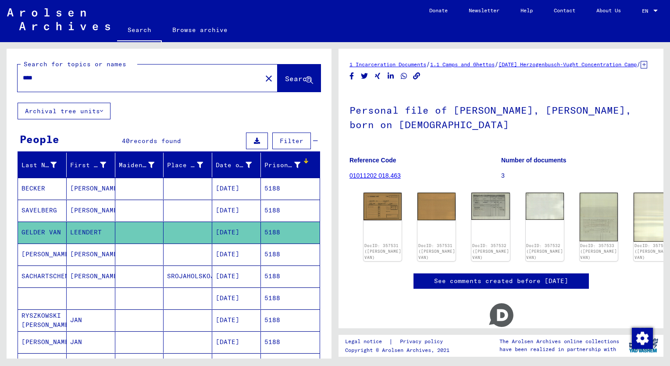
click at [66, 75] on input "****" at bounding box center [140, 77] width 234 height 9
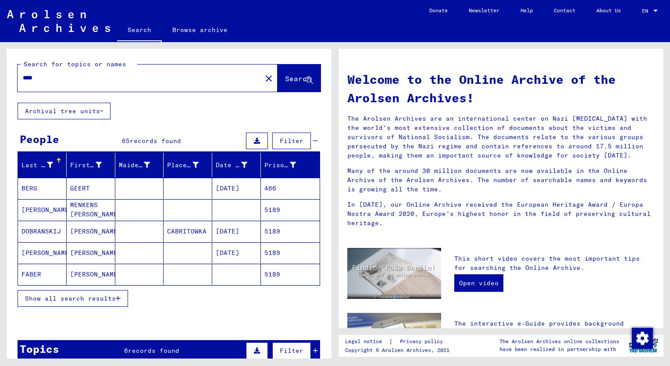
click at [87, 294] on span "Show all search results" at bounding box center [70, 298] width 91 height 8
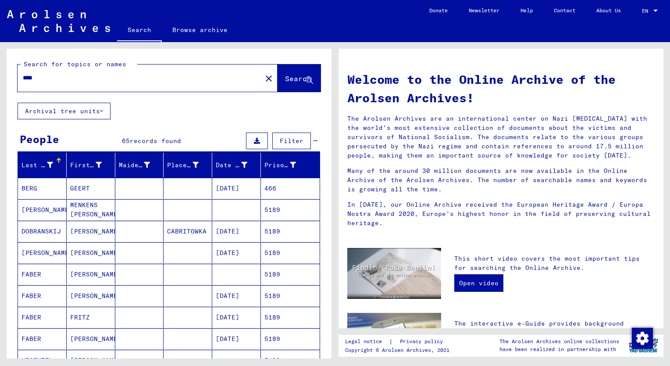
click at [261, 163] on mat-header-cell "Prisoner #" at bounding box center [290, 165] width 59 height 25
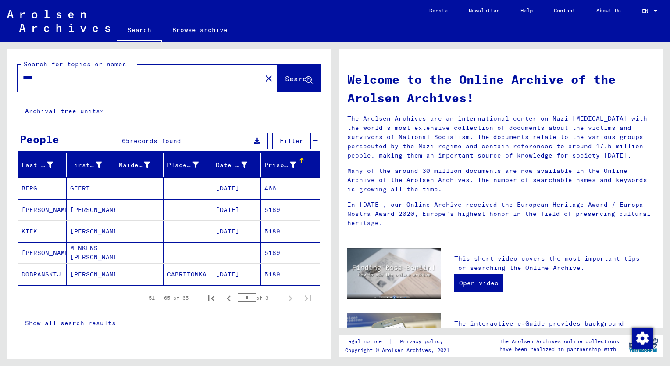
click at [84, 324] on span "Show all search results" at bounding box center [70, 323] width 91 height 8
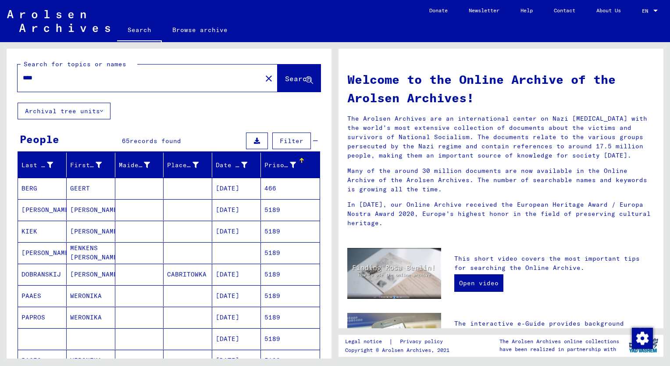
click at [269, 165] on div "Prisoner #" at bounding box center [280, 165] width 32 height 9
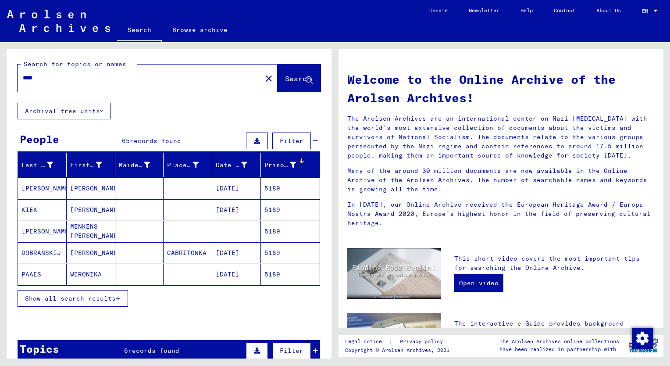
click at [70, 230] on mat-cell "MENKENS [PERSON_NAME]" at bounding box center [91, 231] width 49 height 21
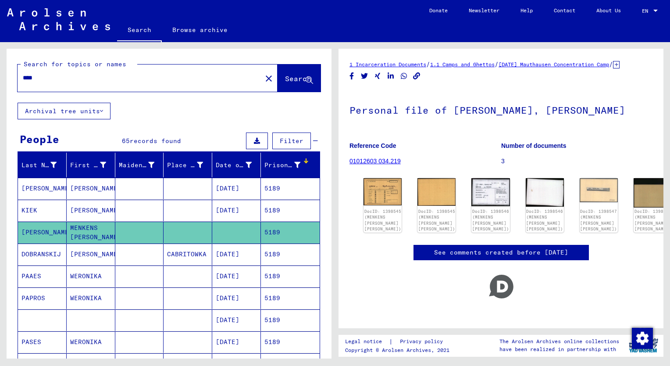
click at [79, 209] on mat-cell "[PERSON_NAME]" at bounding box center [91, 210] width 49 height 21
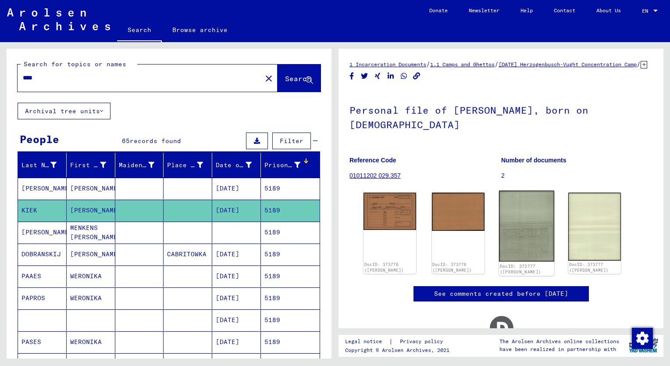
click at [530, 240] on img at bounding box center [526, 226] width 55 height 71
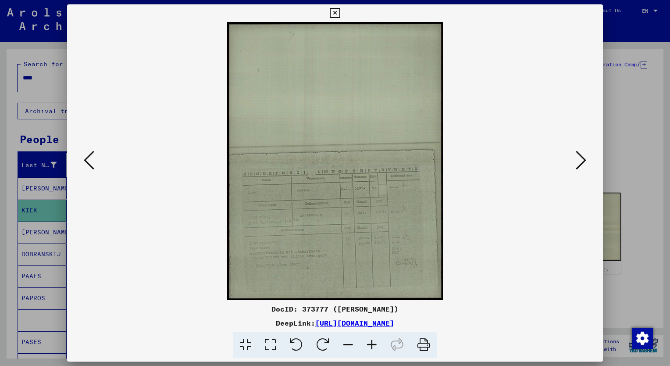
click at [374, 346] on icon at bounding box center [372, 345] width 24 height 27
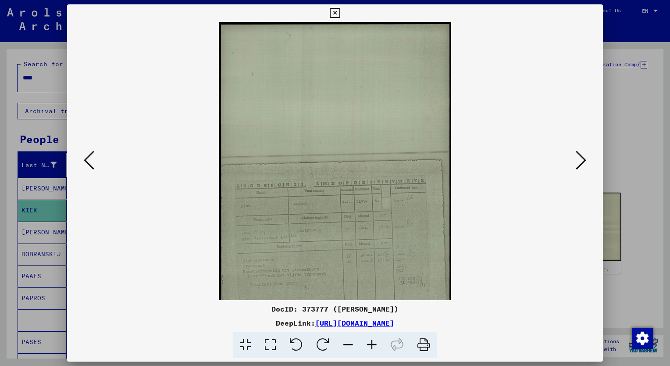
click at [374, 346] on icon at bounding box center [372, 345] width 24 height 27
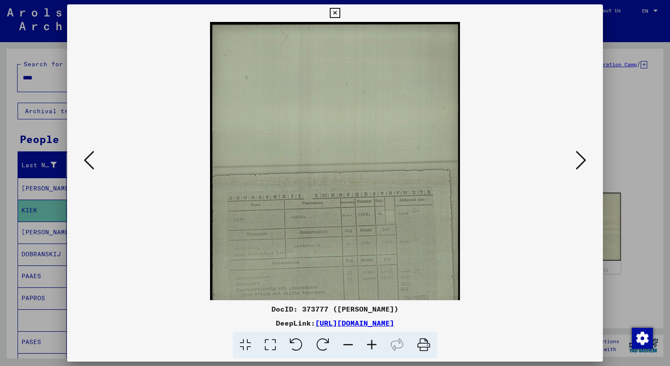
click at [374, 346] on icon at bounding box center [372, 345] width 24 height 27
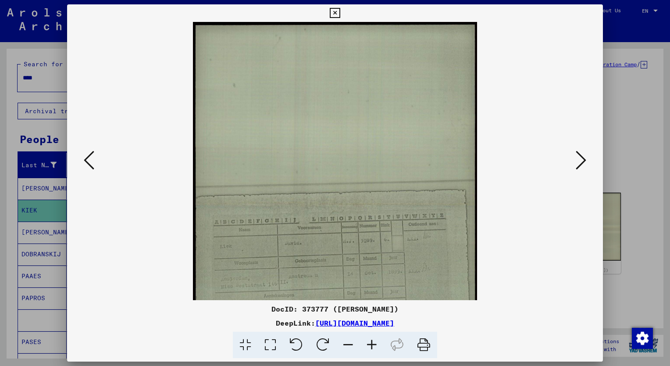
click at [374, 346] on icon at bounding box center [372, 345] width 24 height 27
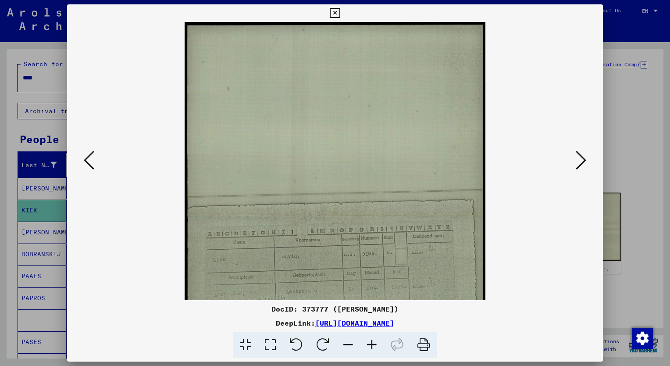
click at [374, 346] on icon at bounding box center [372, 345] width 24 height 27
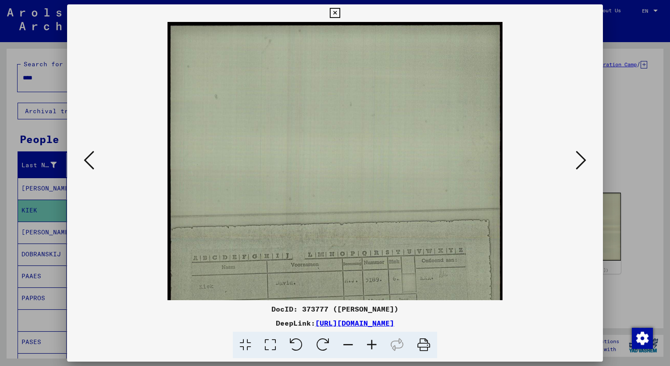
click at [374, 346] on icon at bounding box center [372, 345] width 24 height 27
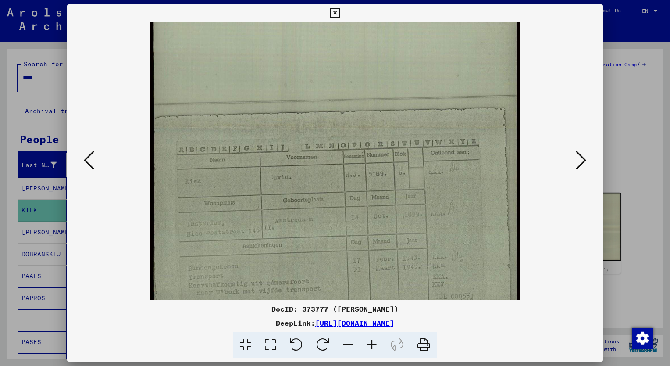
drag, startPoint x: 436, startPoint y: 229, endPoint x: 441, endPoint y: 97, distance: 132.2
click at [441, 97] on img at bounding box center [334, 127] width 369 height 475
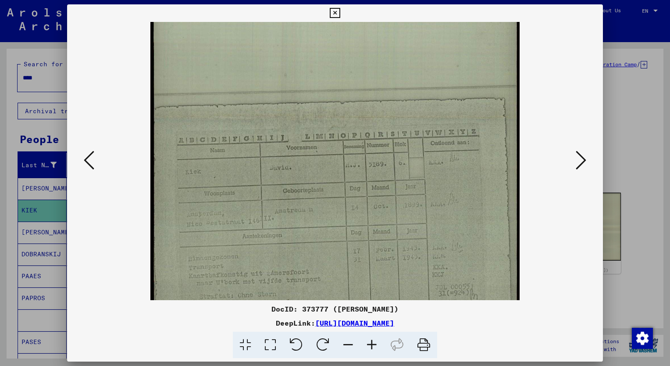
scroll to position [143, 0]
drag, startPoint x: 439, startPoint y: 182, endPoint x: 443, endPoint y: 171, distance: 12.0
click at [443, 171] on img at bounding box center [334, 116] width 369 height 475
click at [379, 182] on img at bounding box center [334, 116] width 369 height 475
click at [38, 79] on div at bounding box center [335, 183] width 670 height 366
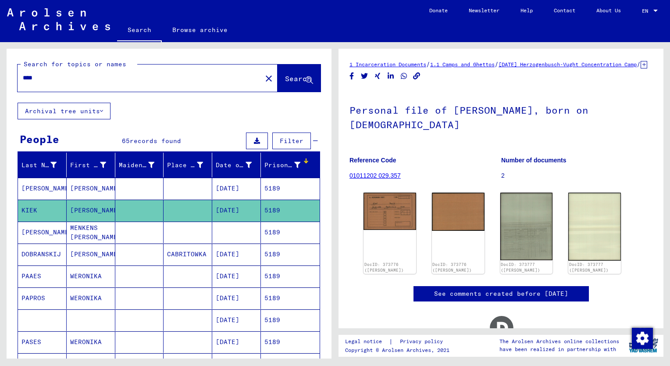
click at [38, 79] on input "****" at bounding box center [140, 77] width 234 height 9
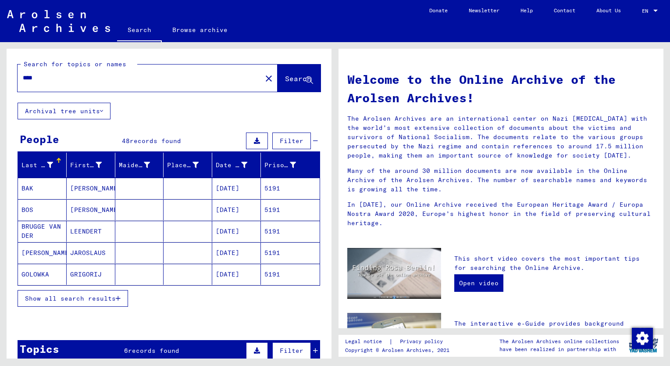
click at [75, 299] on span "Show all search results" at bounding box center [70, 298] width 91 height 8
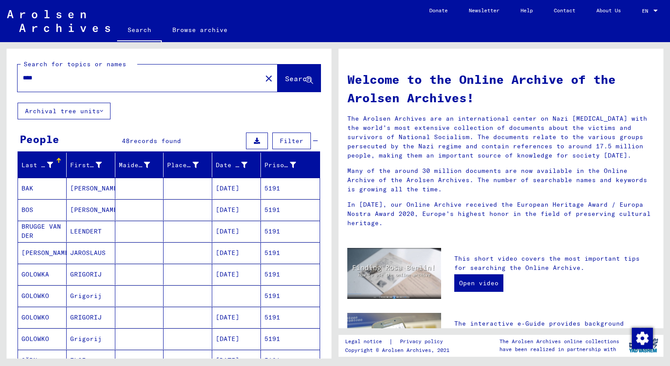
click at [267, 164] on div "Prisoner #" at bounding box center [280, 165] width 32 height 9
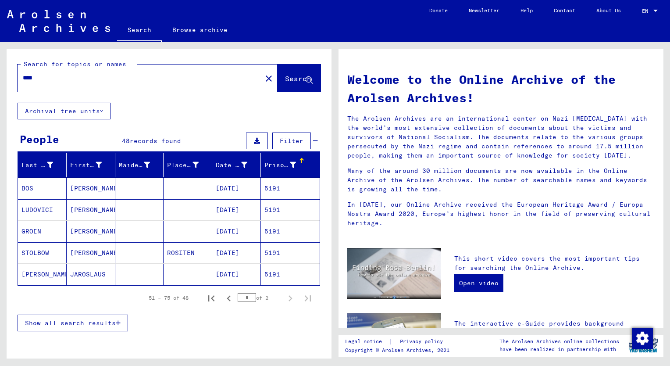
click at [80, 319] on span "Show all search results" at bounding box center [70, 323] width 91 height 8
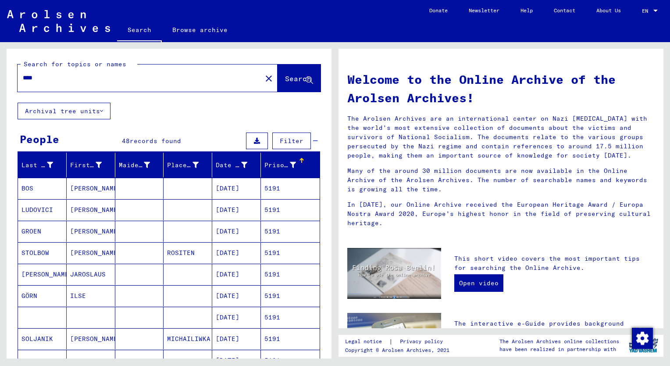
click at [102, 224] on mat-cell "[PERSON_NAME]" at bounding box center [91, 231] width 49 height 21
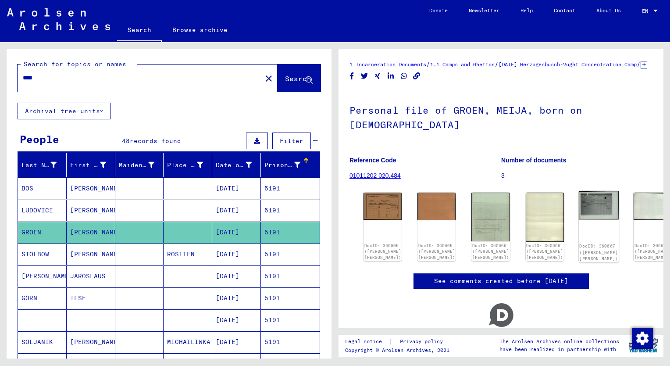
click at [579, 213] on img at bounding box center [599, 205] width 40 height 29
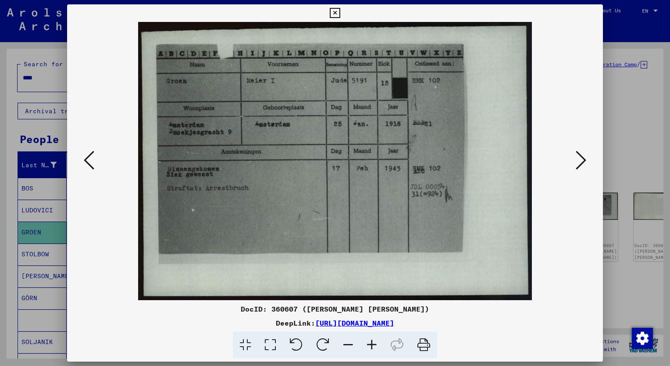
click at [90, 154] on icon at bounding box center [89, 160] width 11 height 21
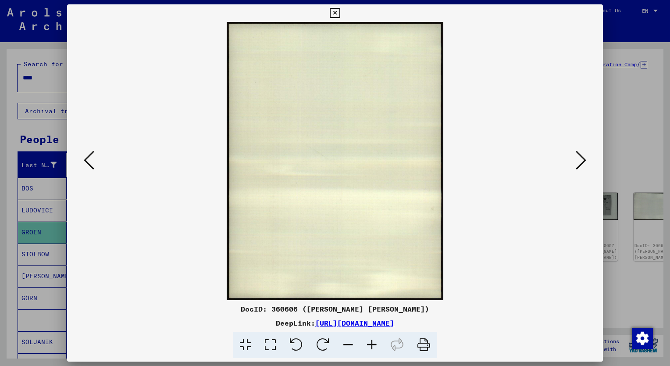
click at [90, 154] on icon at bounding box center [89, 160] width 11 height 21
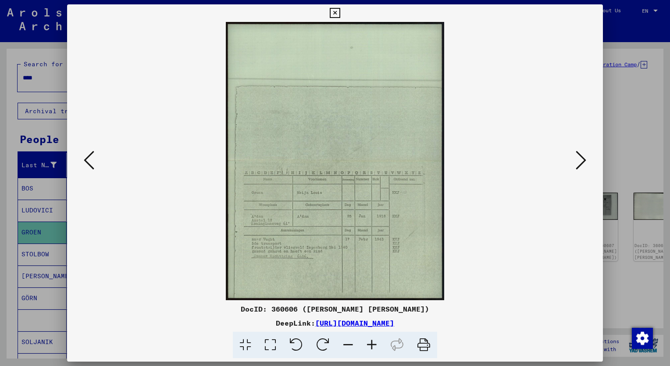
click at [373, 345] on icon at bounding box center [372, 345] width 24 height 27
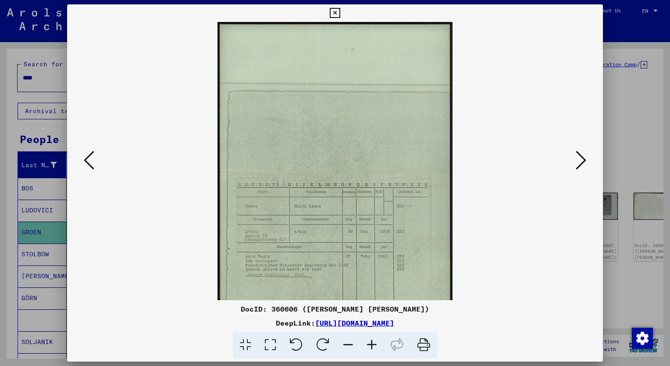
click at [373, 345] on icon at bounding box center [372, 345] width 24 height 27
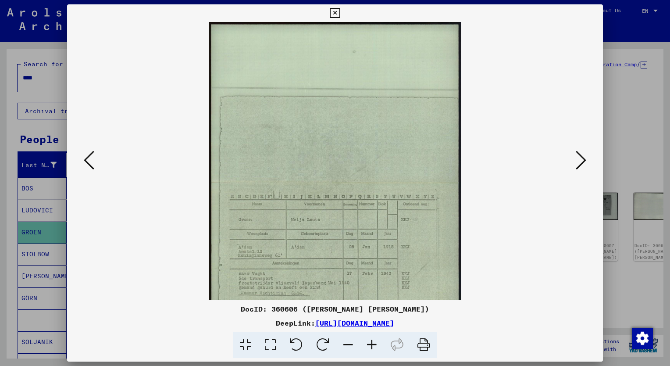
click at [373, 345] on icon at bounding box center [372, 345] width 24 height 27
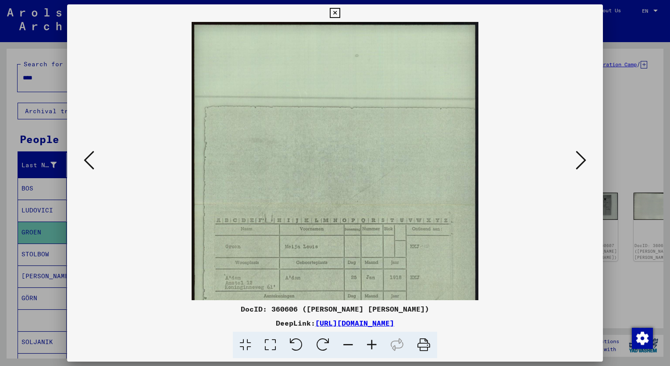
click at [373, 345] on icon at bounding box center [372, 345] width 24 height 27
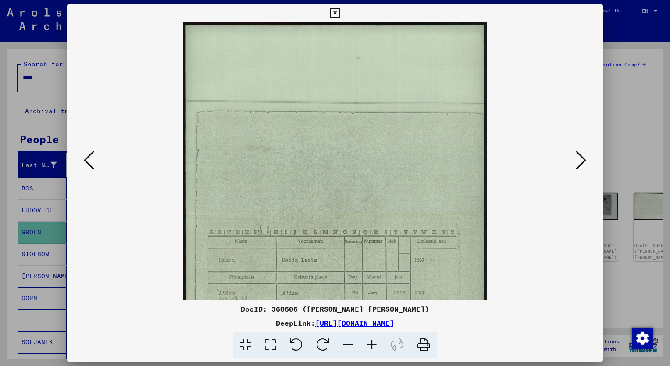
click at [373, 345] on icon at bounding box center [372, 345] width 24 height 27
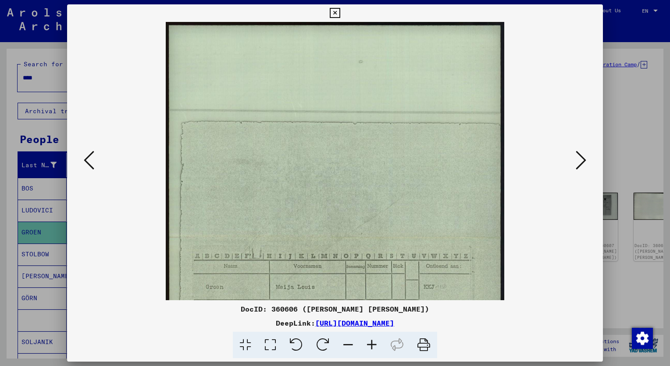
click at [373, 345] on icon at bounding box center [372, 345] width 24 height 27
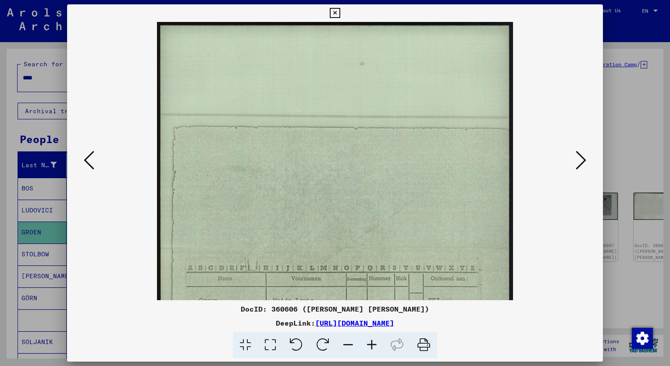
click at [373, 345] on icon at bounding box center [372, 345] width 24 height 27
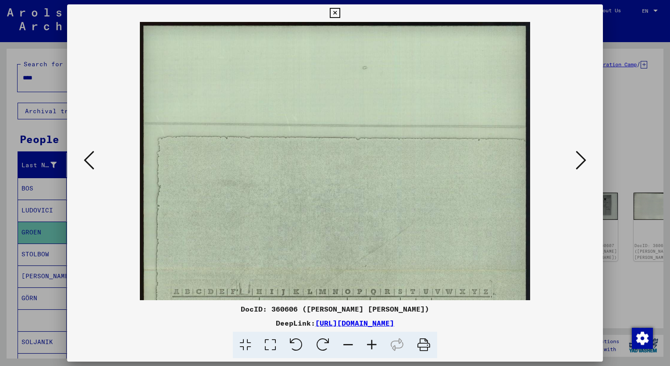
click at [373, 345] on icon at bounding box center [372, 345] width 24 height 27
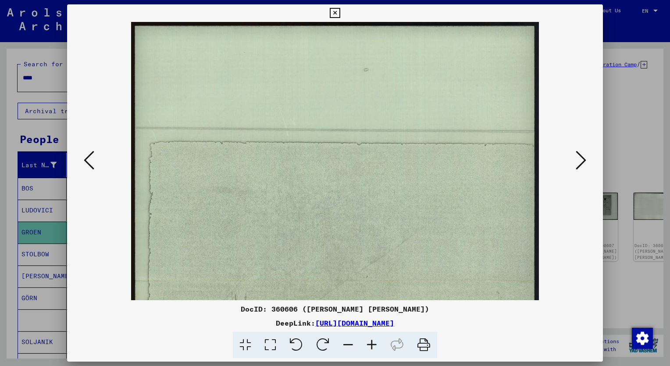
click at [373, 345] on icon at bounding box center [372, 345] width 24 height 27
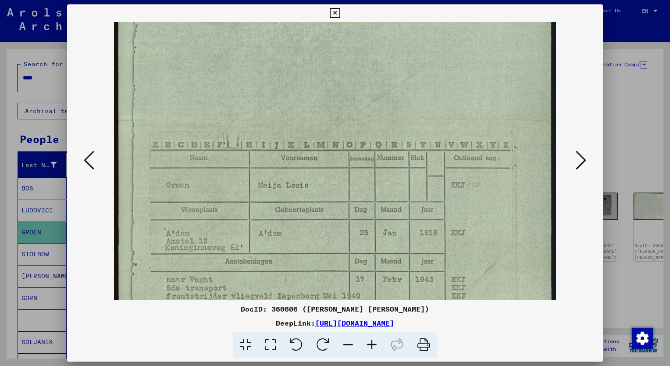
drag, startPoint x: 432, startPoint y: 257, endPoint x: 393, endPoint y: 75, distance: 186.2
click at [393, 75] on img at bounding box center [335, 120] width 442 height 563
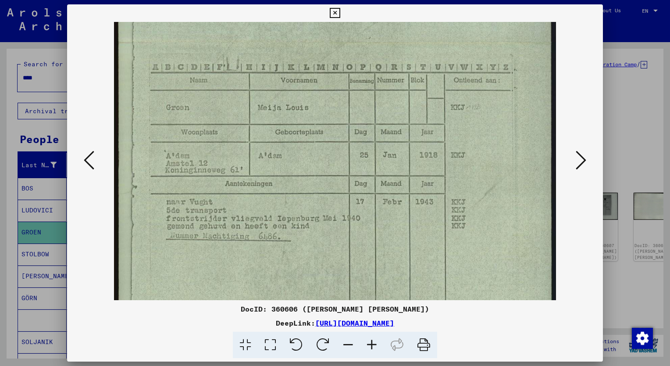
scroll to position [270, 0]
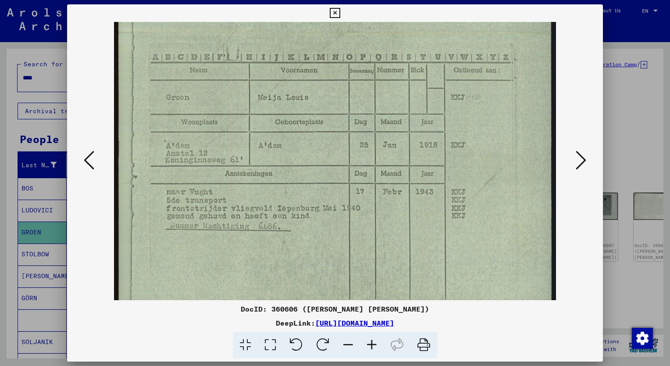
drag, startPoint x: 405, startPoint y: 180, endPoint x: 380, endPoint y: 110, distance: 74.8
click at [380, 110] on img at bounding box center [335, 33] width 442 height 563
click at [35, 74] on div at bounding box center [335, 183] width 670 height 366
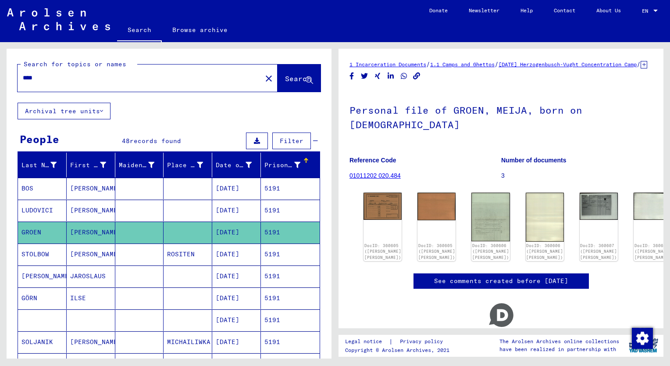
drag, startPoint x: 35, startPoint y: 78, endPoint x: 26, endPoint y: 76, distance: 8.9
click at [26, 76] on input "****" at bounding box center [140, 77] width 234 height 9
type input "****"
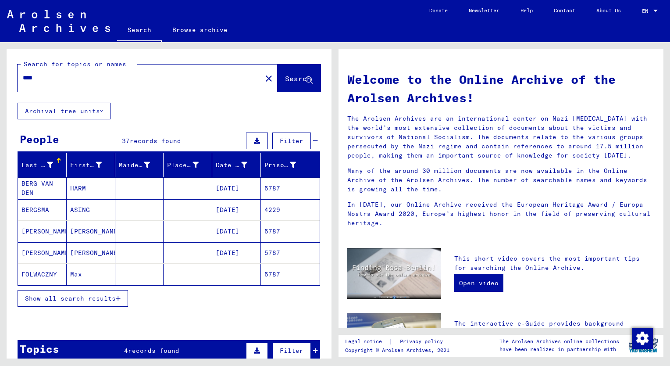
click at [53, 294] on span "Show all search results" at bounding box center [70, 298] width 91 height 8
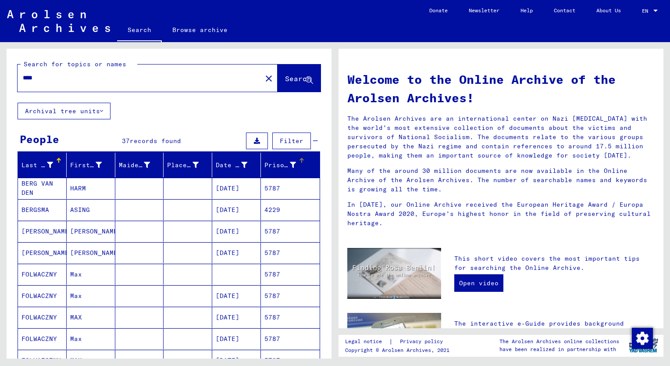
click at [268, 164] on div "Prisoner #" at bounding box center [280, 165] width 32 height 9
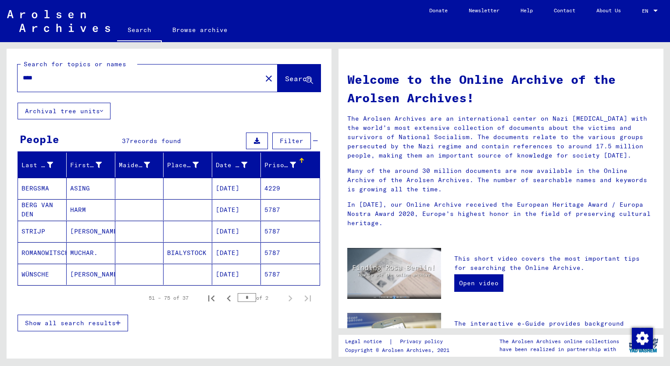
click at [63, 322] on span "Show all search results" at bounding box center [70, 323] width 91 height 8
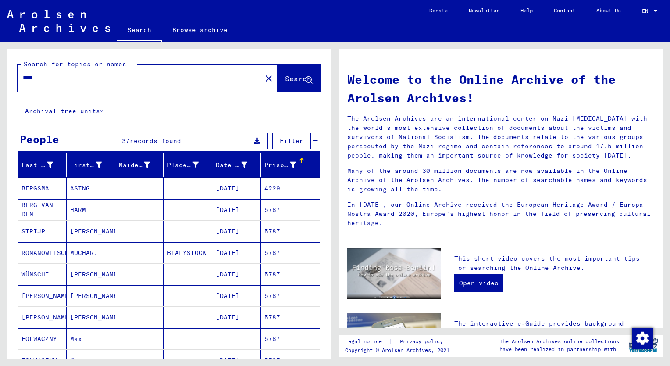
click at [82, 232] on mat-cell "[PERSON_NAME]" at bounding box center [91, 231] width 49 height 21
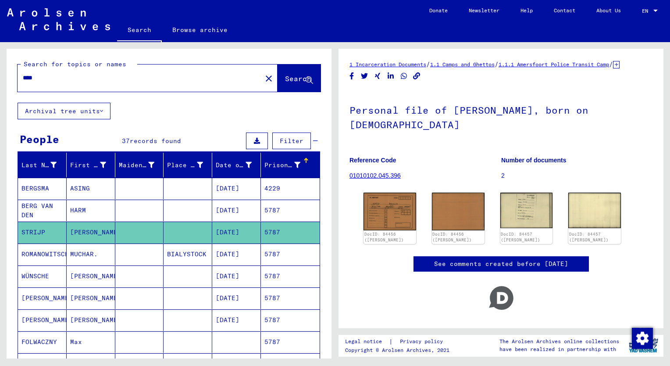
click at [78, 213] on mat-cell "HARM" at bounding box center [91, 210] width 49 height 21
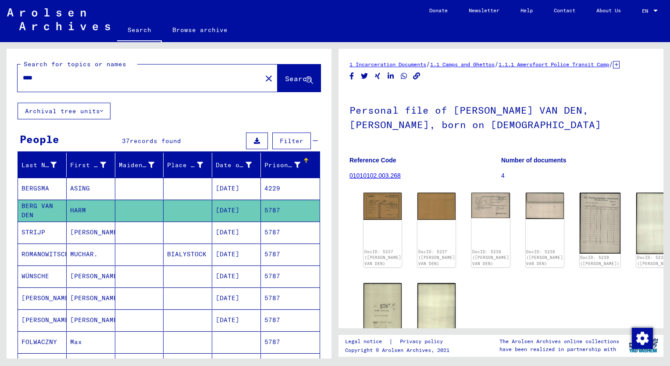
click at [79, 187] on mat-cell "ASING" at bounding box center [91, 188] width 49 height 21
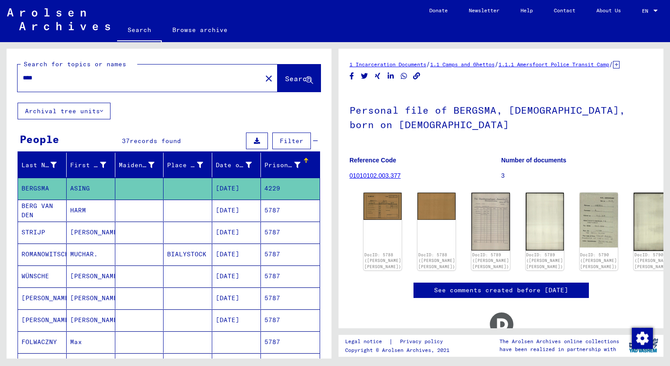
click at [79, 275] on mat-cell "[PERSON_NAME]" at bounding box center [91, 275] width 49 height 21
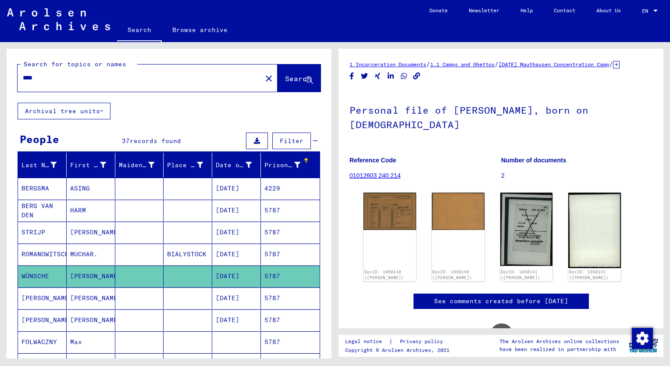
click at [82, 296] on mat-cell "[PERSON_NAME]" at bounding box center [91, 297] width 49 height 21
